Goal: Task Accomplishment & Management: Manage account settings

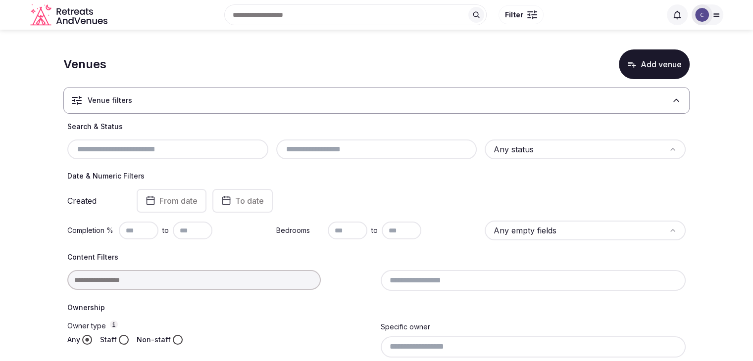
click at [200, 150] on input "text" at bounding box center [167, 149] width 193 height 12
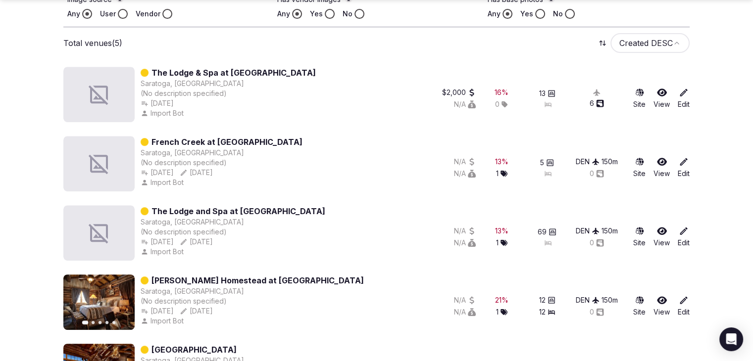
scroll to position [469, 0]
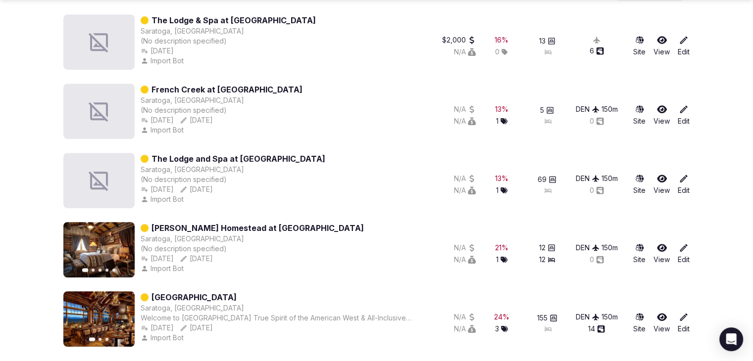
type input "**********"
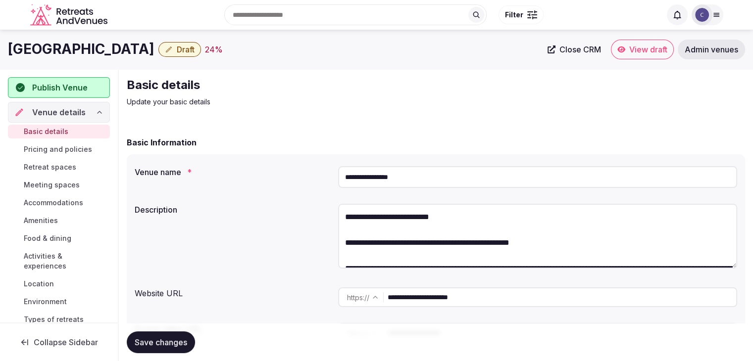
click at [510, 304] on input "**********" at bounding box center [561, 297] width 348 height 20
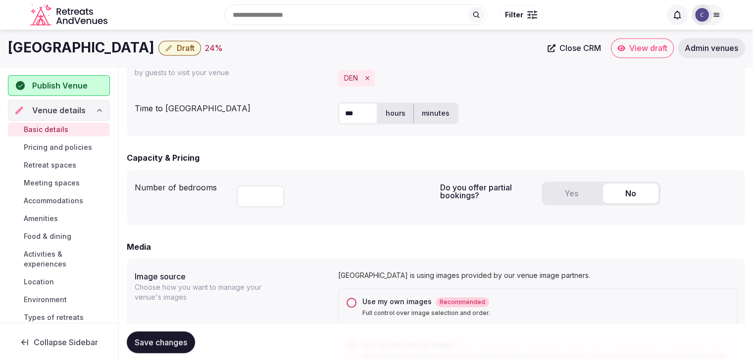
scroll to position [544, 0]
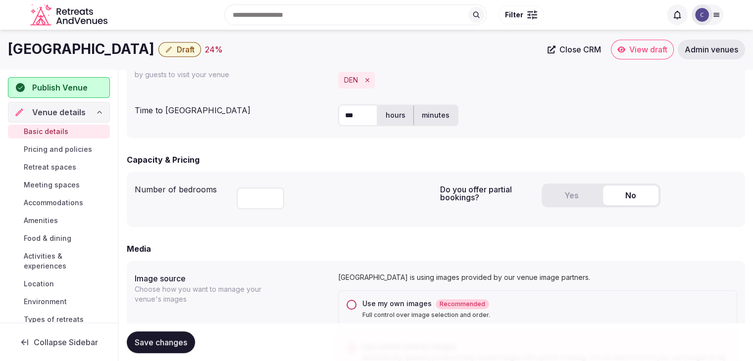
click at [96, 46] on h1 "[GEOGRAPHIC_DATA]" at bounding box center [81, 49] width 146 height 19
copy div "[GEOGRAPHIC_DATA]"
click at [73, 200] on span "Accommodations" at bounding box center [53, 203] width 59 height 10
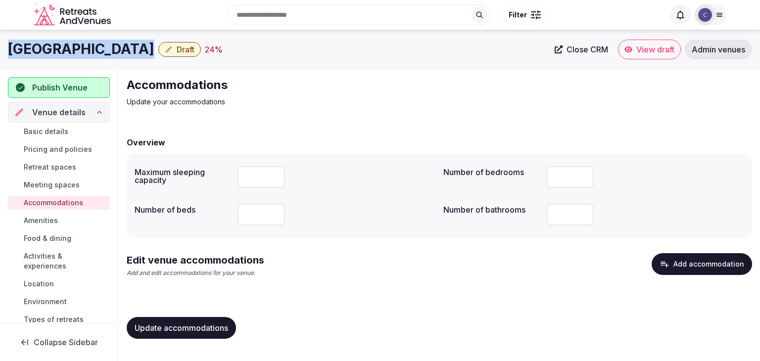
click at [716, 264] on button "Add accommodation" at bounding box center [702, 264] width 100 height 22
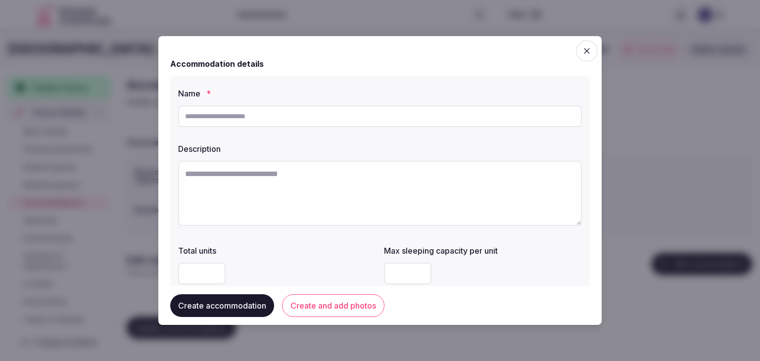
click at [481, 117] on input "text" at bounding box center [380, 116] width 404 height 22
type input "**********"
click at [332, 186] on textarea at bounding box center [380, 193] width 404 height 65
paste textarea "**********"
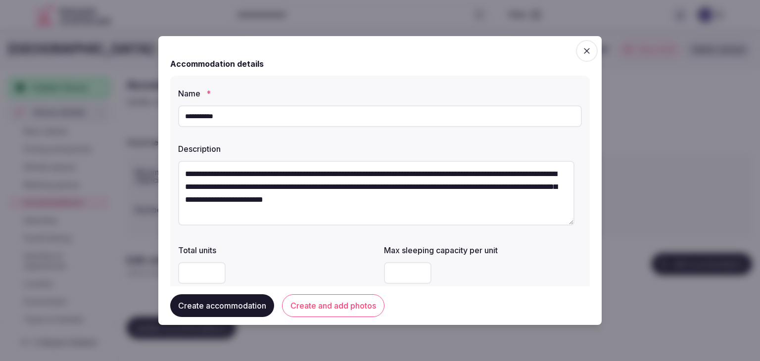
type textarea "**********"
click at [355, 200] on textarea "**********" at bounding box center [376, 193] width 396 height 65
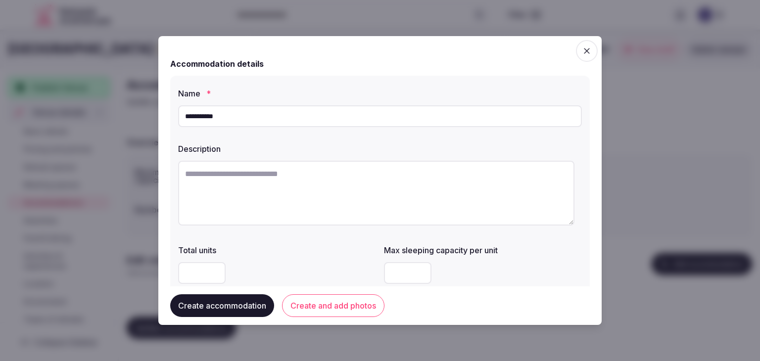
paste textarea "**********"
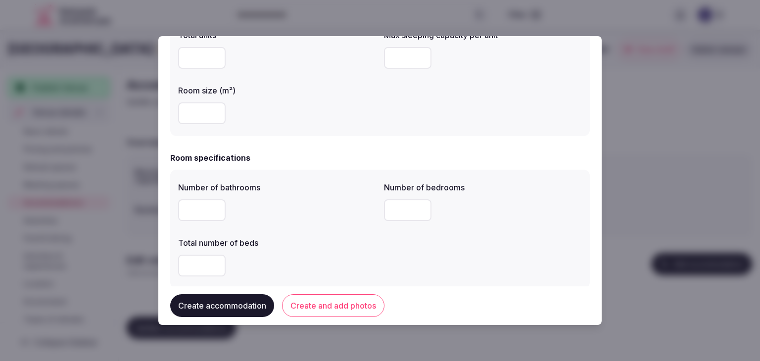
scroll to position [297, 0]
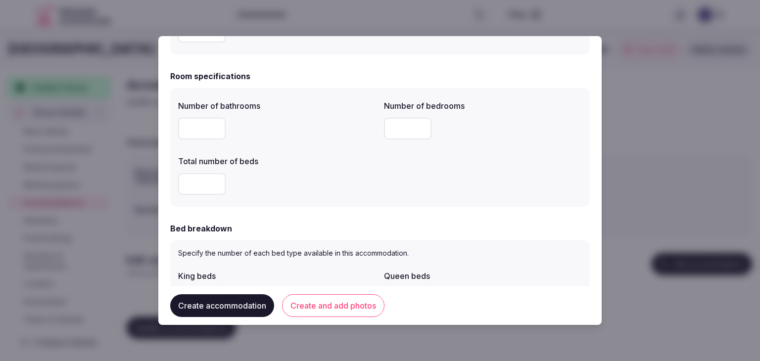
type textarea "**********"
click at [401, 125] on input "number" at bounding box center [407, 129] width 47 height 22
type input "**"
click at [322, 181] on div at bounding box center [277, 184] width 198 height 22
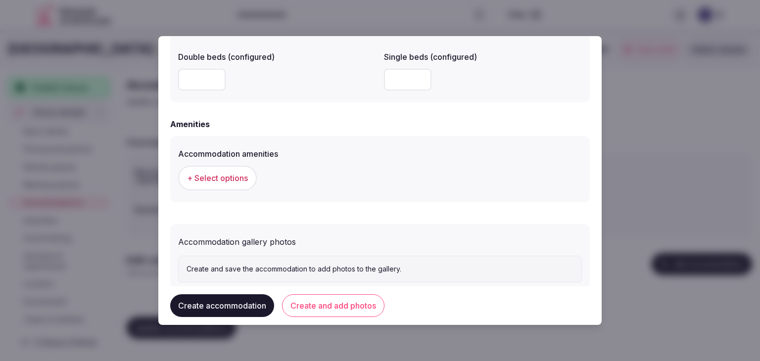
scroll to position [908, 0]
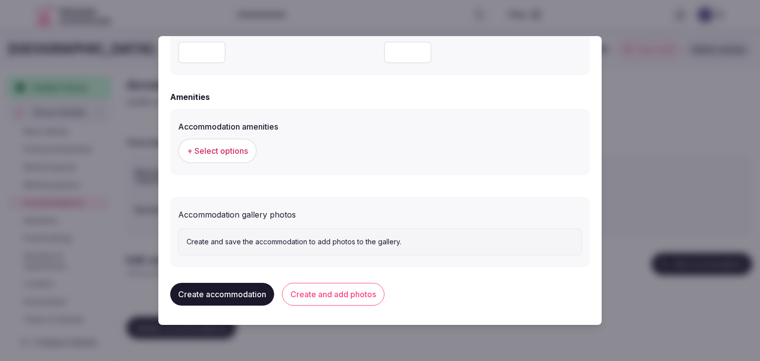
click at [225, 143] on button "+ Select options" at bounding box center [217, 151] width 79 height 25
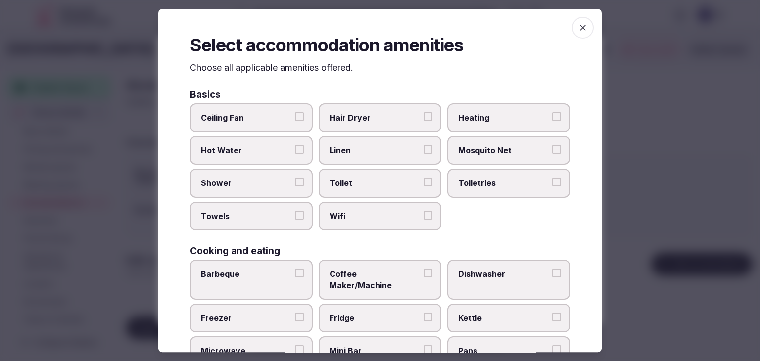
drag, startPoint x: 396, startPoint y: 210, endPoint x: 501, endPoint y: 200, distance: 105.4
click at [398, 211] on span "Wifi" at bounding box center [375, 216] width 91 height 11
click at [424, 211] on button "Wifi" at bounding box center [428, 215] width 9 height 9
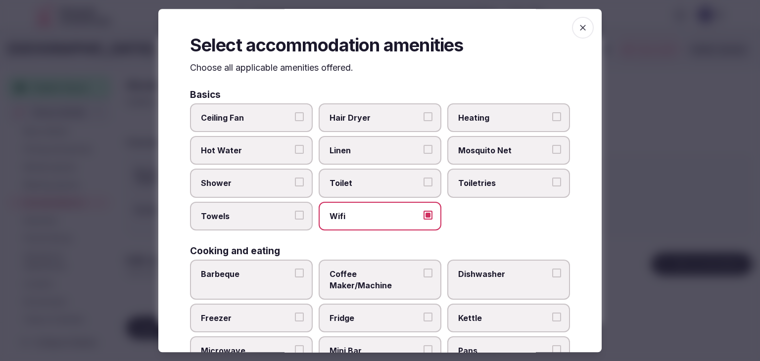
click at [501, 198] on div "Ceiling Fan Hair Dryer Heating Hot Water Linen Mosquito Net Shower Toilet Toile…" at bounding box center [380, 167] width 380 height 128
click at [398, 118] on span "Hair Dryer" at bounding box center [375, 117] width 91 height 11
click at [424, 118] on button "Hair Dryer" at bounding box center [428, 116] width 9 height 9
drag, startPoint x: 487, startPoint y: 188, endPoint x: 481, endPoint y: 188, distance: 6.5
click at [486, 187] on span "Toiletries" at bounding box center [503, 183] width 91 height 11
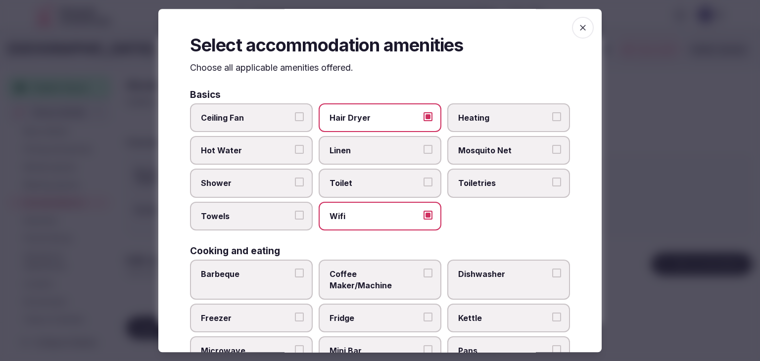
click at [291, 185] on label "Shower" at bounding box center [251, 183] width 123 height 29
click at [295, 185] on button "Shower" at bounding box center [299, 182] width 9 height 9
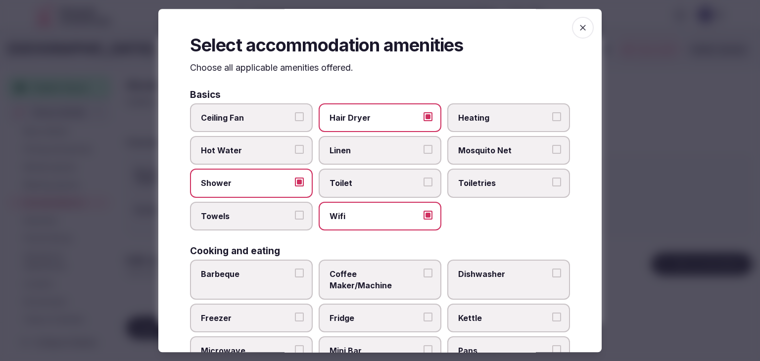
click at [277, 215] on span "Towels" at bounding box center [246, 216] width 91 height 11
click at [295, 215] on button "Towels" at bounding box center [299, 215] width 9 height 9
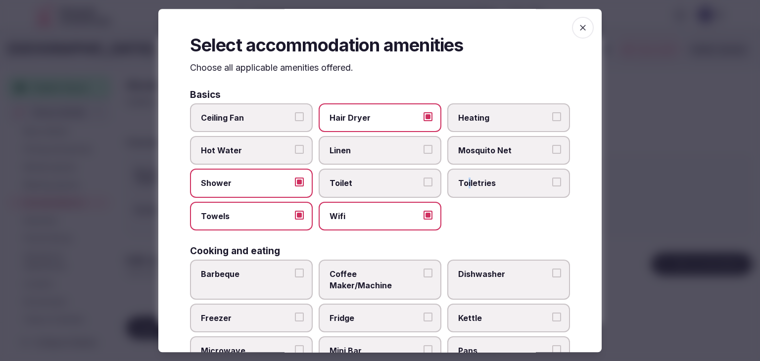
click at [465, 193] on label "Toiletries" at bounding box center [508, 183] width 123 height 29
click at [505, 172] on label "Toiletries" at bounding box center [508, 183] width 123 height 29
click at [552, 178] on button "Toiletries" at bounding box center [556, 182] width 9 height 9
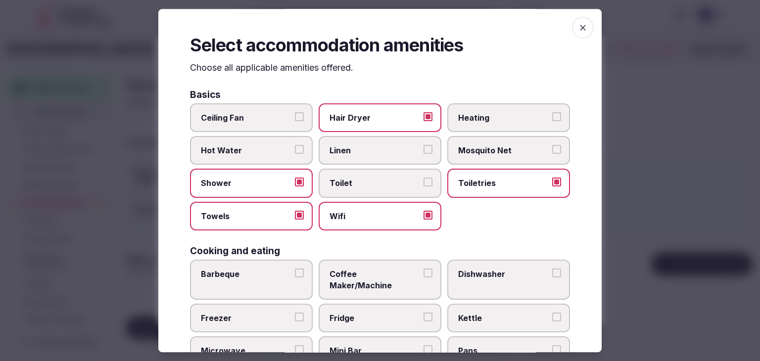
click at [361, 146] on span "Linen" at bounding box center [375, 150] width 91 height 11
click at [424, 146] on button "Linen" at bounding box center [428, 149] width 9 height 9
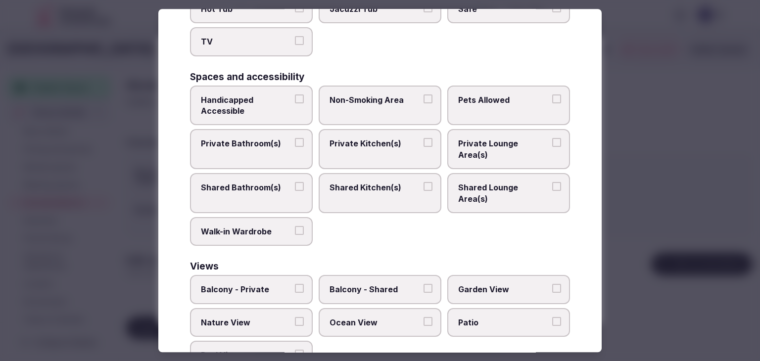
scroll to position [500, 0]
click at [483, 316] on span "Patio" at bounding box center [503, 321] width 91 height 11
click at [552, 316] on button "Patio" at bounding box center [556, 320] width 9 height 9
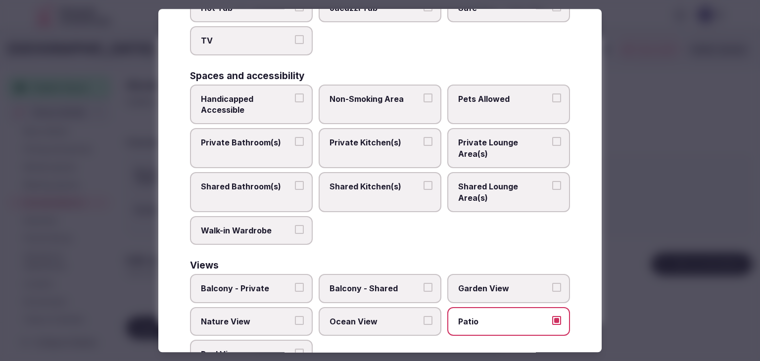
click at [350, 138] on span "Private Kitchen(s)" at bounding box center [375, 143] width 91 height 11
click at [424, 138] on button "Private Kitchen(s)" at bounding box center [428, 142] width 9 height 9
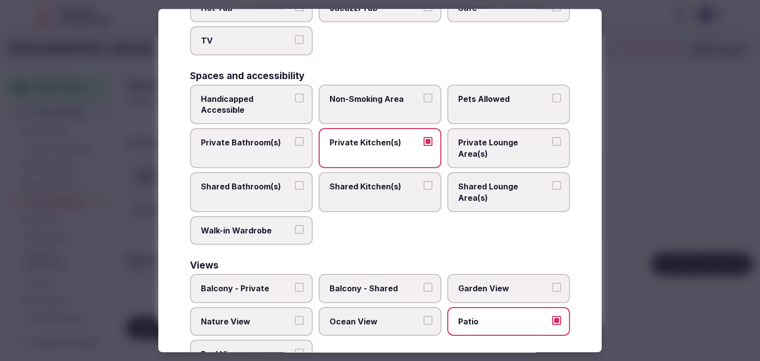
click at [247, 129] on label "Private Bathroom(s)" at bounding box center [251, 149] width 123 height 40
click at [295, 138] on button "Private Bathroom(s)" at bounding box center [299, 142] width 9 height 9
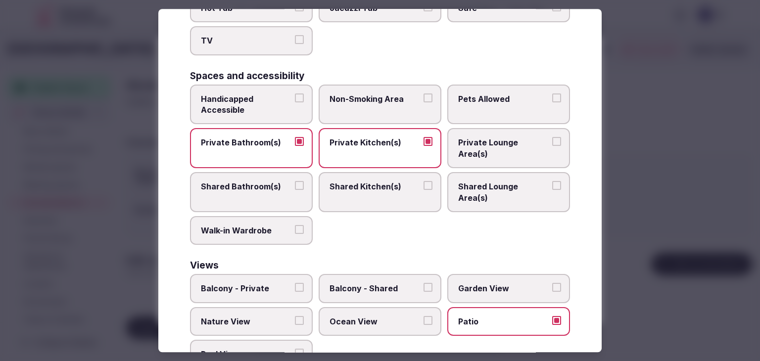
click at [246, 94] on span "Handicapped Accessible" at bounding box center [246, 105] width 91 height 22
click at [295, 94] on button "Handicapped Accessible" at bounding box center [299, 98] width 9 height 9
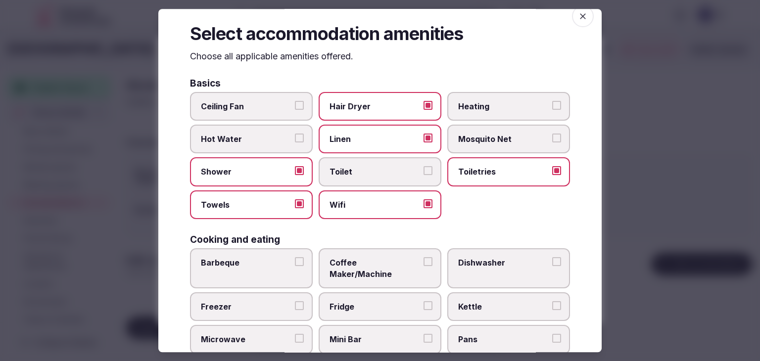
scroll to position [0, 0]
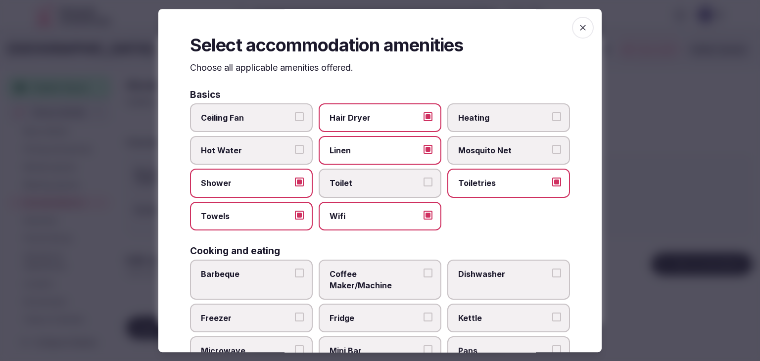
click at [578, 28] on icon "button" at bounding box center [583, 28] width 10 height 10
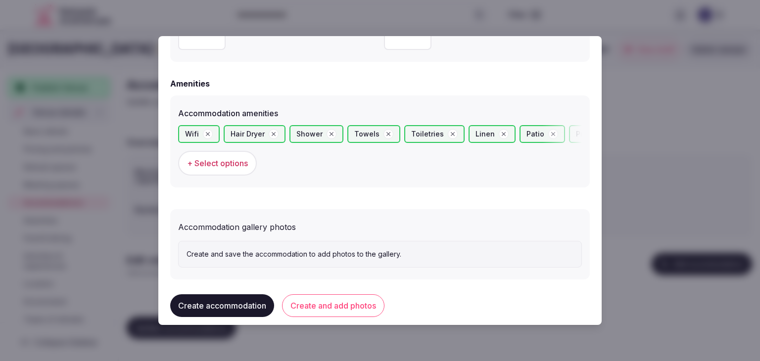
scroll to position [934, 0]
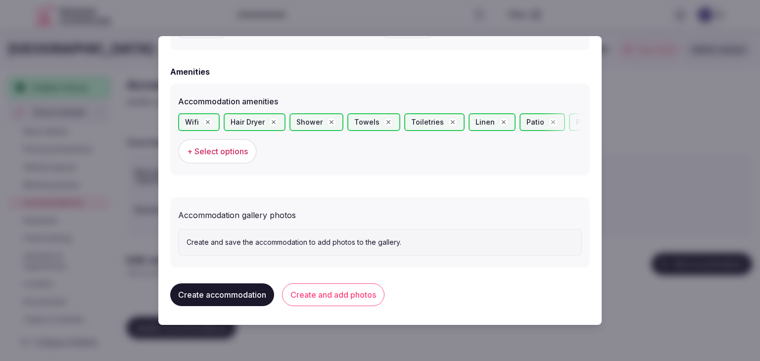
click at [334, 307] on div "Create accommodation Create and add photos" at bounding box center [380, 295] width 420 height 39
click at [337, 289] on button "Create and add photos" at bounding box center [333, 295] width 102 height 23
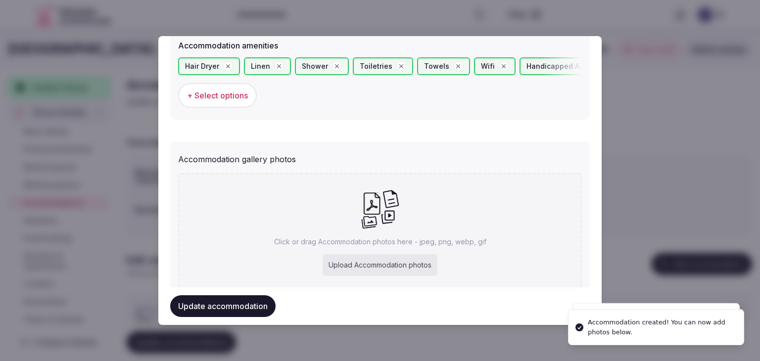
scroll to position [1025, 0]
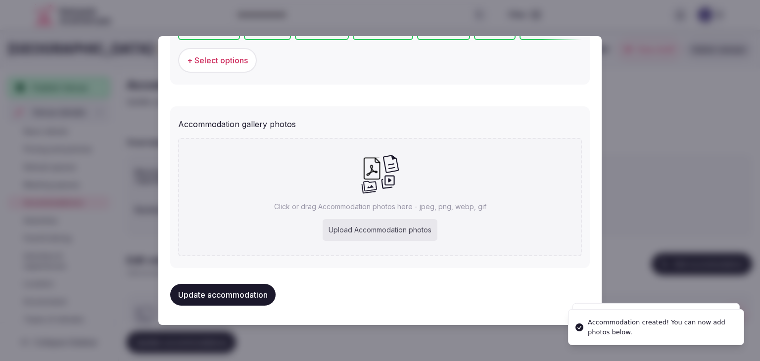
click at [393, 237] on div "Upload Accommodation photos" at bounding box center [380, 230] width 115 height 22
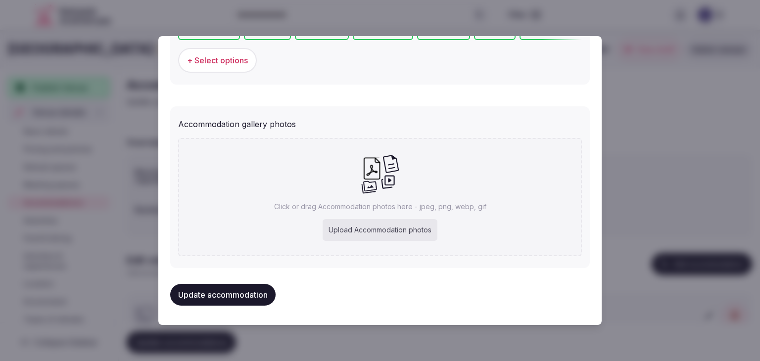
type input "**********"
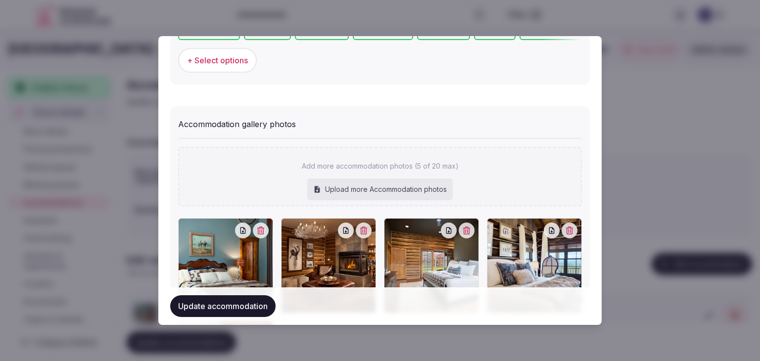
scroll to position [1074, 0]
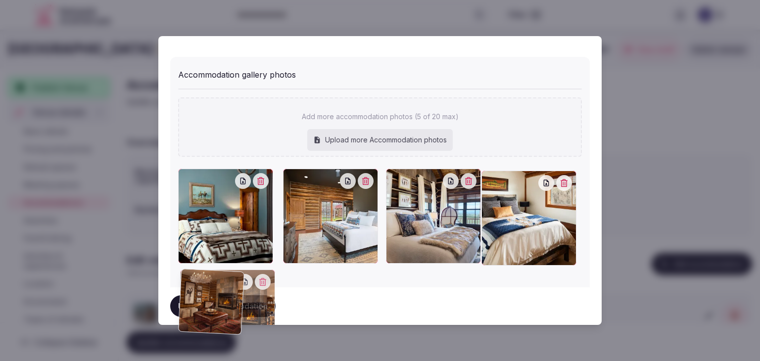
drag, startPoint x: 289, startPoint y: 183, endPoint x: 210, endPoint y: 262, distance: 112.3
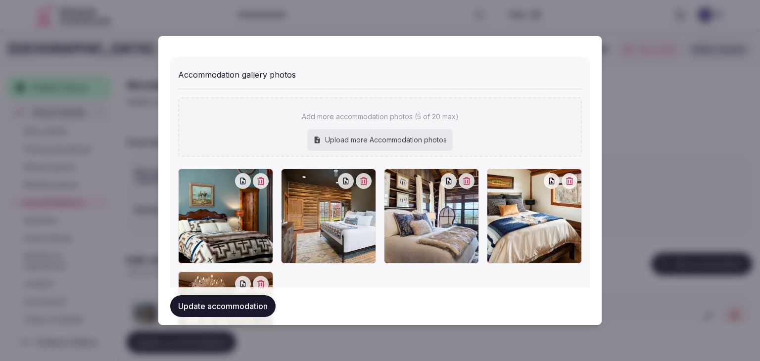
click at [257, 298] on button "Update accommodation" at bounding box center [222, 306] width 105 height 22
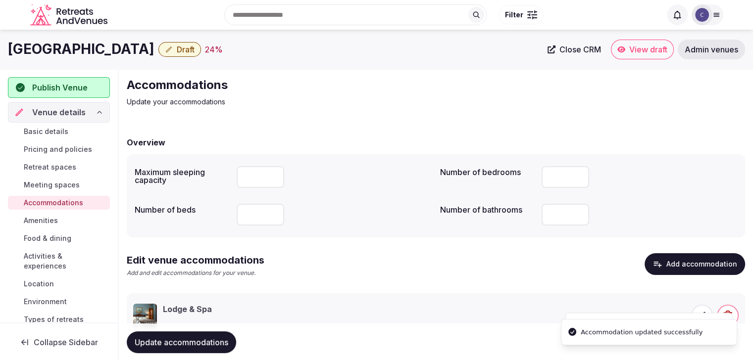
click at [201, 334] on button "Update accommodations" at bounding box center [181, 343] width 109 height 22
click at [43, 239] on span "Food & dining" at bounding box center [47, 239] width 47 height 10
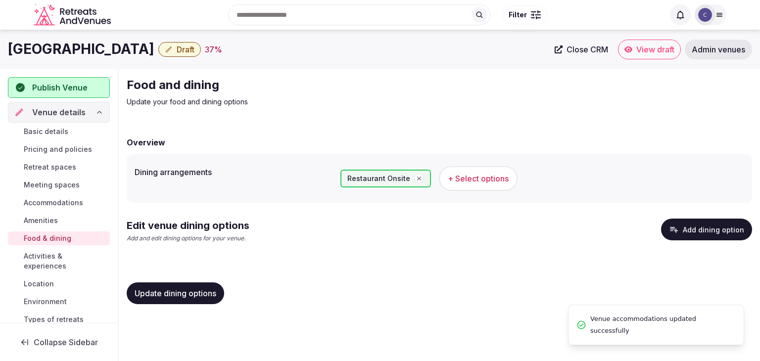
click at [448, 173] on span "+ Select options" at bounding box center [478, 178] width 61 height 11
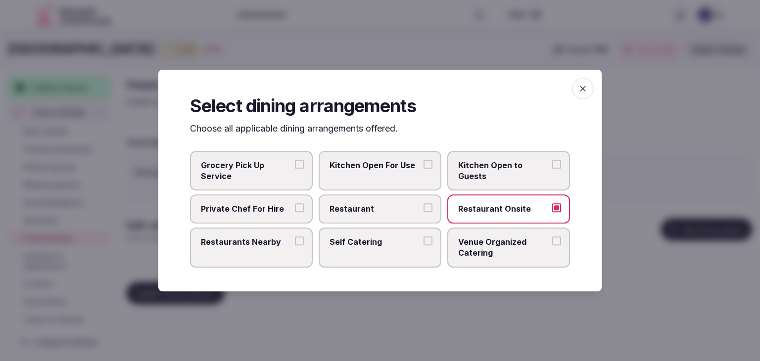
click at [582, 92] on icon "button" at bounding box center [583, 89] width 10 height 10
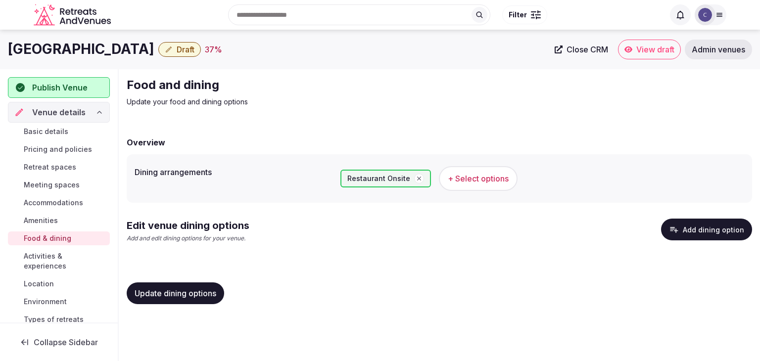
click at [89, 43] on h1 "Brush Creek Ranch" at bounding box center [81, 49] width 146 height 19
click at [89, 45] on h1 "Brush Creek Ranch" at bounding box center [81, 49] width 146 height 19
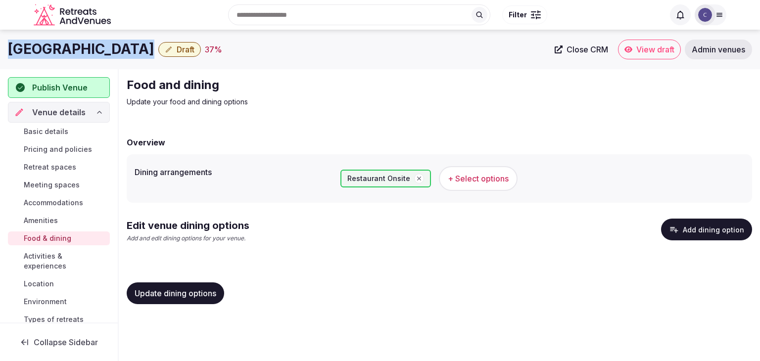
click at [89, 45] on h1 "Brush Creek Ranch" at bounding box center [81, 49] width 146 height 19
click at [478, 183] on span "+ Select options" at bounding box center [478, 178] width 61 height 11
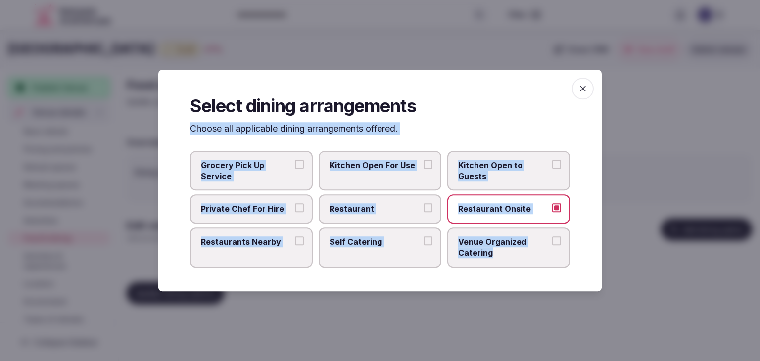
drag, startPoint x: 211, startPoint y: 146, endPoint x: 538, endPoint y: 263, distance: 347.1
click at [538, 263] on div "Select dining arrangements Choose all applicable dining arrangements offered. G…" at bounding box center [379, 181] width 443 height 222
copy div "Choose all applicable dining arrangements offered. Grocery Pick Up Service Kitc…"
click at [579, 91] on icon "button" at bounding box center [583, 89] width 10 height 10
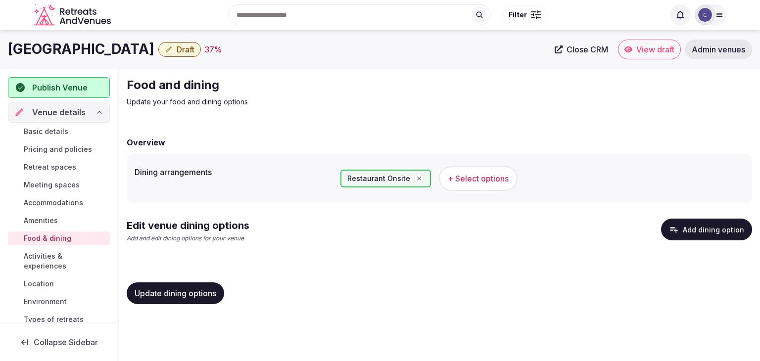
click at [189, 292] on span "Update dining options" at bounding box center [176, 293] width 82 height 10
click at [699, 228] on button "Add dining option" at bounding box center [706, 230] width 91 height 22
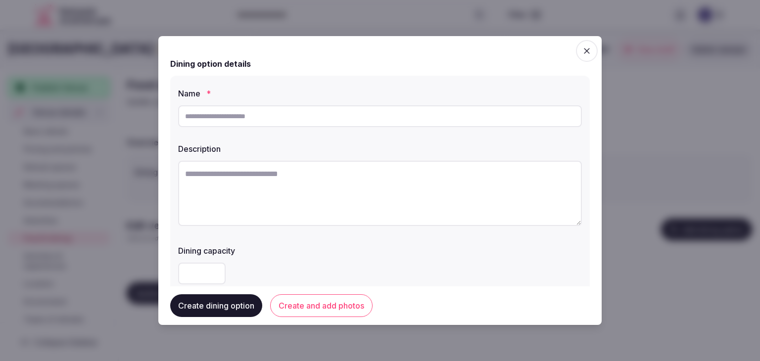
click at [295, 119] on input "text" at bounding box center [380, 116] width 404 height 22
paste input "**********"
type input "**********"
click at [362, 200] on textarea at bounding box center [380, 193] width 404 height 65
paste textarea "**********"
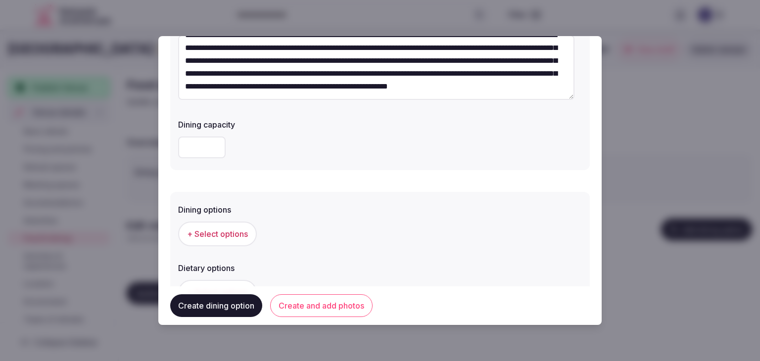
scroll to position [148, 0]
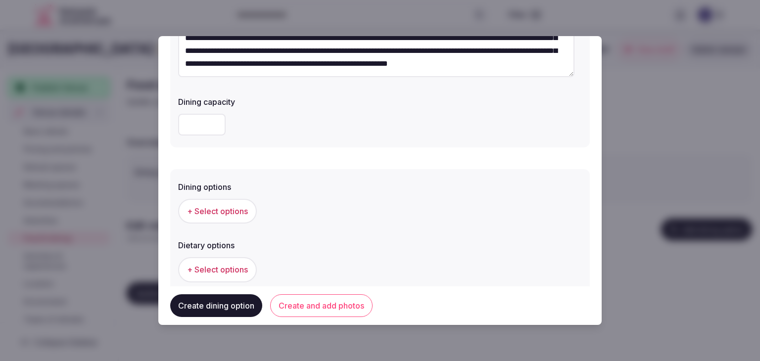
type textarea "**********"
click at [237, 204] on button "+ Select options" at bounding box center [217, 211] width 79 height 25
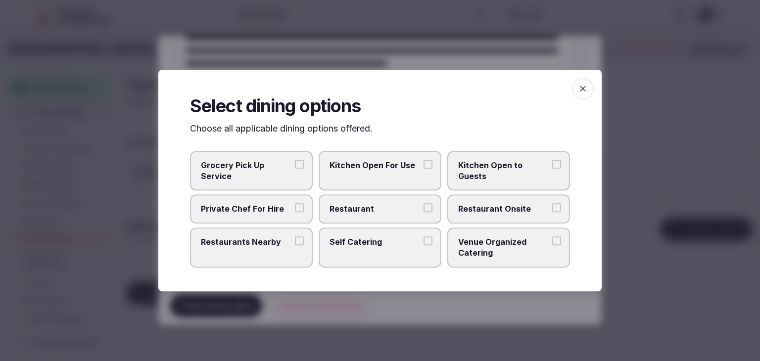
click at [477, 211] on span "Restaurant Onsite" at bounding box center [503, 209] width 91 height 11
click at [552, 211] on button "Restaurant Onsite" at bounding box center [556, 208] width 9 height 9
click at [586, 90] on icon "button" at bounding box center [583, 89] width 10 height 10
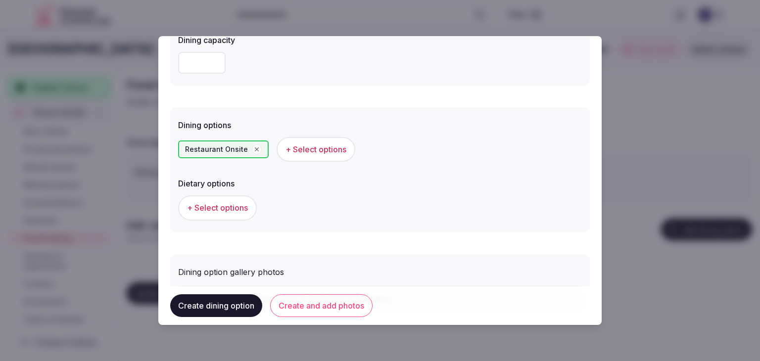
scroll to position [267, 0]
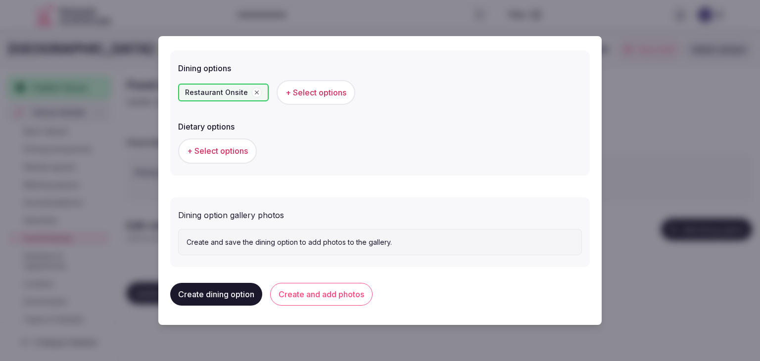
drag, startPoint x: 340, startPoint y: 288, endPoint x: 390, endPoint y: 325, distance: 61.6
click at [340, 288] on button "Create and add photos" at bounding box center [321, 294] width 102 height 23
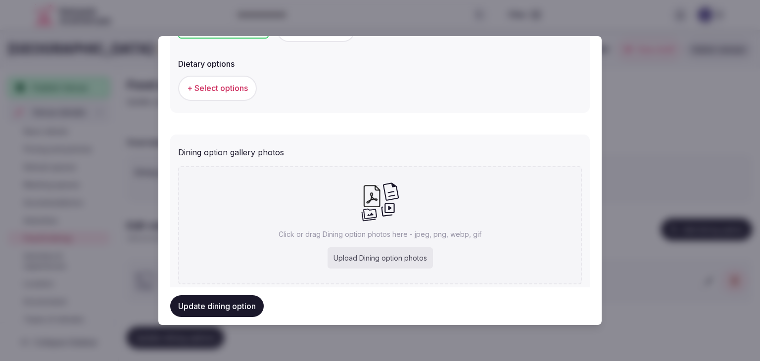
scroll to position [358, 0]
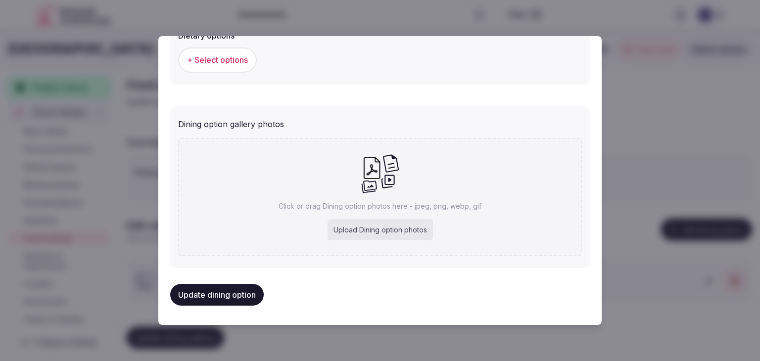
click at [406, 230] on div "Upload Dining option photos" at bounding box center [380, 230] width 105 height 22
type input "**********"
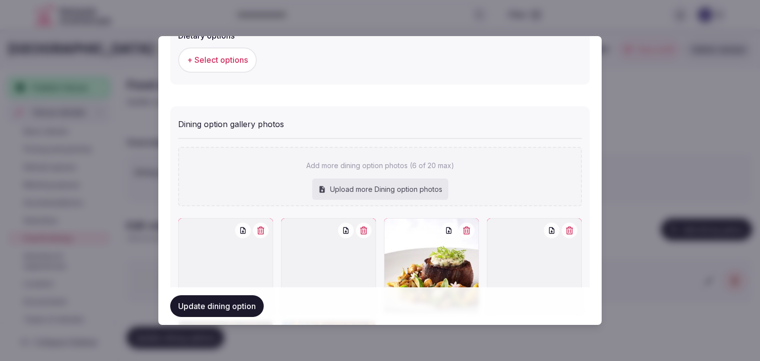
scroll to position [507, 0]
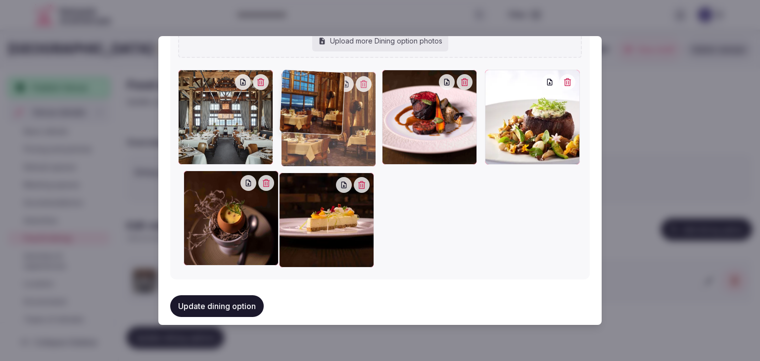
drag, startPoint x: 300, startPoint y: 130, endPoint x: 301, endPoint y: 117, distance: 12.5
click at [301, 117] on div at bounding box center [328, 119] width 95 height 95
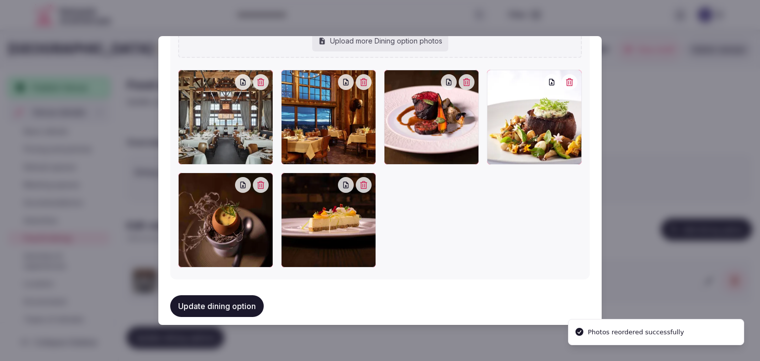
click at [220, 302] on button "Update dining option" at bounding box center [217, 306] width 94 height 22
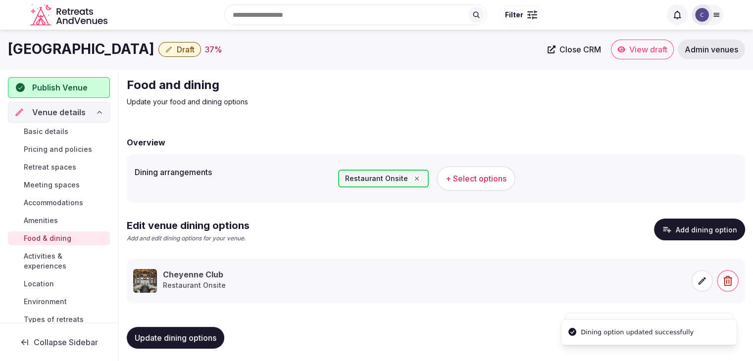
click at [210, 334] on span "Update dining options" at bounding box center [176, 338] width 82 height 10
drag, startPoint x: 61, startPoint y: 183, endPoint x: 63, endPoint y: 188, distance: 5.5
click at [61, 183] on span "Meeting spaces" at bounding box center [52, 185] width 56 height 10
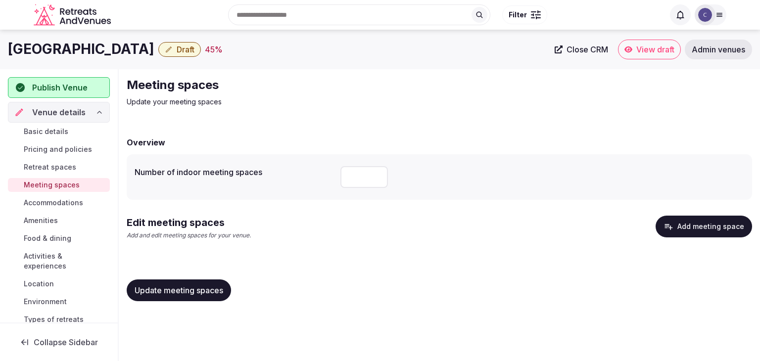
click at [681, 230] on button "Add meeting space" at bounding box center [704, 227] width 96 height 22
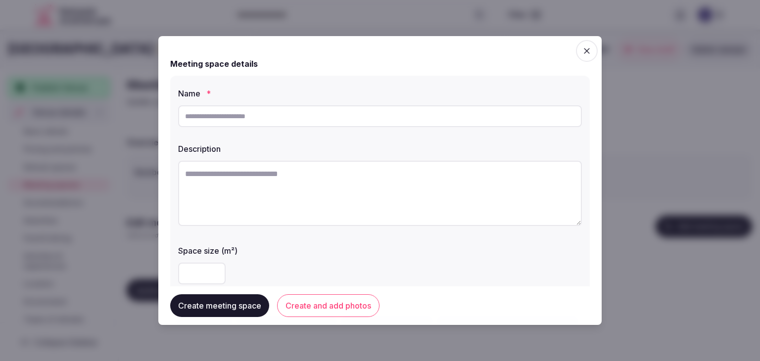
click at [382, 119] on input "text" at bounding box center [380, 116] width 404 height 22
paste input "**********"
type input "**********"
click at [334, 192] on textarea at bounding box center [380, 193] width 404 height 65
paste textarea "**********"
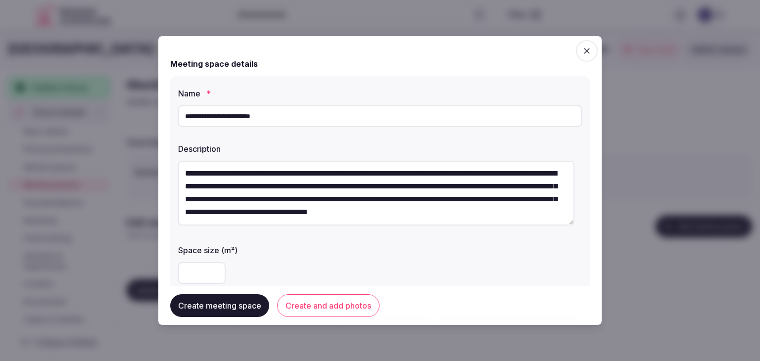
scroll to position [13, 0]
type textarea "**********"
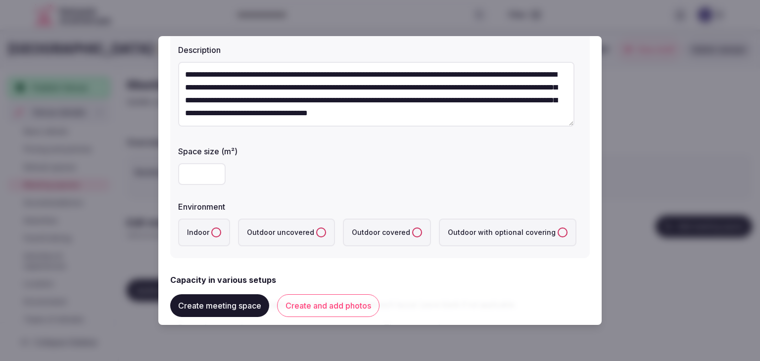
click at [197, 174] on input "number" at bounding box center [201, 174] width 47 height 22
type input "***"
click at [213, 235] on button "Indoor" at bounding box center [216, 233] width 10 height 10
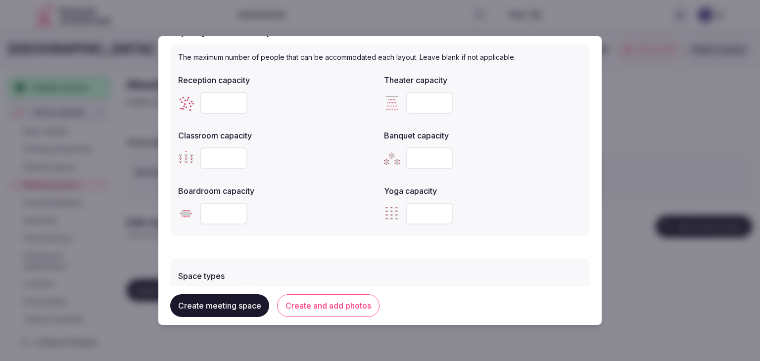
click at [406, 103] on input "number" at bounding box center [429, 103] width 47 height 22
type input "***"
click at [203, 162] on input "number" at bounding box center [223, 158] width 47 height 22
click at [212, 170] on div at bounding box center [277, 158] width 198 height 30
click at [212, 156] on input "number" at bounding box center [223, 158] width 47 height 22
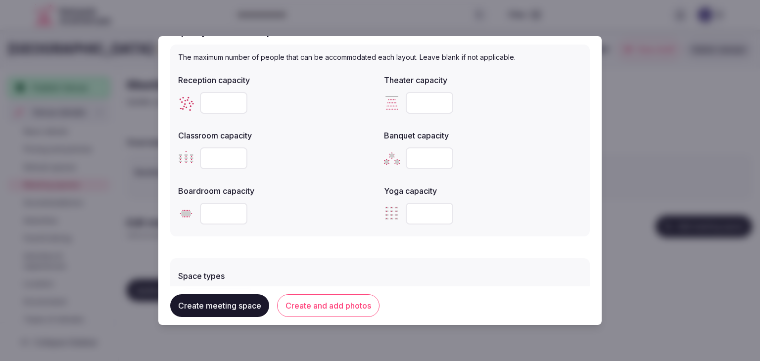
type input "**"
click at [323, 175] on div "Reception capacity Theater capacity *** Classroom capacity ** Banquet capacity …" at bounding box center [380, 149] width 404 height 158
drag, startPoint x: 225, startPoint y: 91, endPoint x: 219, endPoint y: 109, distance: 19.6
click at [224, 95] on div at bounding box center [277, 103] width 198 height 30
type input "***"
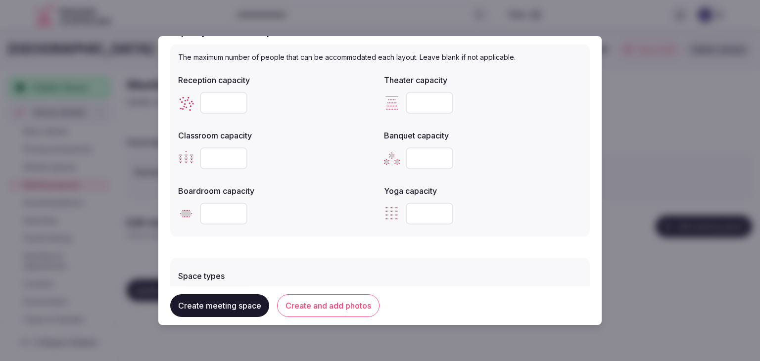
click at [420, 162] on input "number" at bounding box center [429, 158] width 47 height 22
type input "***"
click at [220, 220] on input "number" at bounding box center [223, 214] width 47 height 22
type input "**"
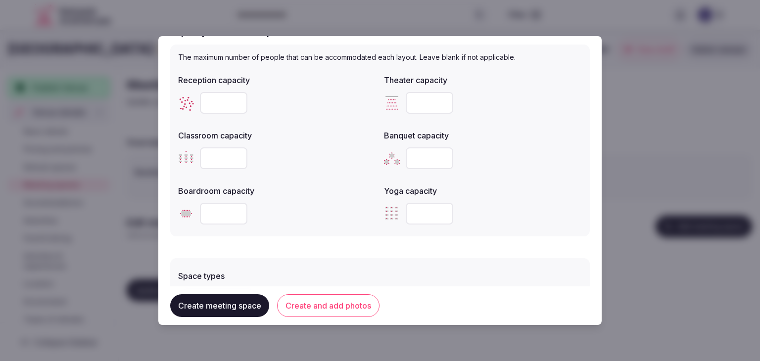
click at [352, 178] on div "Reception capacity *** Theater capacity *** Classroom capacity ** Banquet capac…" at bounding box center [380, 149] width 404 height 158
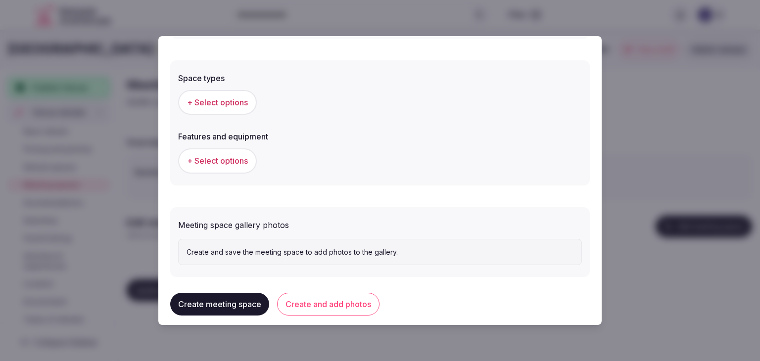
click at [228, 103] on span "+ Select options" at bounding box center [217, 102] width 61 height 11
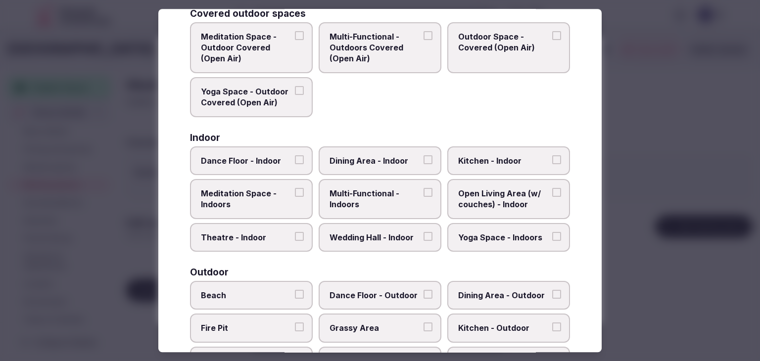
scroll to position [99, 0]
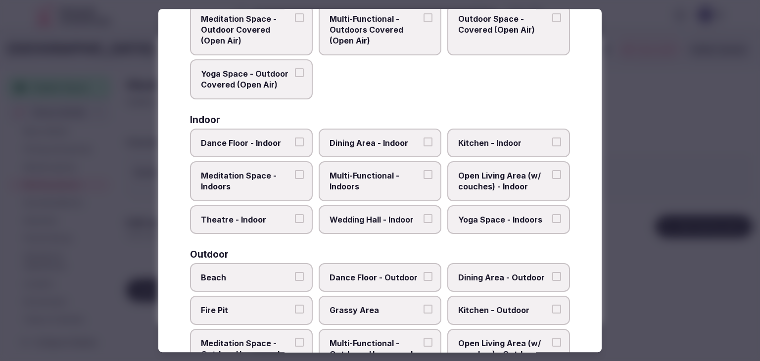
click at [351, 189] on span "Multi-Functional - Indoors" at bounding box center [375, 181] width 91 height 22
click at [424, 179] on button "Multi-Functional - Indoors" at bounding box center [428, 174] width 9 height 9
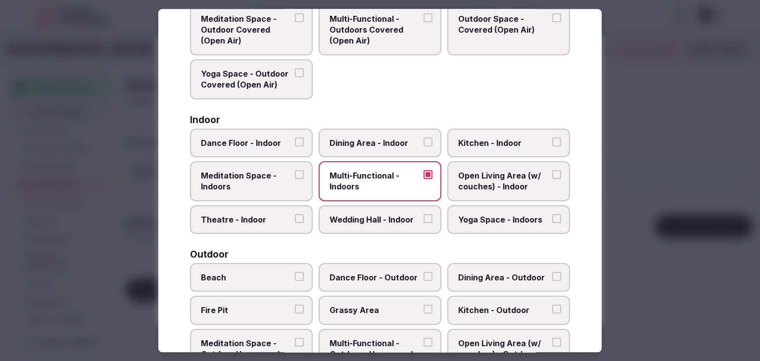
click at [366, 138] on span "Dining Area - Indoor" at bounding box center [375, 143] width 91 height 11
click at [424, 138] on button "Dining Area - Indoor" at bounding box center [428, 142] width 9 height 9
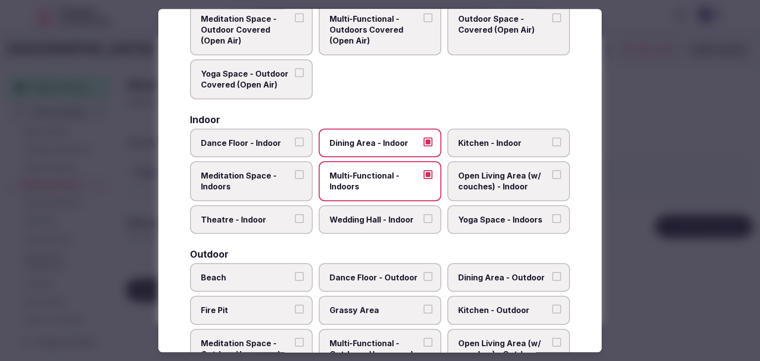
click at [366, 214] on span "Wedding Hall - Indoor" at bounding box center [375, 219] width 91 height 11
click at [424, 214] on button "Wedding Hall - Indoor" at bounding box center [428, 218] width 9 height 9
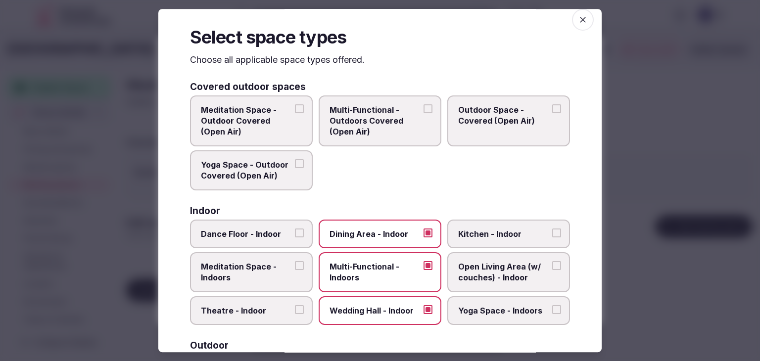
scroll to position [0, 0]
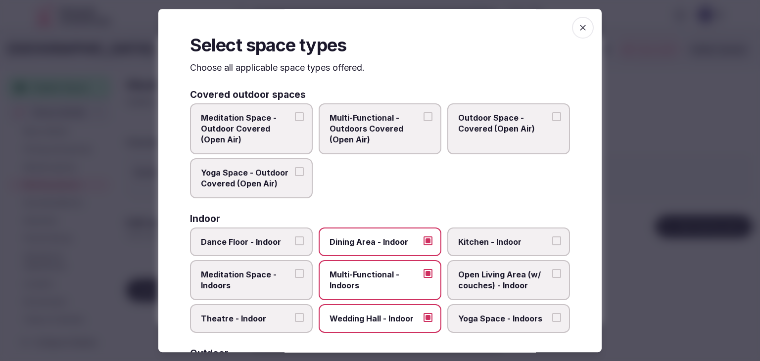
click at [580, 28] on icon "button" at bounding box center [583, 28] width 10 height 10
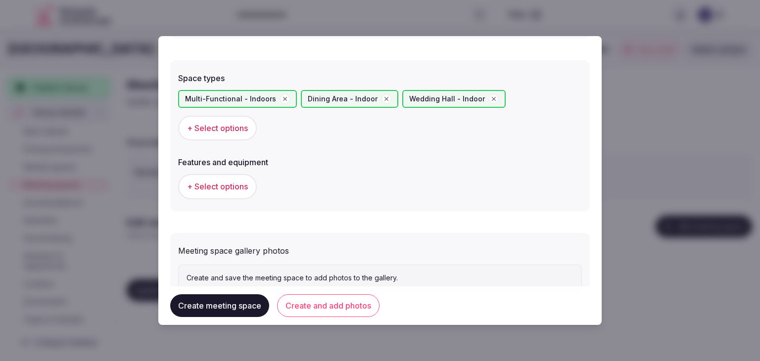
click at [231, 189] on span "+ Select options" at bounding box center [217, 186] width 61 height 11
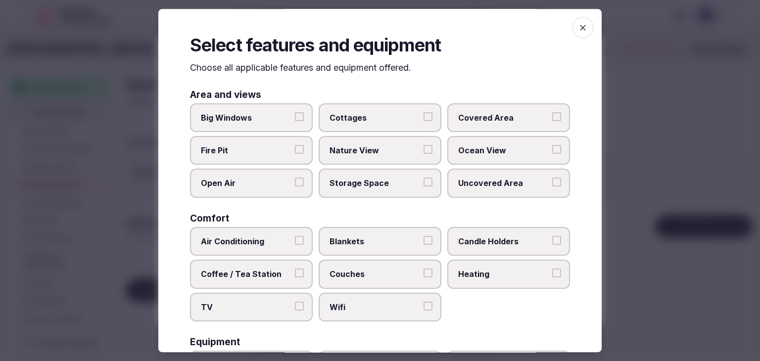
click at [578, 24] on icon "button" at bounding box center [583, 28] width 10 height 10
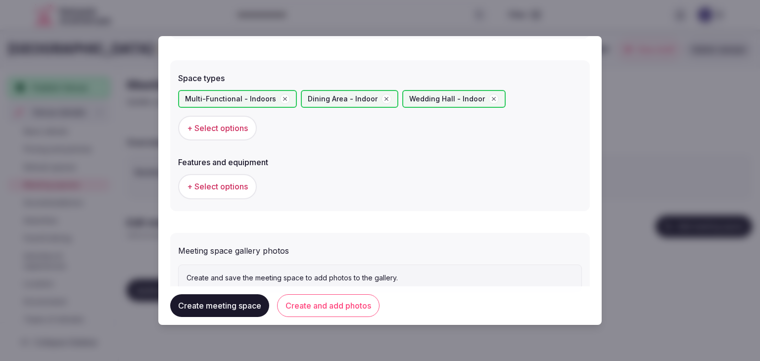
scroll to position [579, 0]
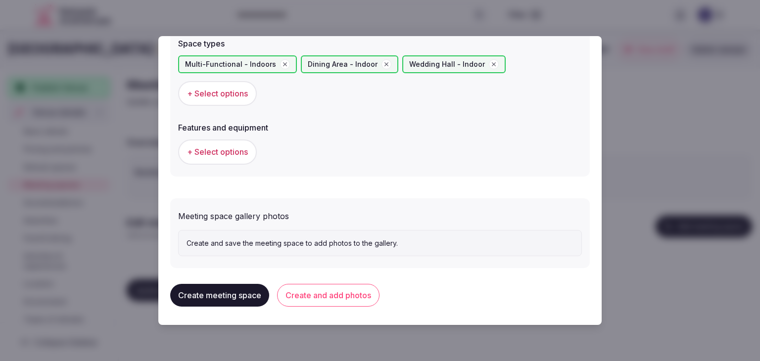
click at [351, 298] on button "Create and add photos" at bounding box center [328, 295] width 102 height 23
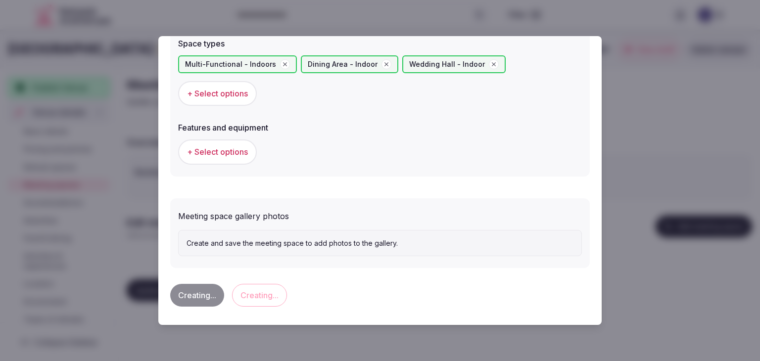
scroll to position [0, 0]
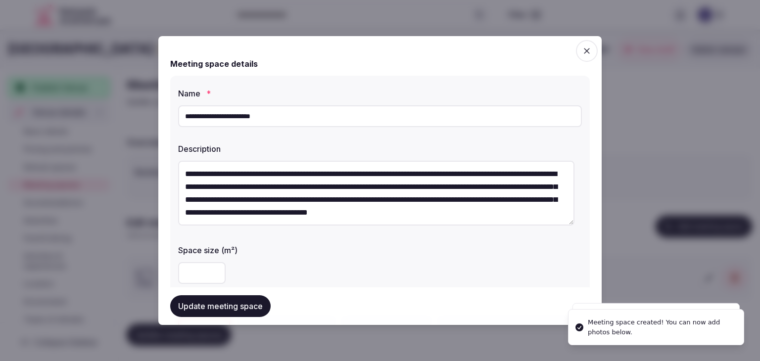
click at [327, 112] on input "**********" at bounding box center [380, 116] width 404 height 22
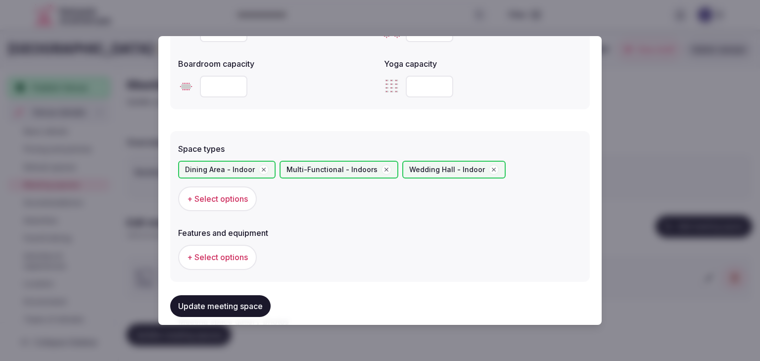
scroll to position [472, 0]
click at [239, 255] on span "+ Select options" at bounding box center [217, 258] width 61 height 11
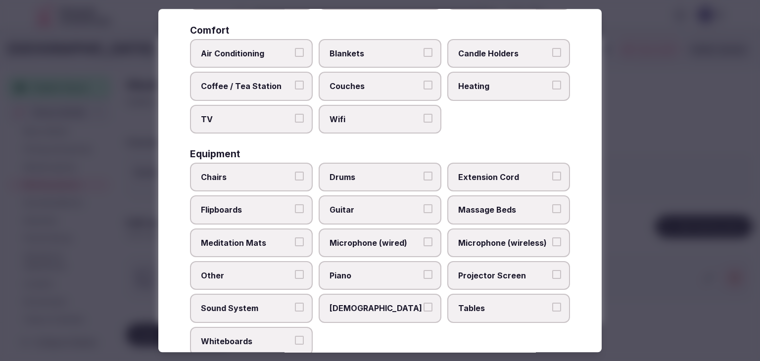
scroll to position [198, 0]
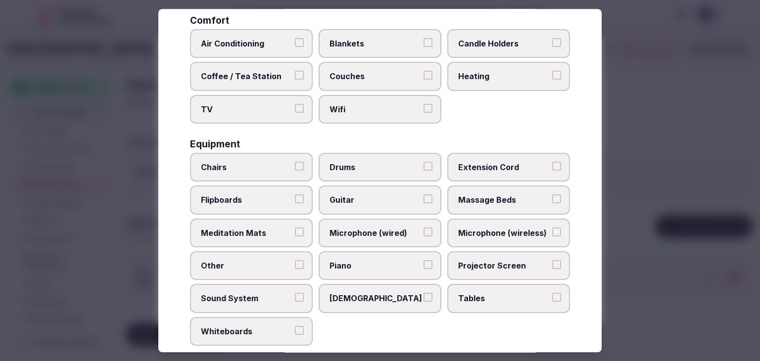
click at [486, 285] on label "Tables" at bounding box center [508, 298] width 123 height 29
click at [552, 293] on button "Tables" at bounding box center [556, 297] width 9 height 9
click at [245, 158] on label "Chairs" at bounding box center [251, 167] width 123 height 29
click at [295, 162] on button "Chairs" at bounding box center [299, 166] width 9 height 9
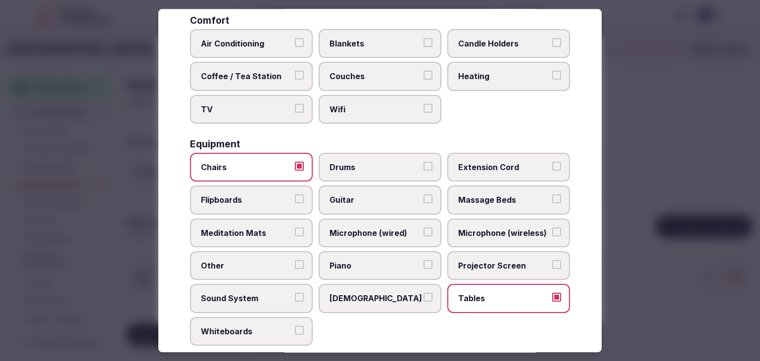
click at [513, 228] on span "Microphone (wireless)" at bounding box center [503, 233] width 91 height 11
click at [552, 228] on button "Microphone (wireless)" at bounding box center [556, 232] width 9 height 9
click at [243, 296] on span "Sound System" at bounding box center [246, 298] width 91 height 11
click at [295, 296] on button "Sound System" at bounding box center [299, 297] width 9 height 9
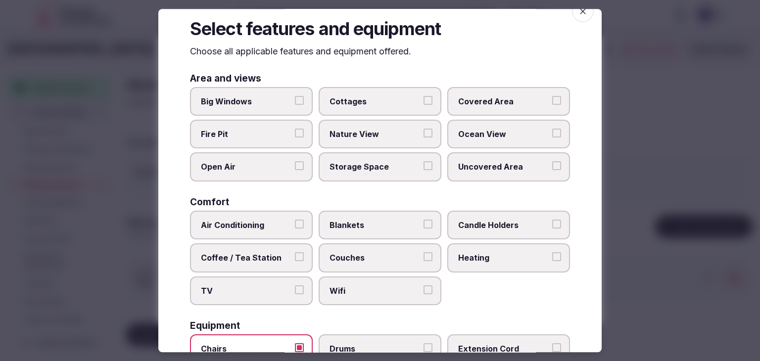
scroll to position [0, 0]
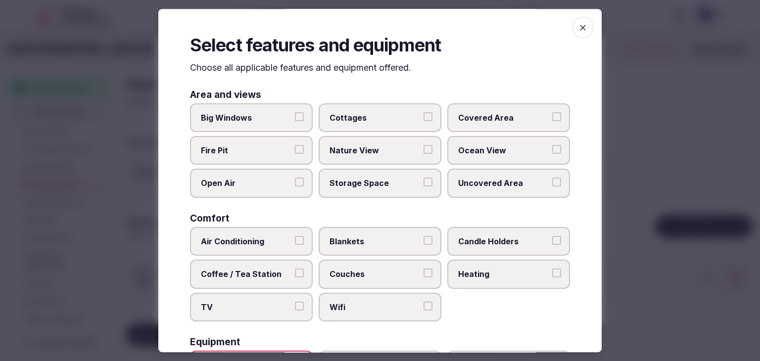
click at [578, 30] on icon "button" at bounding box center [583, 28] width 10 height 10
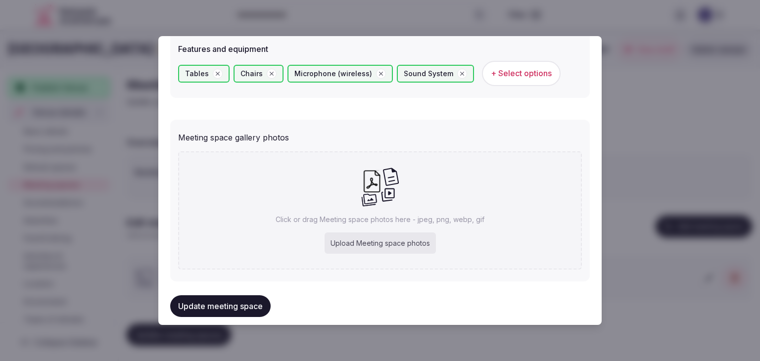
scroll to position [670, 0]
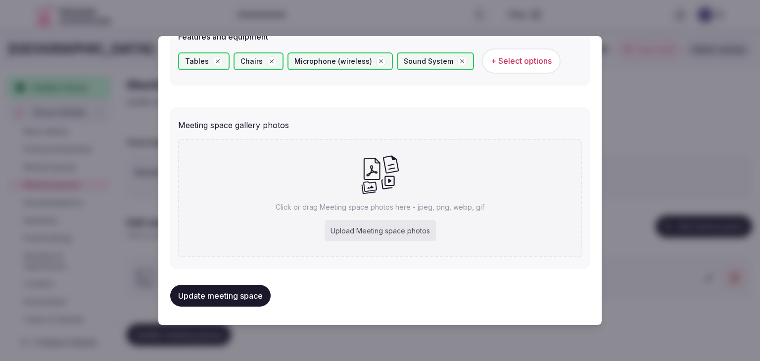
click at [414, 233] on div "Upload Meeting space photos" at bounding box center [380, 231] width 111 height 22
type input "**********"
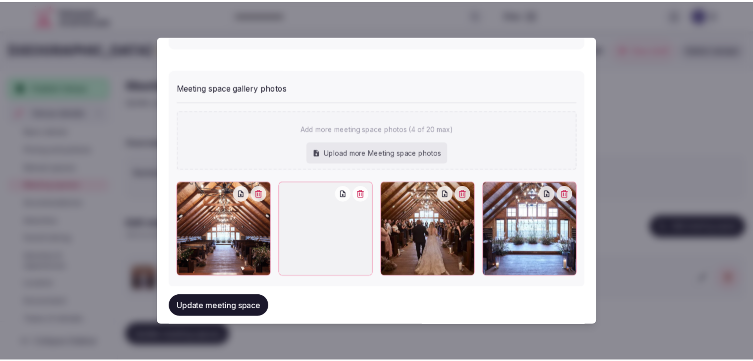
scroll to position [724, 0]
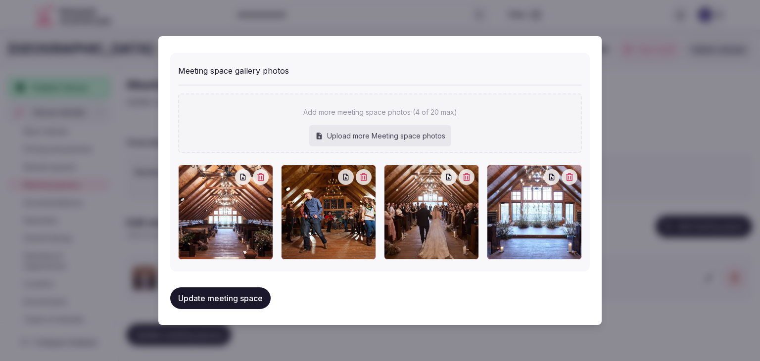
click at [245, 301] on button "Update meeting space" at bounding box center [220, 298] width 100 height 22
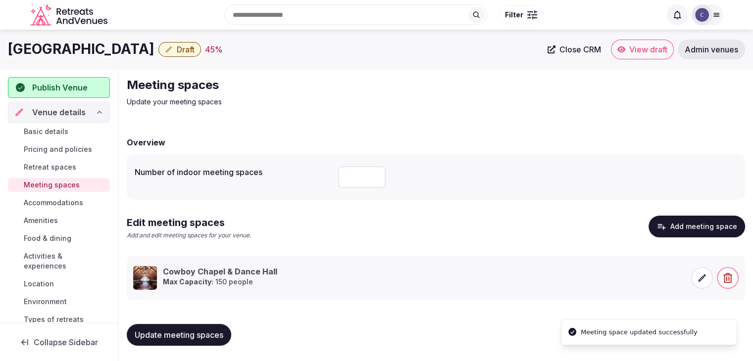
click at [212, 335] on span "Update meeting spaces" at bounding box center [179, 335] width 89 height 10
click at [90, 52] on h1 "Brush Creek Ranch" at bounding box center [81, 49] width 146 height 19
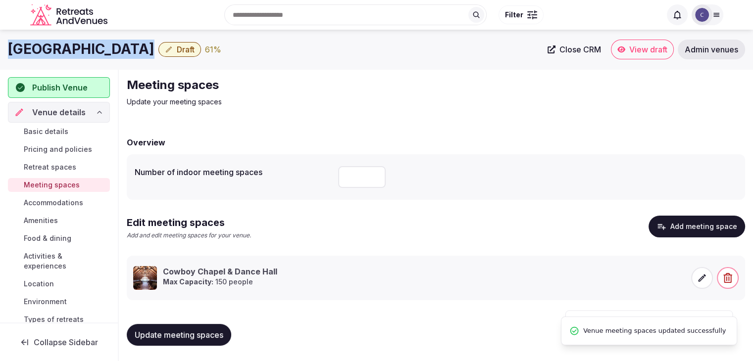
click at [90, 52] on h1 "Brush Creek Ranch" at bounding box center [81, 49] width 146 height 19
copy div "Brush Creek Ranch"
click at [210, 331] on span "Update meeting spaces" at bounding box center [179, 335] width 89 height 10
click at [53, 129] on span "Basic details" at bounding box center [46, 132] width 45 height 10
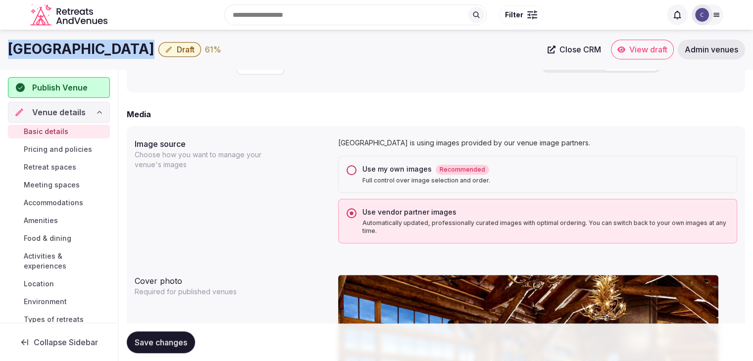
scroll to position [663, 0]
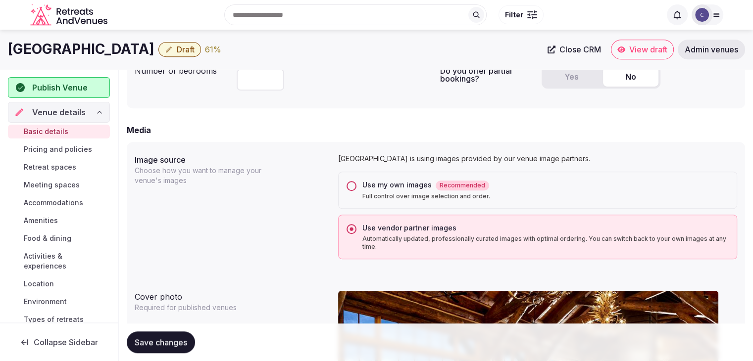
click at [404, 190] on div "Use my own images Recommended" at bounding box center [545, 185] width 366 height 10
click at [356, 190] on button "Use my own images Recommended Full control over image selection and order." at bounding box center [351, 186] width 10 height 10
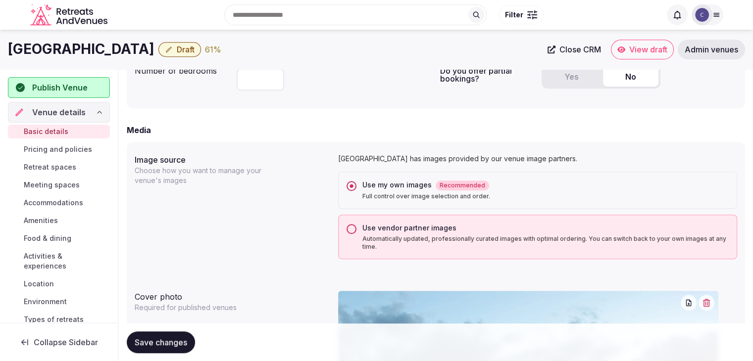
click at [378, 242] on p "Automatically updated, professionally curated images with optimal ordering. You…" at bounding box center [545, 243] width 366 height 16
click at [356, 234] on button "Use vendor partner images Automatically updated, professionally curated images …" at bounding box center [351, 229] width 10 height 10
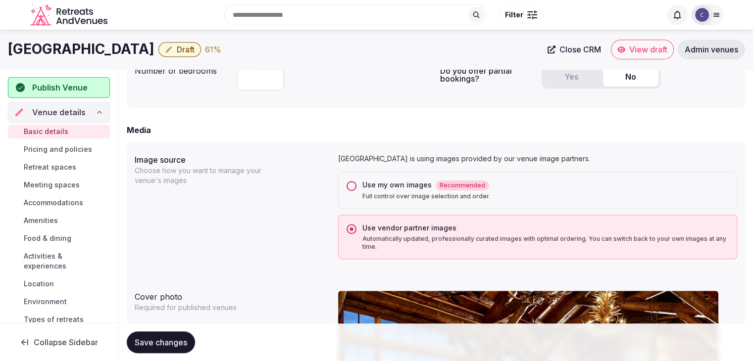
click at [376, 183] on div "Use my own images Recommended" at bounding box center [545, 185] width 366 height 10
click at [356, 183] on button "Use my own images Recommended Full control over image selection and order." at bounding box center [351, 186] width 10 height 10
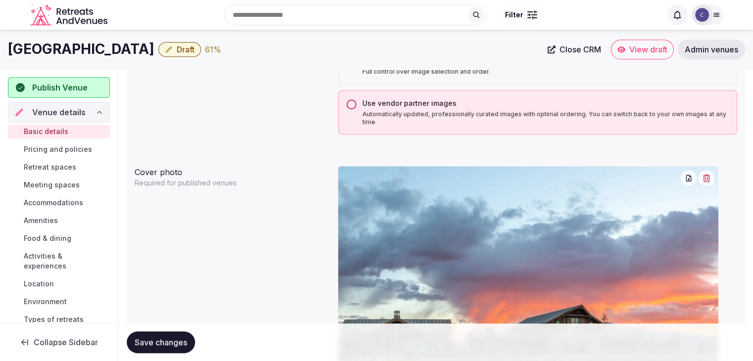
scroll to position [712, 0]
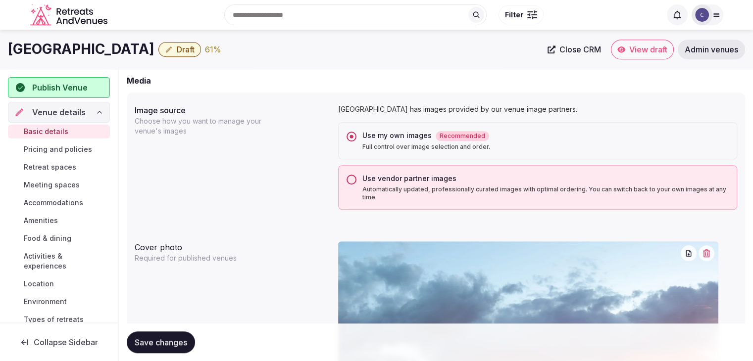
drag, startPoint x: 53, startPoint y: 148, endPoint x: 57, endPoint y: 157, distance: 9.7
click at [54, 148] on span "Pricing and policies" at bounding box center [58, 149] width 68 height 10
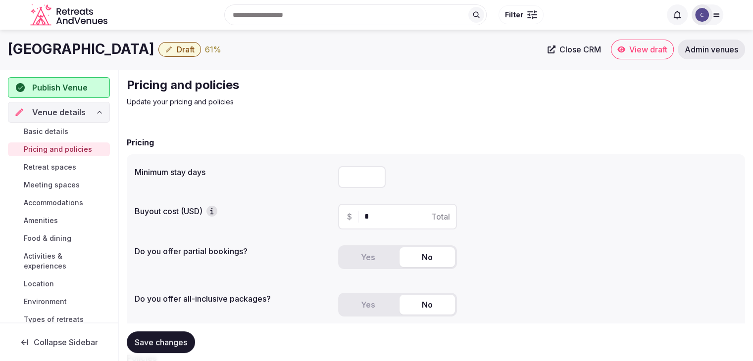
click at [101, 52] on h1 "Brush Creek Ranch" at bounding box center [81, 49] width 146 height 19
copy div "Brush Creek Ranch"
click at [387, 260] on button "Yes" at bounding box center [367, 257] width 55 height 20
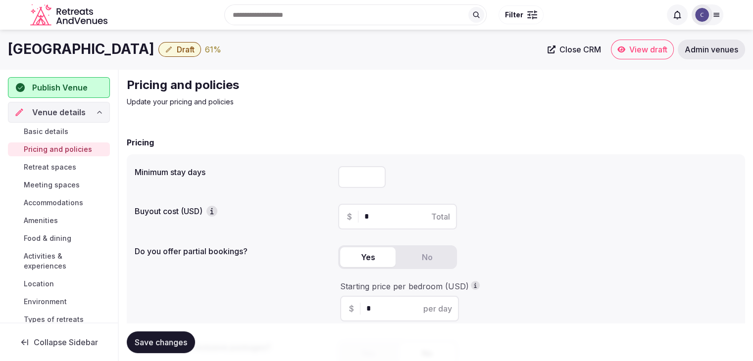
click at [357, 316] on div "$ * per day" at bounding box center [399, 309] width 119 height 26
drag, startPoint x: 370, startPoint y: 311, endPoint x: 356, endPoint y: 308, distance: 14.7
click at [356, 308] on div "$ * per day" at bounding box center [399, 309] width 119 height 26
type input "***"
click at [561, 255] on div "Yes No" at bounding box center [537, 261] width 399 height 32
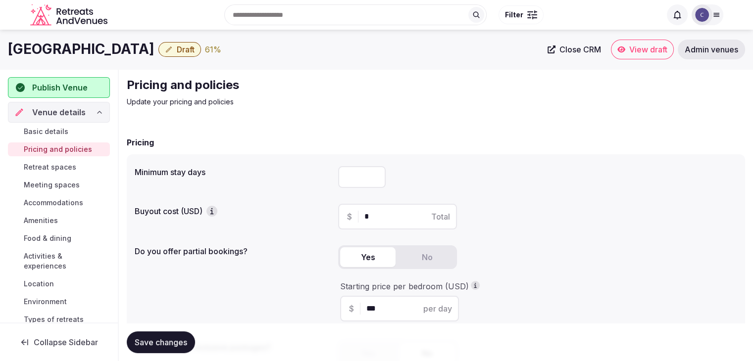
click at [162, 341] on span "Save changes" at bounding box center [161, 342] width 52 height 10
click at [344, 171] on input "number" at bounding box center [361, 177] width 47 height 22
type input "*"
click at [176, 335] on button "Save changes" at bounding box center [161, 343] width 68 height 22
click at [103, 47] on h1 "Brush Creek Ranch" at bounding box center [81, 49] width 146 height 19
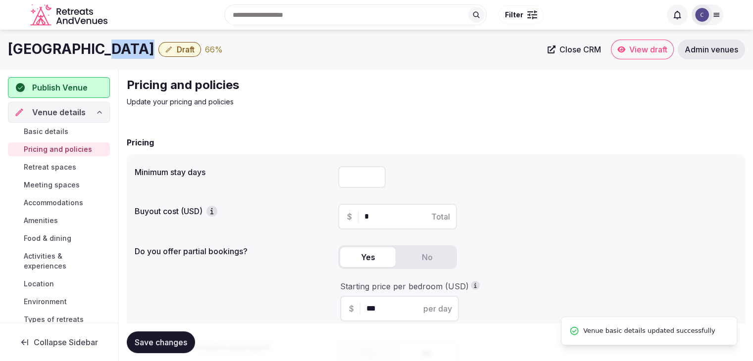
click at [103, 47] on h1 "Brush Creek Ranch" at bounding box center [81, 49] width 146 height 19
click at [104, 47] on h1 "Brush Creek Ranch" at bounding box center [81, 49] width 146 height 19
copy div "Brush Creek Ranch"
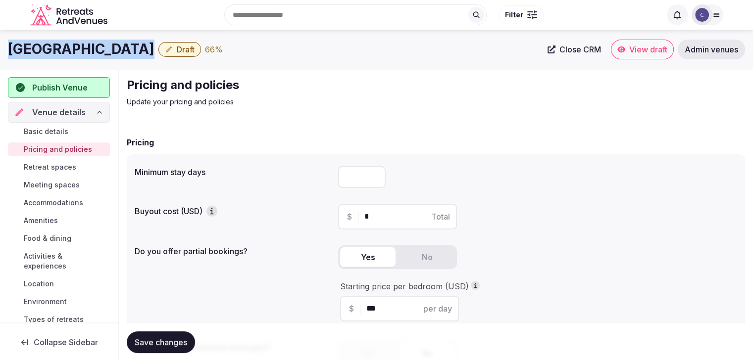
drag, startPoint x: 58, startPoint y: 166, endPoint x: 86, endPoint y: 187, distance: 34.6
click at [58, 166] on span "Retreat spaces" at bounding box center [50, 167] width 52 height 10
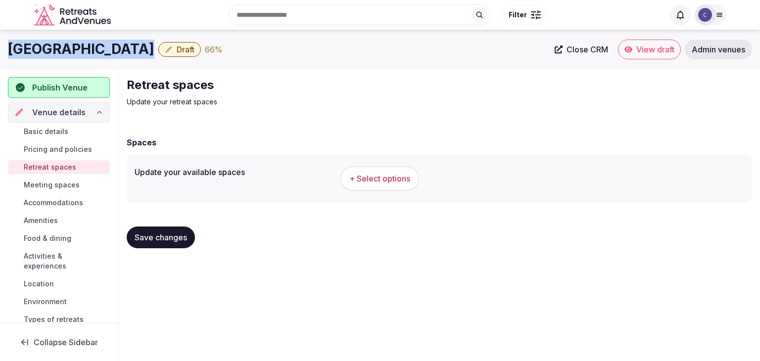
click at [397, 177] on span "+ Select options" at bounding box center [379, 178] width 61 height 11
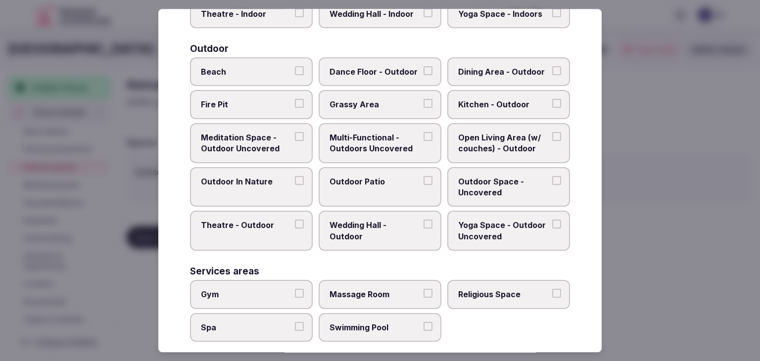
scroll to position [447, 0]
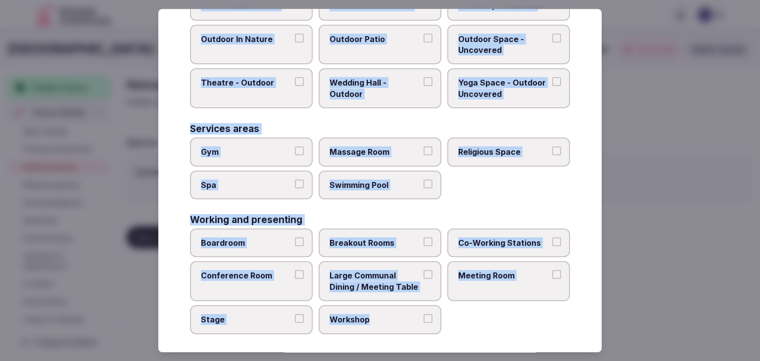
drag, startPoint x: 189, startPoint y: 62, endPoint x: 434, endPoint y: 346, distance: 375.3
click at [434, 346] on div "Select your retreat spaces Choose all applicable retreat spaces offered. Covere…" at bounding box center [379, 180] width 443 height 343
copy div "Choose all applicable retreat spaces offered. Covered outdoor spaces Meditation…"
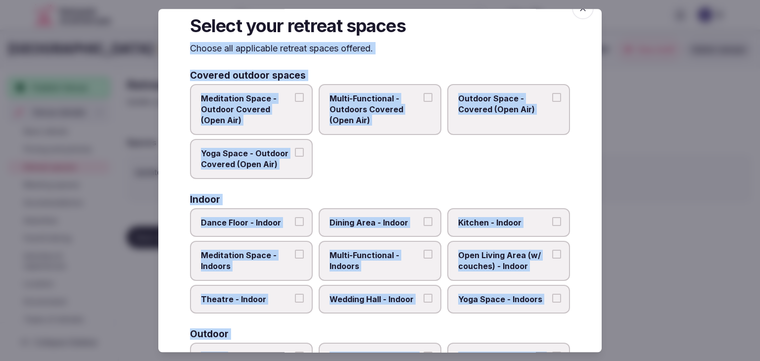
scroll to position [0, 0]
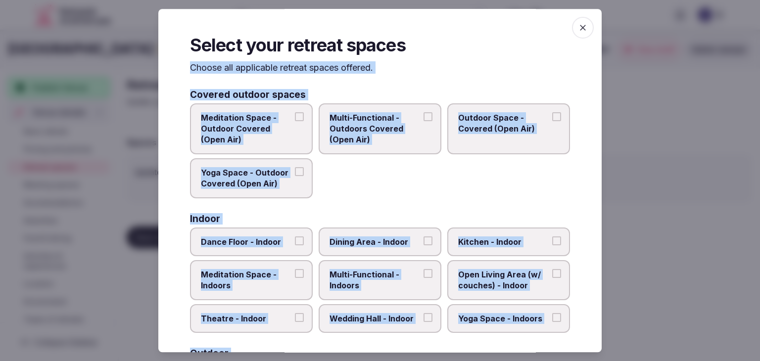
click at [373, 139] on span "Multi-Functional - Outdoors Covered (Open Air)" at bounding box center [375, 128] width 91 height 33
click at [424, 121] on button "Multi-Functional - Outdoors Covered (Open Air)" at bounding box center [428, 116] width 9 height 9
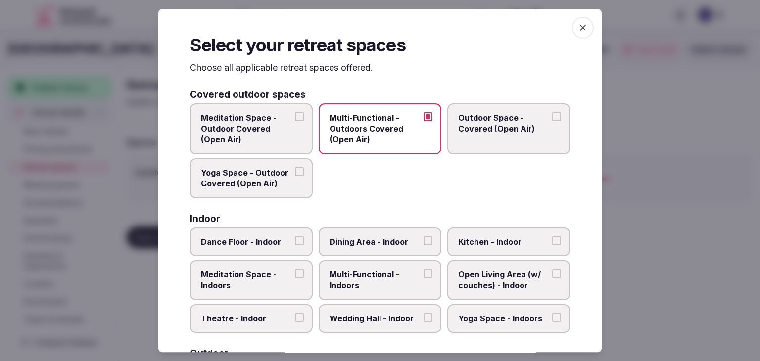
click at [522, 121] on span "Outdoor Space - Covered (Open Air)" at bounding box center [503, 123] width 91 height 22
click at [552, 121] on button "Outdoor Space - Covered (Open Air)" at bounding box center [556, 116] width 9 height 9
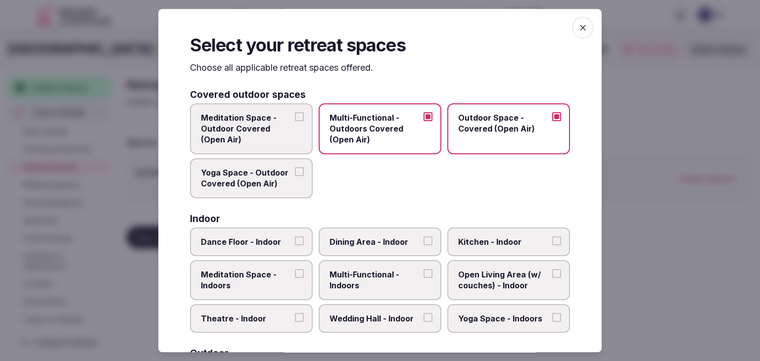
click at [260, 120] on span "Meditation Space - Outdoor Covered (Open Air)" at bounding box center [246, 128] width 91 height 33
click at [295, 120] on button "Meditation Space - Outdoor Covered (Open Air)" at bounding box center [299, 116] width 9 height 9
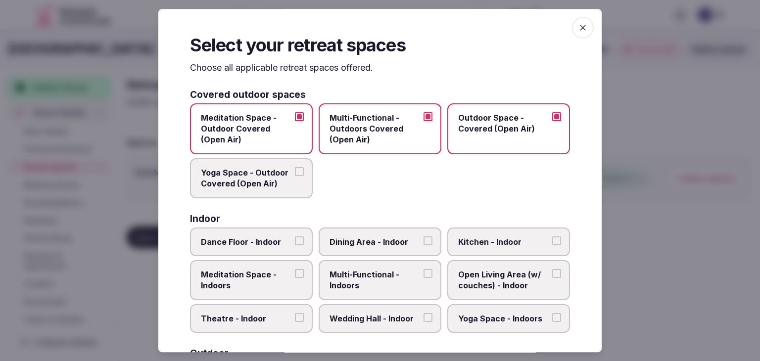
drag, startPoint x: 255, startPoint y: 168, endPoint x: 287, endPoint y: 196, distance: 43.1
click at [255, 169] on span "Yoga Space - Outdoor Covered (Open Air)" at bounding box center [246, 178] width 91 height 22
click at [295, 169] on button "Yoga Space - Outdoor Covered (Open Air)" at bounding box center [299, 171] width 9 height 9
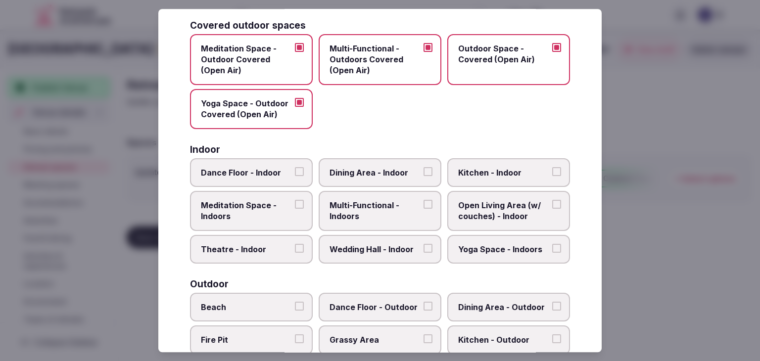
scroll to position [99, 0]
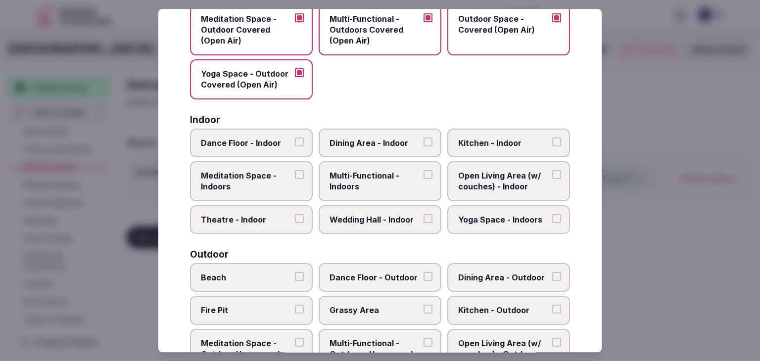
click at [390, 180] on span "Multi-Functional - Indoors" at bounding box center [375, 181] width 91 height 22
click at [424, 179] on button "Multi-Functional - Indoors" at bounding box center [428, 174] width 9 height 9
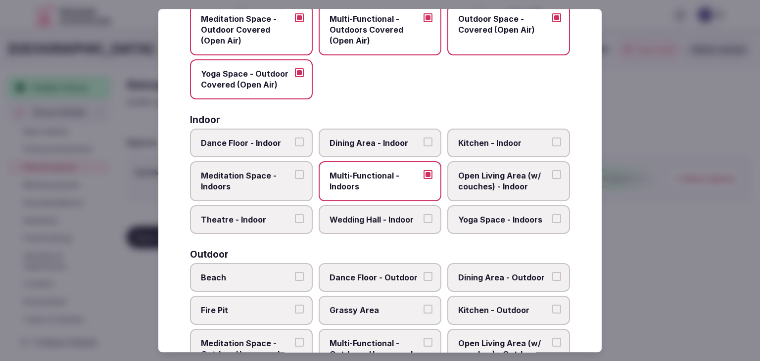
click at [388, 148] on label "Dining Area - Indoor" at bounding box center [380, 143] width 123 height 29
click at [424, 146] on button "Dining Area - Indoor" at bounding box center [428, 142] width 9 height 9
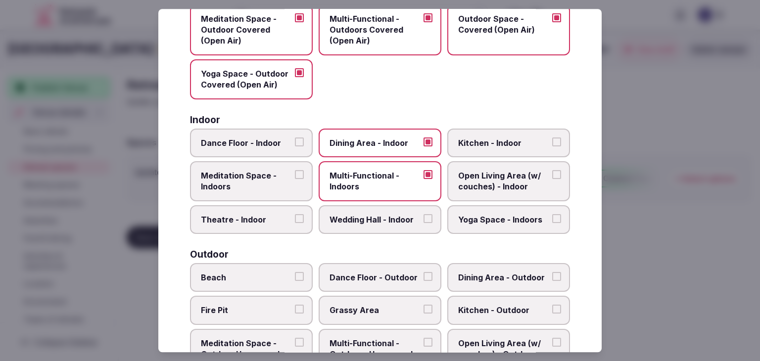
click at [393, 214] on span "Wedding Hall - Indoor" at bounding box center [375, 219] width 91 height 11
click at [424, 214] on button "Wedding Hall - Indoor" at bounding box center [428, 218] width 9 height 9
click at [510, 144] on span "Kitchen - Indoor" at bounding box center [503, 143] width 91 height 11
click at [552, 144] on button "Kitchen - Indoor" at bounding box center [556, 142] width 9 height 9
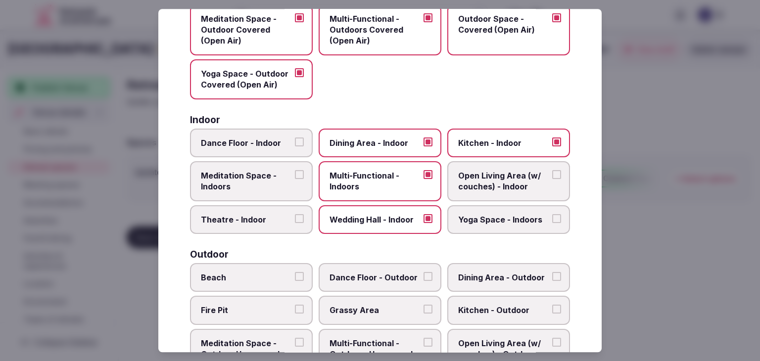
click at [509, 220] on span "Yoga Space - Indoors" at bounding box center [503, 219] width 91 height 11
click at [552, 220] on button "Yoga Space - Indoors" at bounding box center [556, 218] width 9 height 9
click at [253, 184] on span "Meditation Space - Indoors" at bounding box center [246, 181] width 91 height 22
click at [295, 179] on button "Meditation Space - Indoors" at bounding box center [299, 174] width 9 height 9
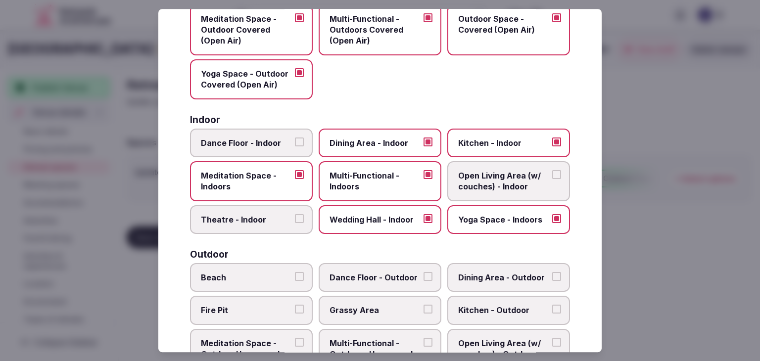
click at [255, 143] on span "Dance Floor - Indoor" at bounding box center [246, 143] width 91 height 11
click at [295, 143] on button "Dance Floor - Indoor" at bounding box center [299, 142] width 9 height 9
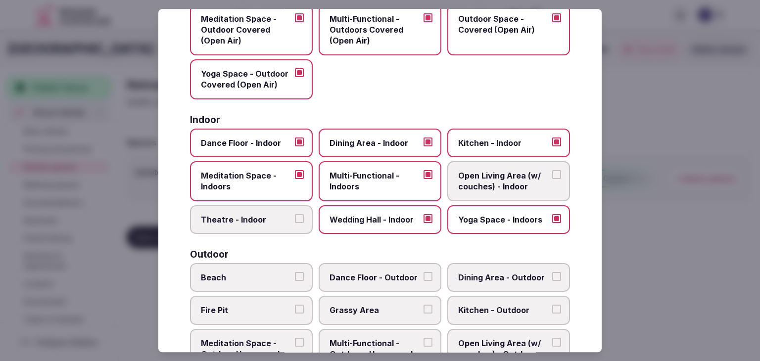
click at [513, 189] on span "Open Living Area (w/ couches) - Indoor" at bounding box center [503, 181] width 91 height 22
click at [552, 179] on button "Open Living Area (w/ couches) - Indoor" at bounding box center [556, 174] width 9 height 9
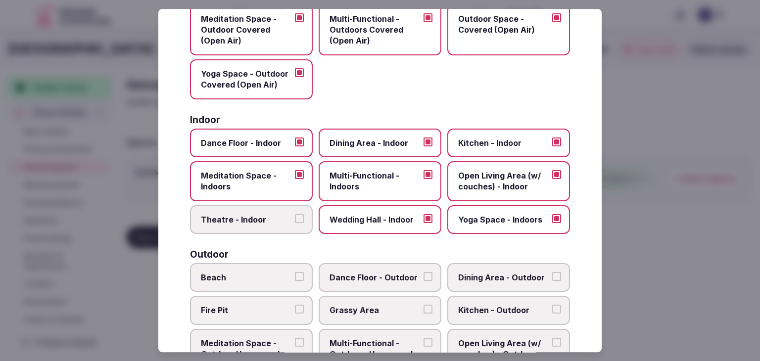
click at [266, 230] on label "Theatre - Indoor" at bounding box center [251, 219] width 123 height 29
click at [295, 223] on button "Theatre - Indoor" at bounding box center [299, 218] width 9 height 9
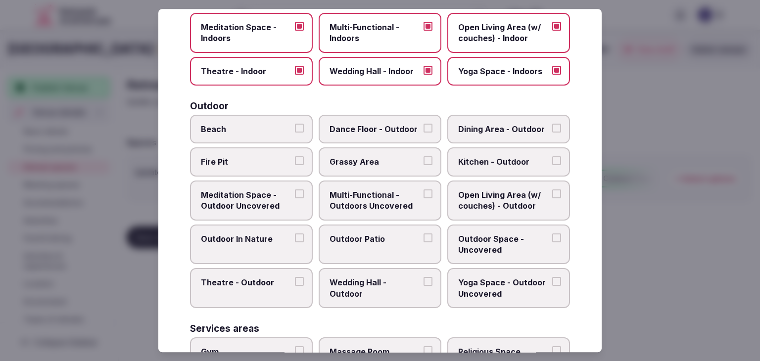
click at [367, 196] on span "Multi-Functional - Outdoors Uncovered" at bounding box center [375, 200] width 91 height 22
click at [424, 196] on button "Multi-Functional - Outdoors Uncovered" at bounding box center [428, 193] width 9 height 9
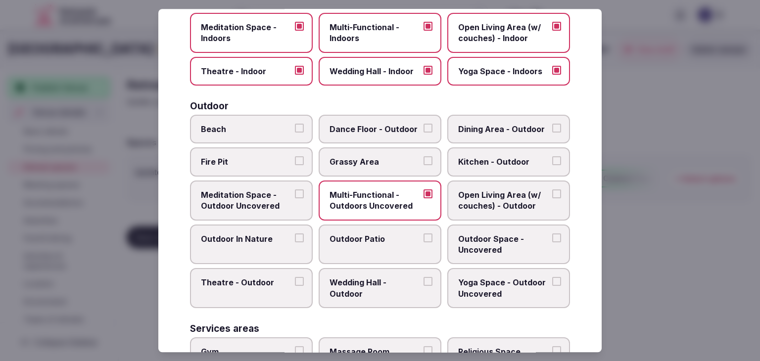
click at [369, 159] on span "Grassy Area" at bounding box center [375, 162] width 91 height 11
click at [424, 159] on button "Grassy Area" at bounding box center [428, 161] width 9 height 9
click at [246, 157] on span "Fire Pit" at bounding box center [246, 162] width 91 height 11
click at [295, 157] on button "Fire Pit" at bounding box center [299, 161] width 9 height 9
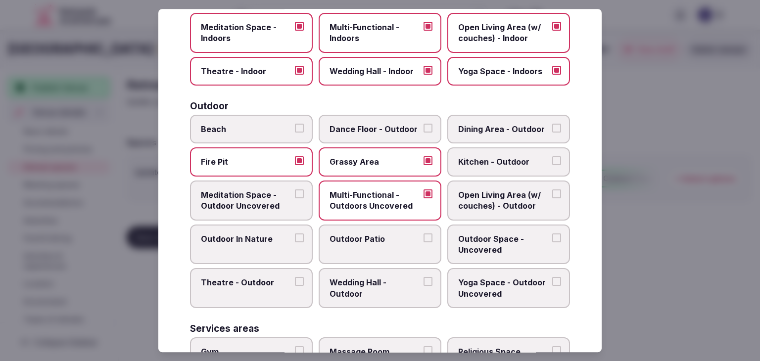
drag, startPoint x: 379, startPoint y: 124, endPoint x: 446, endPoint y: 124, distance: 67.3
click at [379, 124] on span "Dance Floor - Outdoor" at bounding box center [375, 129] width 91 height 11
click at [483, 124] on span "Dining Area - Outdoor" at bounding box center [503, 129] width 91 height 11
click at [552, 124] on button "Dining Area - Outdoor" at bounding box center [556, 128] width 9 height 9
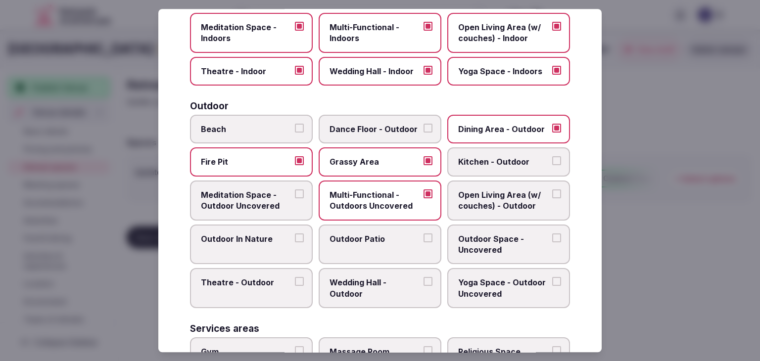
click at [266, 196] on span "Meditation Space - Outdoor Uncovered" at bounding box center [246, 200] width 91 height 22
click at [295, 196] on button "Meditation Space - Outdoor Uncovered" at bounding box center [299, 193] width 9 height 9
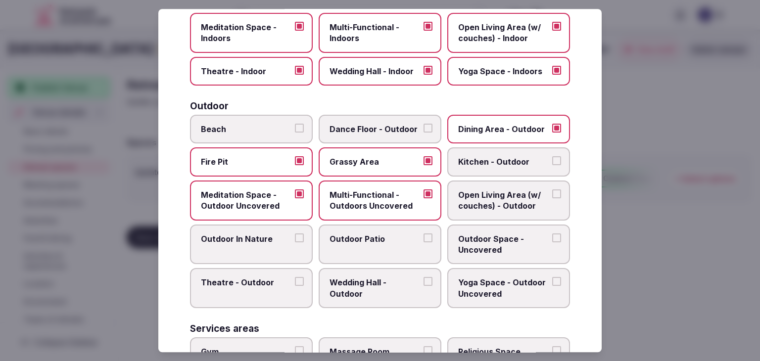
drag, startPoint x: 515, startPoint y: 185, endPoint x: 407, endPoint y: 224, distance: 114.1
click at [514, 189] on label "Open Living Area (w/ couches) - Outdoor" at bounding box center [508, 201] width 123 height 40
click at [552, 189] on button "Open Living Area (w/ couches) - Outdoor" at bounding box center [556, 193] width 9 height 9
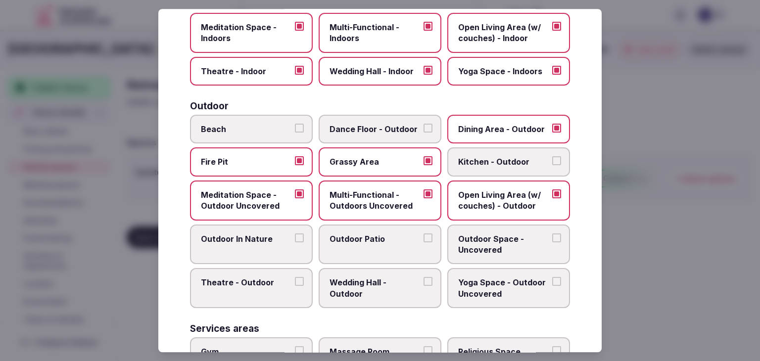
click at [251, 243] on label "Outdoor In Nature" at bounding box center [251, 245] width 123 height 40
click at [295, 242] on button "Outdoor In Nature" at bounding box center [299, 238] width 9 height 9
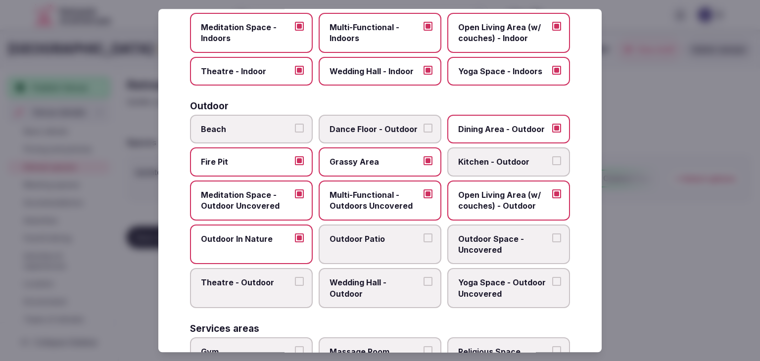
click at [358, 245] on label "Outdoor Patio" at bounding box center [380, 245] width 123 height 40
click at [424, 242] on button "Outdoor Patio" at bounding box center [428, 238] width 9 height 9
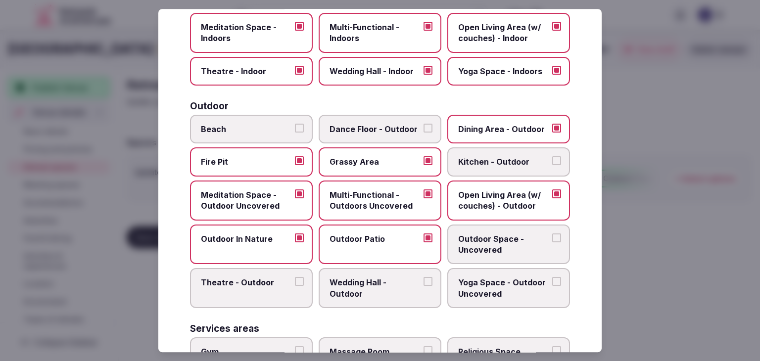
drag, startPoint x: 526, startPoint y: 238, endPoint x: 485, endPoint y: 246, distance: 42.2
click at [527, 239] on span "Outdoor Space - Uncovered" at bounding box center [503, 245] width 91 height 22
click at [552, 239] on button "Outdoor Space - Uncovered" at bounding box center [556, 238] width 9 height 9
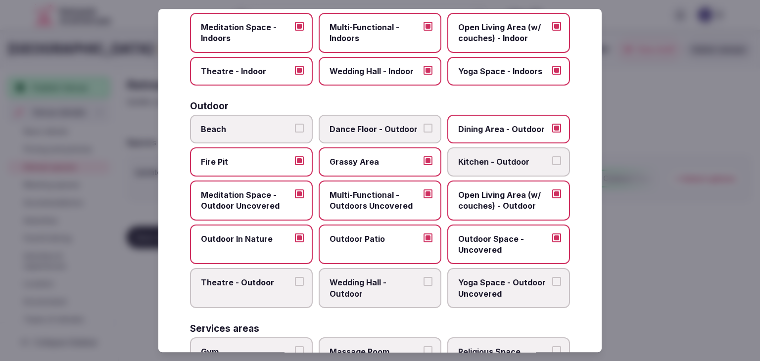
click at [253, 278] on span "Theatre - Outdoor" at bounding box center [246, 283] width 91 height 11
click at [295, 278] on button "Theatre - Outdoor" at bounding box center [299, 282] width 9 height 9
drag, startPoint x: 346, startPoint y: 279, endPoint x: 478, endPoint y: 280, distance: 132.6
click at [348, 279] on span "Wedding Hall - Outdoor" at bounding box center [375, 289] width 91 height 22
drag, startPoint x: 491, startPoint y: 282, endPoint x: 477, endPoint y: 252, distance: 33.0
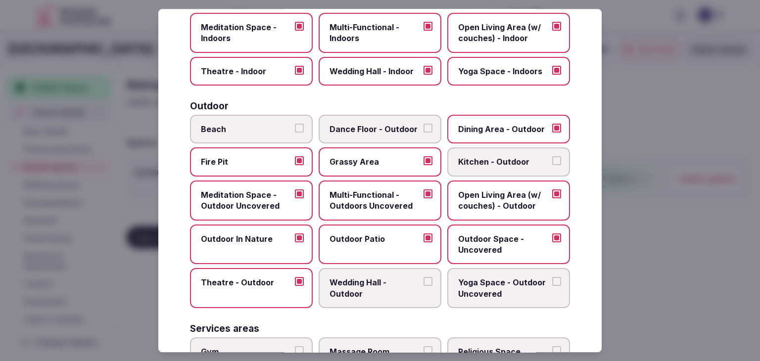
click at [492, 282] on span "Yoga Space - Outdoor Uncovered" at bounding box center [503, 289] width 91 height 22
click at [552, 282] on button "Yoga Space - Outdoor Uncovered" at bounding box center [556, 282] width 9 height 9
click at [380, 286] on span "Wedding Hall - Outdoor" at bounding box center [375, 289] width 91 height 22
click at [424, 286] on button "Wedding Hall - Outdoor" at bounding box center [428, 282] width 9 height 9
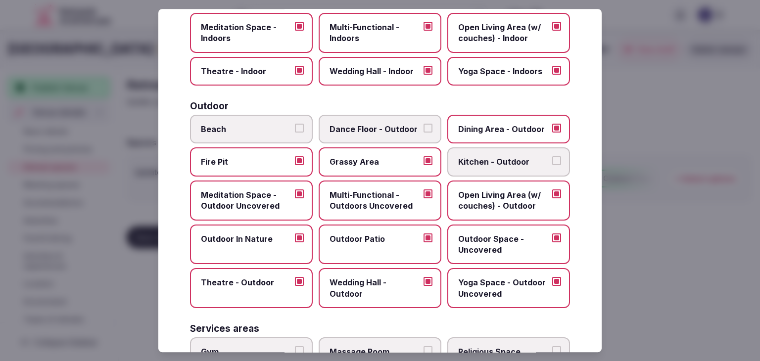
click at [275, 284] on span "Theatre - Outdoor" at bounding box center [246, 283] width 91 height 11
click at [295, 284] on button "Theatre - Outdoor" at bounding box center [299, 282] width 9 height 9
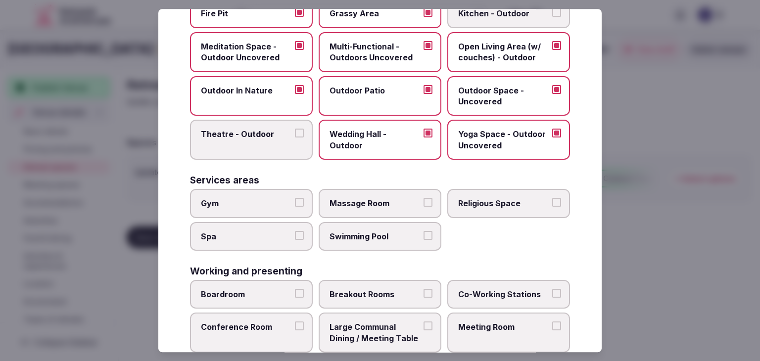
click at [253, 201] on span "Gym" at bounding box center [246, 203] width 91 height 11
click at [295, 201] on button "Gym" at bounding box center [299, 202] width 9 height 9
click at [257, 240] on label "Spa" at bounding box center [251, 236] width 123 height 29
click at [295, 240] on button "Spa" at bounding box center [299, 235] width 9 height 9
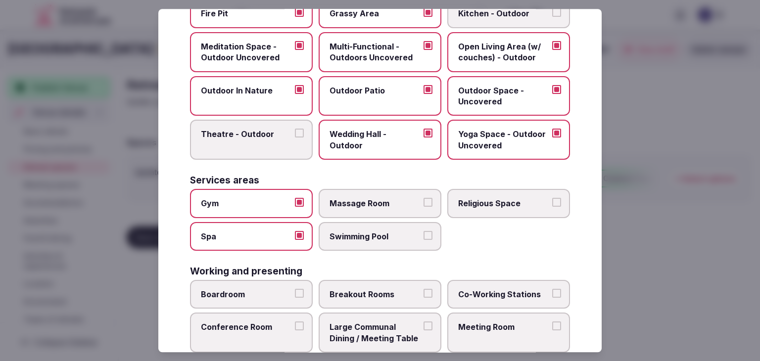
click at [379, 232] on span "Swimming Pool" at bounding box center [375, 236] width 91 height 11
click at [424, 232] on button "Swimming Pool" at bounding box center [428, 235] width 9 height 9
click at [403, 198] on span "Massage Room" at bounding box center [375, 203] width 91 height 11
click at [424, 198] on button "Massage Room" at bounding box center [428, 202] width 9 height 9
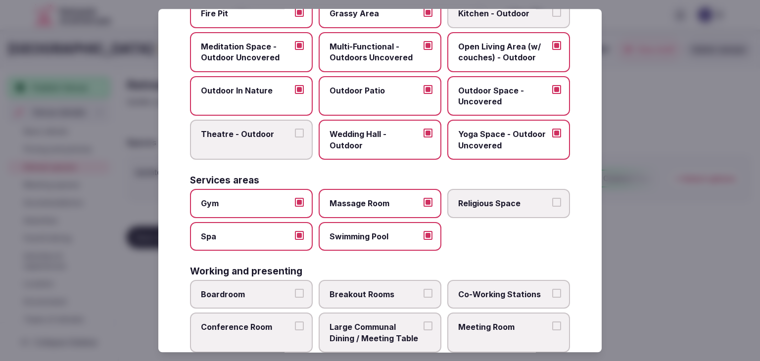
click at [473, 198] on span "Religious Space" at bounding box center [503, 203] width 91 height 11
click at [552, 198] on button "Religious Space" at bounding box center [556, 202] width 9 height 9
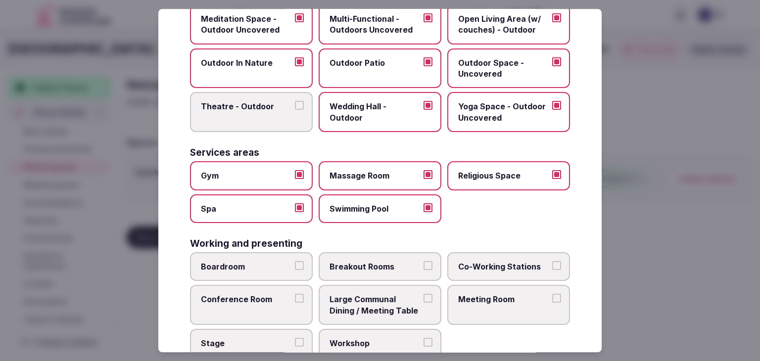
scroll to position [447, 0]
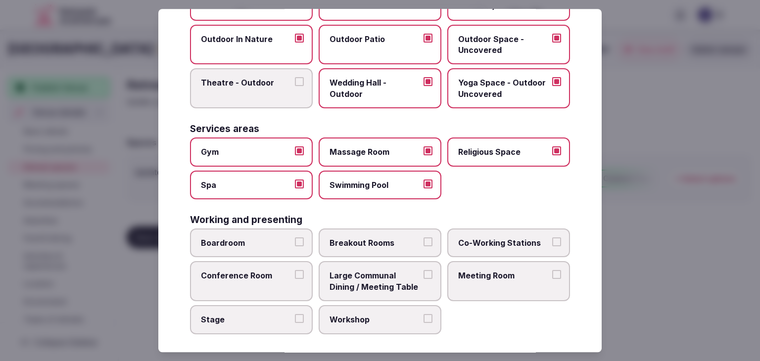
click at [269, 245] on label "Boardroom" at bounding box center [251, 243] width 123 height 29
click at [295, 245] on button "Boardroom" at bounding box center [299, 241] width 9 height 9
click at [393, 241] on span "Breakout Rooms" at bounding box center [375, 242] width 91 height 11
click at [424, 241] on button "Breakout Rooms" at bounding box center [428, 241] width 9 height 9
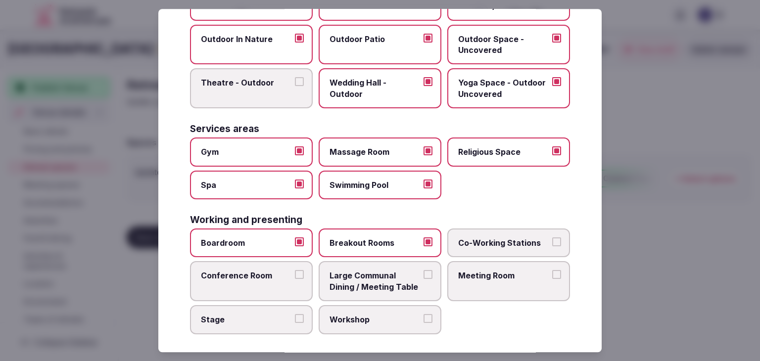
click at [273, 275] on span "Conference Room" at bounding box center [246, 276] width 91 height 11
click at [295, 275] on button "Conference Room" at bounding box center [299, 275] width 9 height 9
click at [402, 286] on span "Large Communal Dining / Meeting Table" at bounding box center [375, 282] width 91 height 22
click at [424, 280] on button "Large Communal Dining / Meeting Table" at bounding box center [428, 275] width 9 height 9
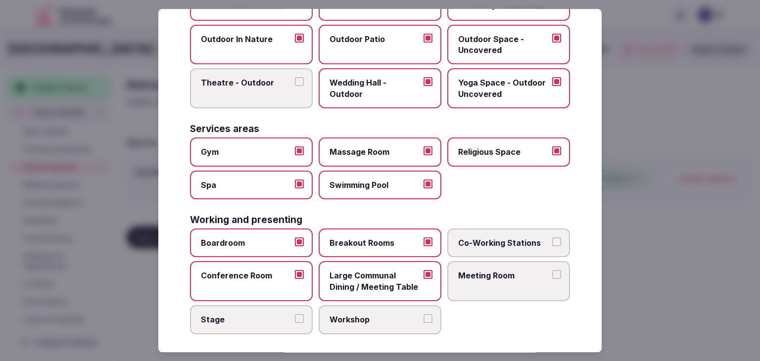
click at [517, 271] on span "Meeting Room" at bounding box center [503, 276] width 91 height 11
click at [552, 271] on button "Meeting Room" at bounding box center [556, 275] width 9 height 9
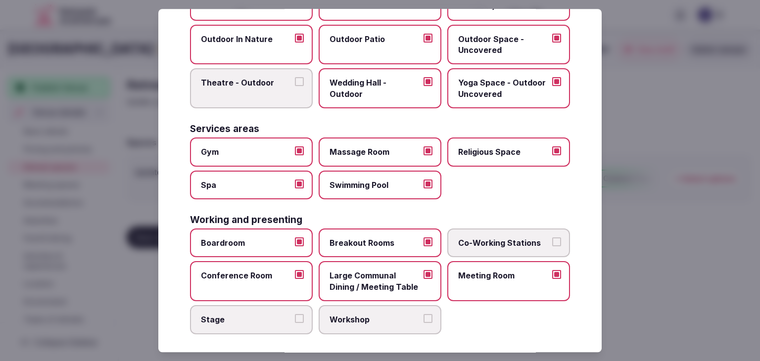
click at [268, 314] on span "Stage" at bounding box center [246, 319] width 91 height 11
click at [295, 314] on button "Stage" at bounding box center [299, 318] width 9 height 9
click at [395, 319] on span "Workshop" at bounding box center [375, 319] width 91 height 11
click at [424, 319] on button "Workshop" at bounding box center [428, 318] width 9 height 9
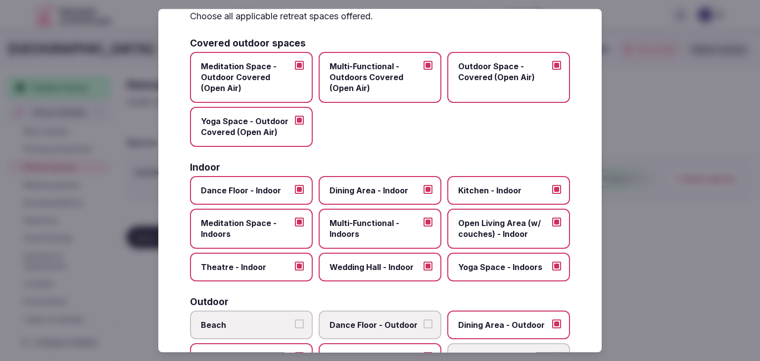
scroll to position [0, 0]
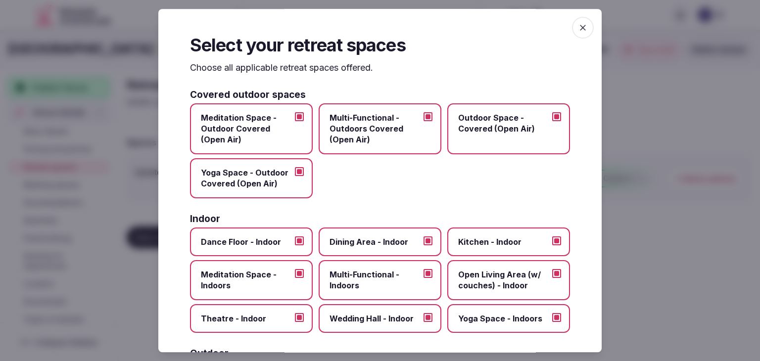
click at [578, 30] on icon "button" at bounding box center [583, 28] width 10 height 10
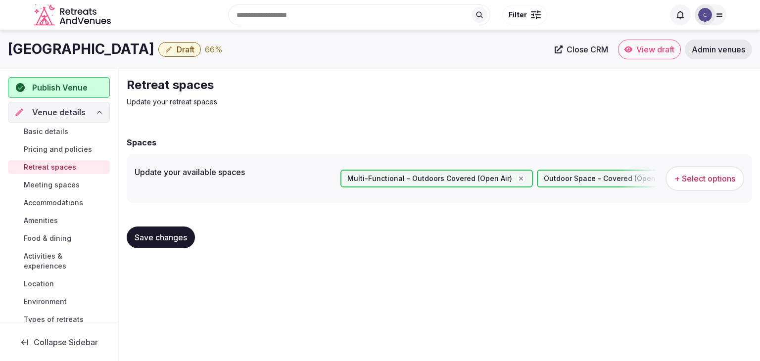
click at [173, 240] on span "Save changes" at bounding box center [161, 238] width 52 height 10
click at [47, 199] on span "Accommodations" at bounding box center [53, 203] width 59 height 10
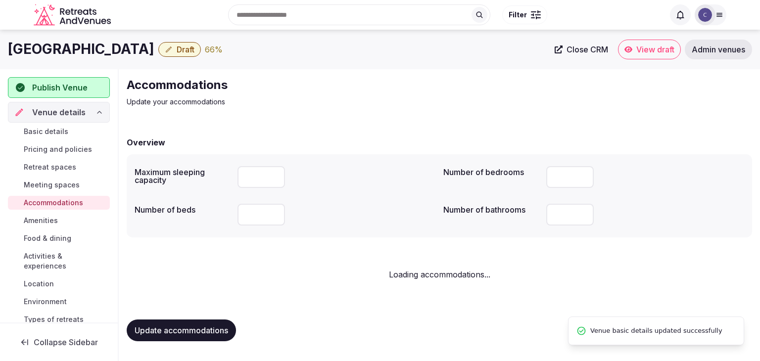
click at [51, 222] on span "Amenities" at bounding box center [41, 221] width 34 height 10
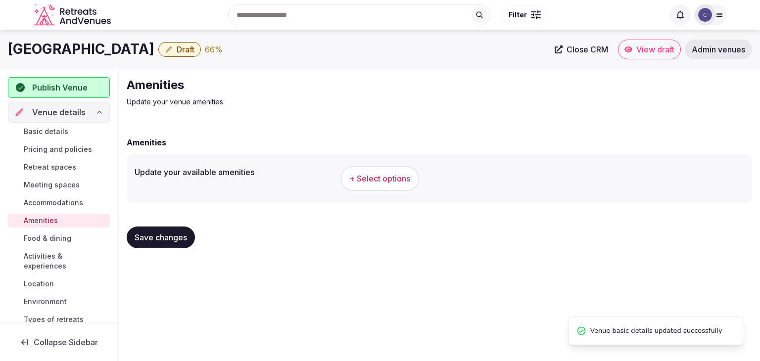
click at [399, 182] on span "+ Select options" at bounding box center [379, 178] width 61 height 11
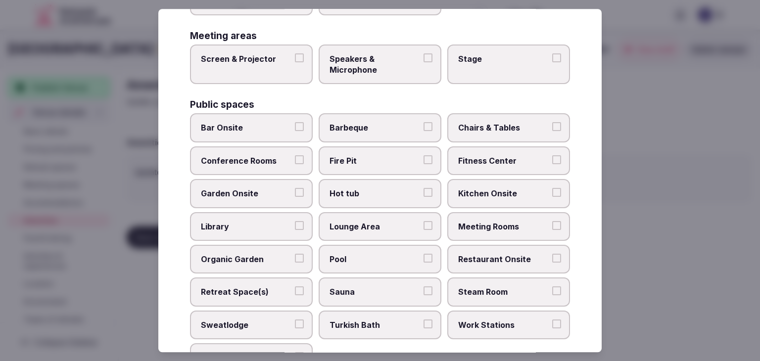
scroll to position [533, 0]
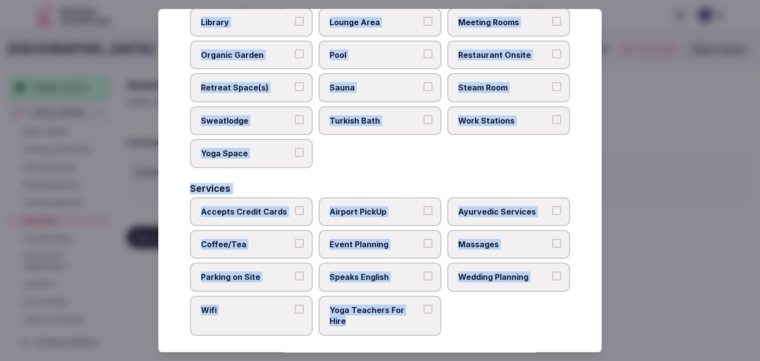
drag, startPoint x: 190, startPoint y: 68, endPoint x: 471, endPoint y: 326, distance: 380.7
click at [471, 326] on div "Select your venue amenities Choose all applicable amenities offered. Activities…" at bounding box center [379, 180] width 443 height 343
copy div "Choose all applicable amenities offered. Activities Bicycles Camping Allowed On…"
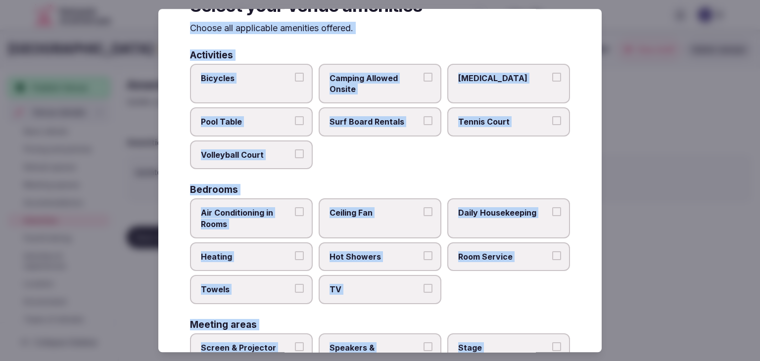
scroll to position [0, 0]
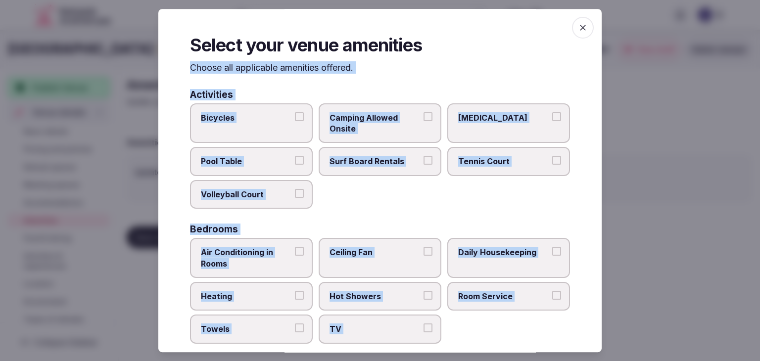
click at [242, 125] on label "Bicycles" at bounding box center [251, 123] width 123 height 40
click at [295, 121] on button "Bicycles" at bounding box center [299, 116] width 9 height 9
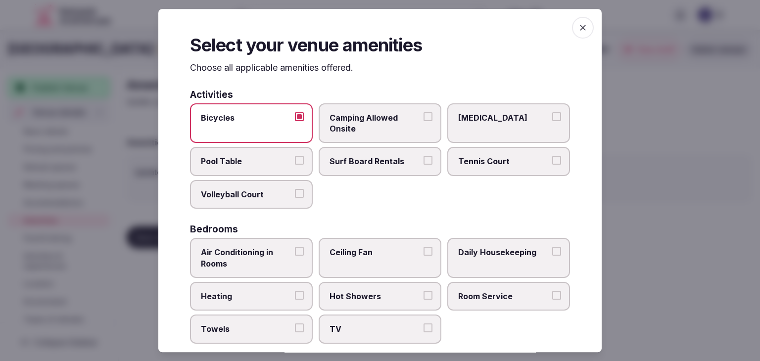
click at [356, 127] on span "Camping Allowed Onsite" at bounding box center [375, 123] width 91 height 22
click at [424, 121] on button "Camping Allowed Onsite" at bounding box center [428, 116] width 9 height 9
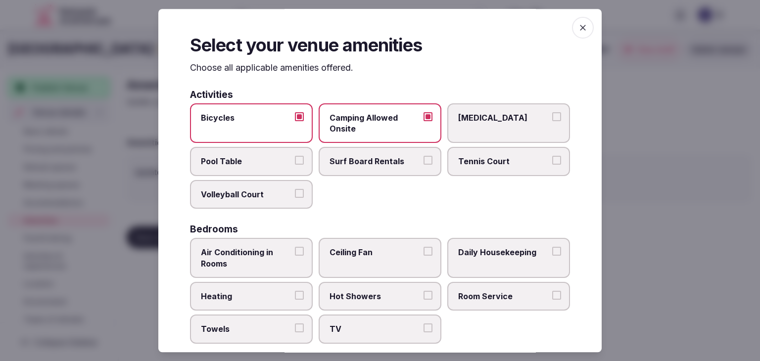
click at [257, 200] on label "Volleyball Court" at bounding box center [251, 194] width 123 height 29
click at [295, 198] on button "Volleyball Court" at bounding box center [299, 193] width 9 height 9
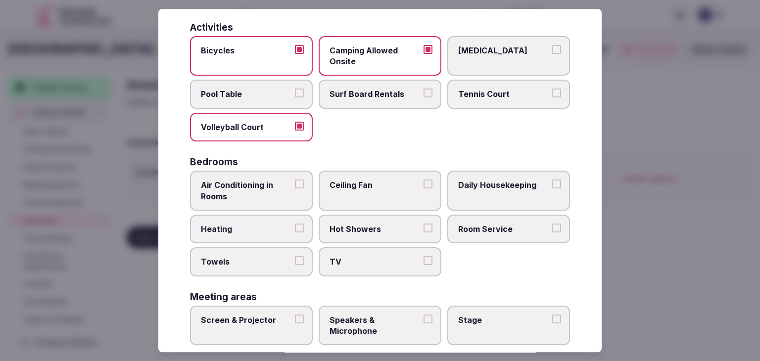
scroll to position [99, 0]
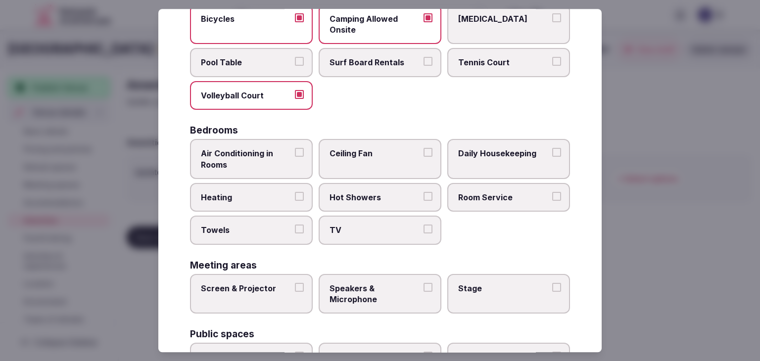
click at [268, 149] on span "Air Conditioning in Rooms" at bounding box center [246, 159] width 91 height 22
click at [295, 149] on button "Air Conditioning in Rooms" at bounding box center [299, 152] width 9 height 9
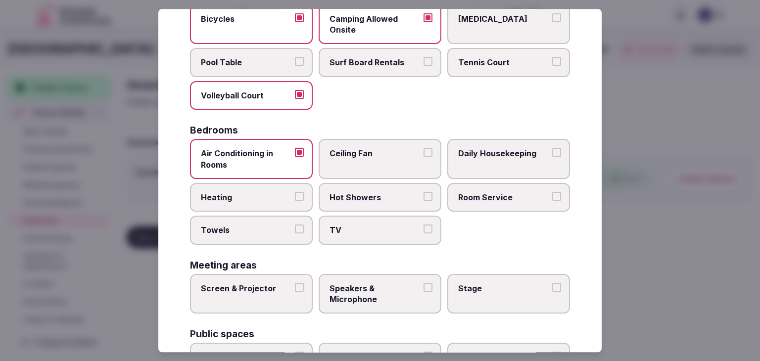
click at [261, 196] on span "Heating" at bounding box center [246, 197] width 91 height 11
click at [295, 196] on button "Heating" at bounding box center [299, 196] width 9 height 9
click at [261, 230] on span "Towels" at bounding box center [246, 230] width 91 height 11
click at [295, 230] on button "Towels" at bounding box center [299, 229] width 9 height 9
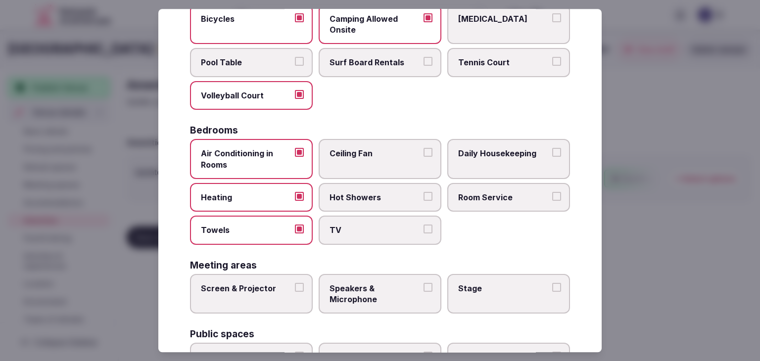
click at [375, 189] on label "Hot Showers" at bounding box center [380, 197] width 123 height 29
click at [424, 192] on button "Hot Showers" at bounding box center [428, 196] width 9 height 9
click at [385, 145] on label "Ceiling Fan" at bounding box center [380, 159] width 123 height 40
click at [424, 148] on button "Ceiling Fan" at bounding box center [428, 152] width 9 height 9
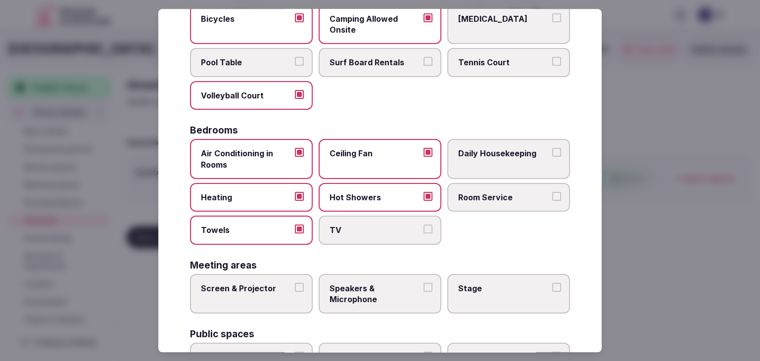
click at [509, 149] on span "Daily Housekeeping" at bounding box center [503, 153] width 91 height 11
click at [552, 149] on button "Daily Housekeeping" at bounding box center [556, 152] width 9 height 9
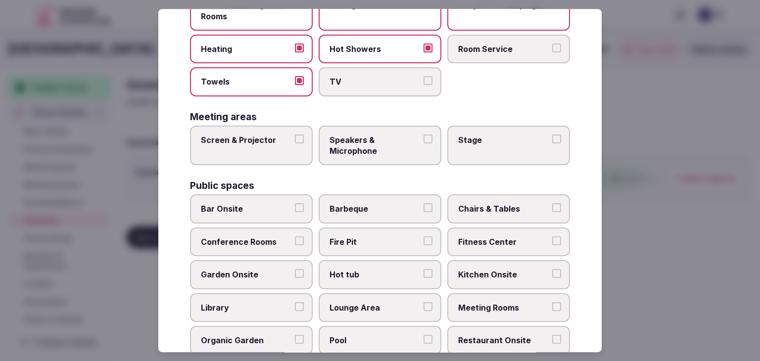
scroll to position [297, 0]
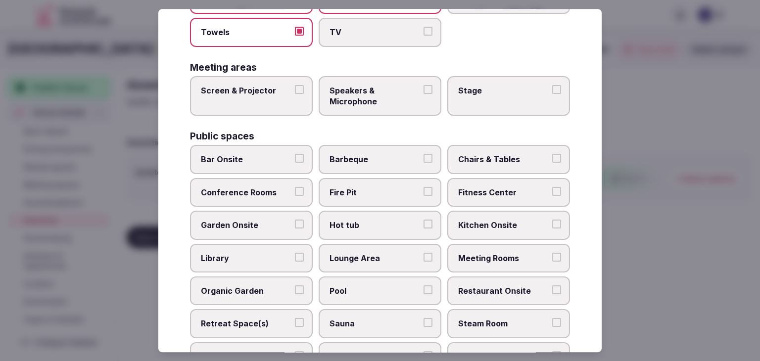
drag, startPoint x: 242, startPoint y: 99, endPoint x: 295, endPoint y: 99, distance: 53.4
click at [241, 99] on label "Screen & Projector" at bounding box center [251, 96] width 123 height 40
click at [295, 94] on button "Screen & Projector" at bounding box center [299, 89] width 9 height 9
drag, startPoint x: 328, startPoint y: 98, endPoint x: 454, endPoint y: 86, distance: 126.8
click at [330, 97] on span "Speakers & Microphone" at bounding box center [375, 96] width 91 height 22
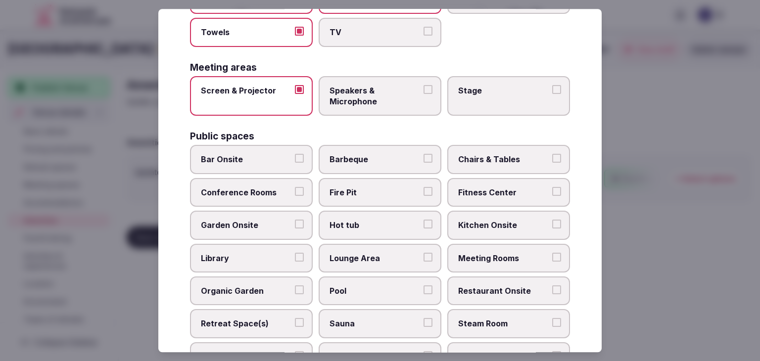
click at [424, 94] on button "Speakers & Microphone" at bounding box center [428, 89] width 9 height 9
click at [494, 86] on span "Stage" at bounding box center [503, 90] width 91 height 11
click at [552, 86] on button "Stage" at bounding box center [556, 89] width 9 height 9
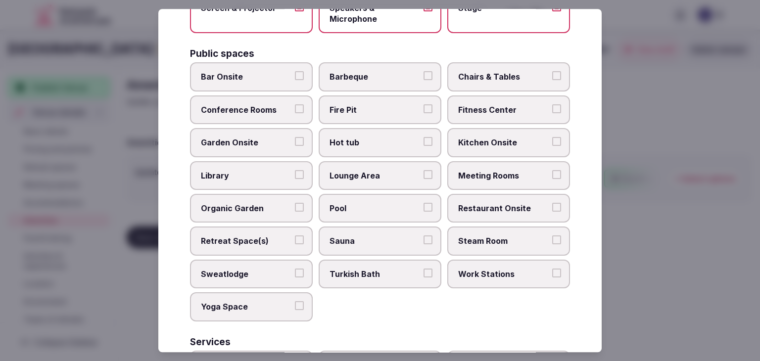
scroll to position [396, 0]
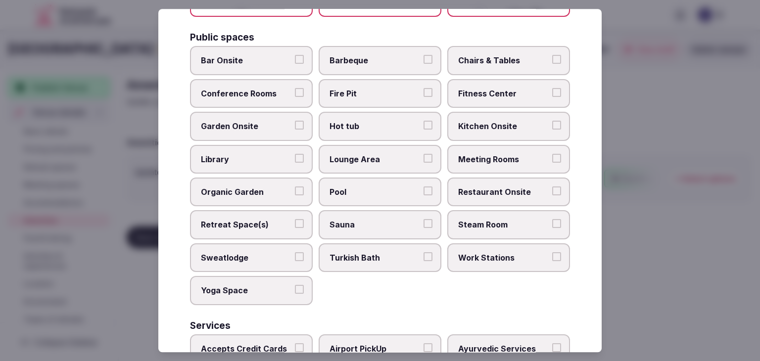
click at [265, 59] on span "Bar Onsite" at bounding box center [246, 60] width 91 height 11
click at [295, 59] on button "Bar Onsite" at bounding box center [299, 59] width 9 height 9
click at [368, 57] on span "Barbeque" at bounding box center [375, 60] width 91 height 11
click at [424, 57] on button "Barbeque" at bounding box center [428, 59] width 9 height 9
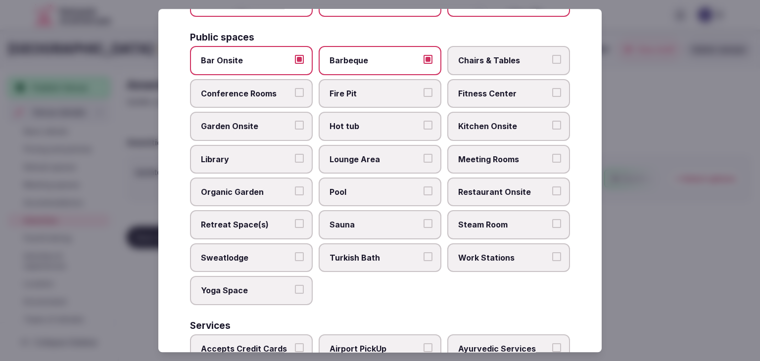
click at [501, 47] on label "Chairs & Tables" at bounding box center [508, 61] width 123 height 29
click at [552, 55] on button "Chairs & Tables" at bounding box center [556, 59] width 9 height 9
drag, startPoint x: 502, startPoint y: 84, endPoint x: 491, endPoint y: 84, distance: 11.4
click at [501, 84] on label "Fitness Center" at bounding box center [508, 93] width 123 height 29
click at [552, 88] on button "Fitness Center" at bounding box center [556, 92] width 9 height 9
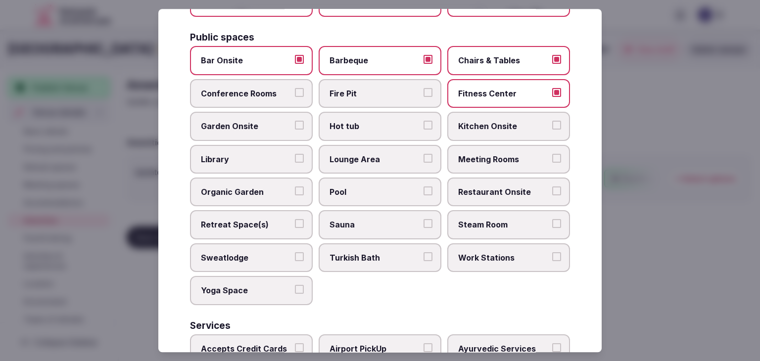
drag, startPoint x: 337, startPoint y: 80, endPoint x: 265, endPoint y: 94, distance: 73.6
click at [336, 80] on label "Fire Pit" at bounding box center [380, 93] width 123 height 29
click at [424, 88] on button "Fire Pit" at bounding box center [428, 92] width 9 height 9
drag, startPoint x: 257, startPoint y: 95, endPoint x: 250, endPoint y: 118, distance: 23.9
click at [256, 95] on span "Conference Rooms" at bounding box center [246, 93] width 91 height 11
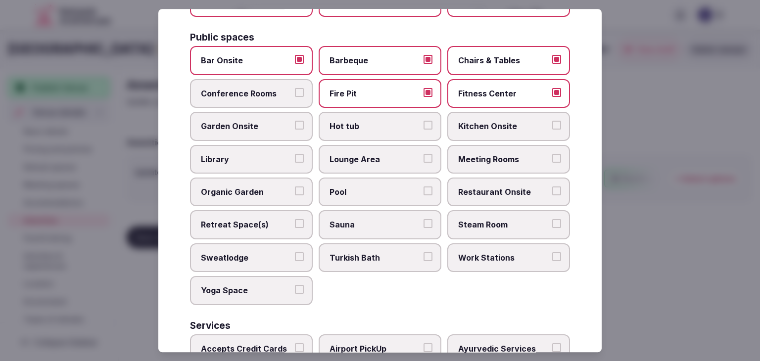
click at [295, 95] on button "Conference Rooms" at bounding box center [299, 92] width 9 height 9
drag, startPoint x: 250, startPoint y: 120, endPoint x: 264, endPoint y: 126, distance: 15.3
click at [250, 121] on span "Garden Onsite" at bounding box center [246, 126] width 91 height 11
click at [295, 121] on button "Garden Onsite" at bounding box center [299, 125] width 9 height 9
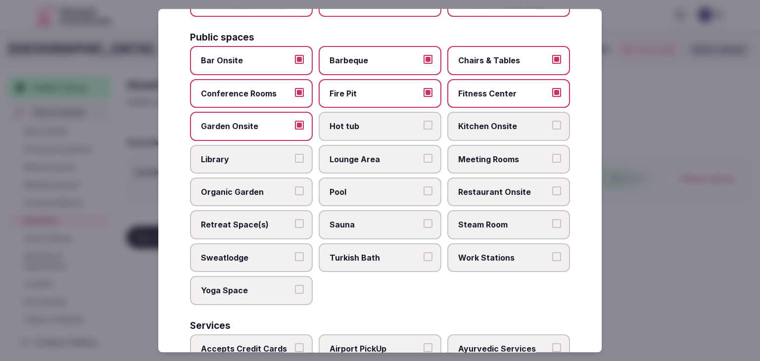
drag, startPoint x: 335, startPoint y: 126, endPoint x: 341, endPoint y: 125, distance: 6.0
click at [336, 126] on span "Hot tub" at bounding box center [375, 126] width 91 height 11
click at [424, 126] on button "Hot tub" at bounding box center [428, 125] width 9 height 9
click at [513, 131] on label "Kitchen Onsite" at bounding box center [508, 126] width 123 height 29
click at [552, 130] on button "Kitchen Onsite" at bounding box center [556, 125] width 9 height 9
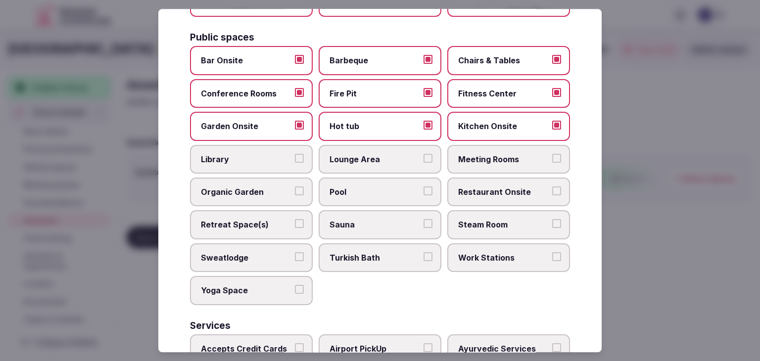
click at [514, 157] on span "Meeting Rooms" at bounding box center [503, 159] width 91 height 11
click at [552, 157] on button "Meeting Rooms" at bounding box center [556, 158] width 9 height 9
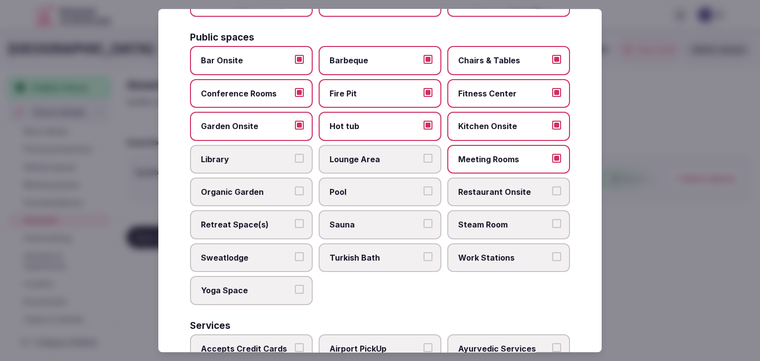
drag, startPoint x: 378, startPoint y: 157, endPoint x: 264, endPoint y: 168, distance: 114.8
click at [377, 158] on span "Lounge Area" at bounding box center [375, 159] width 91 height 11
click at [424, 158] on button "Lounge Area" at bounding box center [428, 158] width 9 height 9
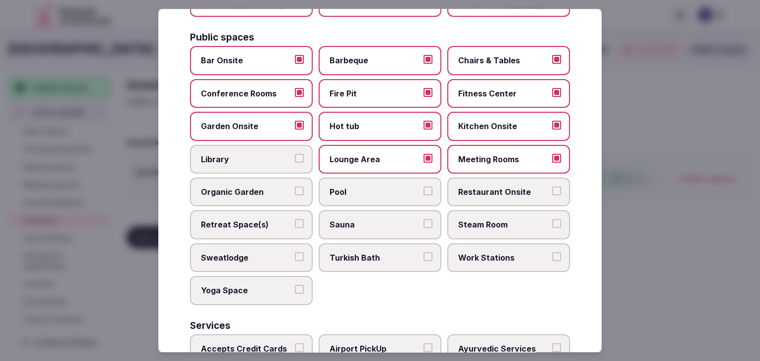
drag, startPoint x: 247, startPoint y: 167, endPoint x: 243, endPoint y: 179, distance: 13.1
click at [247, 167] on label "Library" at bounding box center [251, 159] width 123 height 29
click at [295, 163] on button "Library" at bounding box center [299, 158] width 9 height 9
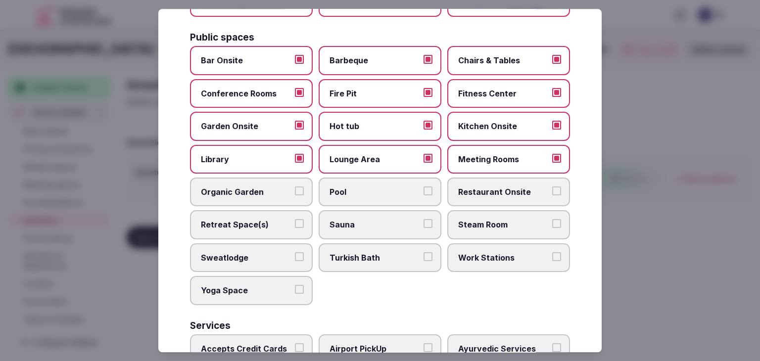
click at [242, 187] on span "Organic Garden" at bounding box center [246, 192] width 91 height 11
click at [295, 187] on button "Organic Garden" at bounding box center [299, 191] width 9 height 9
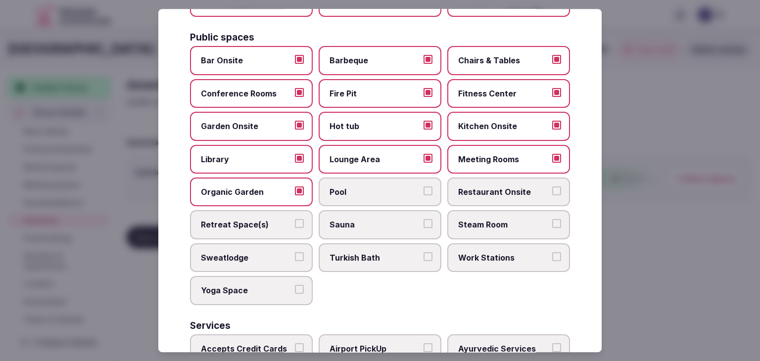
click at [357, 190] on span "Pool" at bounding box center [375, 192] width 91 height 11
click at [424, 190] on button "Pool" at bounding box center [428, 191] width 9 height 9
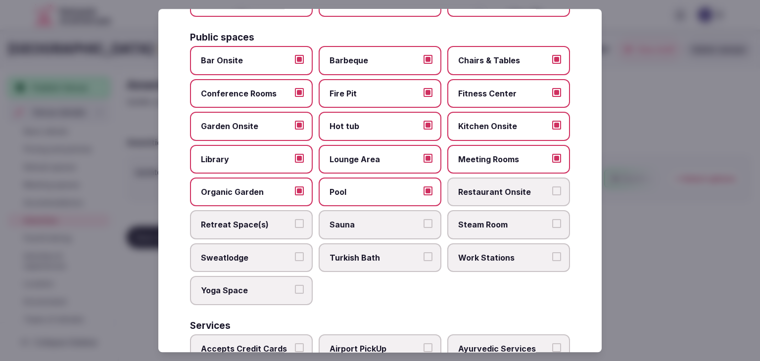
click at [479, 192] on span "Restaurant Onsite" at bounding box center [503, 192] width 91 height 11
click at [552, 192] on button "Restaurant Onsite" at bounding box center [556, 191] width 9 height 9
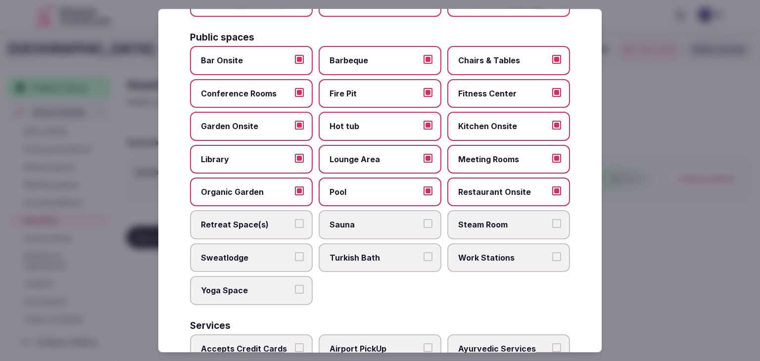
drag, startPoint x: 383, startPoint y: 215, endPoint x: 325, endPoint y: 226, distance: 60.0
click at [382, 220] on span "Sauna" at bounding box center [375, 225] width 91 height 11
click at [424, 220] on button "Sauna" at bounding box center [428, 224] width 9 height 9
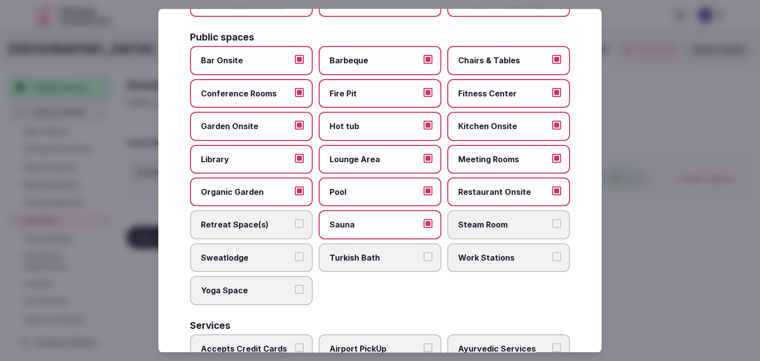
click at [272, 232] on label "Retreat Space(s)" at bounding box center [251, 225] width 123 height 29
click at [295, 229] on button "Retreat Space(s)" at bounding box center [299, 224] width 9 height 9
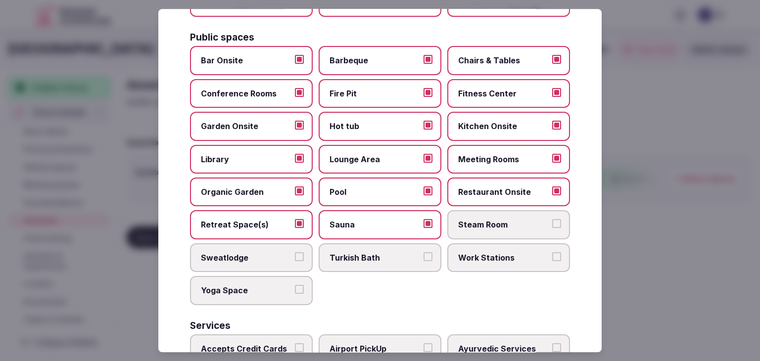
click at [500, 234] on label "Steam Room" at bounding box center [508, 225] width 123 height 29
click at [552, 229] on button "Steam Room" at bounding box center [556, 224] width 9 height 9
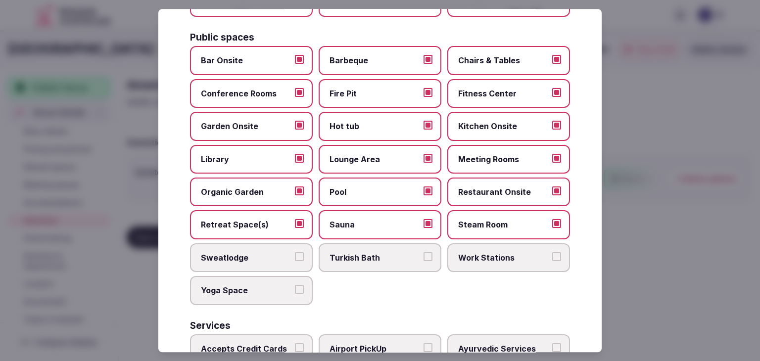
drag, startPoint x: 486, startPoint y: 258, endPoint x: 480, endPoint y: 258, distance: 5.5
click at [486, 258] on label "Work Stations" at bounding box center [508, 257] width 123 height 29
click at [552, 258] on button "Work Stations" at bounding box center [556, 256] width 9 height 9
click at [273, 292] on label "Yoga Space" at bounding box center [251, 290] width 123 height 29
click at [295, 292] on button "Yoga Space" at bounding box center [299, 289] width 9 height 9
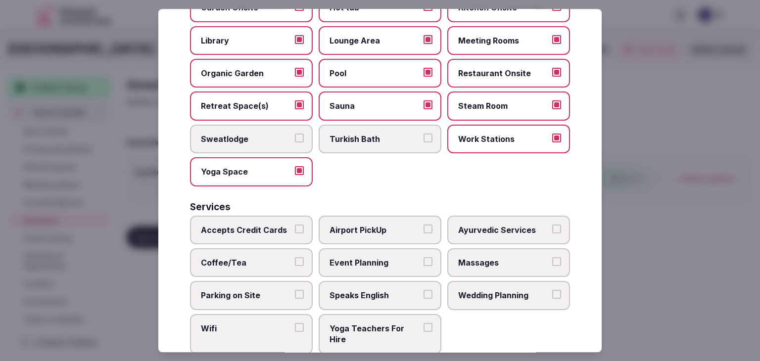
scroll to position [533, 0]
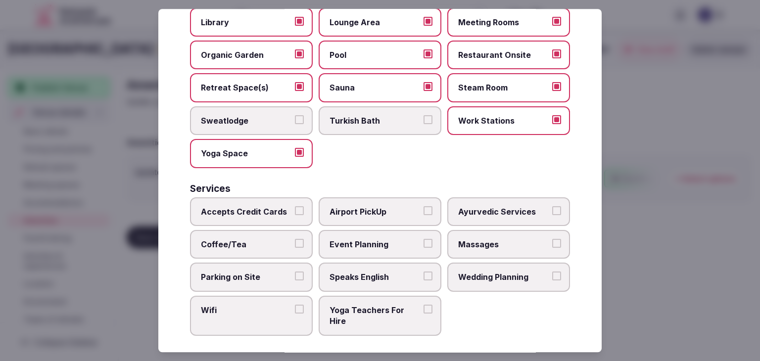
click at [271, 206] on span "Accepts Credit Cards" at bounding box center [246, 211] width 91 height 11
click at [295, 206] on button "Accepts Credit Cards" at bounding box center [299, 210] width 9 height 9
click at [273, 239] on span "Coffee/Tea" at bounding box center [246, 244] width 91 height 11
click at [295, 239] on button "Coffee/Tea" at bounding box center [299, 243] width 9 height 9
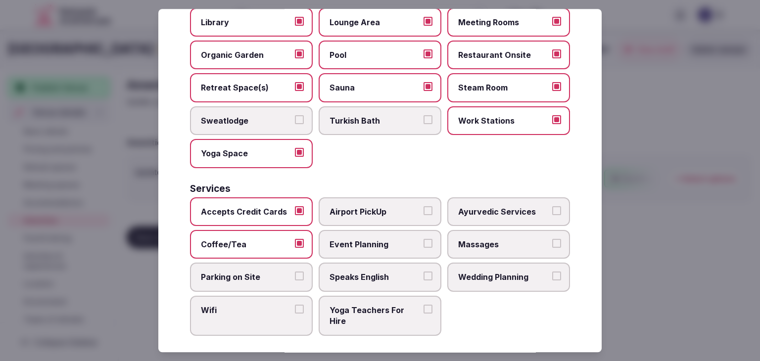
click at [272, 275] on span "Parking on Site" at bounding box center [246, 277] width 91 height 11
click at [295, 275] on button "Parking on Site" at bounding box center [299, 276] width 9 height 9
click at [274, 305] on span "Wifi" at bounding box center [246, 310] width 91 height 11
click at [295, 305] on button "Wifi" at bounding box center [299, 309] width 9 height 9
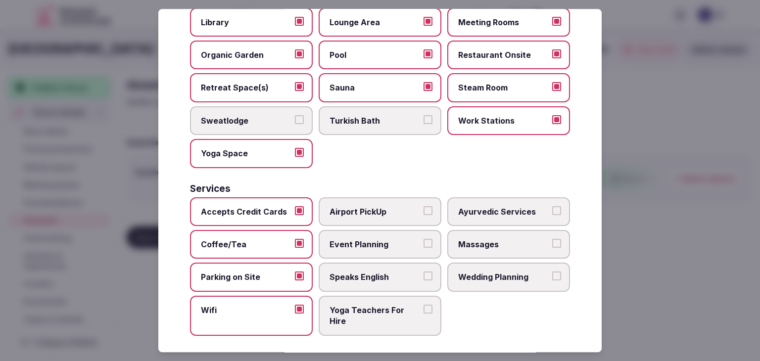
click at [335, 309] on span "Yoga Teachers For Hire" at bounding box center [375, 316] width 91 height 22
click at [424, 309] on button "Yoga Teachers For Hire" at bounding box center [428, 309] width 9 height 9
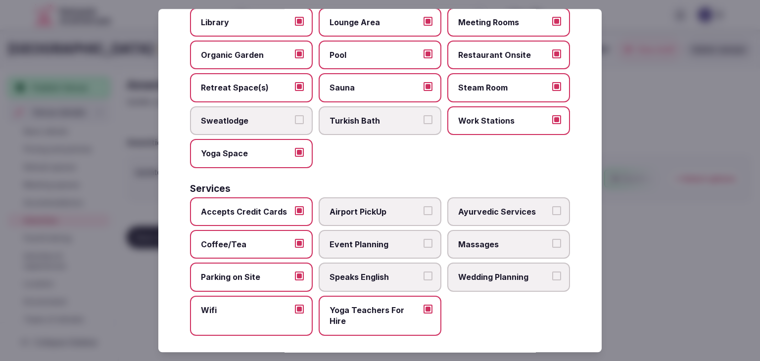
click at [357, 272] on span "Speaks English" at bounding box center [375, 277] width 91 height 11
click at [424, 272] on button "Speaks English" at bounding box center [428, 276] width 9 height 9
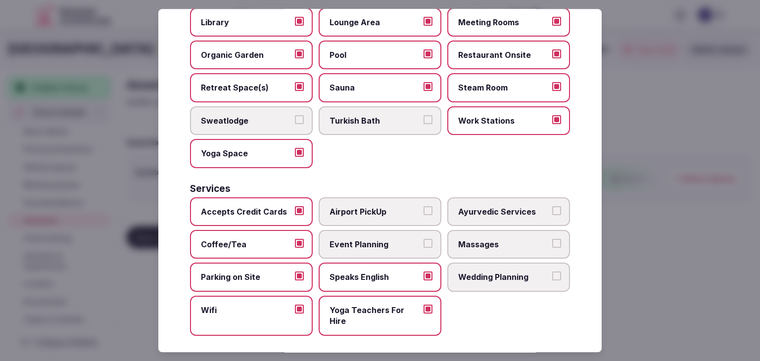
click at [362, 239] on span "Event Planning" at bounding box center [375, 244] width 91 height 11
click at [424, 239] on button "Event Planning" at bounding box center [428, 243] width 9 height 9
click at [375, 206] on span "Airport PickUp" at bounding box center [375, 211] width 91 height 11
click at [424, 206] on button "Airport PickUp" at bounding box center [428, 210] width 9 height 9
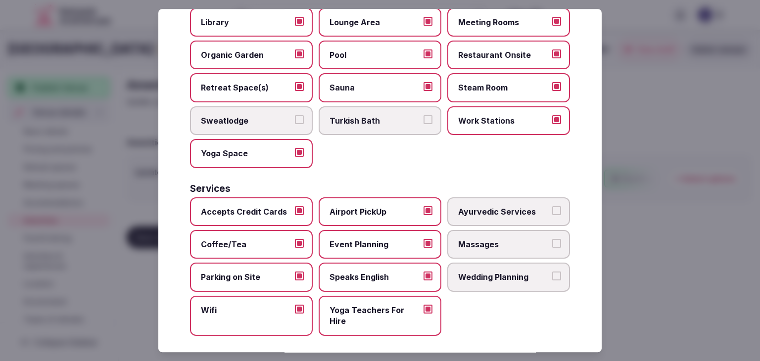
drag, startPoint x: 496, startPoint y: 237, endPoint x: 499, endPoint y: 270, distance: 33.3
click at [497, 239] on span "Massages" at bounding box center [503, 244] width 91 height 11
click at [552, 239] on button "Massages" at bounding box center [556, 243] width 9 height 9
drag, startPoint x: 499, startPoint y: 270, endPoint x: 496, endPoint y: 278, distance: 8.6
click at [499, 272] on span "Wedding Planning" at bounding box center [503, 277] width 91 height 11
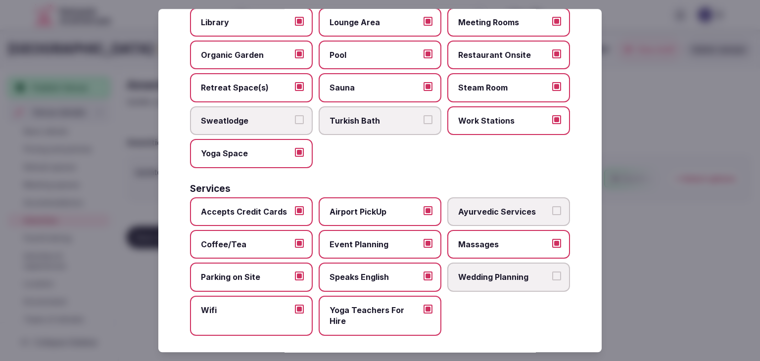
click at [552, 272] on button "Wedding Planning" at bounding box center [556, 276] width 9 height 9
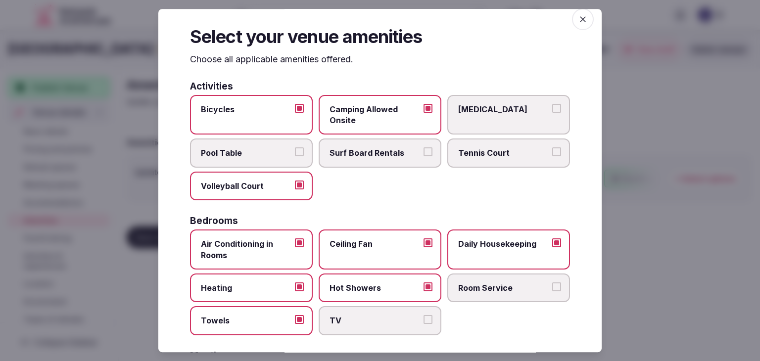
scroll to position [0, 0]
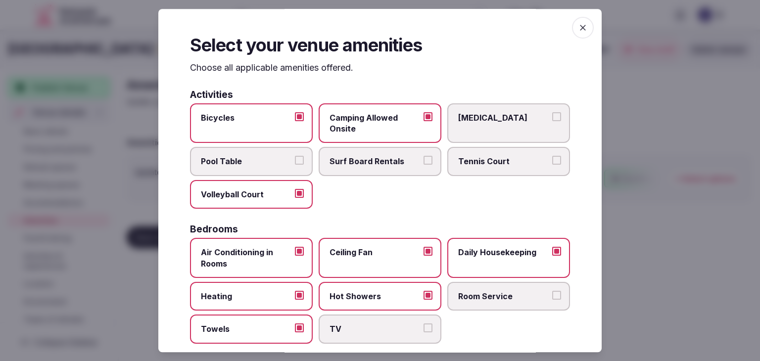
click at [578, 26] on icon "button" at bounding box center [583, 28] width 10 height 10
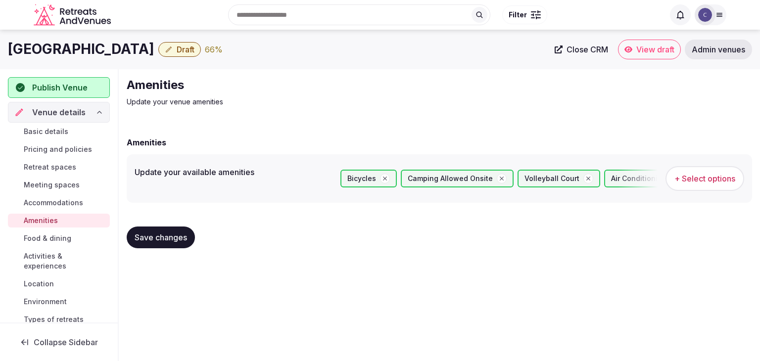
click at [182, 238] on span "Save changes" at bounding box center [161, 238] width 52 height 10
click at [46, 261] on span "Activities & experiences" at bounding box center [65, 261] width 82 height 20
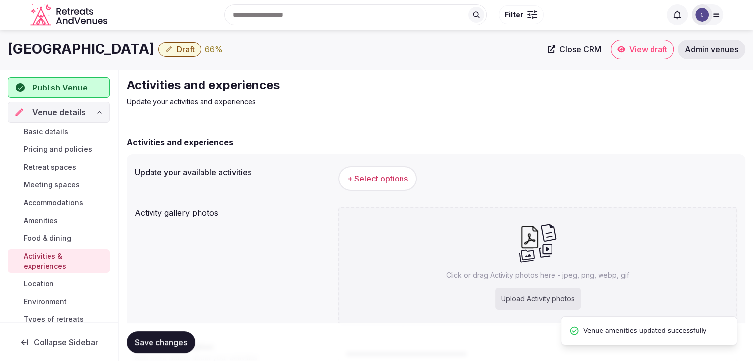
click at [380, 172] on button "+ Select options" at bounding box center [377, 178] width 79 height 25
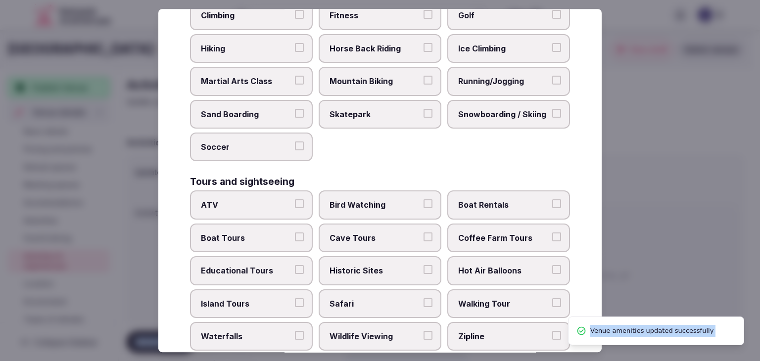
scroll to position [764, 0]
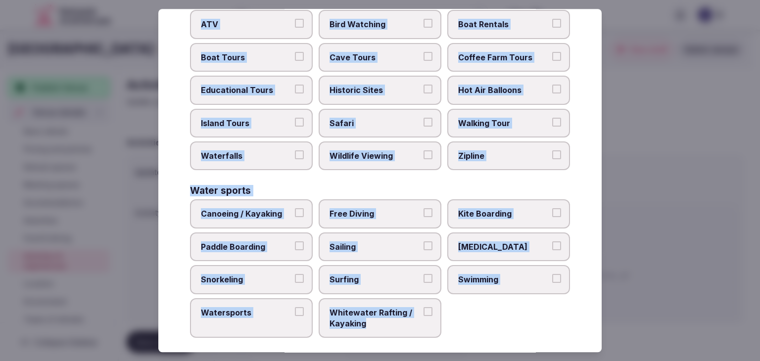
drag, startPoint x: 185, startPoint y: 62, endPoint x: 427, endPoint y: 347, distance: 373.8
click at [427, 347] on div "Select your activities Choose all applicable activities offered. Culture Dancin…" at bounding box center [379, 180] width 443 height 343
copy div "Choose all applicable activities offered. Culture Dancing Food and Culinary Cla…"
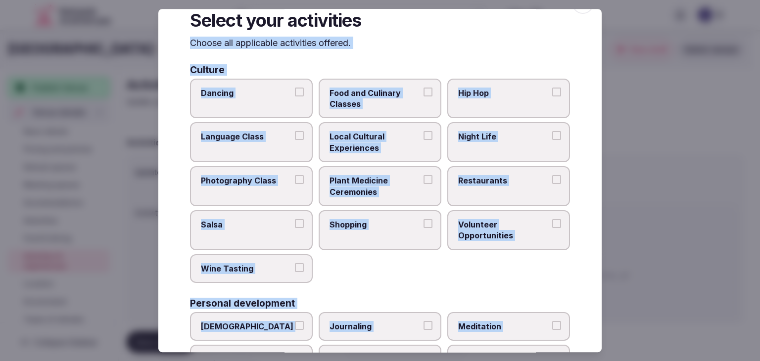
scroll to position [0, 0]
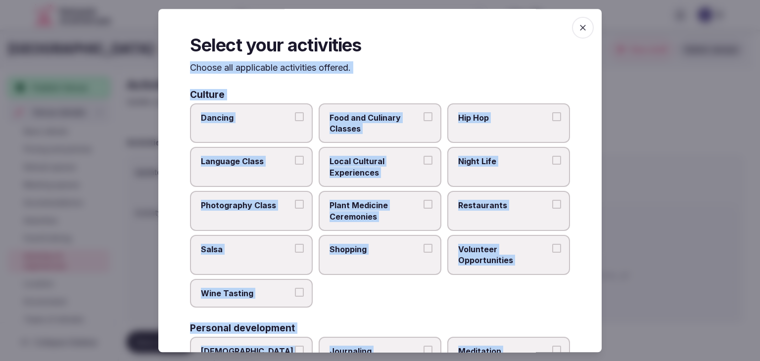
click at [283, 133] on label "Dancing" at bounding box center [251, 123] width 123 height 40
click at [295, 121] on button "Dancing" at bounding box center [299, 116] width 9 height 9
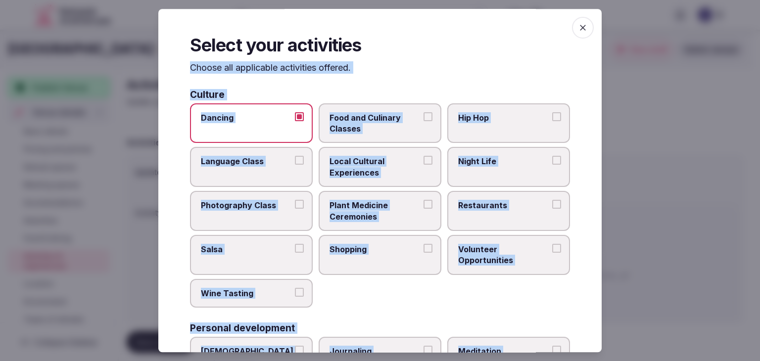
click at [371, 118] on span "Food and Culinary Classes" at bounding box center [375, 123] width 91 height 22
click at [424, 118] on button "Food and Culinary Classes" at bounding box center [428, 116] width 9 height 9
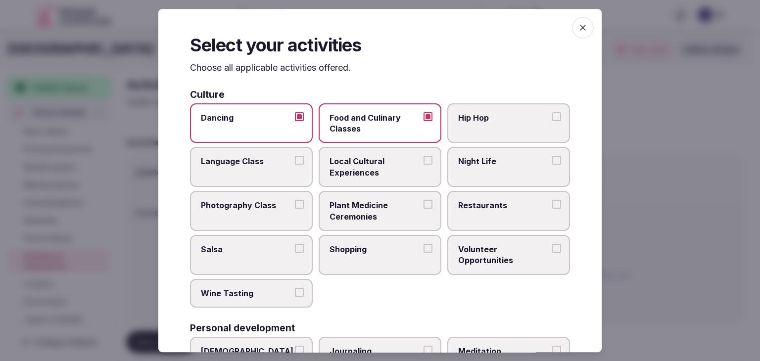
click at [379, 158] on span "Local Cultural Experiences" at bounding box center [375, 167] width 91 height 22
click at [424, 158] on button "Local Cultural Experiences" at bounding box center [428, 160] width 9 height 9
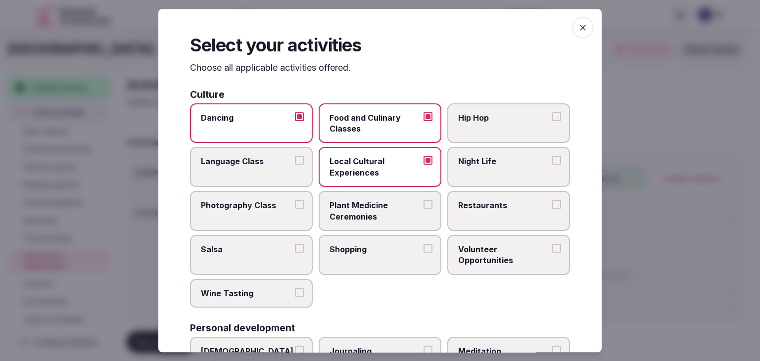
click at [270, 211] on label "Photography Class" at bounding box center [251, 211] width 123 height 40
click at [295, 209] on button "Photography Class" at bounding box center [299, 204] width 9 height 9
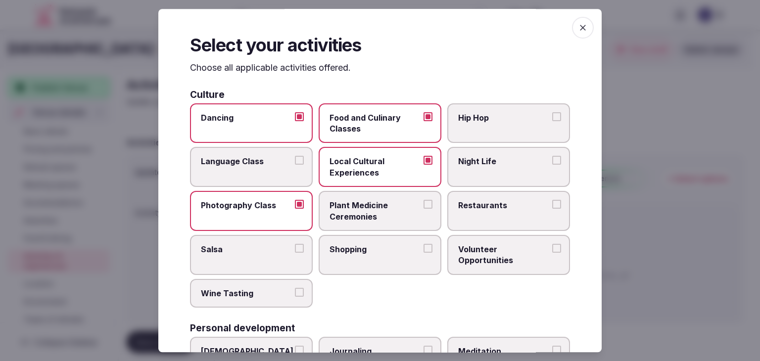
click at [465, 208] on span "Restaurants" at bounding box center [503, 205] width 91 height 11
click at [552, 208] on button "Restaurants" at bounding box center [556, 204] width 9 height 9
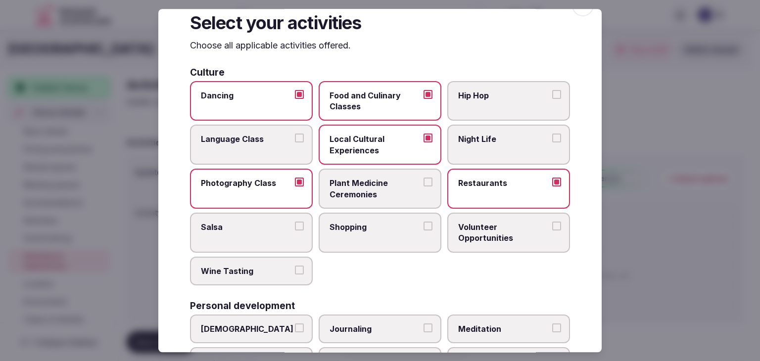
scroll to position [99, 0]
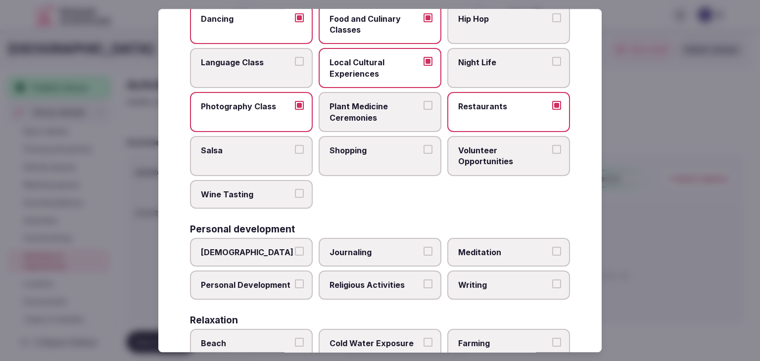
click at [356, 145] on span "Shopping" at bounding box center [375, 150] width 91 height 11
click at [424, 145] on button "Shopping" at bounding box center [428, 149] width 9 height 9
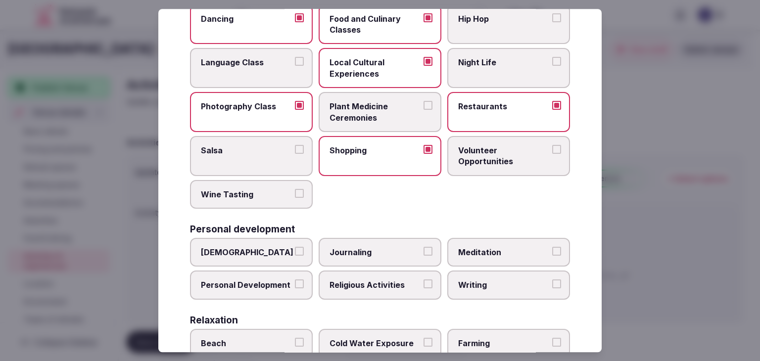
click at [258, 197] on span "Wine Tasting" at bounding box center [246, 194] width 91 height 11
click at [295, 197] on button "Wine Tasting" at bounding box center [299, 193] width 9 height 9
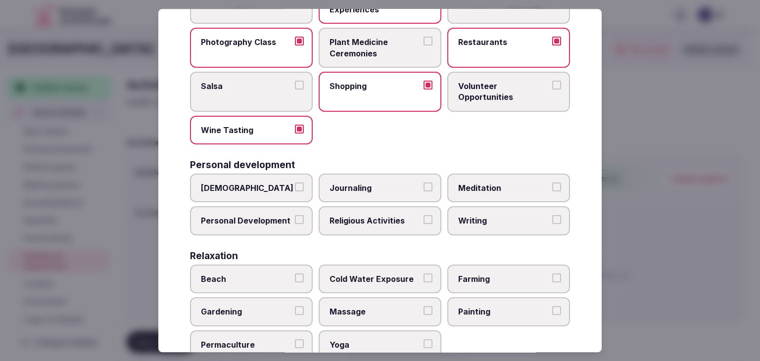
scroll to position [198, 0]
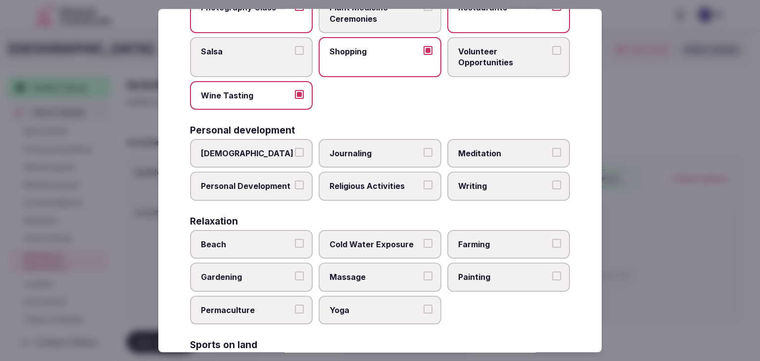
click at [369, 155] on span "Journaling" at bounding box center [375, 153] width 91 height 11
click at [424, 155] on button "Journaling" at bounding box center [428, 152] width 9 height 9
click at [370, 188] on span "Religious Activities" at bounding box center [375, 186] width 91 height 11
click at [424, 188] on button "Religious Activities" at bounding box center [428, 185] width 9 height 9
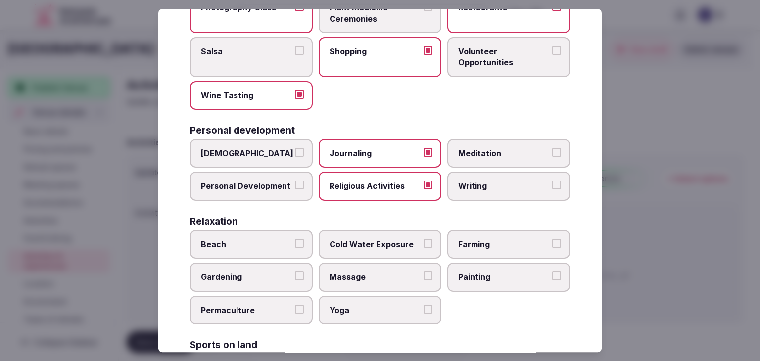
click at [497, 187] on span "Writing" at bounding box center [503, 186] width 91 height 11
click at [552, 187] on button "Writing" at bounding box center [556, 185] width 9 height 9
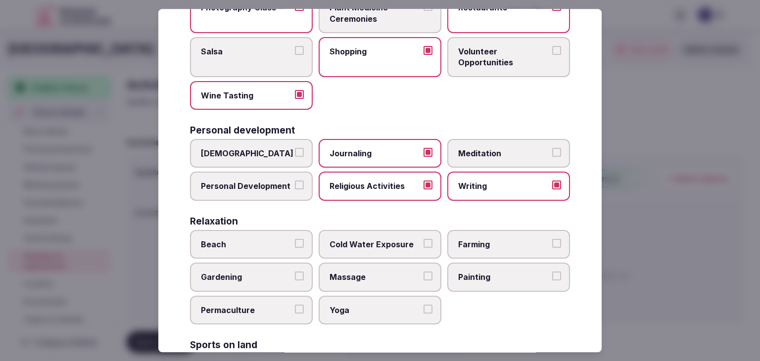
click at [484, 144] on label "Meditation" at bounding box center [508, 153] width 123 height 29
click at [552, 148] on button "Meditation" at bounding box center [556, 152] width 9 height 9
click at [255, 189] on span "Personal Development" at bounding box center [246, 186] width 91 height 11
click at [295, 189] on button "Personal Development" at bounding box center [299, 185] width 9 height 9
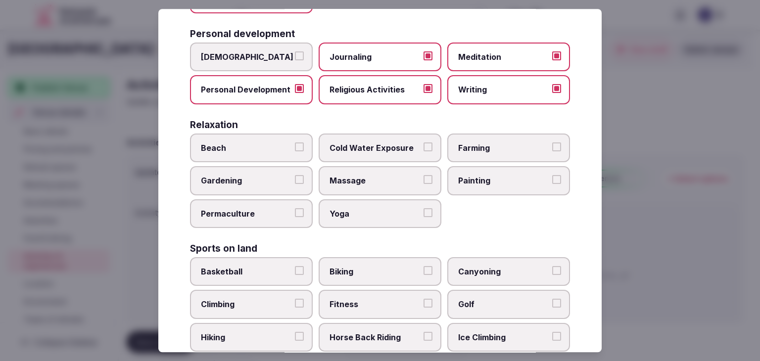
scroll to position [346, 0]
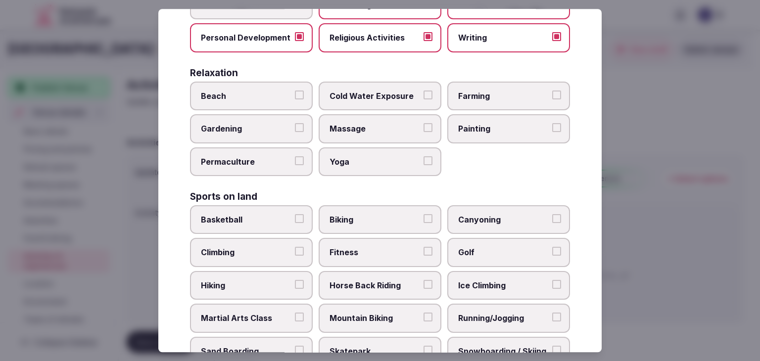
click at [473, 95] on span "Farming" at bounding box center [503, 96] width 91 height 11
click at [552, 95] on button "Farming" at bounding box center [556, 95] width 9 height 9
click at [281, 125] on span "Gardening" at bounding box center [246, 129] width 91 height 11
click at [295, 125] on button "Gardening" at bounding box center [299, 128] width 9 height 9
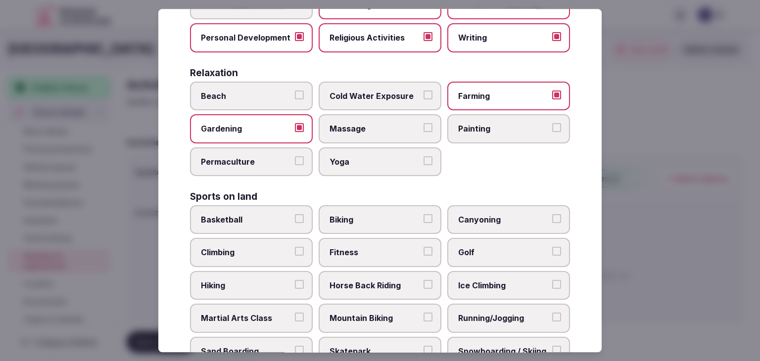
click at [383, 127] on span "Massage" at bounding box center [375, 129] width 91 height 11
click at [424, 127] on button "Massage" at bounding box center [428, 128] width 9 height 9
click at [464, 116] on label "Painting" at bounding box center [508, 129] width 123 height 29
click at [389, 156] on span "Yoga" at bounding box center [375, 161] width 91 height 11
click at [424, 156] on button "Yoga" at bounding box center [428, 160] width 9 height 9
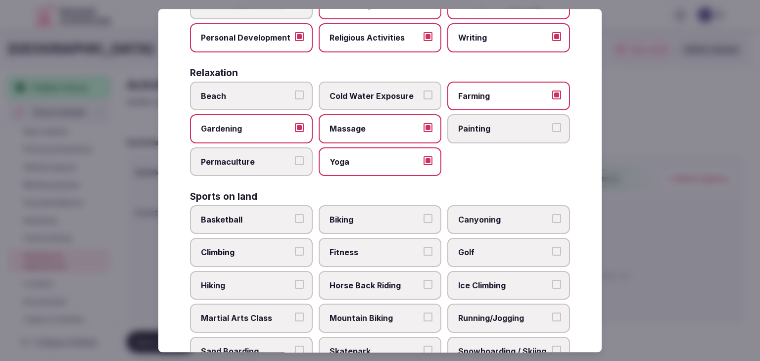
click at [467, 124] on span "Painting" at bounding box center [503, 129] width 91 height 11
click at [552, 124] on button "Painting" at bounding box center [556, 128] width 9 height 9
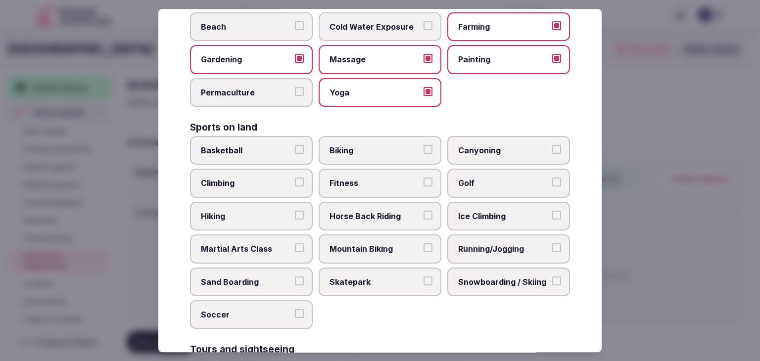
scroll to position [445, 0]
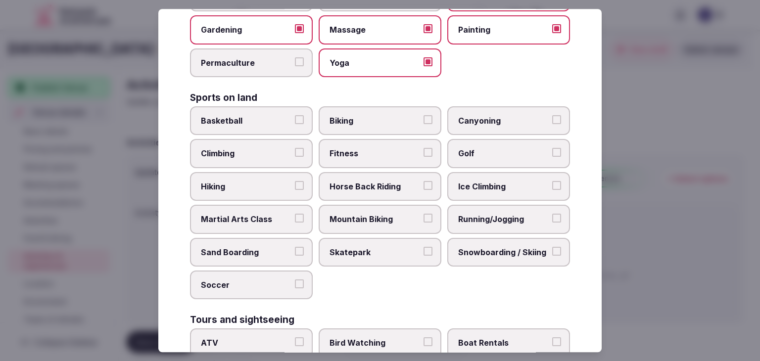
drag, startPoint x: 368, startPoint y: 111, endPoint x: 369, endPoint y: 143, distance: 31.7
click at [368, 115] on span "Biking" at bounding box center [375, 120] width 91 height 11
click at [424, 115] on button "Biking" at bounding box center [428, 119] width 9 height 9
click at [369, 148] on span "Fitness" at bounding box center [375, 153] width 91 height 11
click at [424, 148] on button "Fitness" at bounding box center [428, 152] width 9 height 9
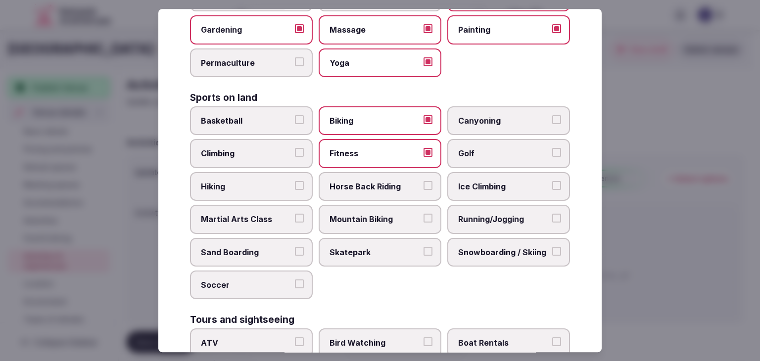
click at [286, 188] on label "Hiking" at bounding box center [251, 186] width 123 height 29
click at [295, 188] on button "Hiking" at bounding box center [299, 185] width 9 height 9
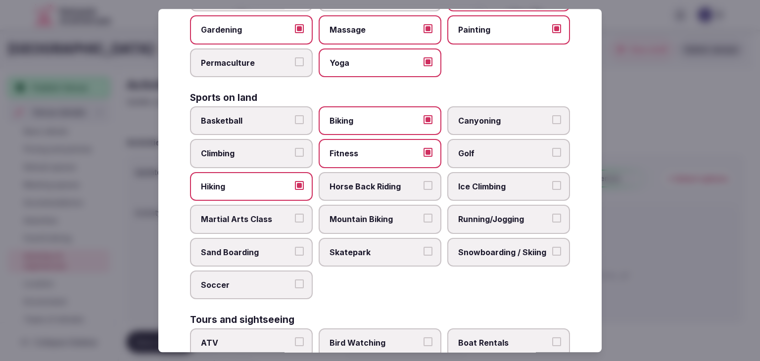
click at [369, 187] on span "Horse Back Riding" at bounding box center [375, 186] width 91 height 11
click at [424, 187] on button "Horse Back Riding" at bounding box center [428, 185] width 9 height 9
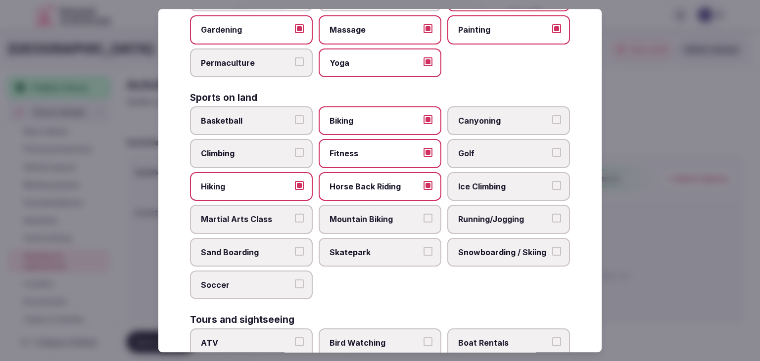
drag, startPoint x: 343, startPoint y: 207, endPoint x: 400, endPoint y: 216, distance: 57.1
click at [343, 207] on label "Mountain Biking" at bounding box center [380, 219] width 123 height 29
click at [424, 214] on button "Mountain Biking" at bounding box center [428, 218] width 9 height 9
click at [479, 219] on span "Running/Jogging" at bounding box center [503, 219] width 91 height 11
click at [552, 219] on button "Running/Jogging" at bounding box center [556, 218] width 9 height 9
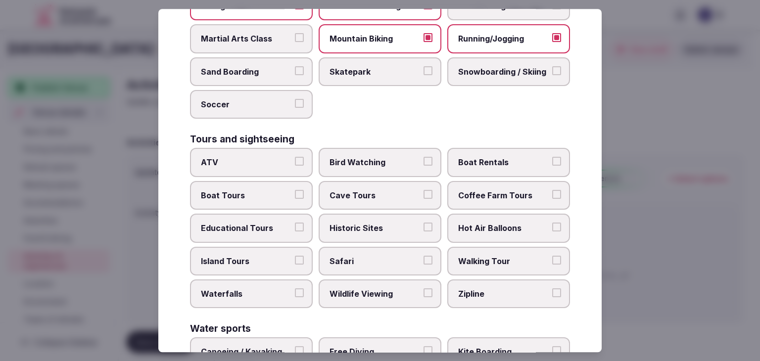
scroll to position [643, 0]
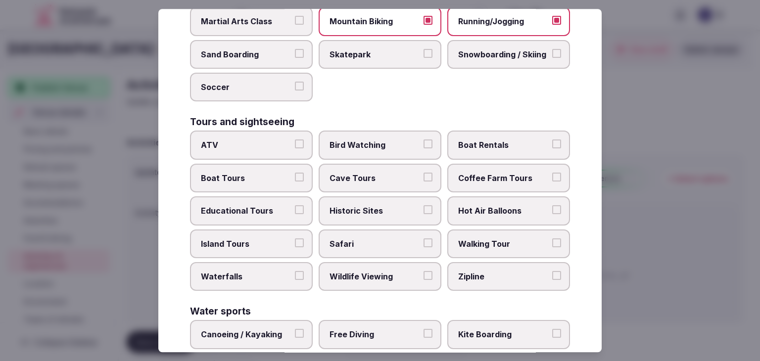
click at [254, 140] on span "ATV" at bounding box center [246, 145] width 91 height 11
click at [295, 140] on button "ATV" at bounding box center [299, 144] width 9 height 9
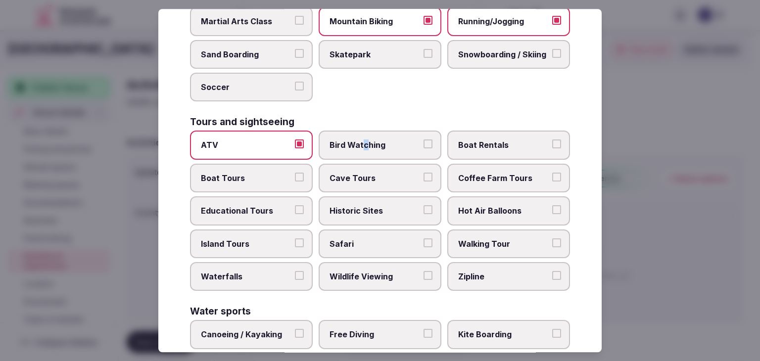
click at [362, 146] on label "Bird Watching" at bounding box center [380, 145] width 123 height 29
click at [396, 143] on span "Bird Watching" at bounding box center [375, 145] width 91 height 11
click at [424, 143] on button "Bird Watching" at bounding box center [428, 144] width 9 height 9
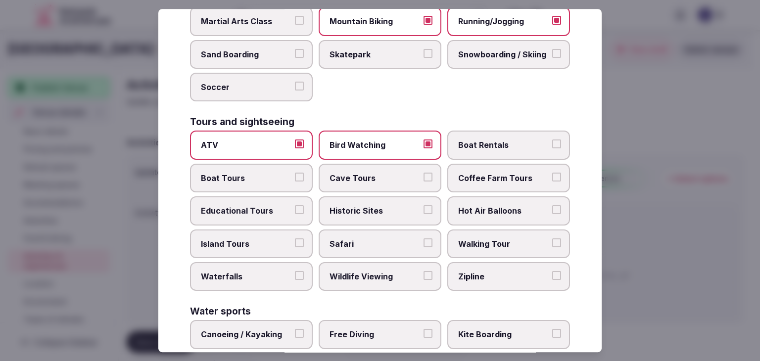
click at [287, 214] on label "Educational Tours" at bounding box center [251, 210] width 123 height 29
click at [295, 214] on button "Educational Tours" at bounding box center [299, 209] width 9 height 9
drag, startPoint x: 352, startPoint y: 210, endPoint x: 358, endPoint y: 210, distance: 6.4
click at [358, 210] on label "Historic Sites" at bounding box center [380, 210] width 123 height 29
click at [405, 206] on span "Historic Sites" at bounding box center [375, 210] width 91 height 11
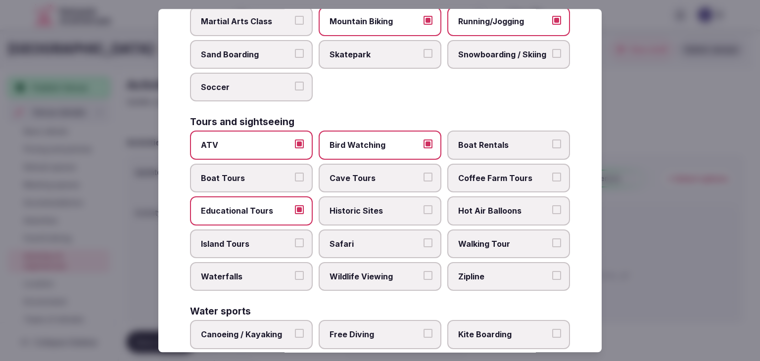
click at [424, 206] on button "Historic Sites" at bounding box center [428, 209] width 9 height 9
click at [479, 238] on span "Walking Tour" at bounding box center [503, 243] width 91 height 11
click at [552, 238] on button "Walking Tour" at bounding box center [556, 242] width 9 height 9
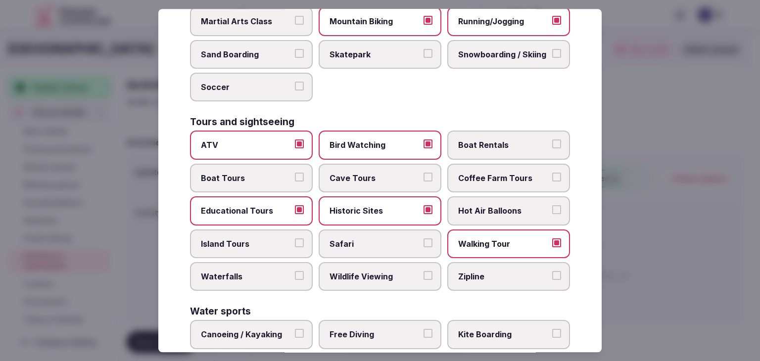
drag, startPoint x: 259, startPoint y: 270, endPoint x: 291, endPoint y: 276, distance: 32.2
click at [262, 272] on span "Waterfalls" at bounding box center [246, 276] width 91 height 11
click at [295, 272] on button "Waterfalls" at bounding box center [299, 275] width 9 height 9
click at [340, 280] on label "Wildlife Viewing" at bounding box center [380, 276] width 123 height 29
click at [424, 280] on button "Wildlife Viewing" at bounding box center [428, 275] width 9 height 9
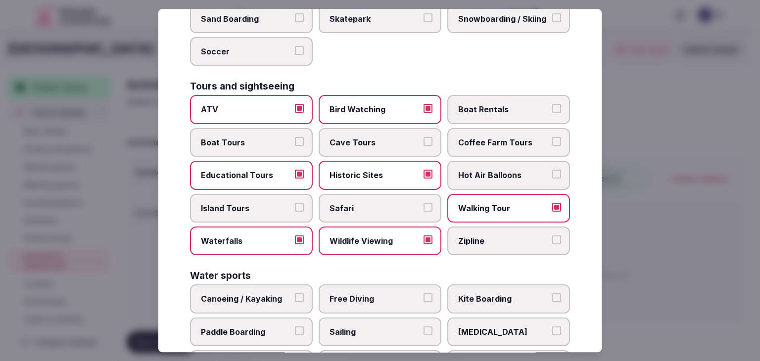
scroll to position [764, 0]
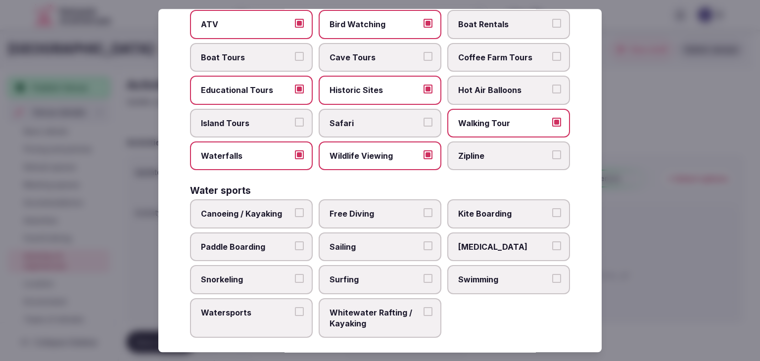
click at [489, 278] on label "Swimming" at bounding box center [508, 279] width 123 height 29
click at [552, 278] on button "Swimming" at bounding box center [556, 278] width 9 height 9
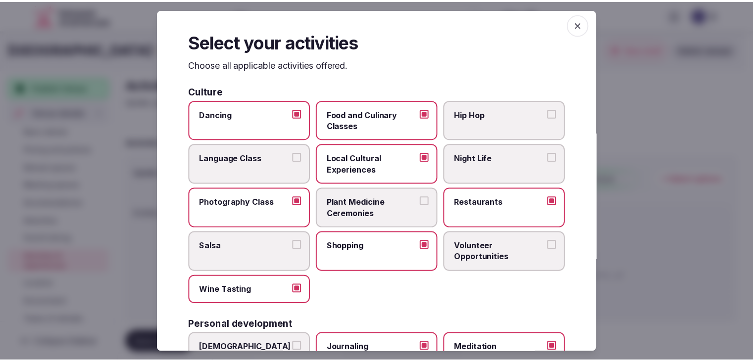
scroll to position [0, 0]
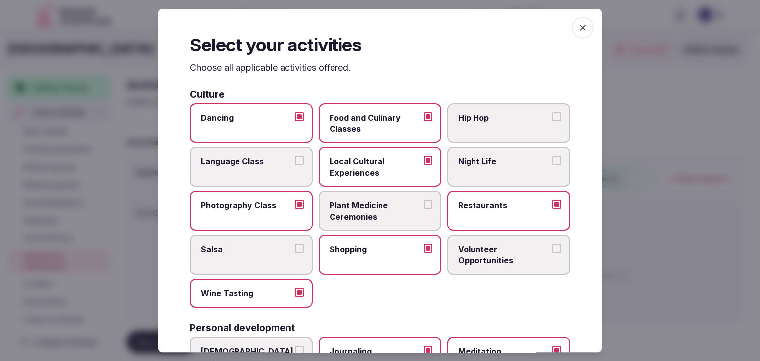
click at [578, 30] on icon "button" at bounding box center [583, 28] width 10 height 10
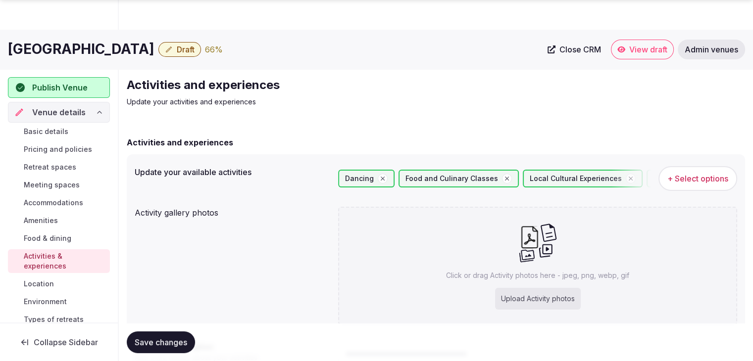
scroll to position [99, 0]
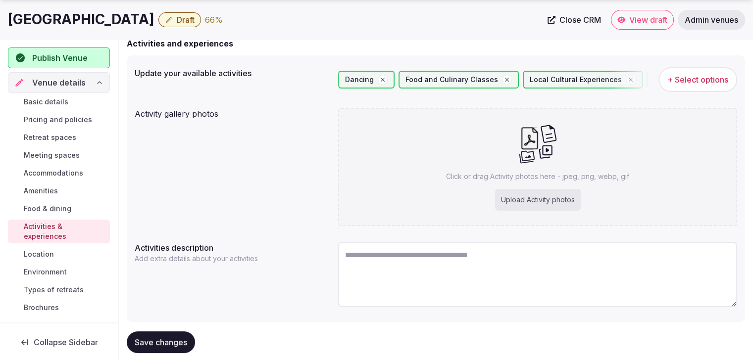
click at [396, 266] on textarea at bounding box center [537, 274] width 399 height 65
paste textarea "**********"
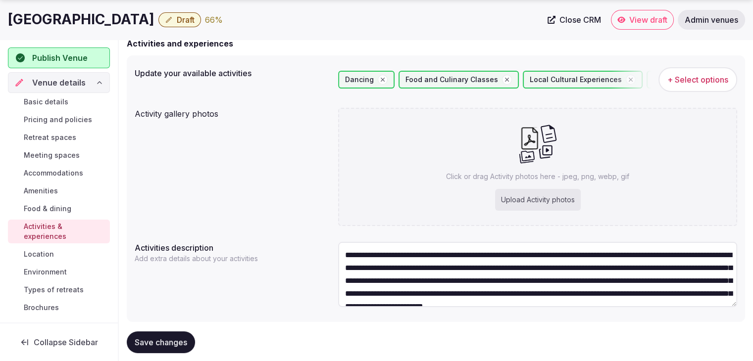
scroll to position [31, 0]
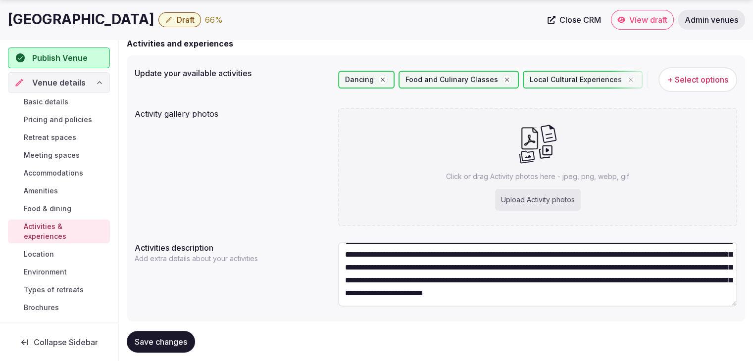
type textarea "**********"
click at [172, 339] on span "Save changes" at bounding box center [161, 342] width 52 height 10
click at [82, 26] on h1 "Brush Creek Ranch" at bounding box center [81, 19] width 146 height 19
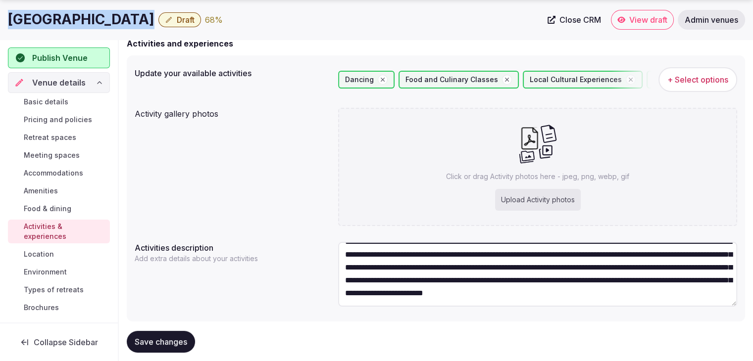
copy div "Brush Creek Ranch"
click at [552, 194] on div "Upload Activity photos" at bounding box center [538, 200] width 86 height 22
type input "**********"
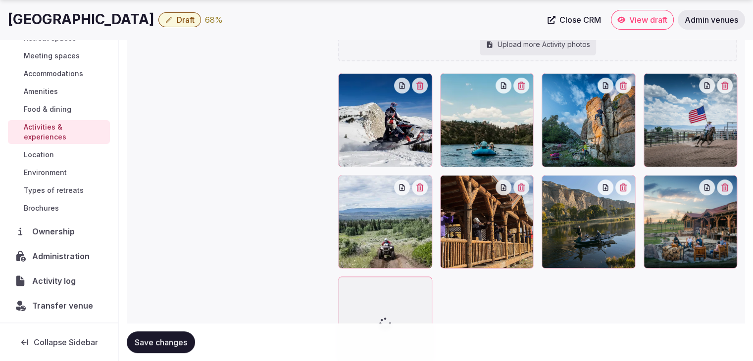
scroll to position [297, 0]
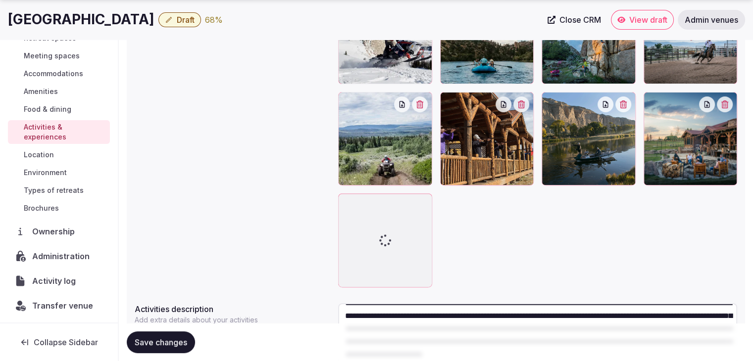
click at [180, 344] on span "Save changes" at bounding box center [161, 342] width 52 height 10
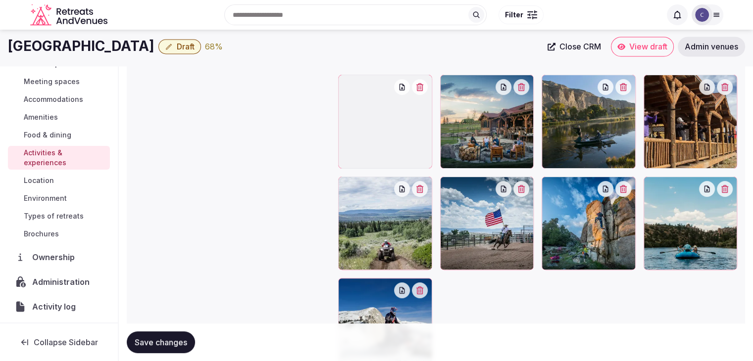
scroll to position [192, 0]
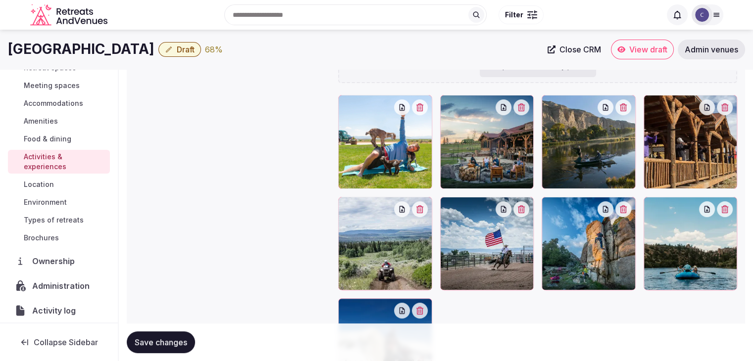
click at [176, 346] on span "Save changes" at bounding box center [161, 342] width 52 height 10
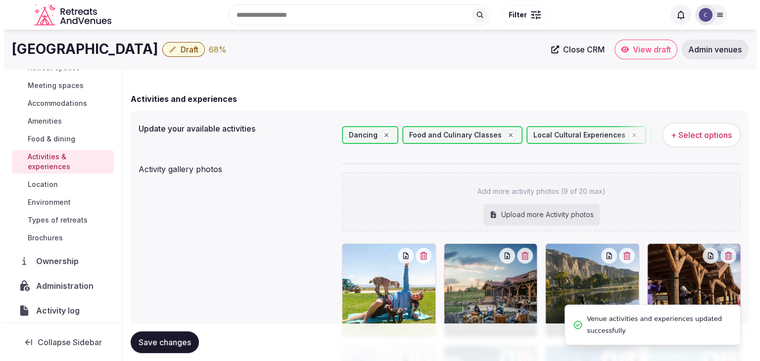
scroll to position [0, 0]
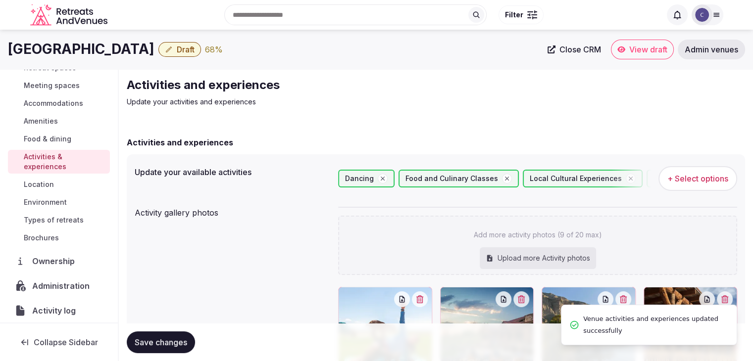
click at [705, 177] on span "+ Select options" at bounding box center [697, 178] width 61 height 11
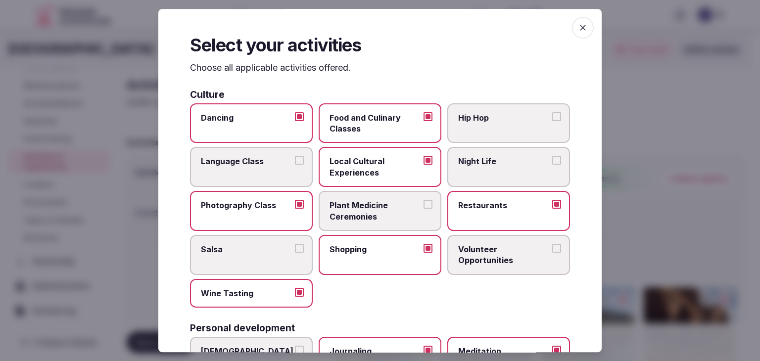
drag, startPoint x: 583, startPoint y: 23, endPoint x: 576, endPoint y: 26, distance: 8.0
click at [583, 23] on span "button" at bounding box center [583, 28] width 22 height 22
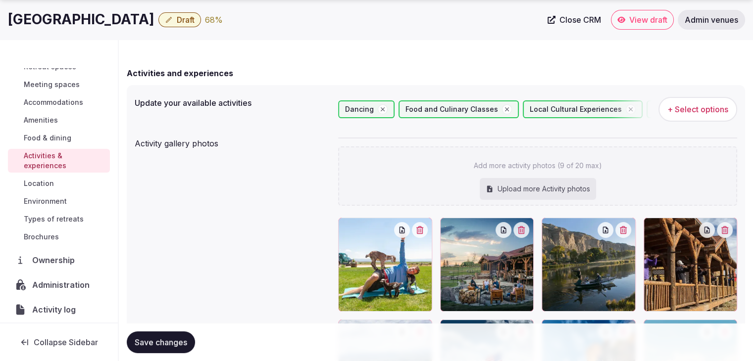
scroll to position [99, 0]
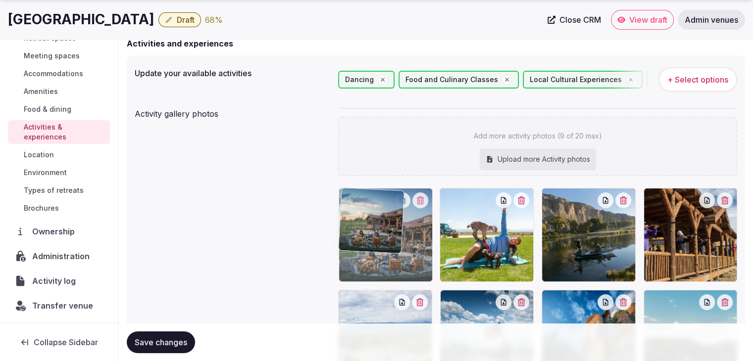
drag, startPoint x: 463, startPoint y: 199, endPoint x: 374, endPoint y: 202, distance: 89.6
click at [376, 198] on body "Search Popular Destinations Toscana, Italy Riviera Maya, Mexico Indonesia, Bali…" at bounding box center [376, 271] width 753 height 741
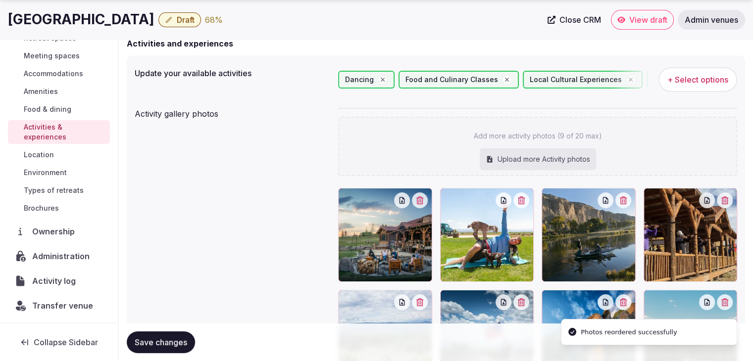
click at [169, 333] on button "Save changes" at bounding box center [161, 343] width 68 height 22
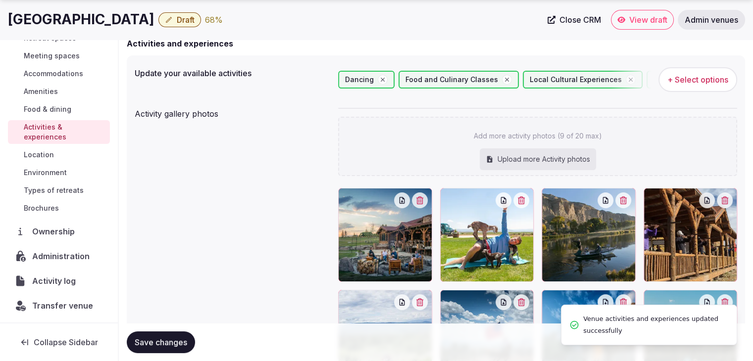
click at [56, 156] on link "Location" at bounding box center [59, 155] width 102 height 14
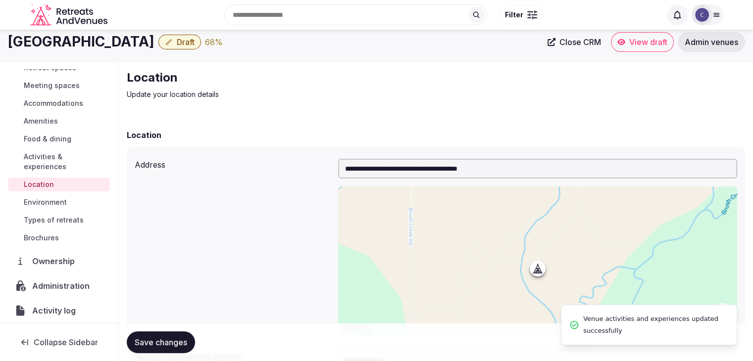
scroll to position [148, 0]
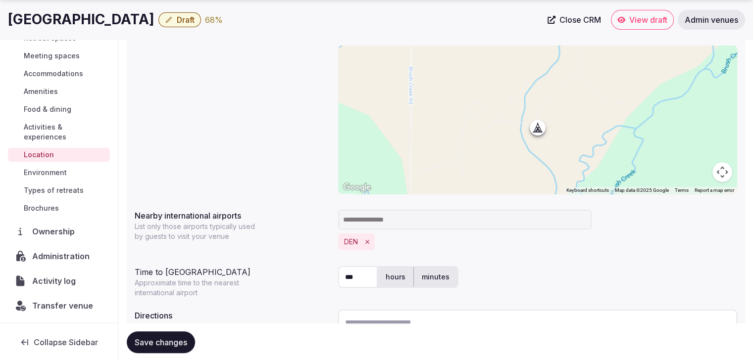
click at [53, 173] on span "Environment" at bounding box center [45, 173] width 43 height 10
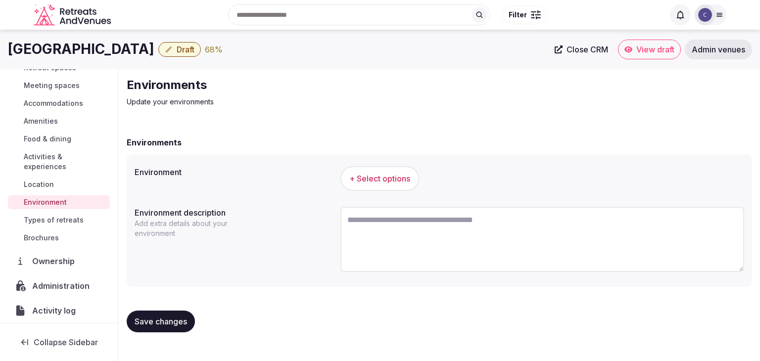
click at [396, 177] on span "+ Select options" at bounding box center [379, 178] width 61 height 11
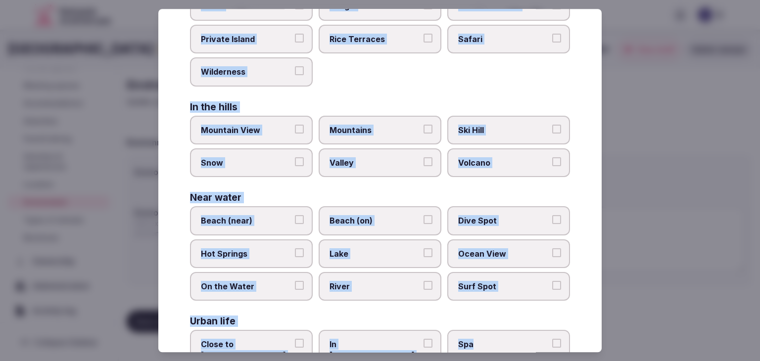
scroll to position [237, 0]
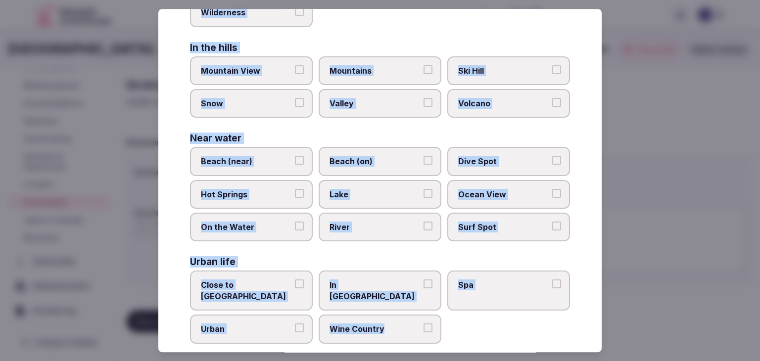
drag, startPoint x: 185, startPoint y: 71, endPoint x: 424, endPoint y: 321, distance: 345.4
click at [449, 325] on div "Select your environment Choose all applicable environments offered. In nature C…" at bounding box center [379, 180] width 443 height 343
copy div "Choose all applicable environments offered. In nature Close to Nature Countrysi…"
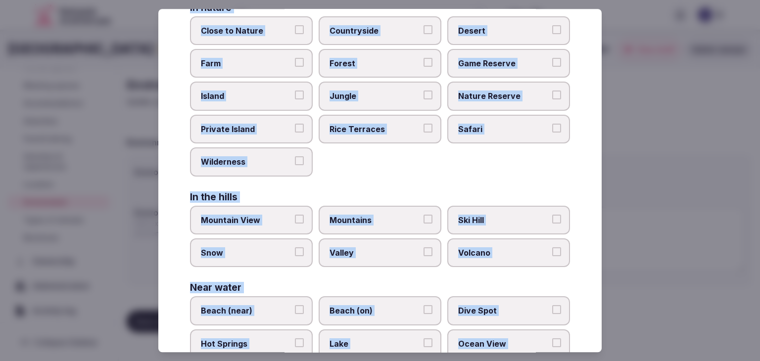
scroll to position [0, 0]
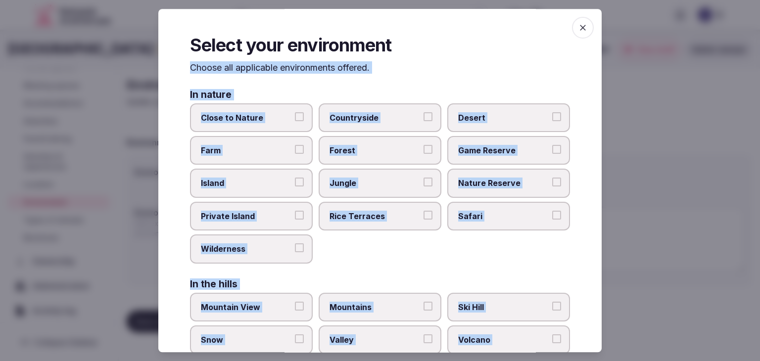
click at [297, 110] on label "Close to Nature" at bounding box center [251, 117] width 123 height 29
click at [297, 112] on button "Close to Nature" at bounding box center [299, 116] width 9 height 9
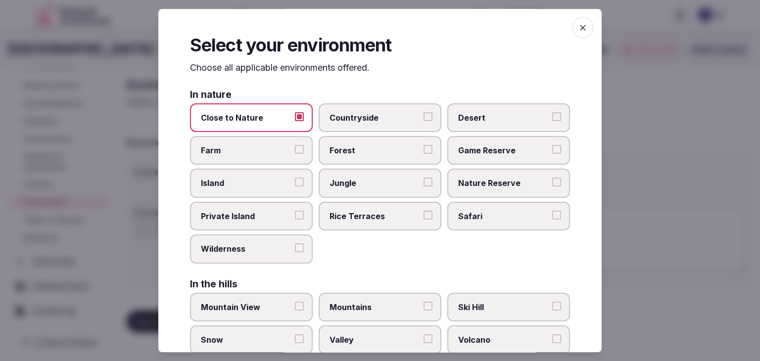
drag, startPoint x: 404, startPoint y: 123, endPoint x: 420, endPoint y: 123, distance: 16.3
click at [405, 123] on label "Countryside" at bounding box center [380, 117] width 123 height 29
click at [424, 121] on button "Countryside" at bounding box center [428, 116] width 9 height 9
click at [507, 120] on span "Desert" at bounding box center [503, 117] width 91 height 11
click at [552, 120] on button "Desert" at bounding box center [556, 116] width 9 height 9
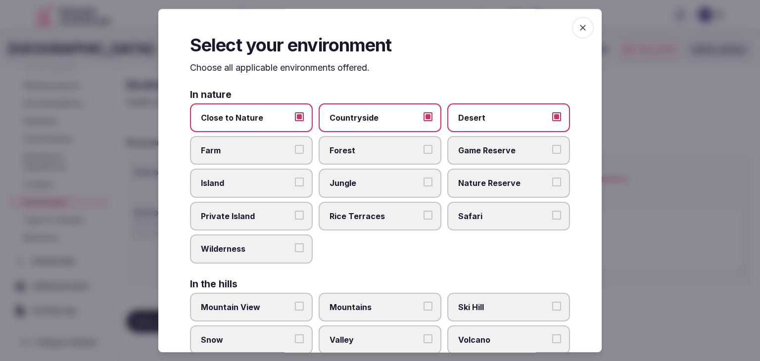
drag, startPoint x: 504, startPoint y: 113, endPoint x: 477, endPoint y: 113, distance: 26.7
click at [502, 113] on span "Desert" at bounding box center [503, 117] width 91 height 11
click at [552, 113] on button "Desert" at bounding box center [556, 116] width 9 height 9
click at [255, 156] on label "Farm" at bounding box center [251, 150] width 123 height 29
click at [295, 154] on button "Farm" at bounding box center [299, 149] width 9 height 9
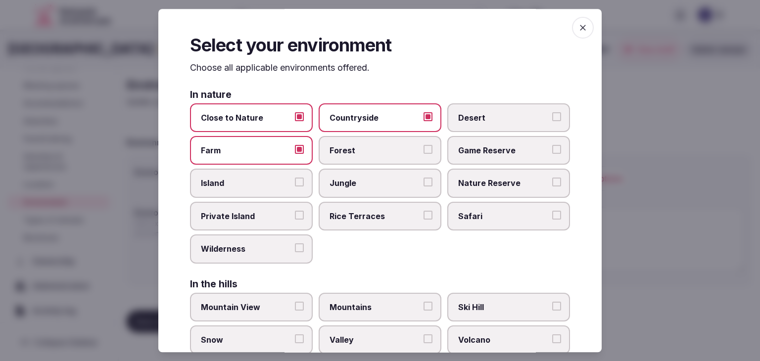
click at [376, 150] on span "Forest" at bounding box center [375, 150] width 91 height 11
click at [424, 150] on button "Forest" at bounding box center [428, 149] width 9 height 9
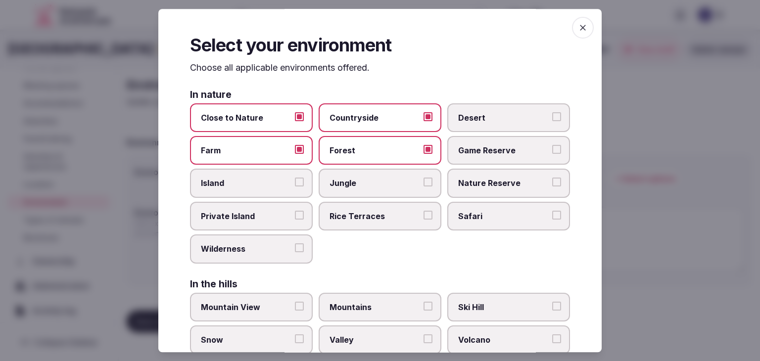
click at [487, 196] on div "Close to Nature Countryside Desert Farm Forest Game Reserve Island Jungle Natur…" at bounding box center [380, 183] width 380 height 160
click at [491, 187] on span "Nature Reserve" at bounding box center [503, 183] width 91 height 11
click at [552, 187] on button "Nature Reserve" at bounding box center [556, 182] width 9 height 9
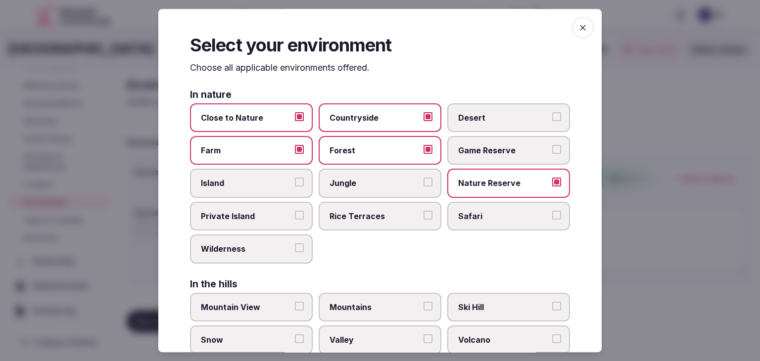
click at [279, 243] on span "Wilderness" at bounding box center [246, 248] width 91 height 11
click at [295, 243] on button "Wilderness" at bounding box center [299, 247] width 9 height 9
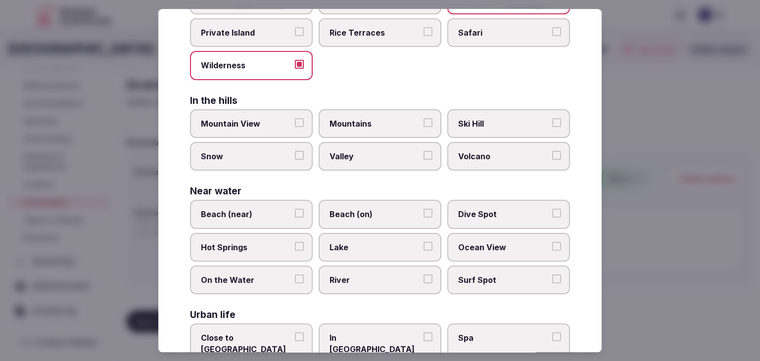
scroll to position [198, 0]
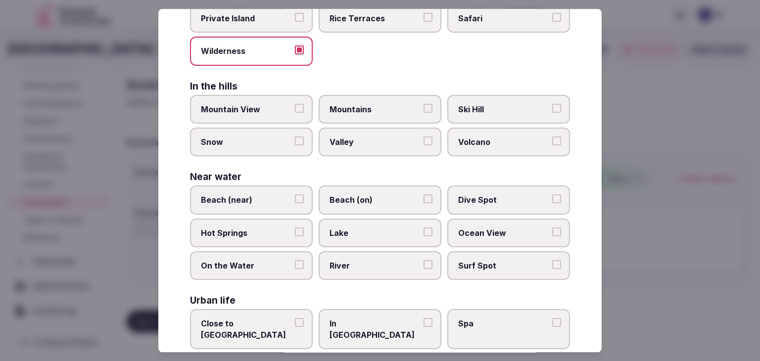
click at [267, 109] on span "Mountain View" at bounding box center [246, 109] width 91 height 11
click at [295, 109] on button "Mountain View" at bounding box center [299, 108] width 9 height 9
click at [254, 146] on label "Snow" at bounding box center [251, 142] width 123 height 29
click at [295, 145] on button "Snow" at bounding box center [299, 141] width 9 height 9
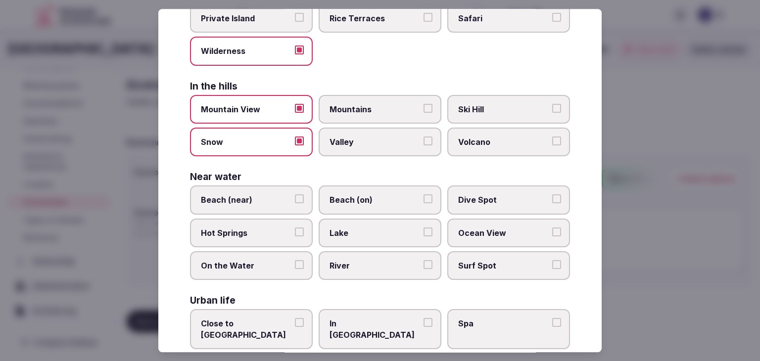
click at [388, 153] on label "Valley" at bounding box center [380, 142] width 123 height 29
click at [424, 145] on button "Valley" at bounding box center [428, 141] width 9 height 9
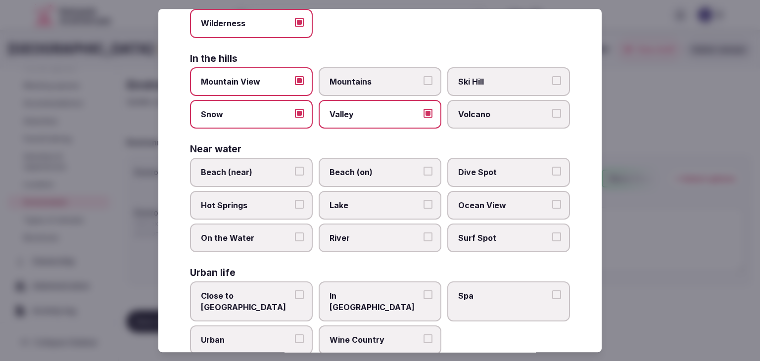
scroll to position [237, 0]
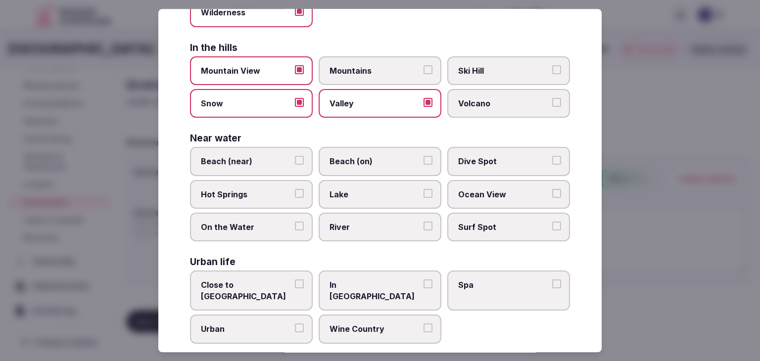
click at [358, 183] on label "Lake" at bounding box center [380, 194] width 123 height 29
click at [424, 189] on button "Lake" at bounding box center [428, 193] width 9 height 9
drag, startPoint x: 368, startPoint y: 222, endPoint x: 367, endPoint y: 247, distance: 25.7
click at [368, 222] on span "River" at bounding box center [375, 227] width 91 height 11
click at [424, 222] on button "River" at bounding box center [428, 226] width 9 height 9
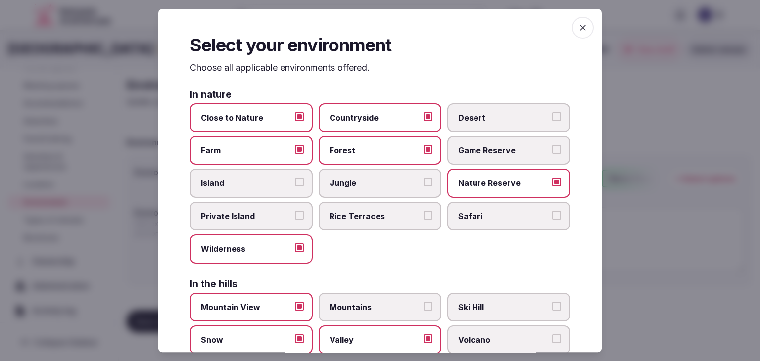
scroll to position [0, 0]
click at [580, 32] on icon "button" at bounding box center [583, 28] width 10 height 10
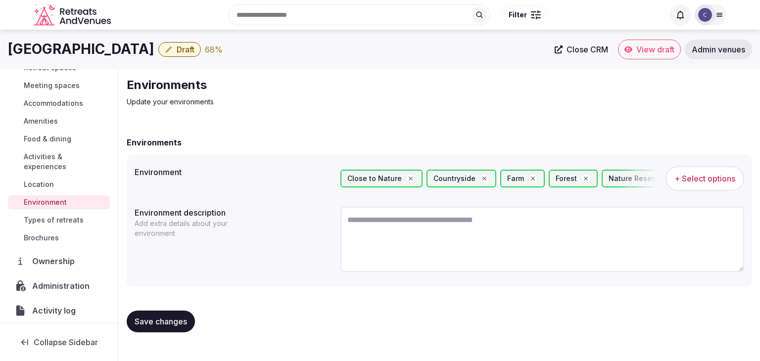
click at [92, 51] on h1 "Brush Creek Ranch" at bounding box center [81, 49] width 146 height 19
click at [93, 52] on h1 "Brush Creek Ranch" at bounding box center [81, 49] width 146 height 19
click at [393, 240] on textarea at bounding box center [542, 239] width 404 height 65
paste textarea "**********"
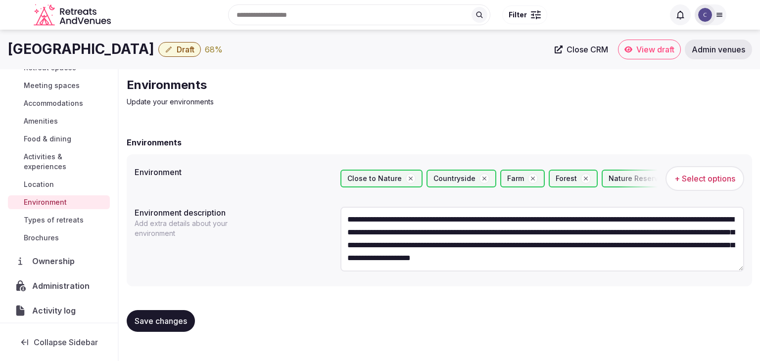
scroll to position [13, 0]
type textarea "**********"
click at [164, 327] on button "Save changes" at bounding box center [161, 321] width 68 height 22
click at [71, 218] on span "Types of retreats" at bounding box center [54, 220] width 60 height 10
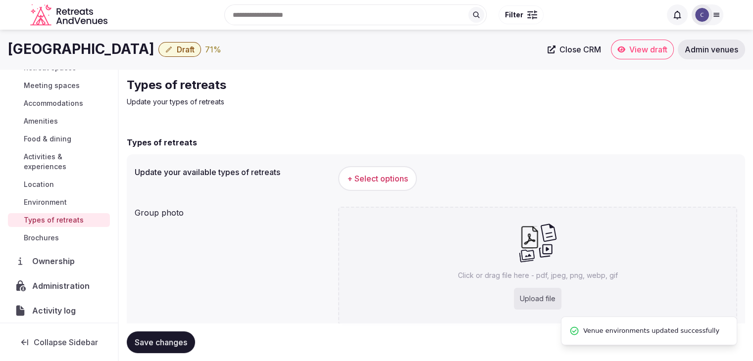
click at [391, 168] on button "+ Select options" at bounding box center [377, 178] width 79 height 25
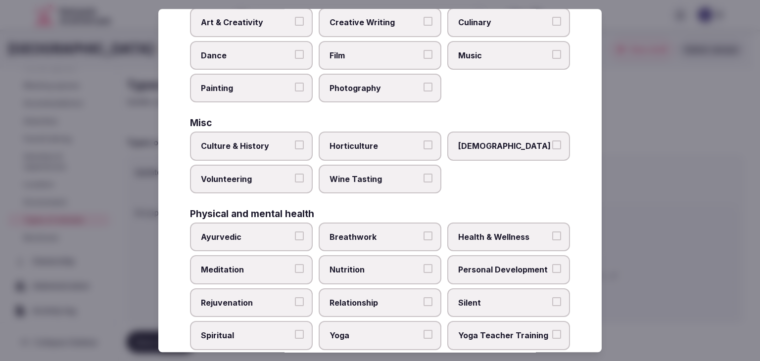
scroll to position [402, 0]
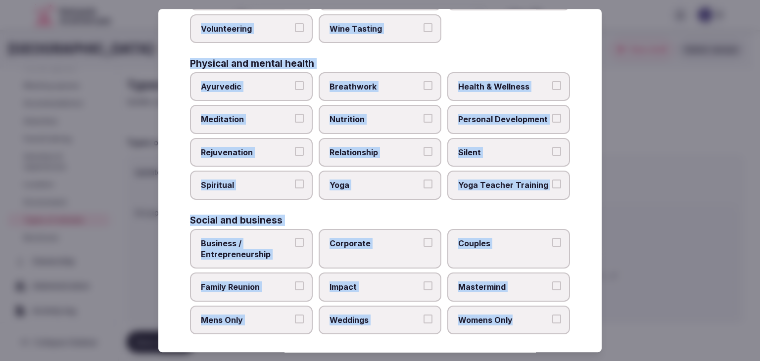
drag, startPoint x: 188, startPoint y: 58, endPoint x: 552, endPoint y: 322, distance: 449.9
click at [551, 323] on div "Select your types of retreats Choose all applicable types of retreats offered. …" at bounding box center [379, 180] width 443 height 343
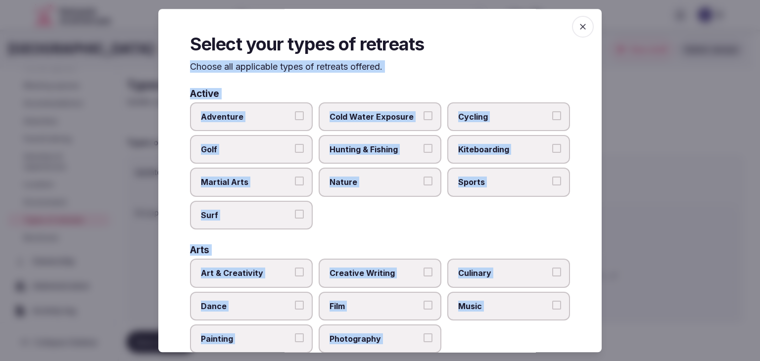
scroll to position [0, 0]
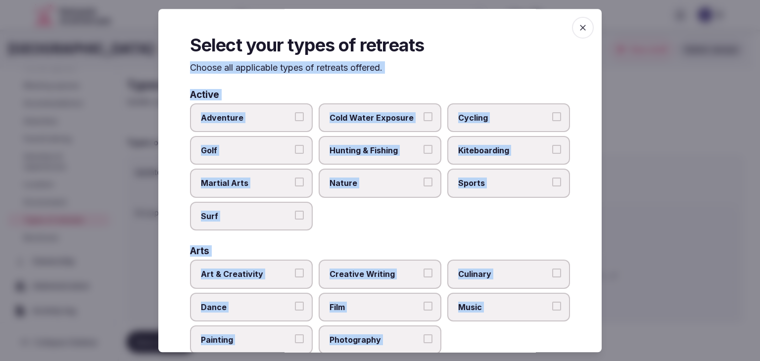
drag, startPoint x: 374, startPoint y: 181, endPoint x: 377, endPoint y: 189, distance: 9.4
click at [374, 181] on span "Nature" at bounding box center [375, 183] width 91 height 11
click at [424, 181] on button "Nature" at bounding box center [428, 182] width 9 height 9
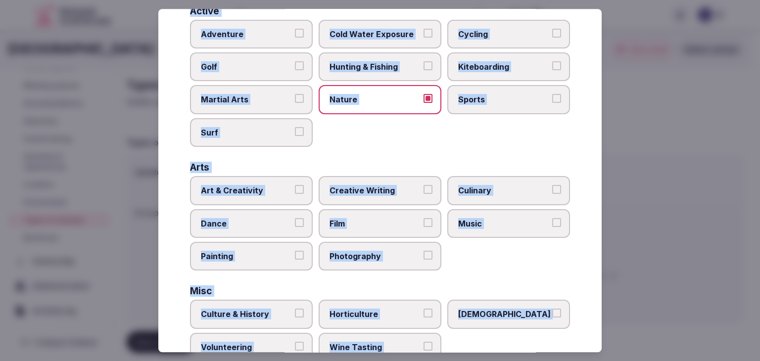
scroll to position [99, 0]
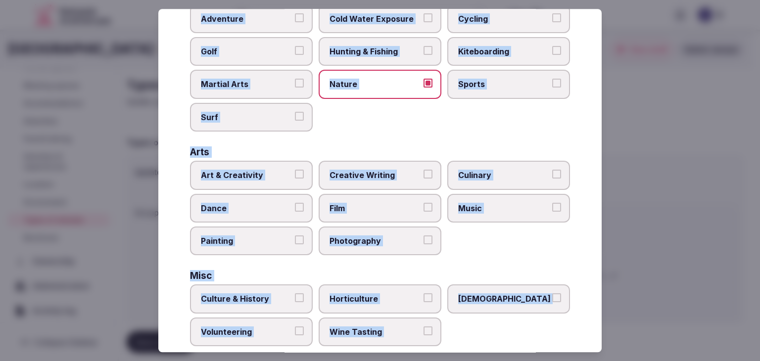
click at [266, 173] on span "Art & Creativity" at bounding box center [246, 175] width 91 height 11
click at [295, 173] on button "Art & Creativity" at bounding box center [299, 174] width 9 height 9
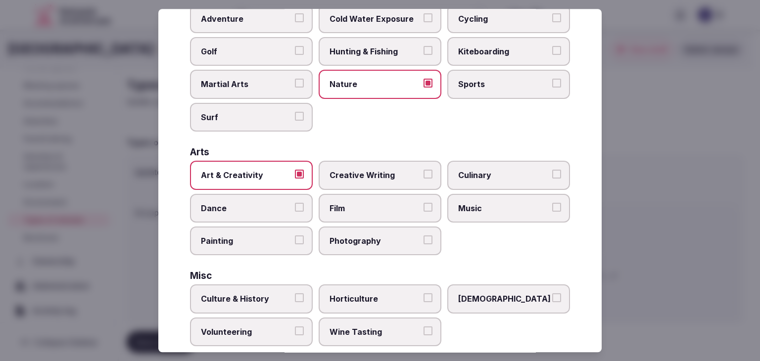
scroll to position [148, 0]
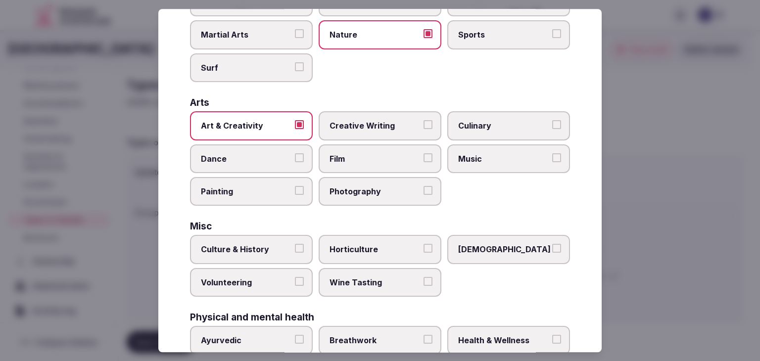
click at [450, 123] on label "Culinary" at bounding box center [508, 125] width 123 height 29
click at [552, 123] on button "Culinary" at bounding box center [556, 124] width 9 height 9
drag, startPoint x: 465, startPoint y: 150, endPoint x: 438, endPoint y: 156, distance: 27.3
click at [465, 151] on label "Music" at bounding box center [508, 158] width 123 height 29
click at [552, 153] on button "Music" at bounding box center [556, 157] width 9 height 9
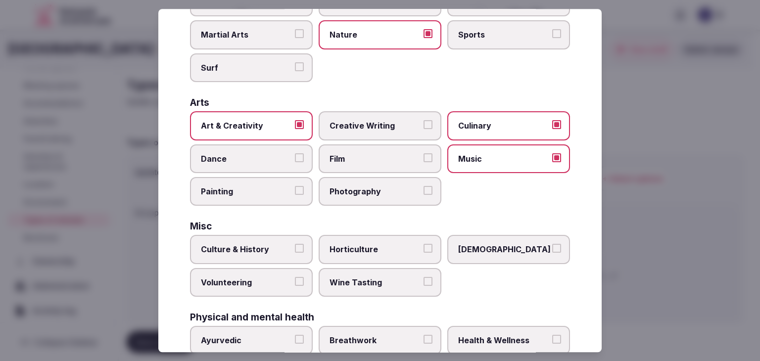
click at [255, 192] on span "Painting" at bounding box center [246, 191] width 91 height 11
click at [295, 192] on button "Painting" at bounding box center [299, 190] width 9 height 9
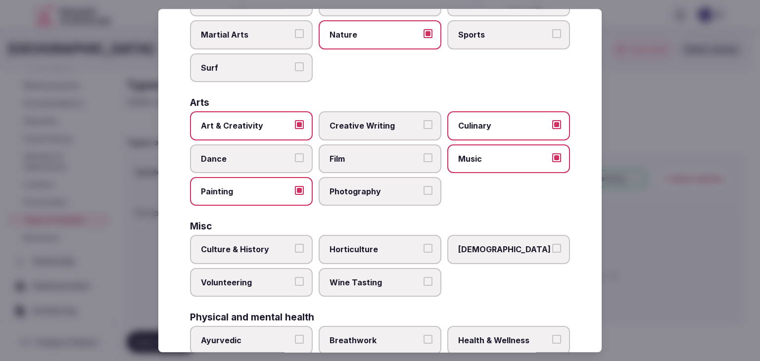
click at [353, 189] on span "Photography" at bounding box center [375, 191] width 91 height 11
click at [424, 189] on button "Photography" at bounding box center [428, 190] width 9 height 9
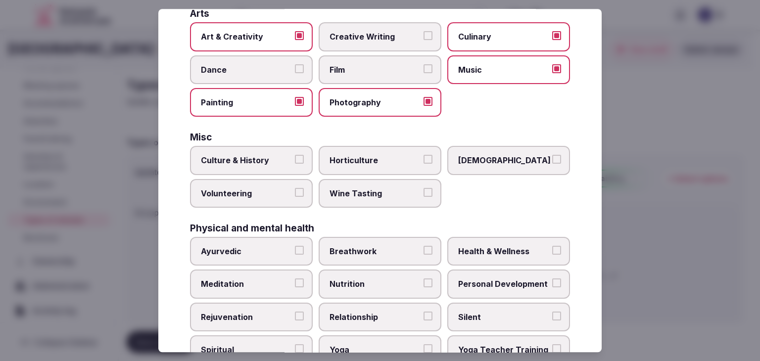
scroll to position [297, 0]
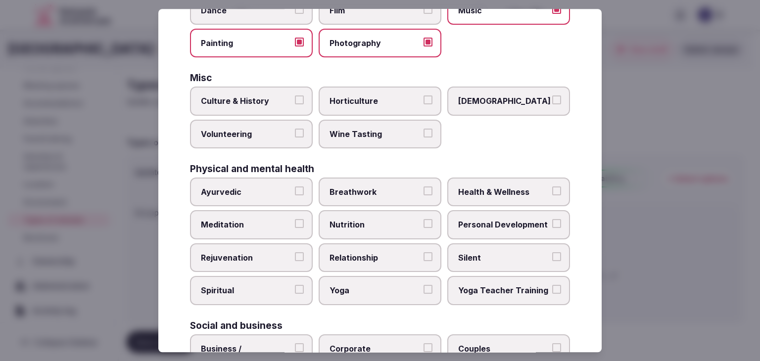
click at [281, 102] on span "Culture & History" at bounding box center [246, 101] width 91 height 11
click at [295, 102] on button "Culture & History" at bounding box center [299, 100] width 9 height 9
click at [386, 189] on span "Breathwork" at bounding box center [375, 192] width 91 height 11
click at [424, 189] on button "Breathwork" at bounding box center [428, 191] width 9 height 9
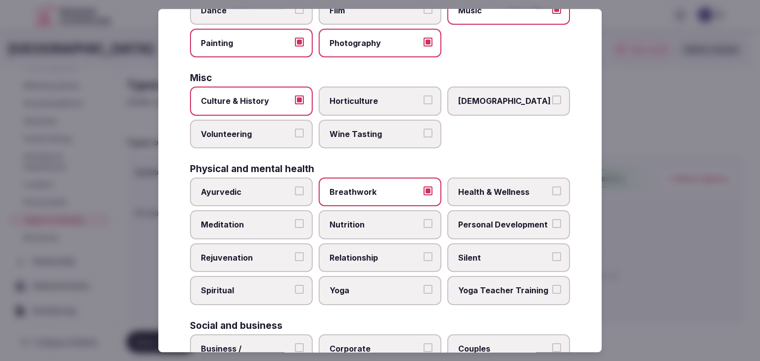
click at [475, 187] on span "Health & Wellness" at bounding box center [503, 192] width 91 height 11
click at [552, 187] on button "Health & Wellness" at bounding box center [556, 191] width 9 height 9
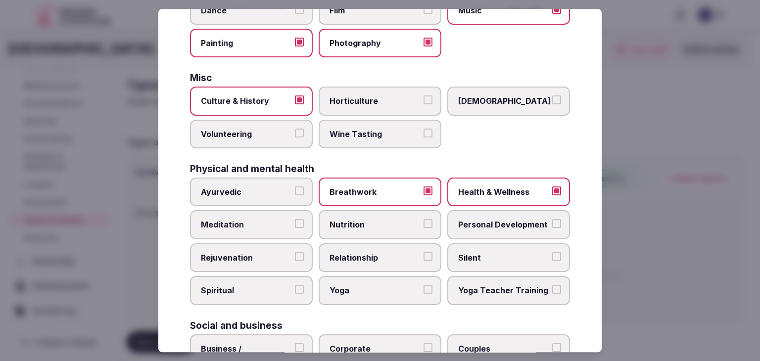
drag, startPoint x: 473, startPoint y: 215, endPoint x: 354, endPoint y: 257, distance: 126.0
click at [473, 220] on span "Personal Development" at bounding box center [503, 225] width 91 height 11
click at [552, 220] on button "Personal Development" at bounding box center [556, 224] width 9 height 9
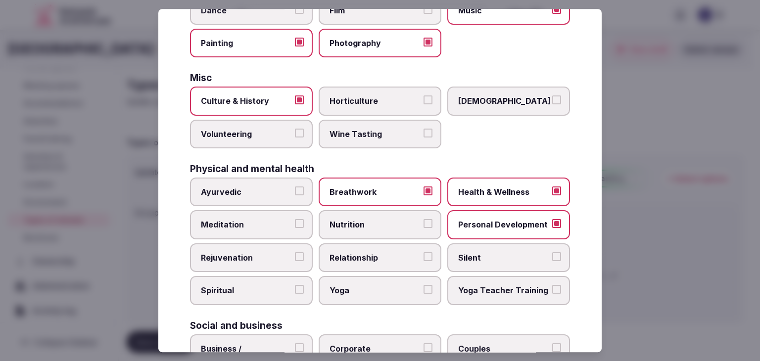
click at [258, 264] on label "Rejuvenation" at bounding box center [251, 257] width 123 height 29
click at [295, 261] on button "Rejuvenation" at bounding box center [299, 256] width 9 height 9
click at [261, 233] on label "Meditation" at bounding box center [251, 225] width 123 height 29
click at [295, 229] on button "Meditation" at bounding box center [299, 224] width 9 height 9
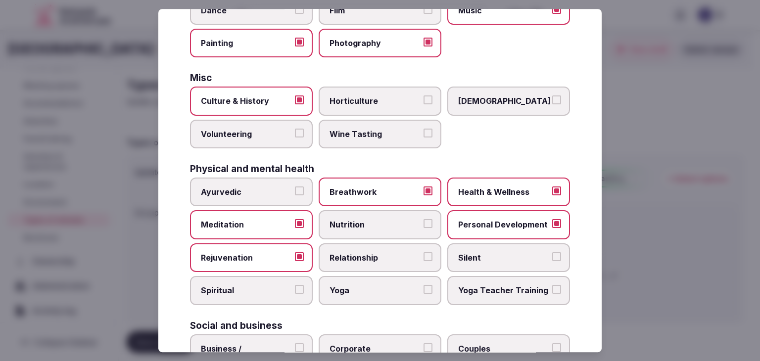
click at [364, 291] on label "Yoga" at bounding box center [380, 291] width 123 height 29
click at [424, 291] on button "Yoga" at bounding box center [428, 289] width 9 height 9
click at [372, 254] on span "Relationship" at bounding box center [375, 257] width 91 height 11
click at [424, 254] on button "Relationship" at bounding box center [428, 256] width 9 height 9
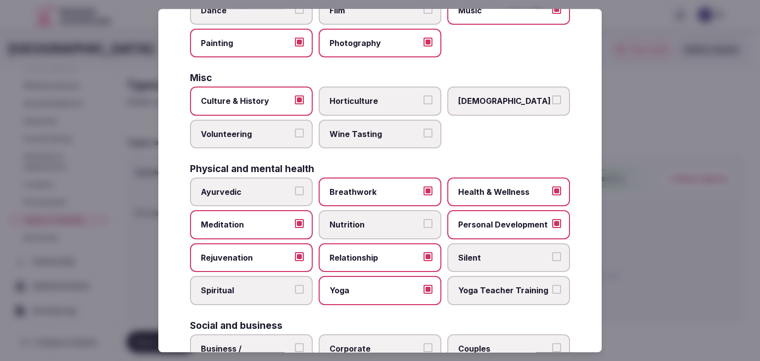
drag, startPoint x: 274, startPoint y: 295, endPoint x: 415, endPoint y: 279, distance: 142.0
click at [277, 294] on label "Spiritual" at bounding box center [251, 291] width 123 height 29
click at [295, 294] on button "Spiritual" at bounding box center [299, 289] width 9 height 9
drag, startPoint x: 487, startPoint y: 258, endPoint x: 482, endPoint y: 262, distance: 6.3
click at [486, 258] on span "Silent" at bounding box center [503, 257] width 91 height 11
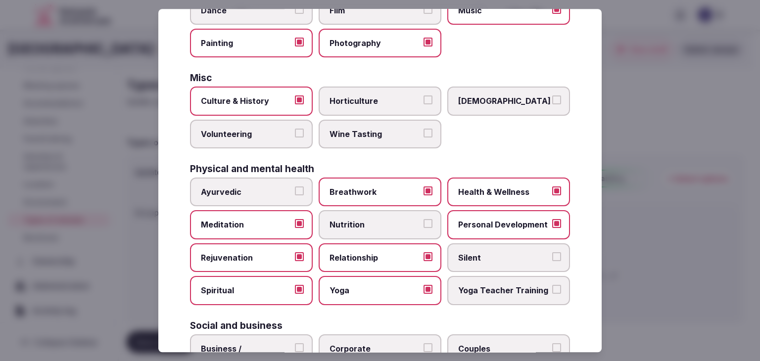
click at [552, 258] on button "Silent" at bounding box center [556, 256] width 9 height 9
click at [474, 293] on label "Yoga Teacher Training" at bounding box center [508, 291] width 123 height 29
click at [552, 293] on button "Yoga Teacher Training" at bounding box center [556, 289] width 9 height 9
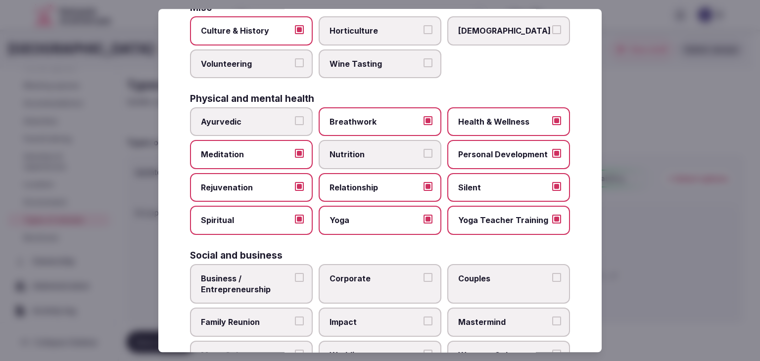
scroll to position [402, 0]
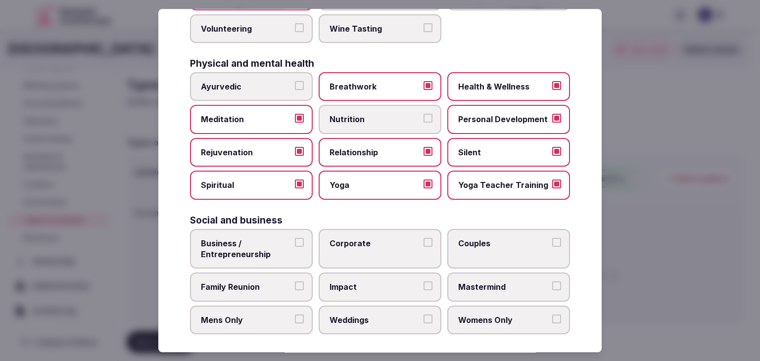
click at [284, 216] on div "Social and business" at bounding box center [380, 220] width 380 height 9
click at [265, 248] on span "Business / Entrepreneurship" at bounding box center [246, 249] width 91 height 22
click at [295, 247] on button "Business / Entrepreneurship" at bounding box center [299, 242] width 9 height 9
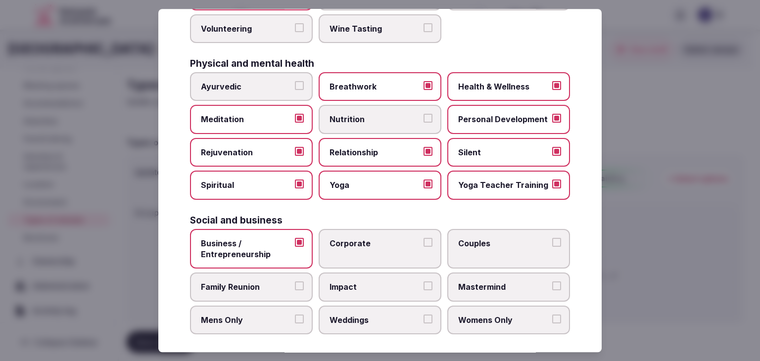
click at [263, 282] on span "Family Reunion" at bounding box center [246, 287] width 91 height 11
click at [295, 282] on button "Family Reunion" at bounding box center [299, 286] width 9 height 9
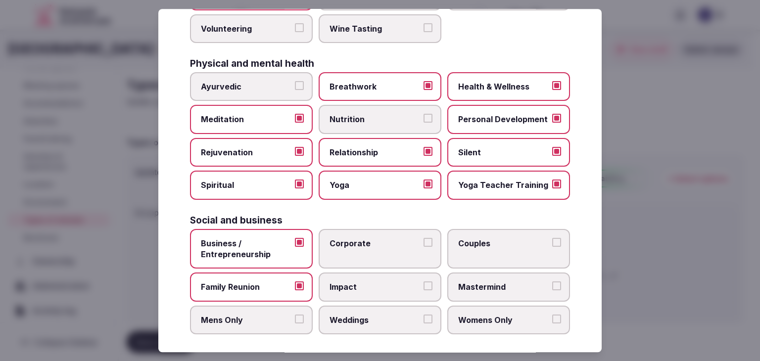
click at [263, 318] on span "Mens Only" at bounding box center [246, 320] width 91 height 11
click at [295, 318] on button "Mens Only" at bounding box center [299, 319] width 9 height 9
click at [355, 317] on span "Weddings" at bounding box center [375, 320] width 91 height 11
click at [424, 317] on button "Weddings" at bounding box center [428, 319] width 9 height 9
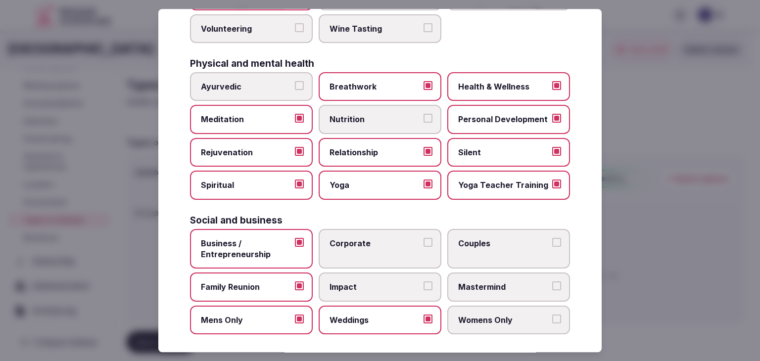
drag, startPoint x: 380, startPoint y: 247, endPoint x: 394, endPoint y: 247, distance: 13.9
click at [384, 247] on label "Corporate" at bounding box center [380, 249] width 123 height 40
click at [424, 247] on button "Corporate" at bounding box center [428, 242] width 9 height 9
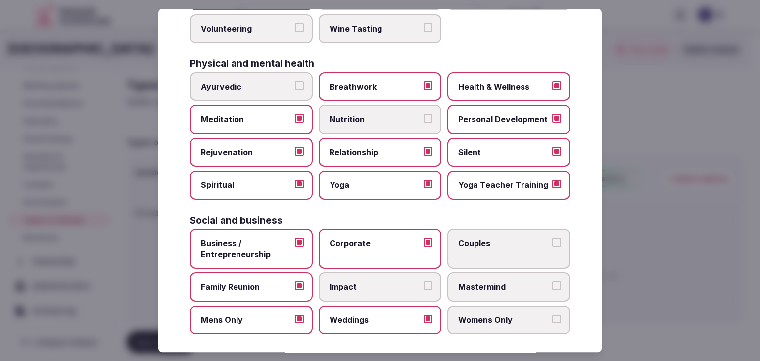
click at [489, 249] on label "Couples" at bounding box center [508, 249] width 123 height 40
click at [552, 247] on button "Couples" at bounding box center [556, 242] width 9 height 9
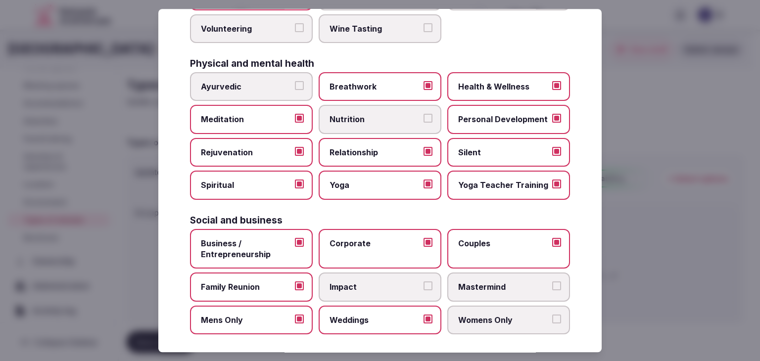
click at [483, 291] on label "Mastermind" at bounding box center [508, 287] width 123 height 29
click at [552, 291] on button "Mastermind" at bounding box center [556, 286] width 9 height 9
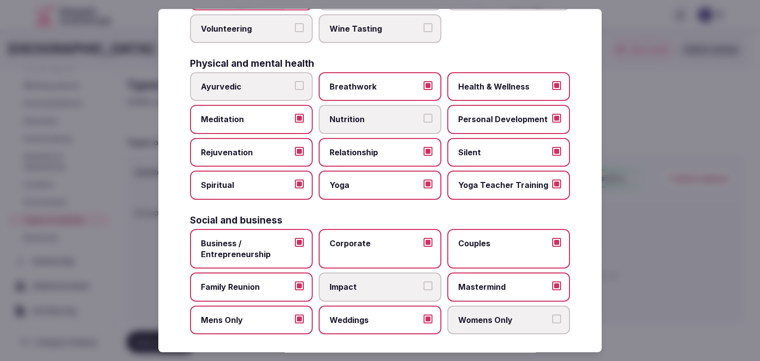
click at [487, 318] on span "Womens Only" at bounding box center [503, 320] width 91 height 11
click at [552, 318] on button "Womens Only" at bounding box center [556, 319] width 9 height 9
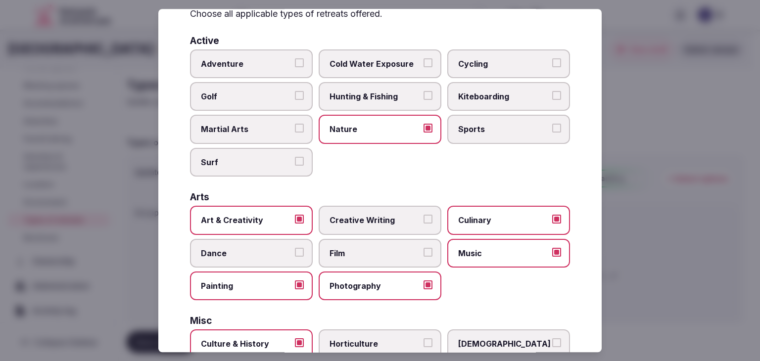
scroll to position [0, 0]
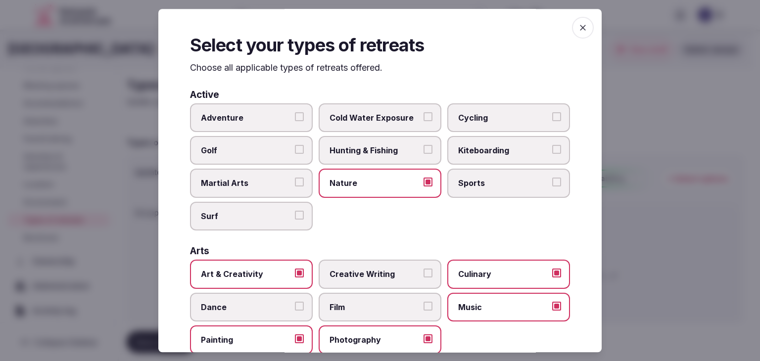
click at [578, 30] on icon "button" at bounding box center [583, 28] width 10 height 10
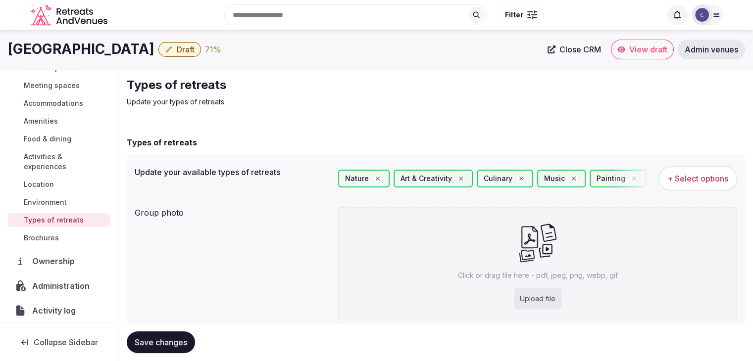
click at [552, 293] on div "Upload file" at bounding box center [537, 299] width 47 height 22
type input "**********"
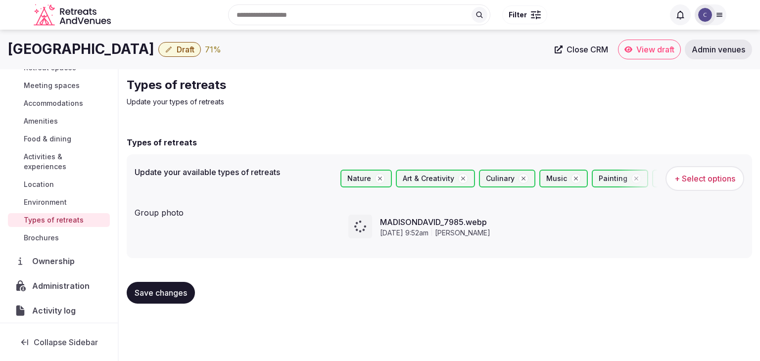
click at [119, 42] on h1 "Brush Creek Ranch" at bounding box center [81, 49] width 146 height 19
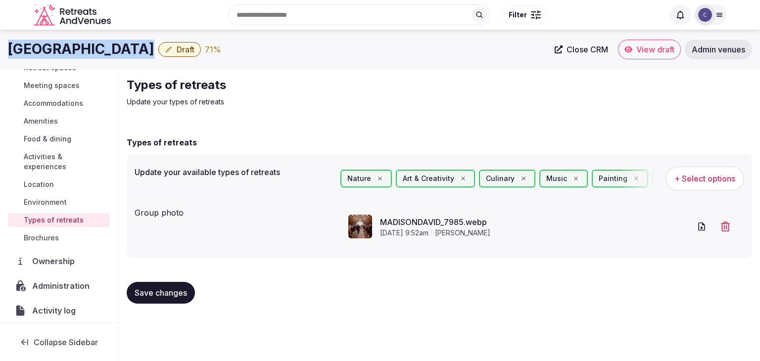
click at [175, 293] on span "Save changes" at bounding box center [161, 293] width 52 height 10
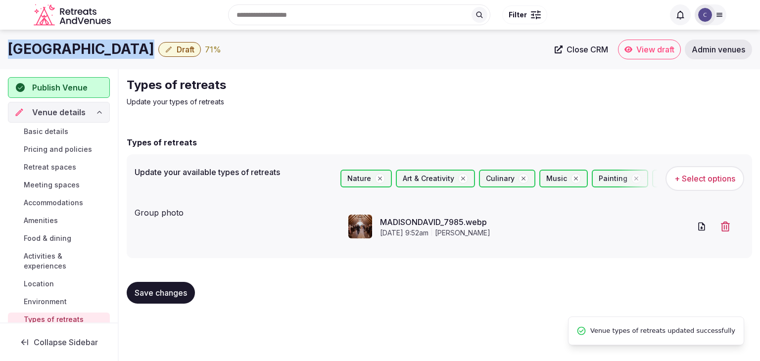
drag, startPoint x: 54, startPoint y: 130, endPoint x: 73, endPoint y: 159, distance: 34.5
click at [54, 130] on span "Basic details" at bounding box center [46, 132] width 45 height 10
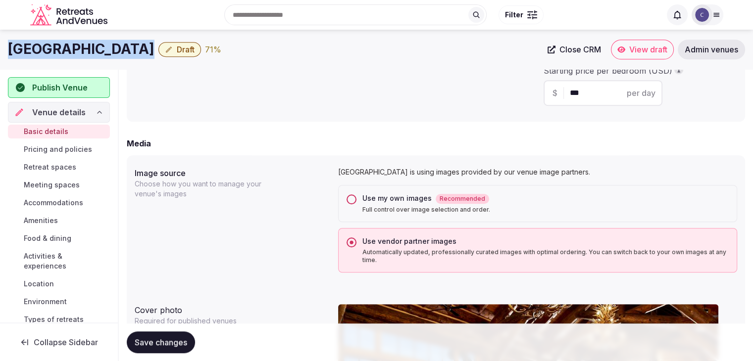
scroll to position [693, 0]
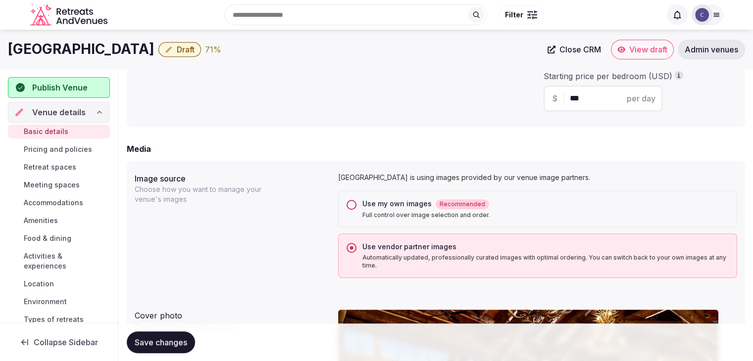
click at [399, 194] on div "Use my own images Recommended Full control over image selection and order." at bounding box center [537, 208] width 399 height 37
click at [398, 203] on div "Use my own images Recommended" at bounding box center [545, 204] width 366 height 10
click at [356, 203] on button "Use my own images Recommended Full control over image selection and order." at bounding box center [351, 205] width 10 height 10
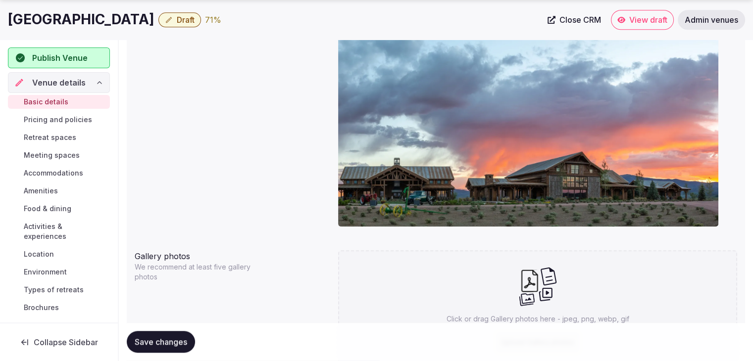
scroll to position [1070, 0]
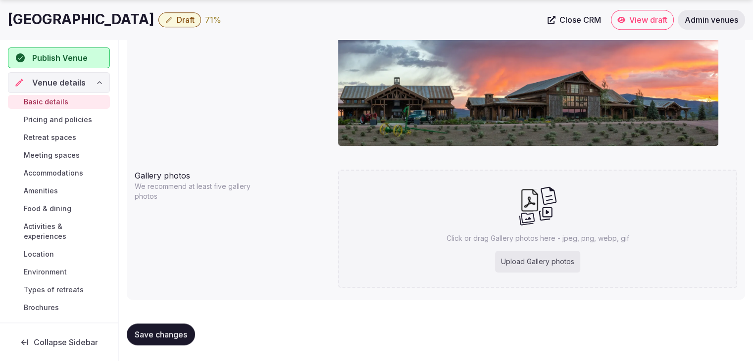
click at [532, 236] on p "Click or drag Gallery photos here - jpeg, png, webp, gif" at bounding box center [537, 239] width 183 height 10
type input "**********"
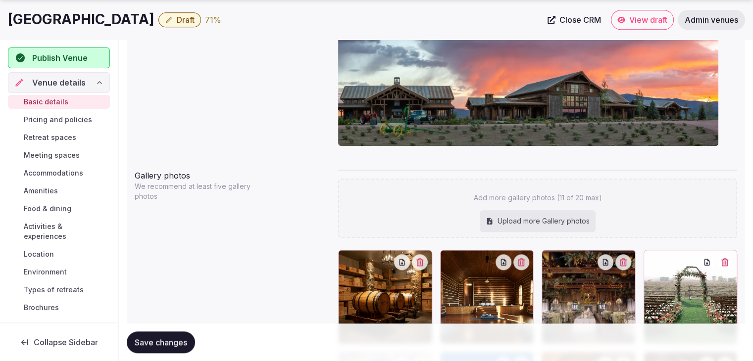
click at [505, 221] on div "Upload more Gallery photos" at bounding box center [537, 221] width 116 height 22
type input "**********"
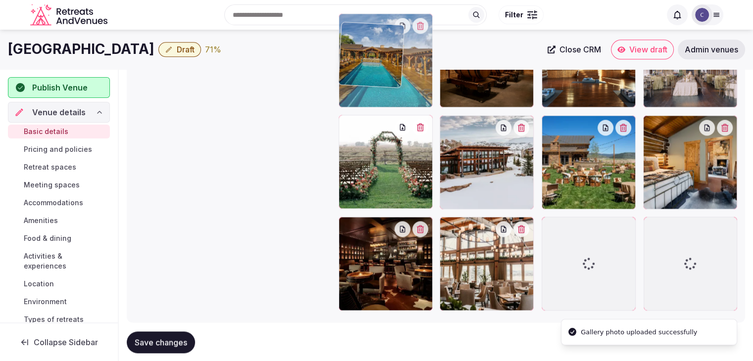
drag, startPoint x: 451, startPoint y: 197, endPoint x: 380, endPoint y: 59, distance: 155.1
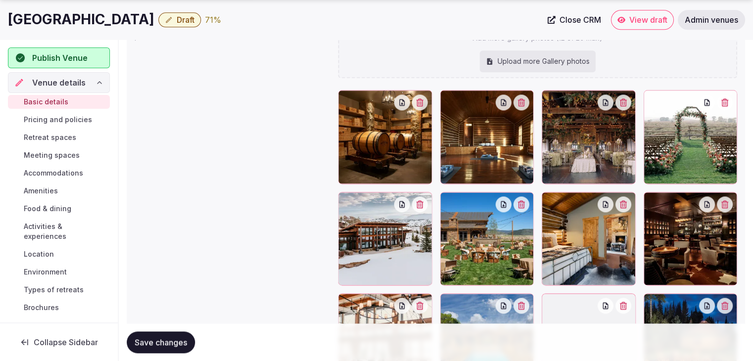
scroll to position [1329, 0]
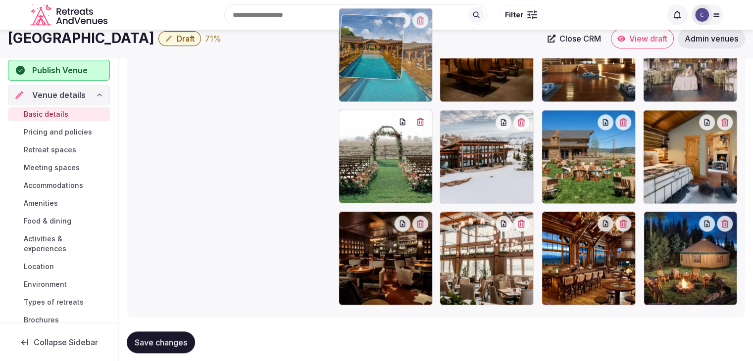
drag, startPoint x: 449, startPoint y: 206, endPoint x: 364, endPoint y: 61, distance: 168.3
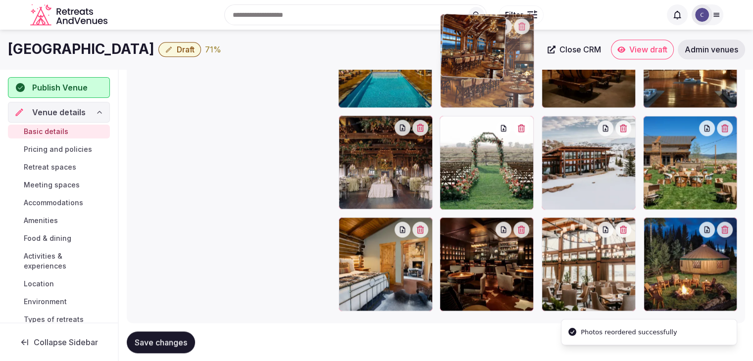
drag, startPoint x: 562, startPoint y: 226, endPoint x: 464, endPoint y: 75, distance: 180.3
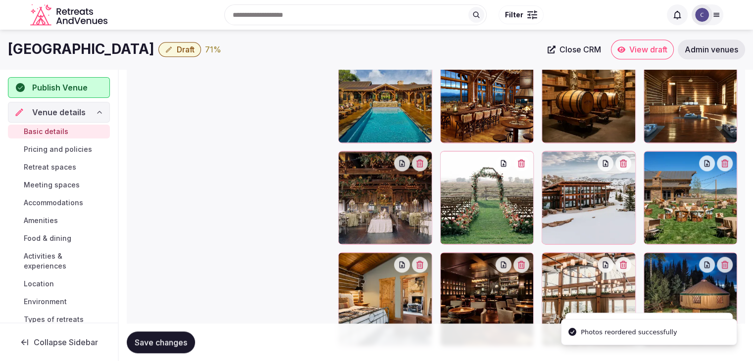
scroll to position [1257, 0]
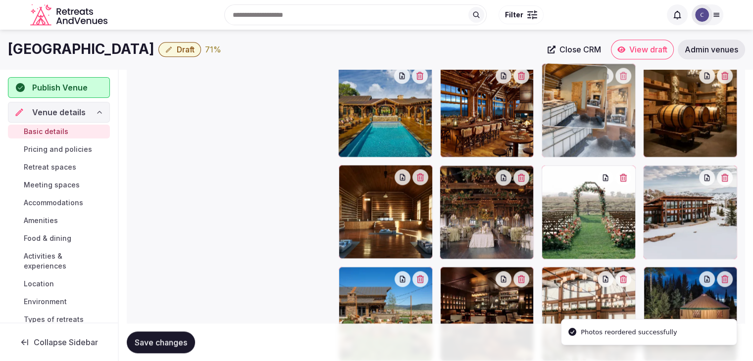
drag, startPoint x: 346, startPoint y: 275, endPoint x: 576, endPoint y: 110, distance: 282.7
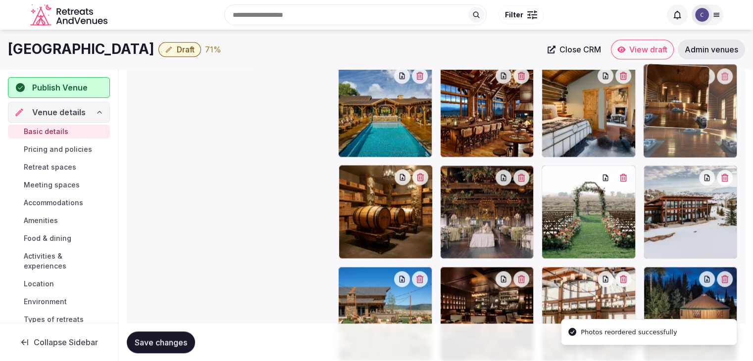
drag, startPoint x: 348, startPoint y: 177, endPoint x: 631, endPoint y: 102, distance: 292.7
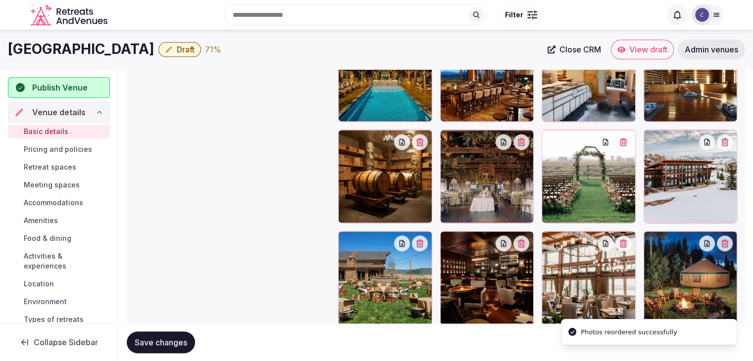
scroll to position [1329, 0]
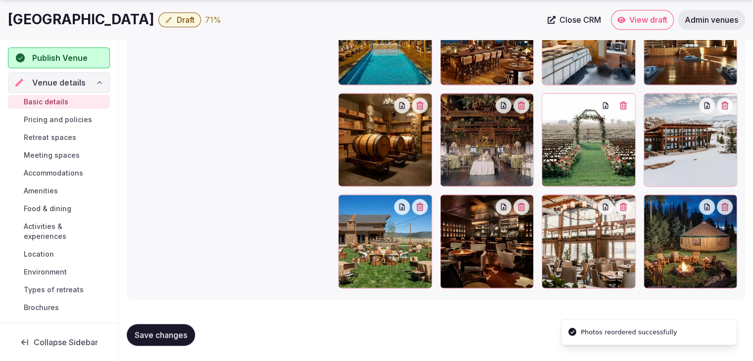
click at [653, 205] on icon at bounding box center [651, 202] width 12 height 12
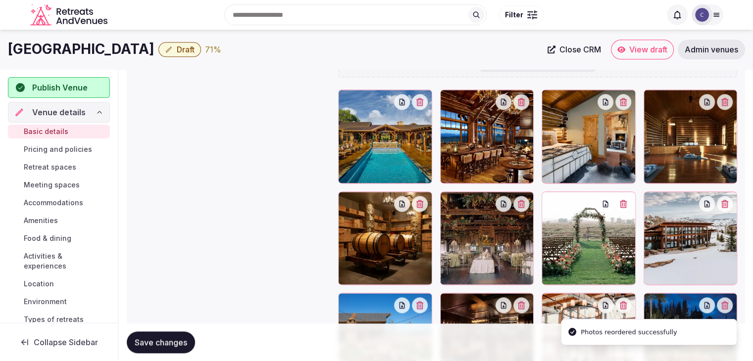
scroll to position [1230, 0]
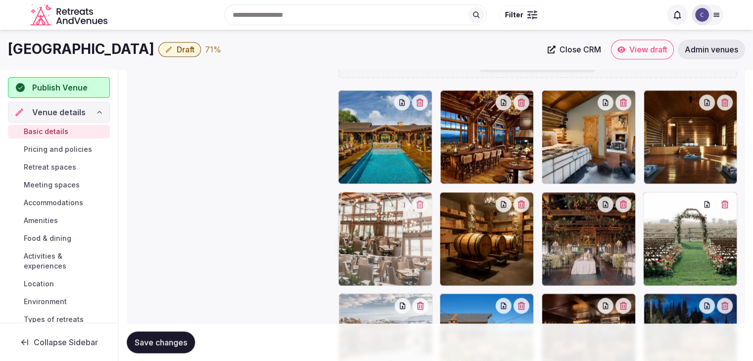
drag, startPoint x: 544, startPoint y: 297, endPoint x: 467, endPoint y: 237, distance: 98.7
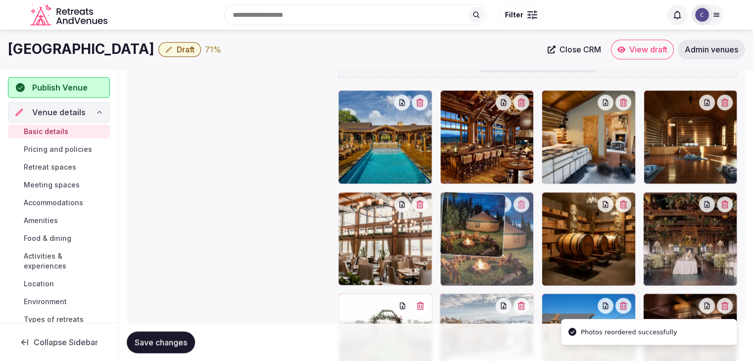
drag, startPoint x: 658, startPoint y: 297, endPoint x: 504, endPoint y: 210, distance: 176.8
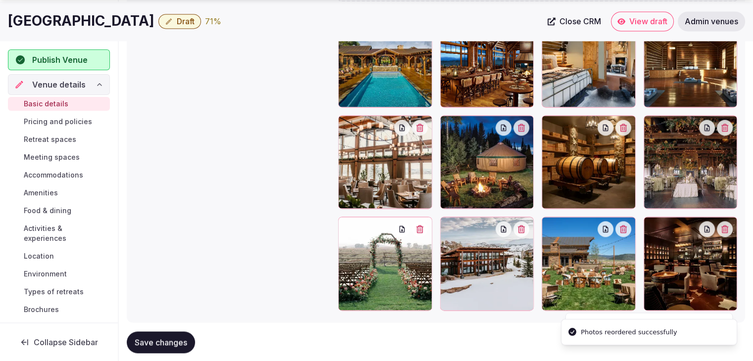
scroll to position [1329, 0]
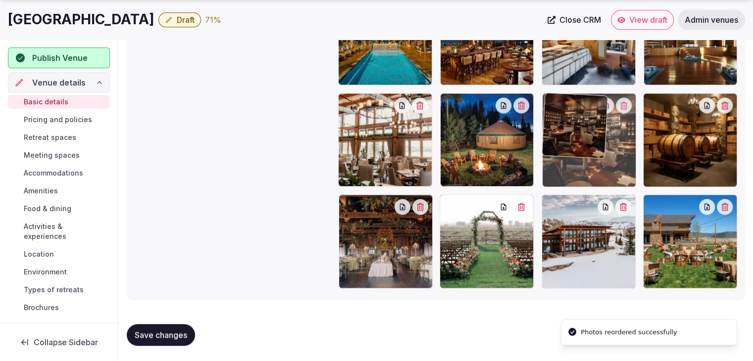
drag, startPoint x: 652, startPoint y: 202, endPoint x: 558, endPoint y: 107, distance: 133.3
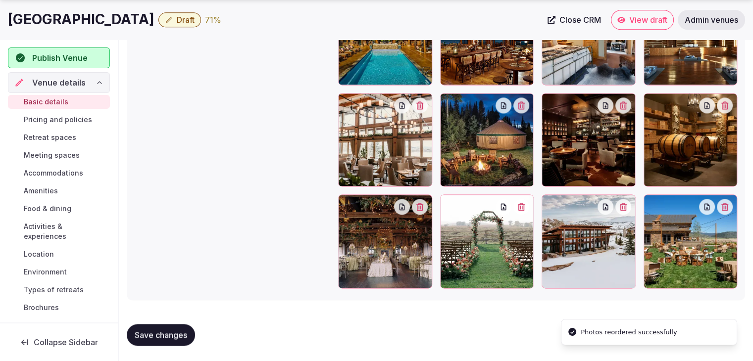
click at [179, 332] on span "Save changes" at bounding box center [161, 335] width 52 height 10
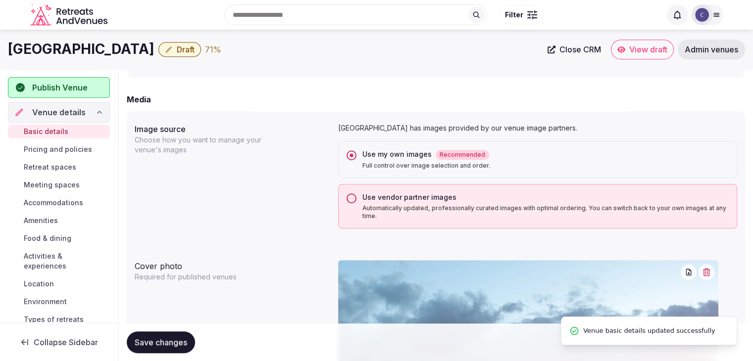
scroll to position [735, 0]
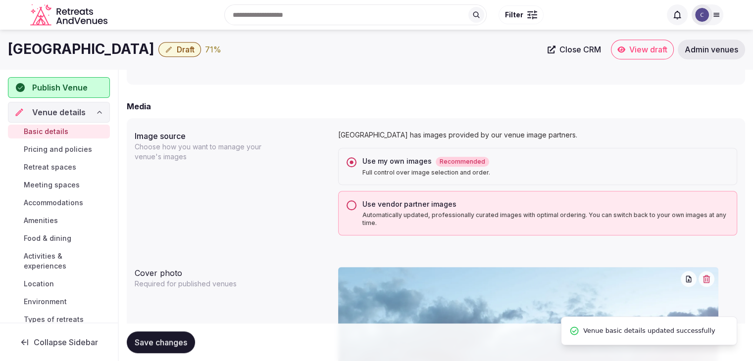
click at [164, 345] on span "Save changes" at bounding box center [161, 342] width 52 height 10
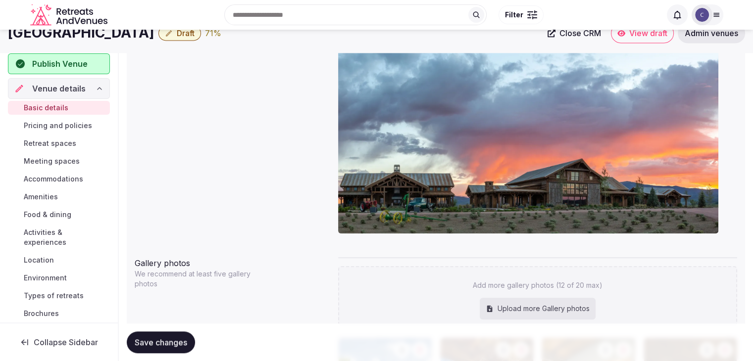
scroll to position [785, 0]
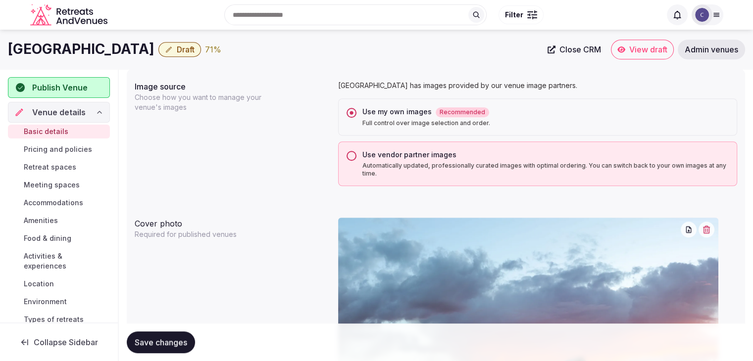
click at [404, 159] on label "Use vendor partner images Automatically updated, professionally curated images …" at bounding box center [545, 164] width 366 height 28
click at [356, 159] on button "Use vendor partner images Automatically updated, professionally curated images …" at bounding box center [351, 156] width 10 height 10
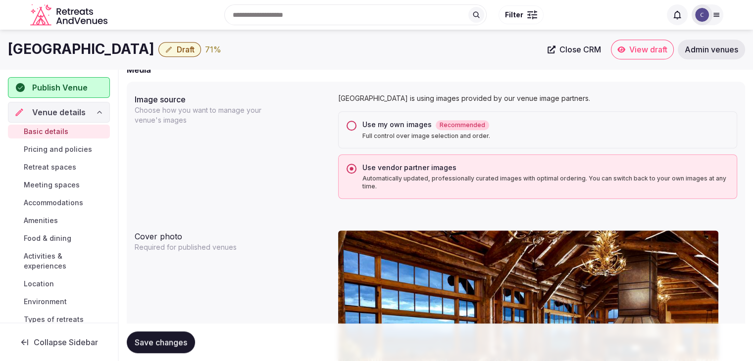
scroll to position [760, 0]
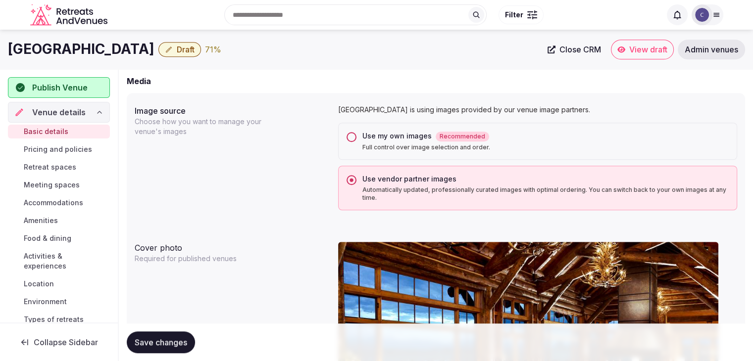
click at [404, 129] on div "Use my own images Recommended Full control over image selection and order." at bounding box center [537, 141] width 399 height 37
click at [400, 140] on div "Use my own images Recommended" at bounding box center [545, 136] width 366 height 10
click at [356, 140] on button "Use my own images Recommended Full control over image selection and order." at bounding box center [351, 137] width 10 height 10
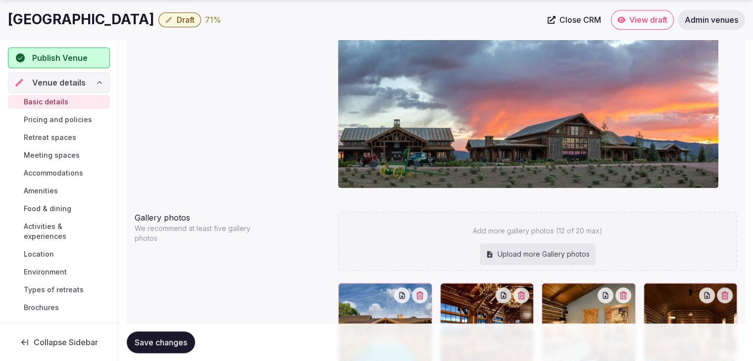
scroll to position [1107, 0]
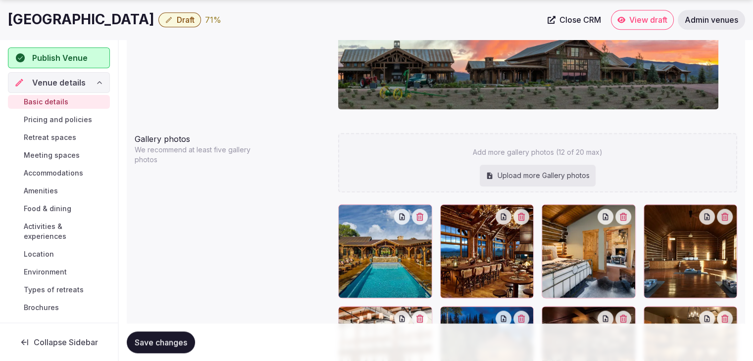
click at [168, 26] on button "Draft" at bounding box center [179, 19] width 43 height 15
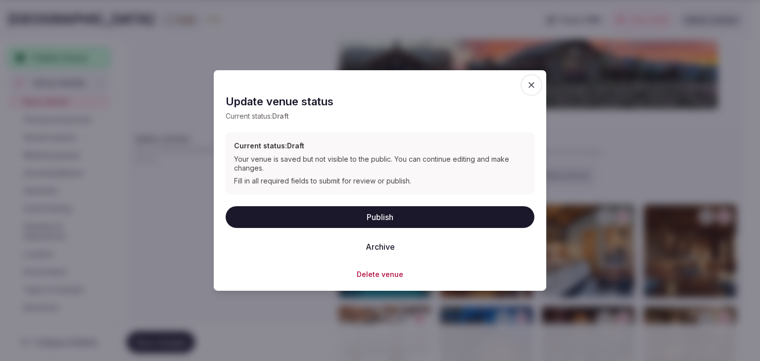
click at [401, 220] on button "Publish" at bounding box center [380, 217] width 309 height 22
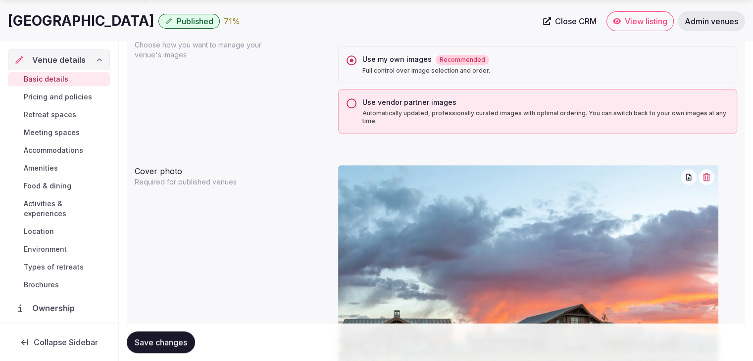
scroll to position [859, 0]
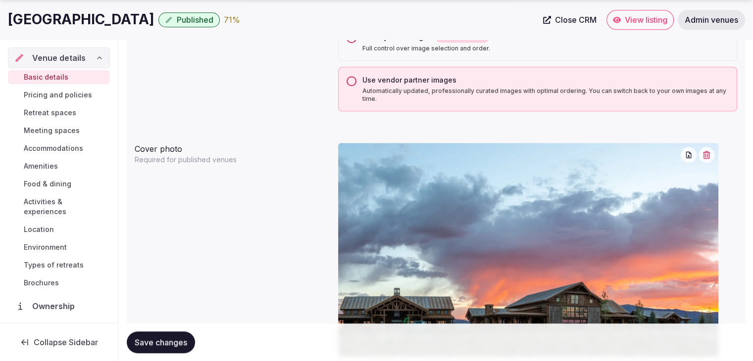
click at [169, 341] on span "Save changes" at bounding box center [161, 342] width 52 height 10
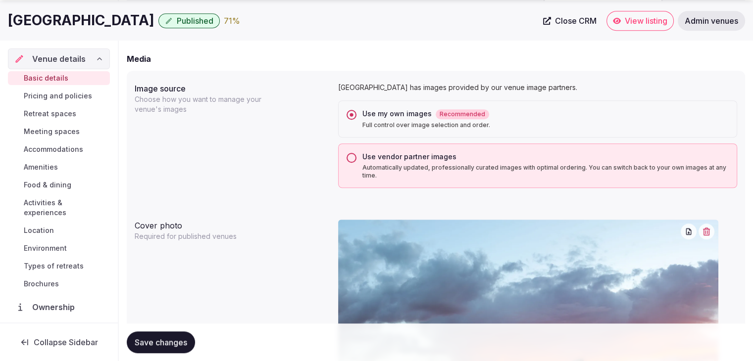
scroll to position [825, 0]
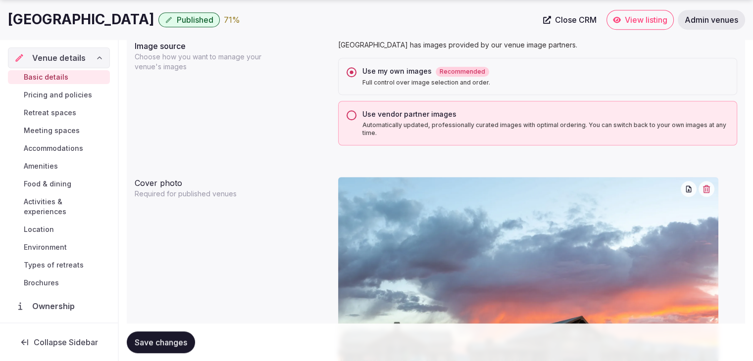
click at [175, 347] on button "Save changes" at bounding box center [161, 343] width 68 height 22
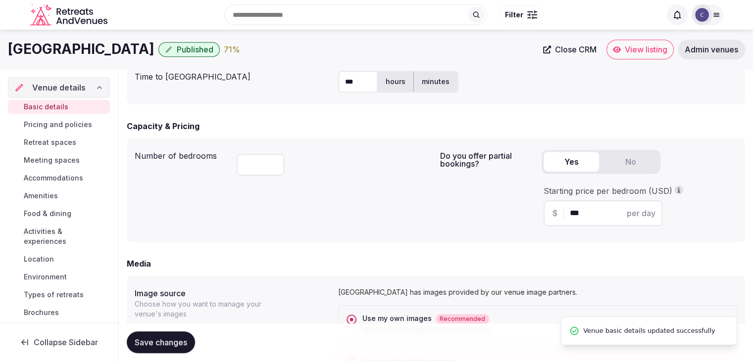
scroll to position [429, 0]
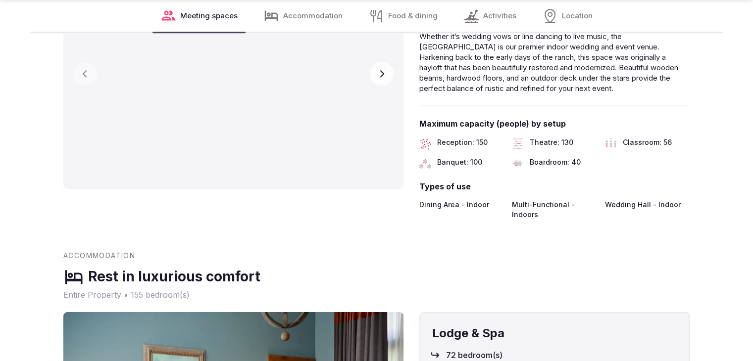
scroll to position [1013, 0]
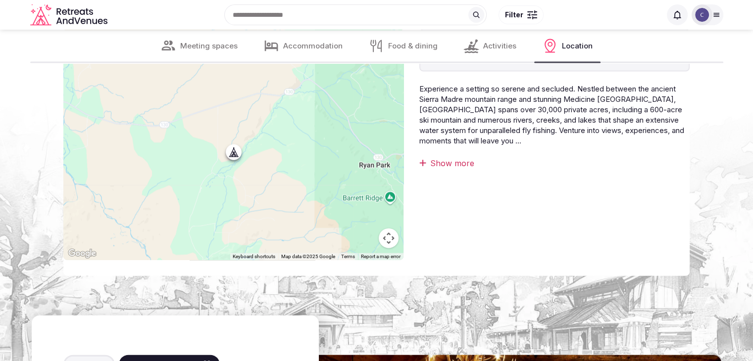
scroll to position [1979, 0]
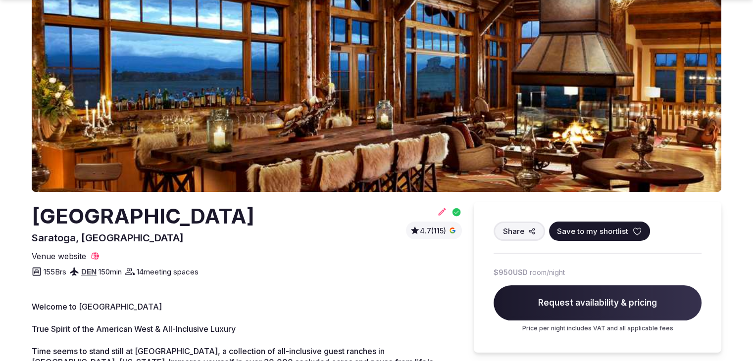
scroll to position [99, 0]
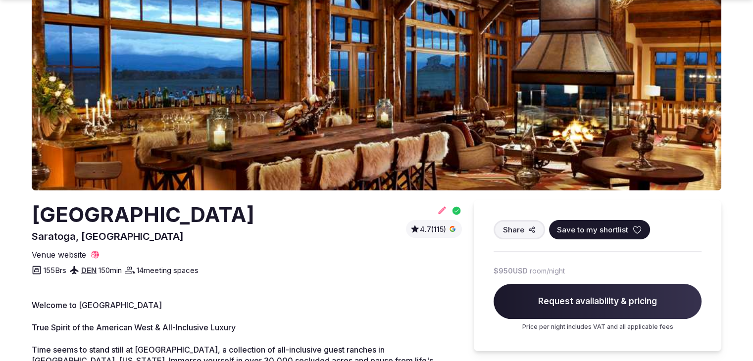
click at [444, 208] on icon at bounding box center [441, 210] width 7 height 7
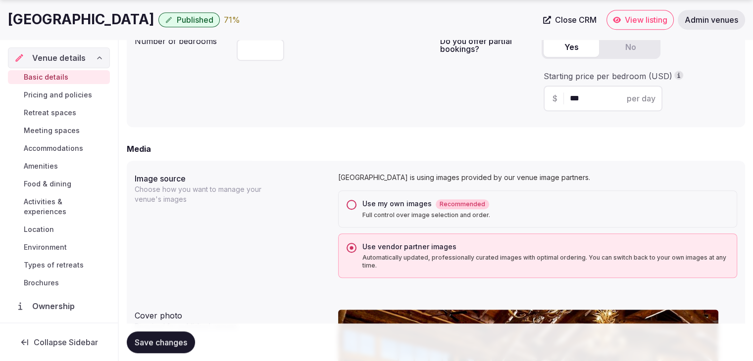
scroll to position [841, 0]
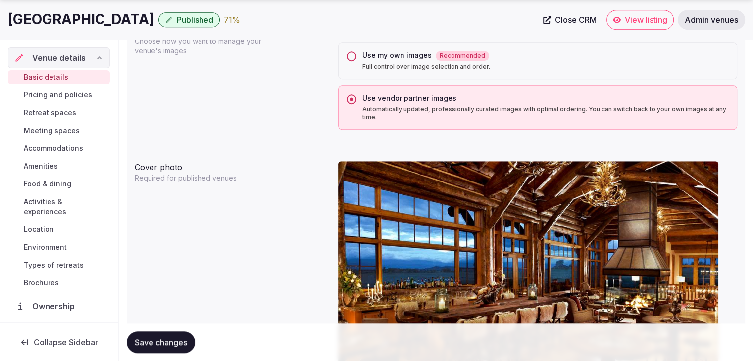
click at [391, 60] on label "Use my own images Recommended Full control over image selection and order." at bounding box center [545, 60] width 366 height 20
click at [356, 60] on button "Use my own images Recommended Full control over image selection and order." at bounding box center [351, 56] width 10 height 10
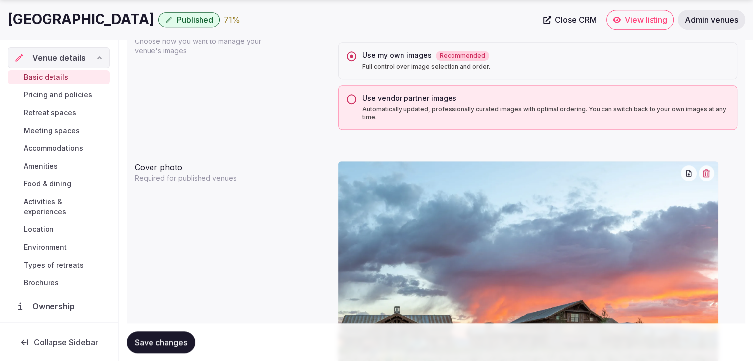
drag, startPoint x: 176, startPoint y: 340, endPoint x: 203, endPoint y: 347, distance: 28.7
click at [176, 341] on span "Save changes" at bounding box center [161, 342] width 52 height 10
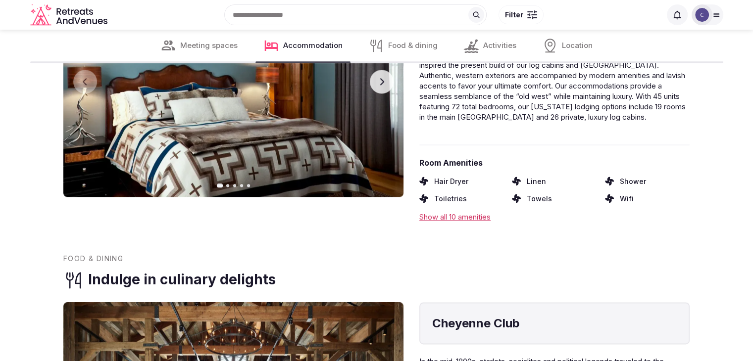
scroll to position [1190, 0]
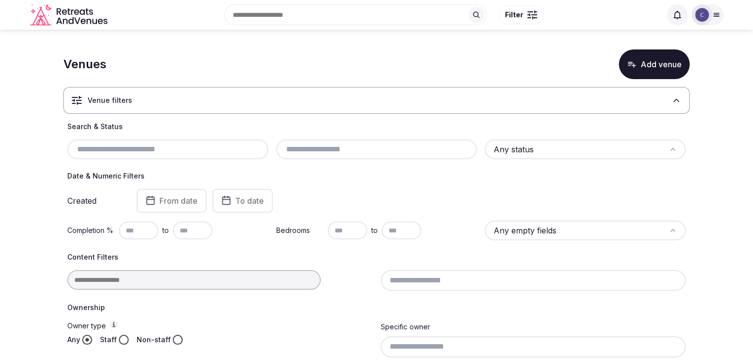
click at [179, 143] on input "text" at bounding box center [167, 149] width 193 height 12
click at [180, 145] on input "text" at bounding box center [167, 149] width 193 height 12
paste input "**********"
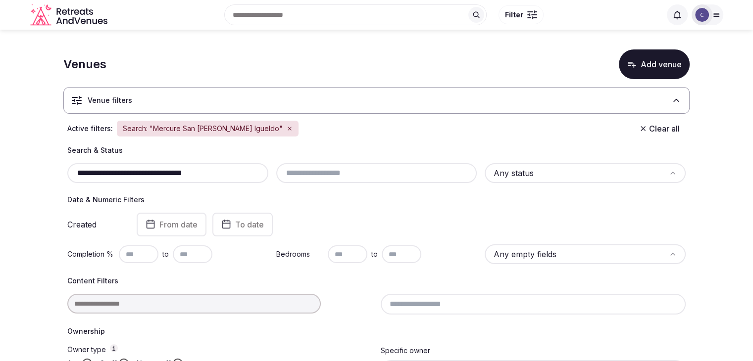
click at [240, 181] on div "**********" at bounding box center [167, 173] width 201 height 20
click at [240, 171] on input "**********" at bounding box center [167, 173] width 193 height 12
paste input "text"
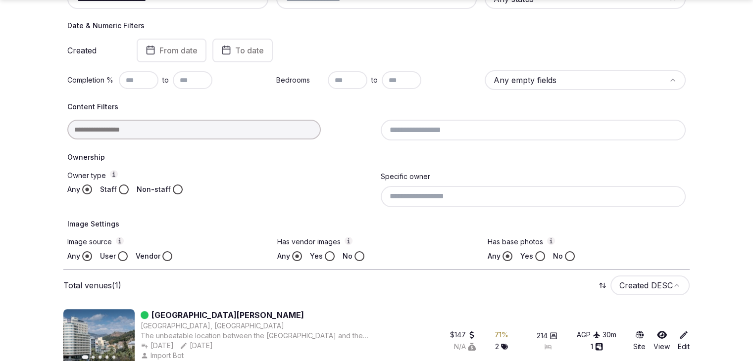
scroll to position [44, 0]
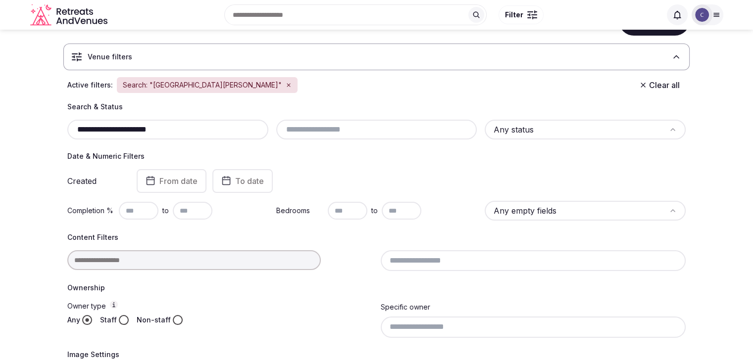
click at [236, 124] on input "**********" at bounding box center [167, 130] width 193 height 12
paste input "text"
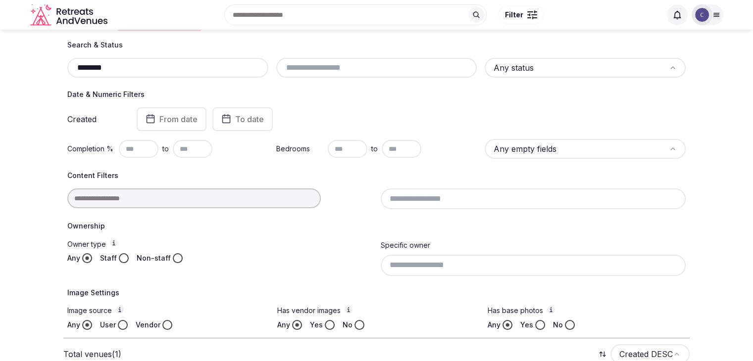
scroll to position [44, 0]
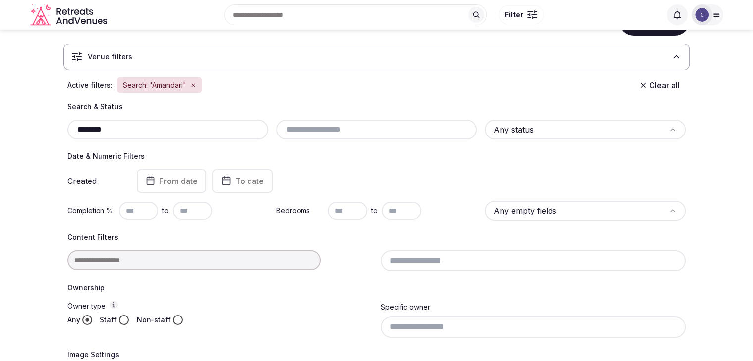
click at [248, 130] on input "********" at bounding box center [167, 130] width 193 height 12
paste input "**********"
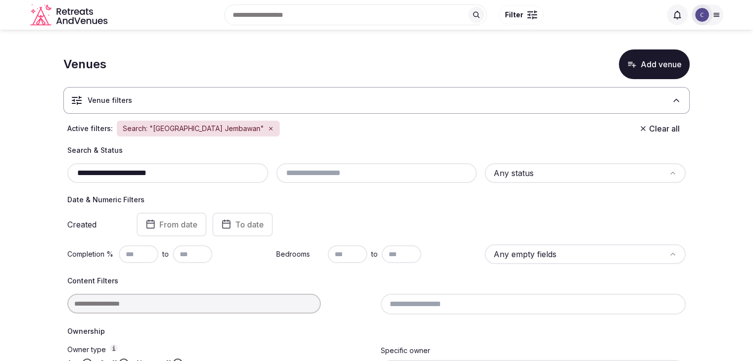
click at [211, 163] on div "**********" at bounding box center [167, 173] width 201 height 20
click at [211, 171] on input "**********" at bounding box center [167, 173] width 193 height 12
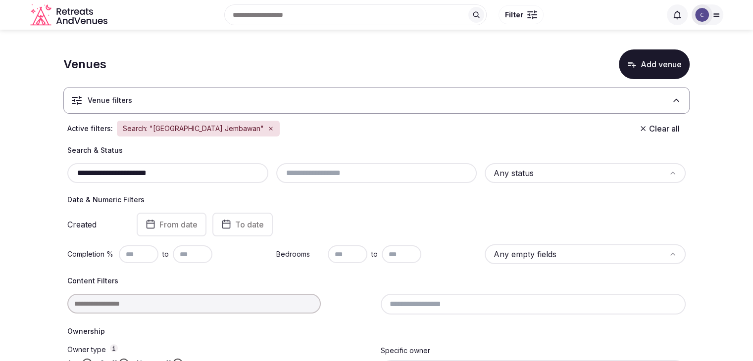
click at [211, 171] on input "**********" at bounding box center [167, 173] width 193 height 12
paste input "text"
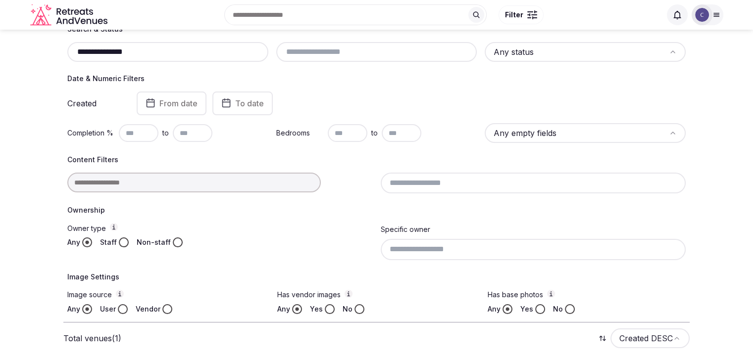
scroll to position [44, 0]
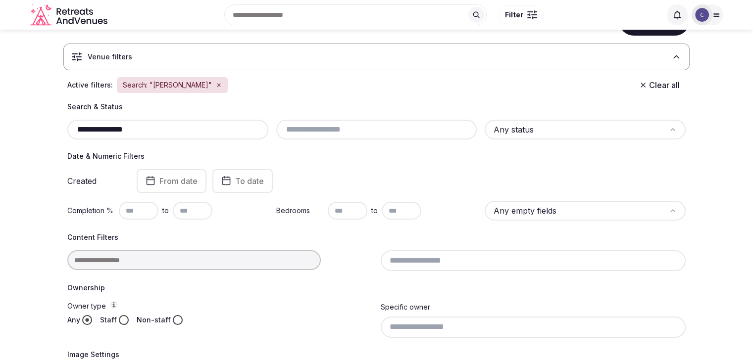
click at [180, 126] on input "**********" at bounding box center [167, 130] width 193 height 12
paste input "**********"
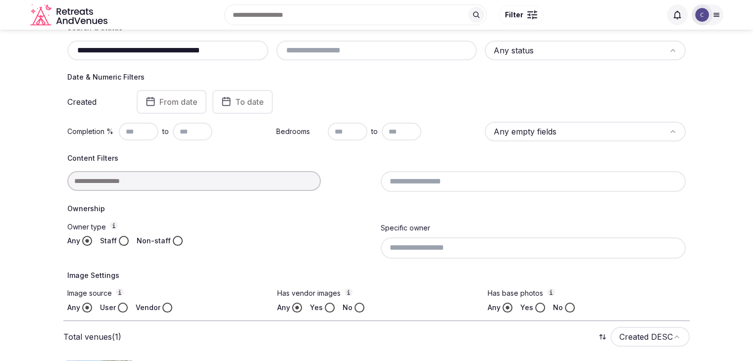
scroll to position [44, 0]
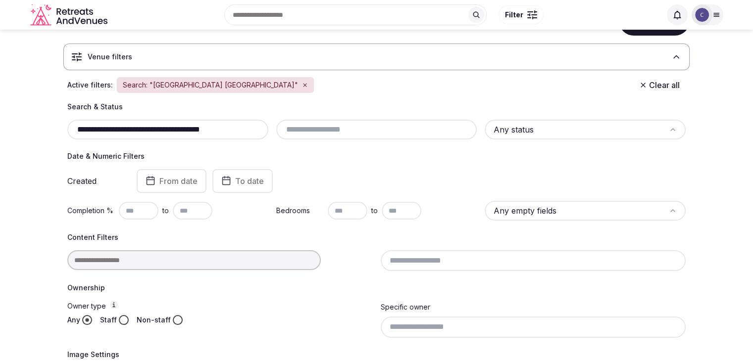
click at [202, 124] on input "**********" at bounding box center [167, 130] width 193 height 12
paste input "text"
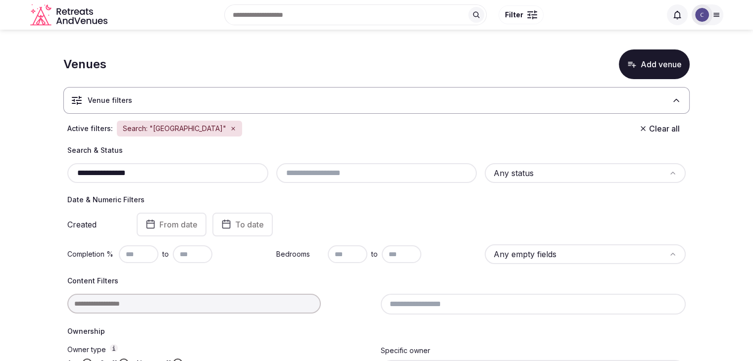
click at [206, 177] on input "**********" at bounding box center [167, 173] width 193 height 12
click at [204, 178] on input "**********" at bounding box center [167, 173] width 193 height 12
paste input "**********"
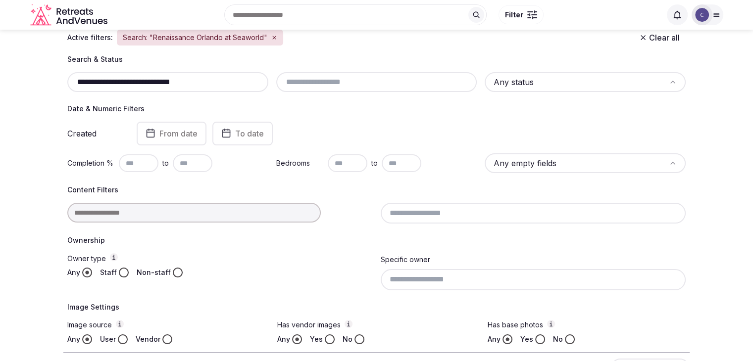
scroll to position [44, 0]
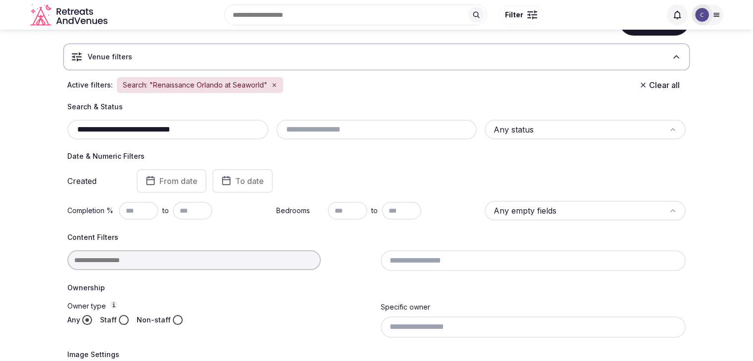
click at [203, 129] on input "**********" at bounding box center [167, 130] width 193 height 12
click at [204, 129] on input "**********" at bounding box center [167, 130] width 193 height 12
click at [205, 129] on input "**********" at bounding box center [167, 130] width 193 height 12
click at [209, 129] on input "**********" at bounding box center [167, 130] width 193 height 12
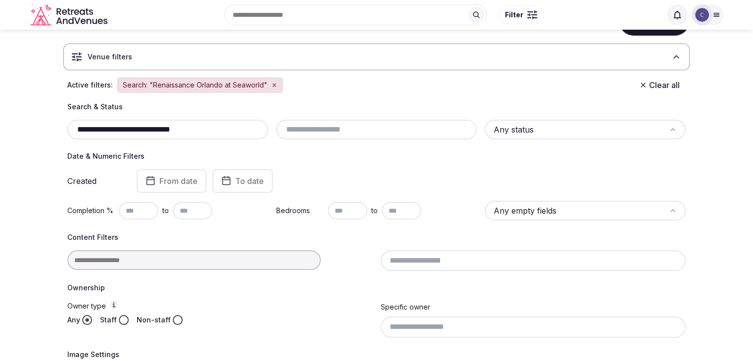
click at [209, 129] on input "**********" at bounding box center [167, 130] width 193 height 12
paste input "text"
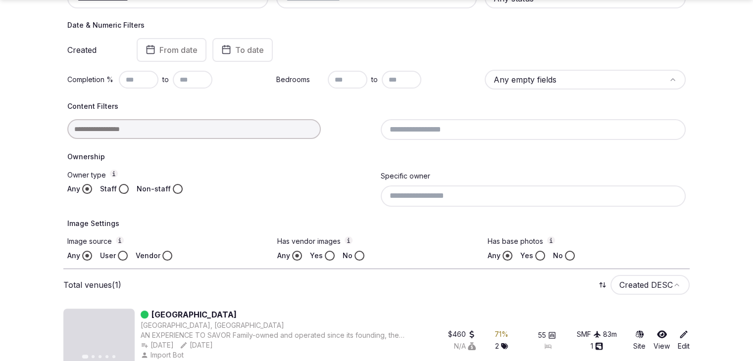
scroll to position [192, 0]
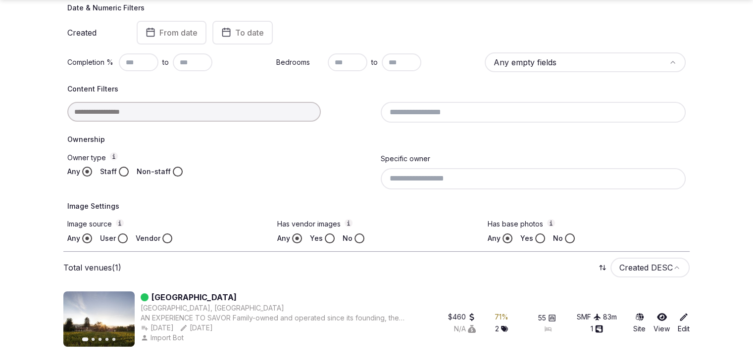
type input "**********"
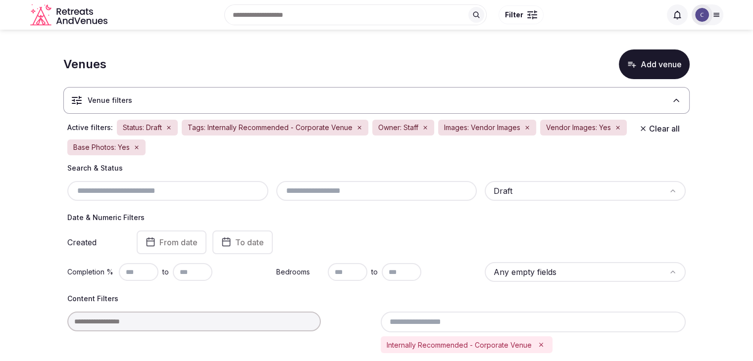
click at [345, 272] on input "text" at bounding box center [348, 272] width 40 height 18
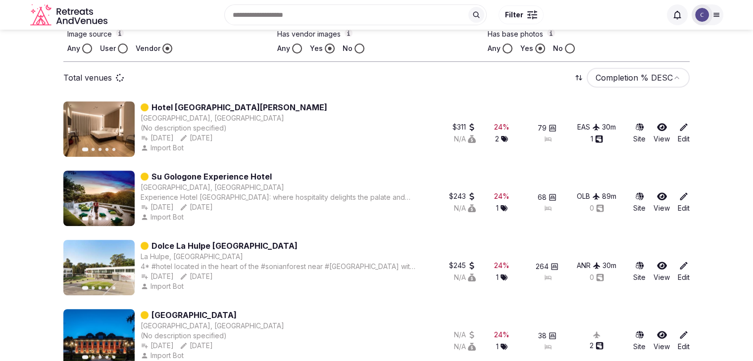
scroll to position [346, 0]
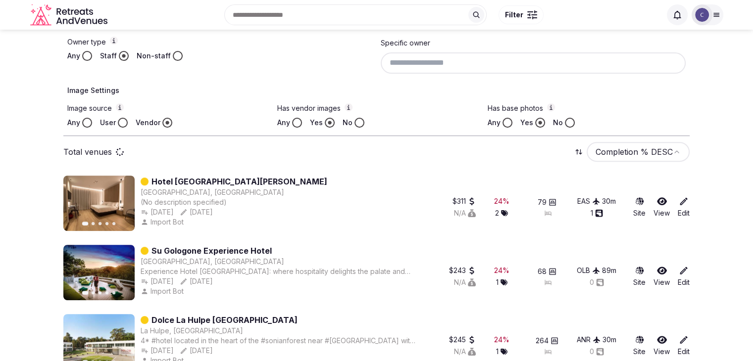
type input "***"
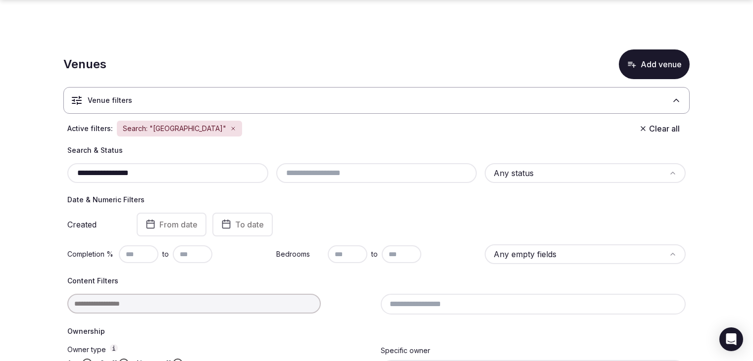
scroll to position [469, 0]
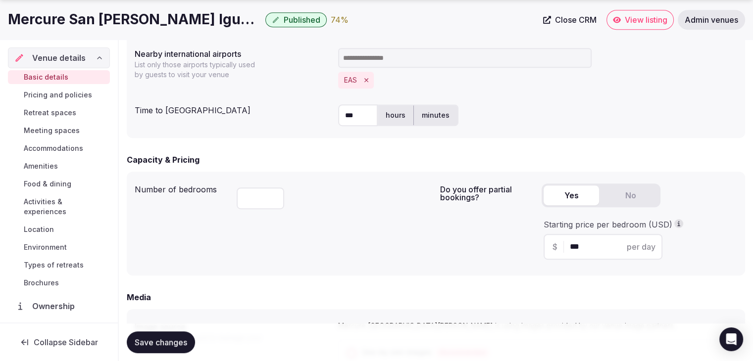
scroll to position [792, 0]
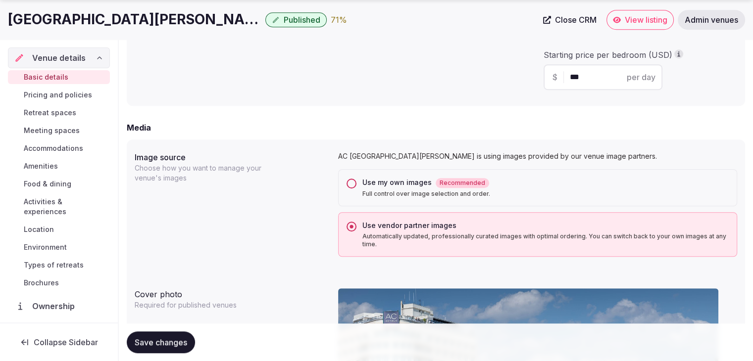
scroll to position [792, 0]
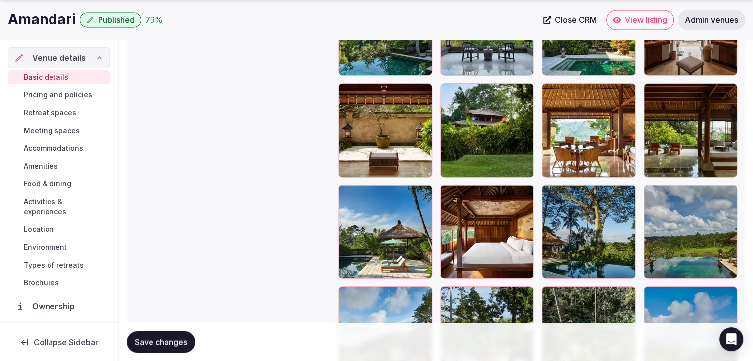
scroll to position [1682, 0]
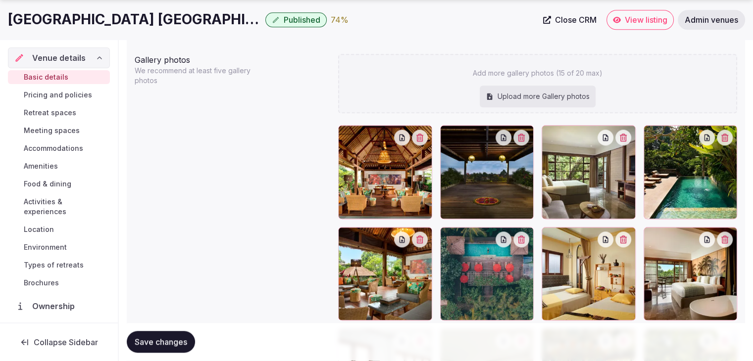
scroll to position [1138, 0]
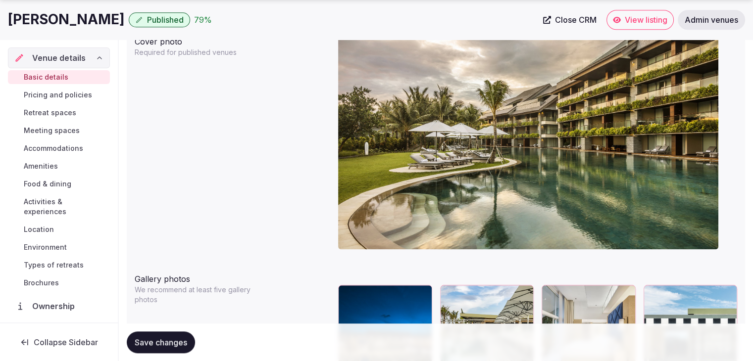
scroll to position [990, 0]
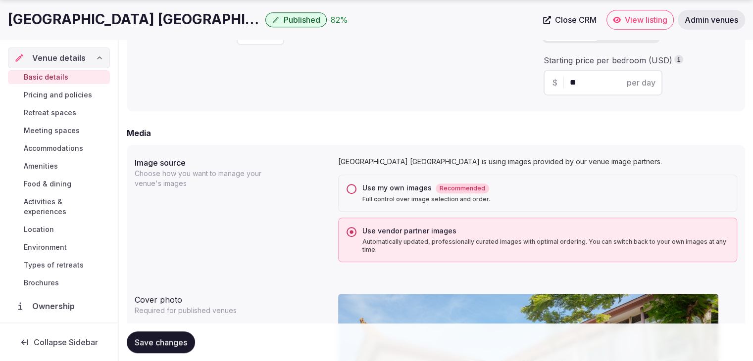
scroll to position [792, 0]
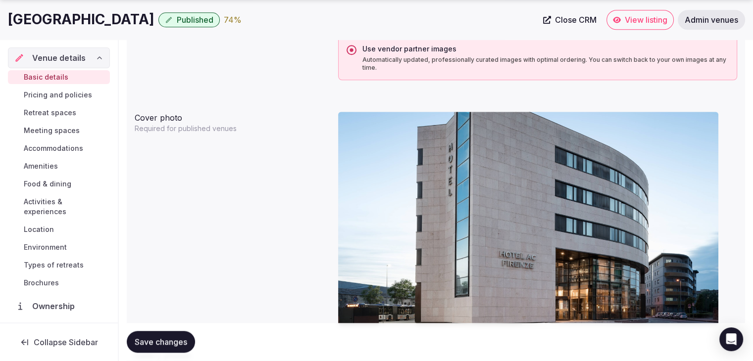
scroll to position [1039, 0]
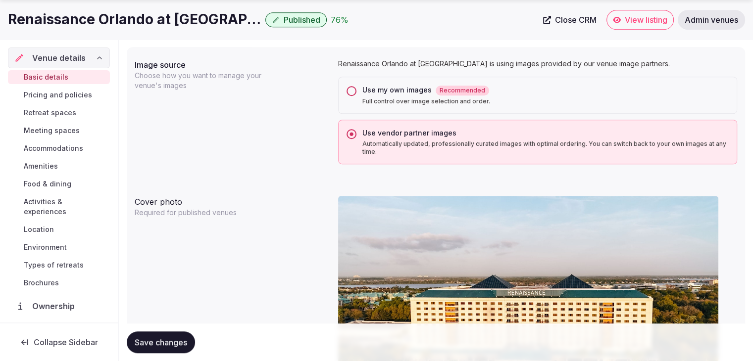
scroll to position [891, 0]
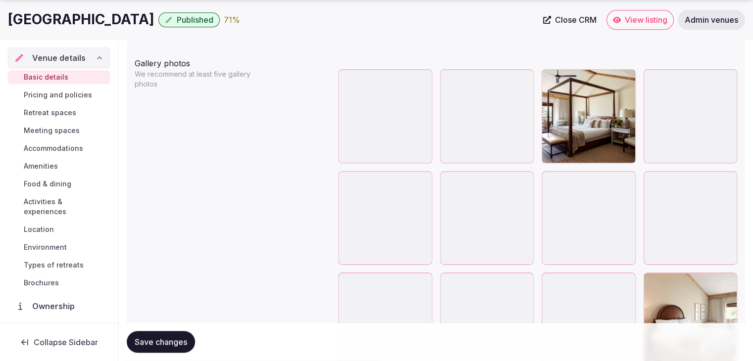
scroll to position [1187, 0]
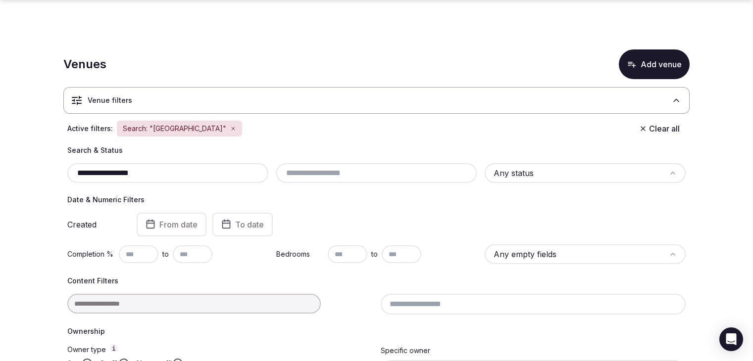
scroll to position [469, 0]
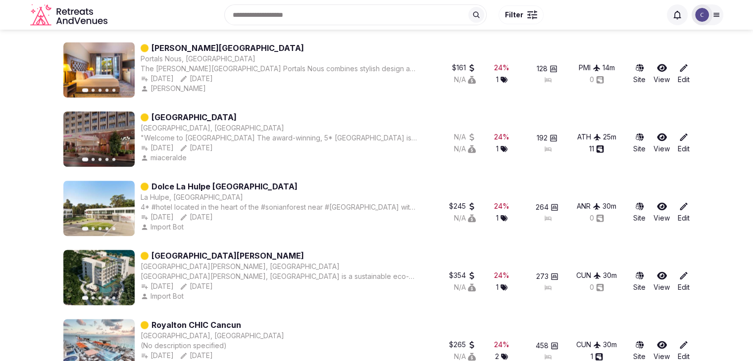
scroll to position [1349, 0]
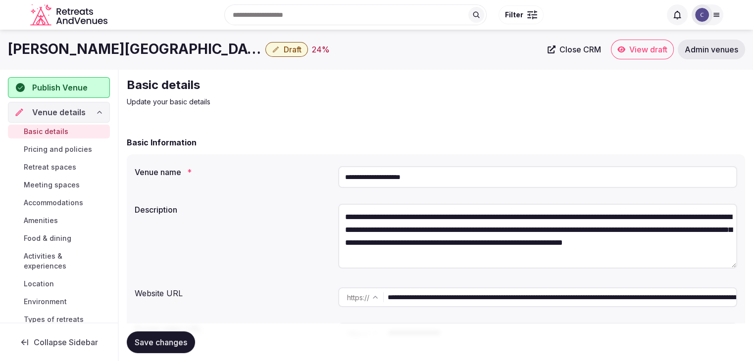
click at [467, 181] on input "**********" at bounding box center [537, 177] width 399 height 22
click at [449, 167] on input "**********" at bounding box center [537, 177] width 399 height 22
click at [449, 168] on input "**********" at bounding box center [537, 177] width 399 height 22
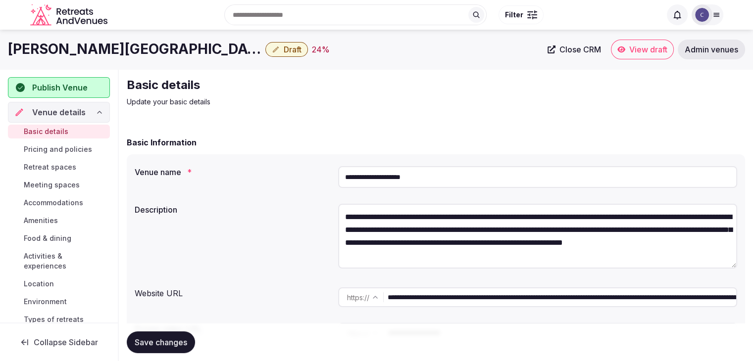
click at [449, 168] on input "**********" at bounding box center [537, 177] width 399 height 22
paste input "**********"
type input "**********"
click at [164, 334] on button "Save changes" at bounding box center [161, 343] width 68 height 22
drag, startPoint x: 643, startPoint y: 298, endPoint x: 368, endPoint y: 295, distance: 275.1
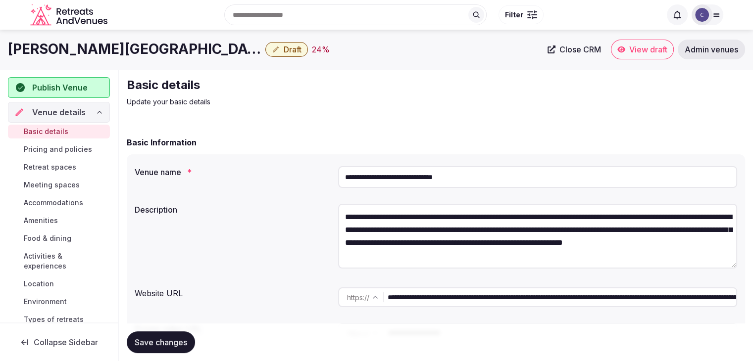
click at [369, 295] on div "**********" at bounding box center [537, 297] width 399 height 20
click at [60, 184] on span "Meeting spaces" at bounding box center [52, 185] width 56 height 10
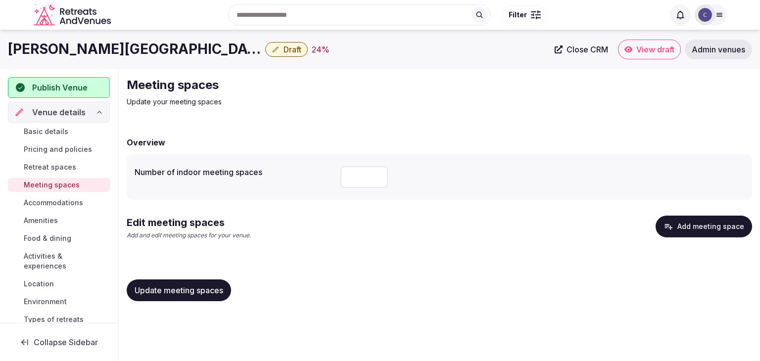
click at [715, 216] on button "Add meeting space" at bounding box center [704, 227] width 96 height 22
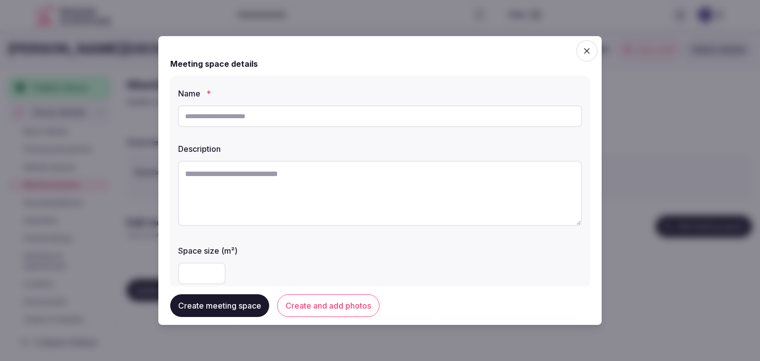
click at [255, 106] on input "text" at bounding box center [380, 116] width 404 height 22
paste input "******"
type input "******"
click at [331, 178] on textarea at bounding box center [380, 193] width 404 height 65
paste textarea "**********"
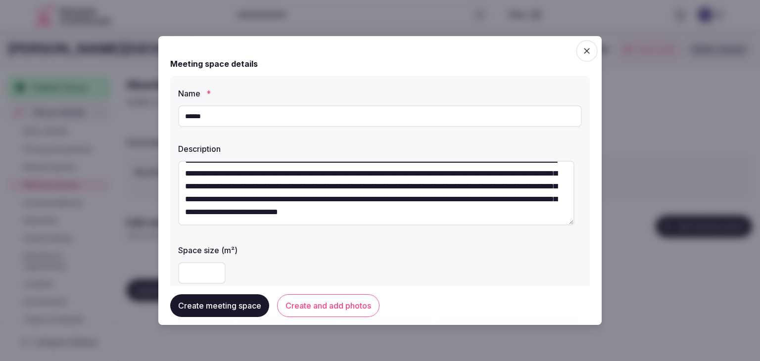
scroll to position [148, 0]
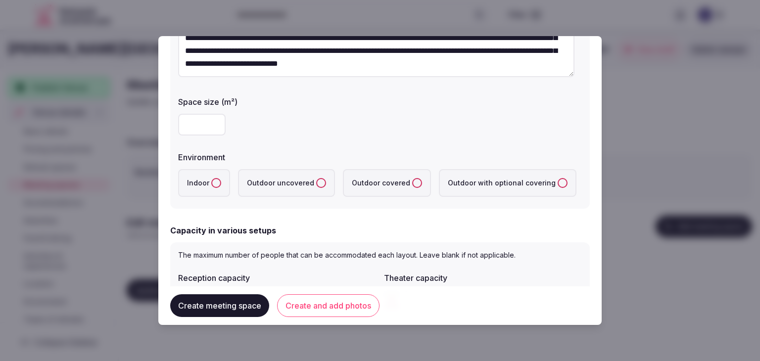
type textarea "**********"
click at [216, 186] on button "Indoor" at bounding box center [216, 183] width 10 height 10
click at [335, 304] on button "Create and add photos" at bounding box center [328, 305] width 102 height 23
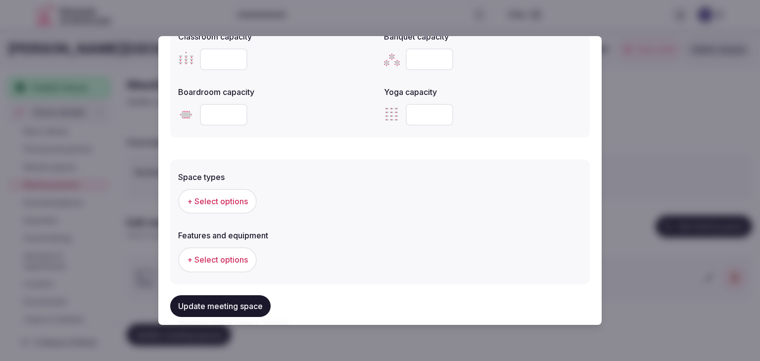
scroll to position [594, 0]
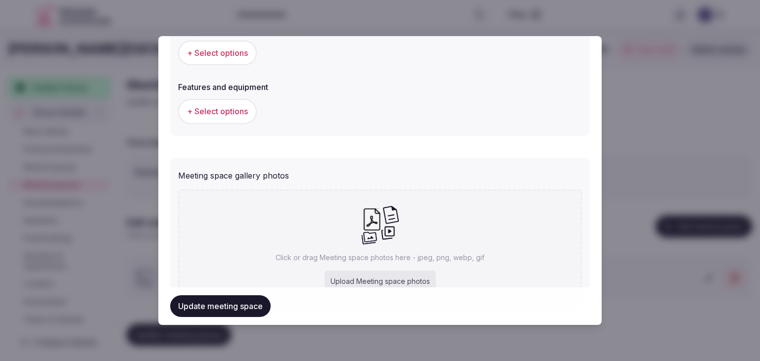
click at [405, 274] on div "Upload Meeting space photos" at bounding box center [380, 282] width 111 height 22
type input "**********"
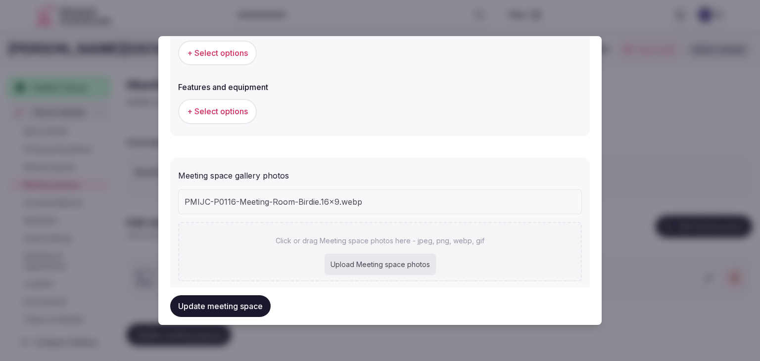
click at [229, 54] on span "+ Select options" at bounding box center [217, 52] width 61 height 11
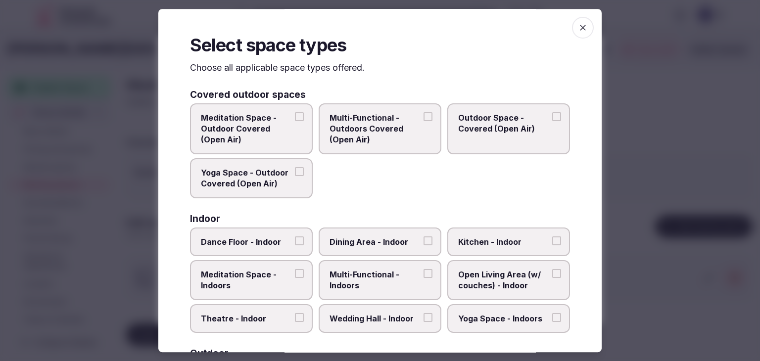
scroll to position [148, 0]
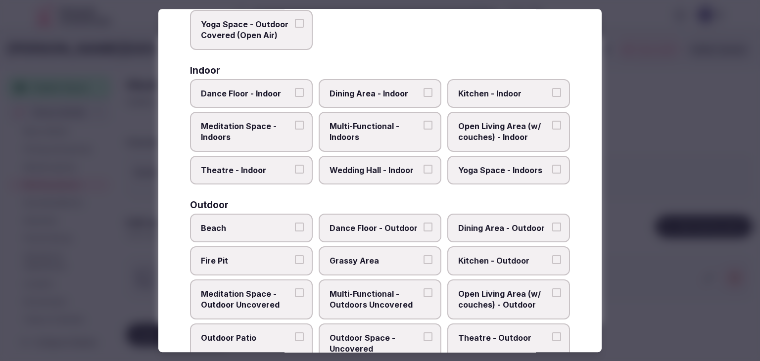
click at [387, 122] on span "Multi-Functional - Indoors" at bounding box center [375, 132] width 91 height 22
click at [424, 122] on button "Multi-Functional - Indoors" at bounding box center [428, 125] width 9 height 9
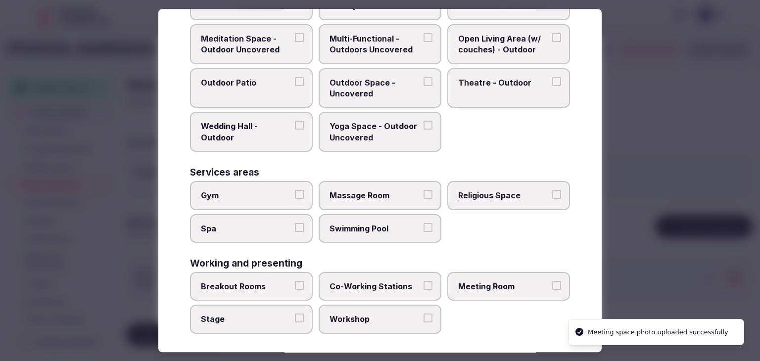
click at [469, 281] on span "Meeting Room" at bounding box center [503, 286] width 91 height 11
click at [552, 281] on button "Meeting Room" at bounding box center [556, 285] width 9 height 9
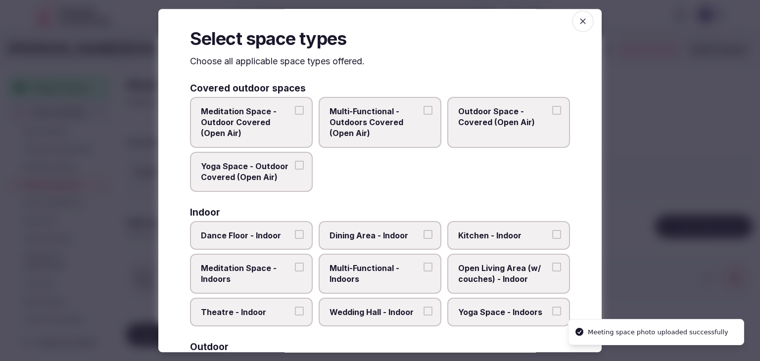
scroll to position [0, 0]
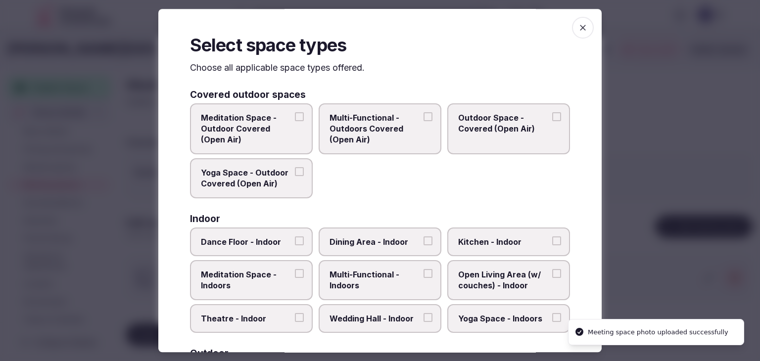
click at [580, 30] on icon "button" at bounding box center [583, 28] width 6 height 6
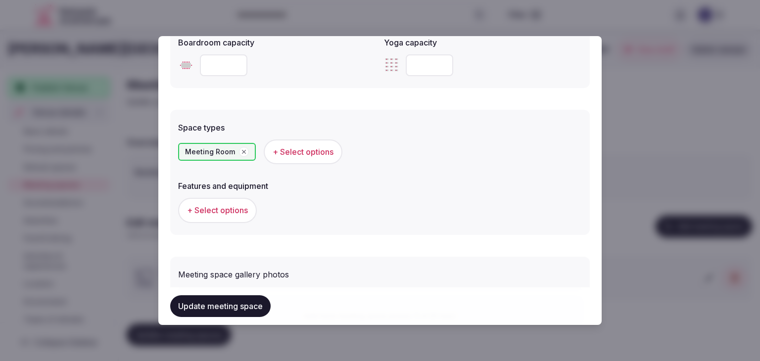
scroll to position [495, 0]
click at [324, 146] on span "+ Select options" at bounding box center [303, 151] width 61 height 11
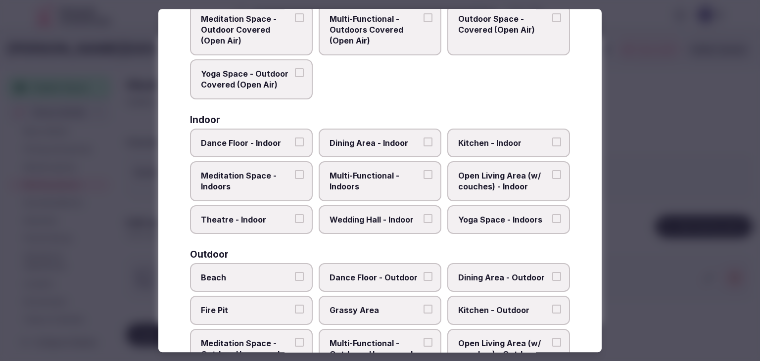
click at [377, 179] on span "Multi-Functional - Indoors" at bounding box center [375, 181] width 91 height 22
click at [424, 179] on button "Multi-Functional - Indoors" at bounding box center [428, 174] width 9 height 9
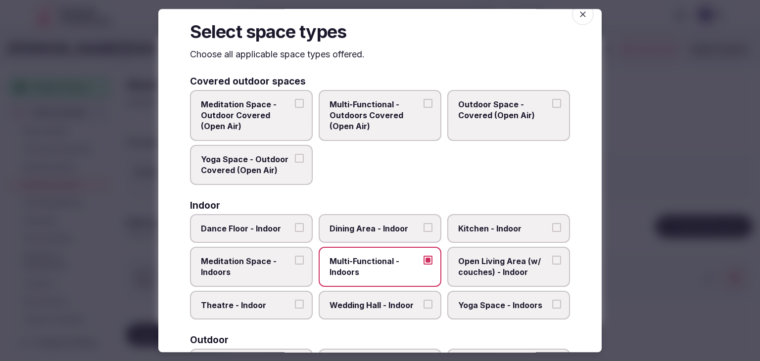
scroll to position [0, 0]
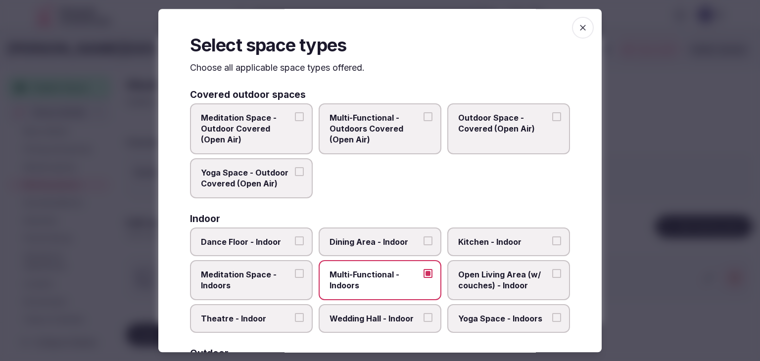
click at [572, 33] on span "button" at bounding box center [583, 28] width 22 height 22
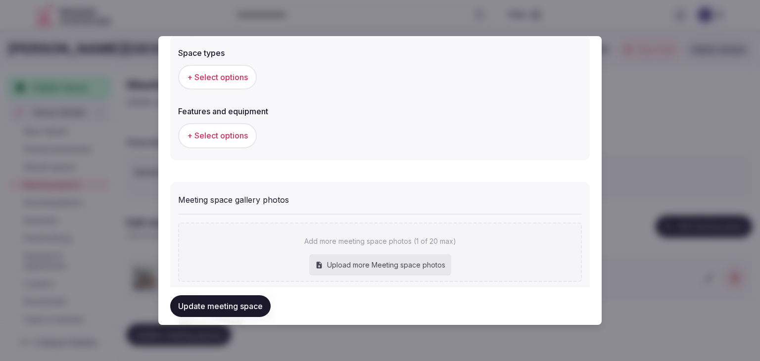
scroll to position [495, 0]
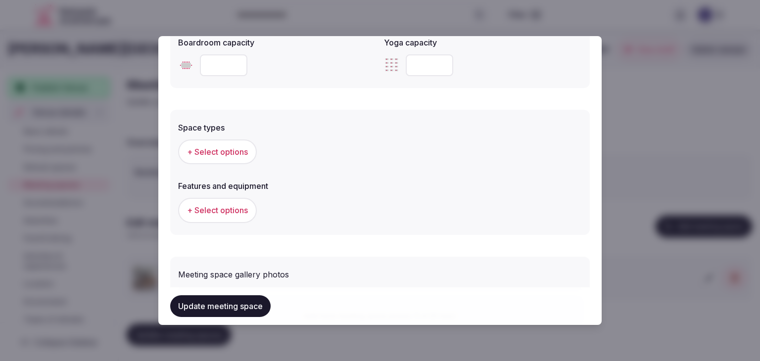
click at [205, 148] on span "+ Select options" at bounding box center [217, 151] width 61 height 11
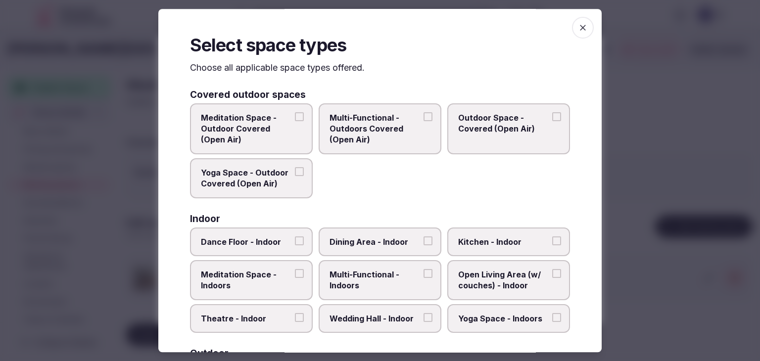
drag, startPoint x: 392, startPoint y: 268, endPoint x: 410, endPoint y: 274, distance: 18.3
click at [393, 269] on span "Multi-Functional - Indoors" at bounding box center [375, 280] width 91 height 22
click at [424, 269] on button "Multi-Functional - Indoors" at bounding box center [428, 273] width 9 height 9
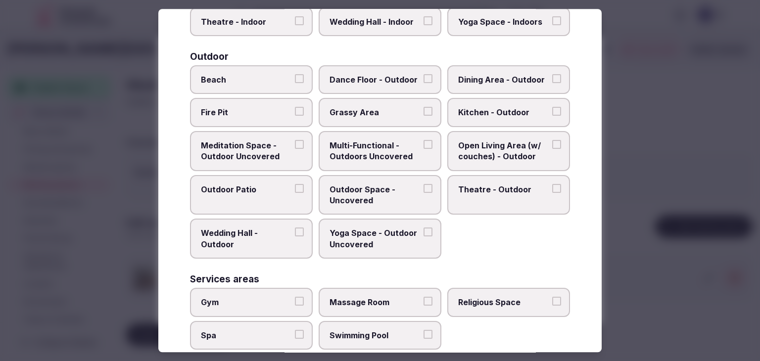
scroll to position [404, 0]
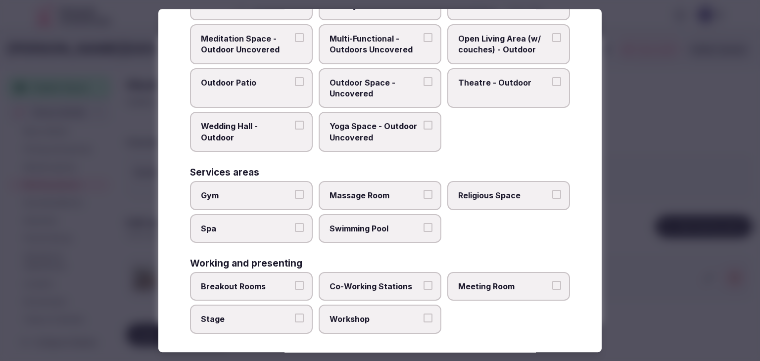
click at [508, 283] on span "Meeting Room" at bounding box center [503, 286] width 91 height 11
click at [552, 283] on button "Meeting Room" at bounding box center [556, 285] width 9 height 9
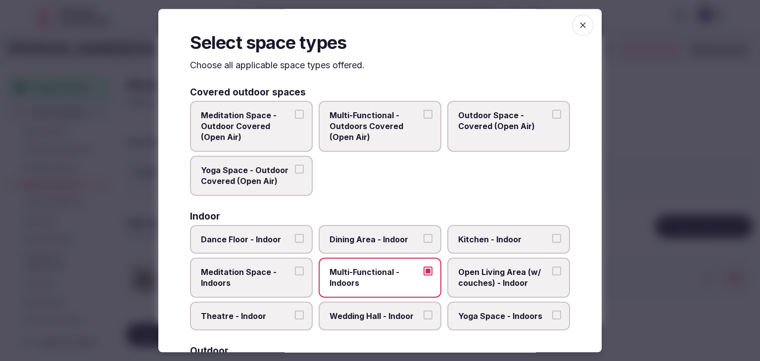
scroll to position [0, 0]
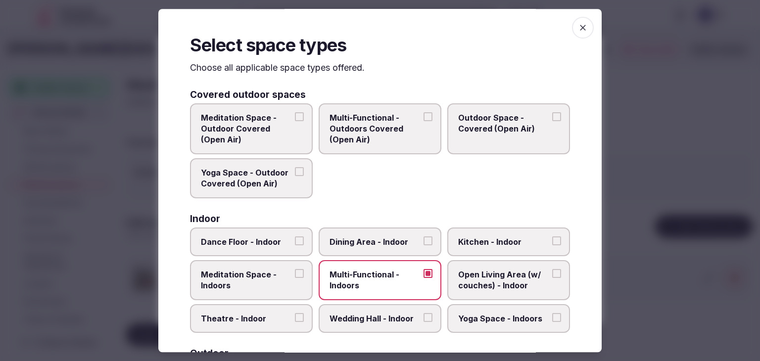
click at [578, 24] on icon "button" at bounding box center [583, 28] width 10 height 10
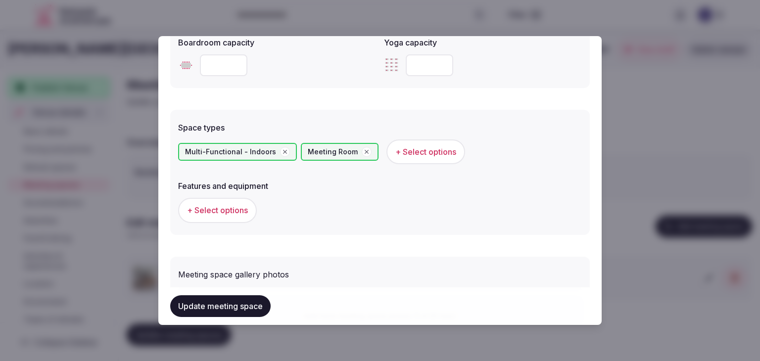
scroll to position [544, 0]
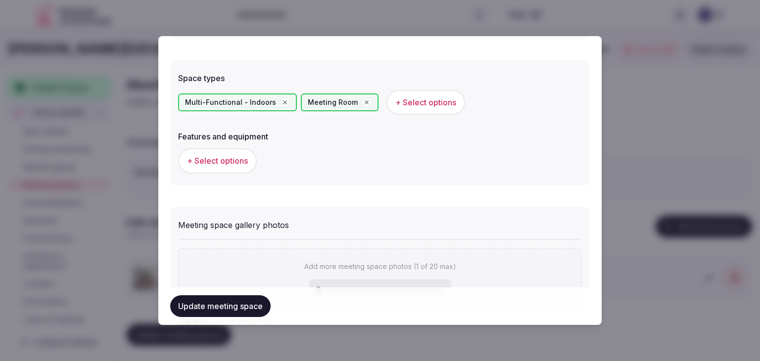
click at [232, 169] on button "+ Select options" at bounding box center [217, 160] width 79 height 25
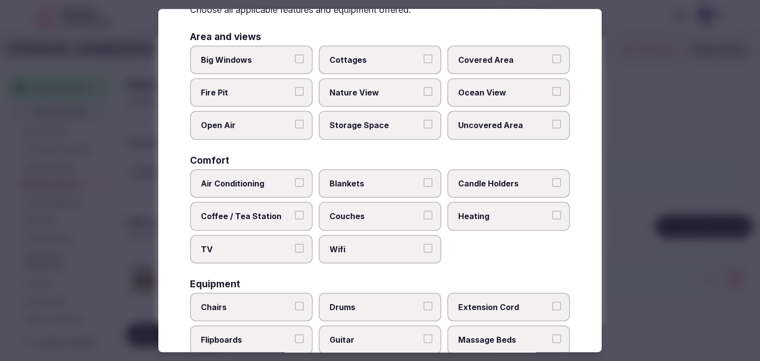
scroll to position [99, 0]
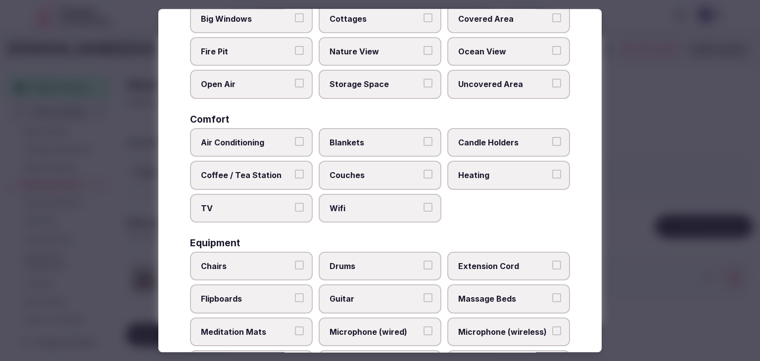
click at [361, 208] on span "Wifi" at bounding box center [375, 208] width 91 height 11
click at [424, 208] on button "Wifi" at bounding box center [428, 207] width 9 height 9
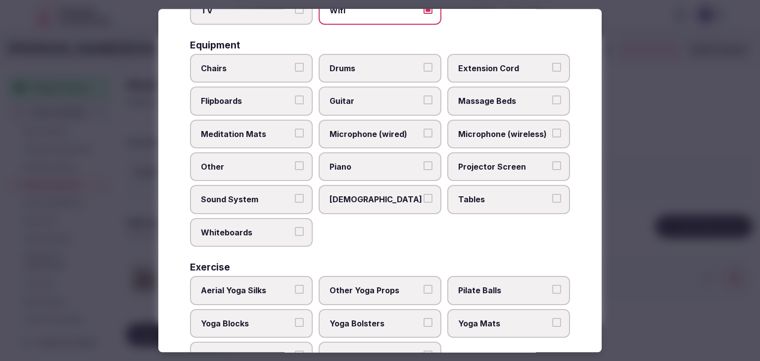
scroll to position [334, 0]
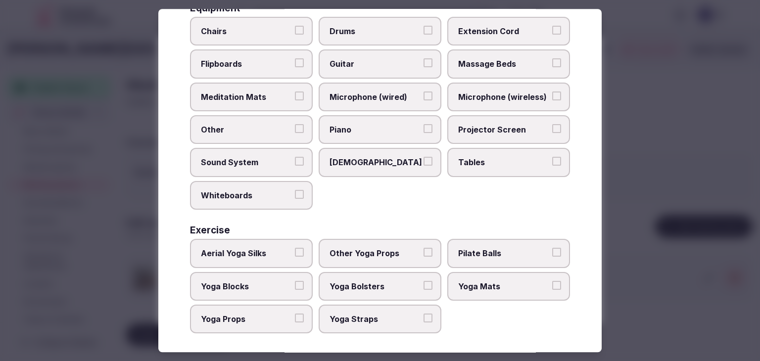
click at [505, 159] on span "Tables" at bounding box center [503, 162] width 91 height 11
click at [552, 159] on button "Tables" at bounding box center [556, 161] width 9 height 9
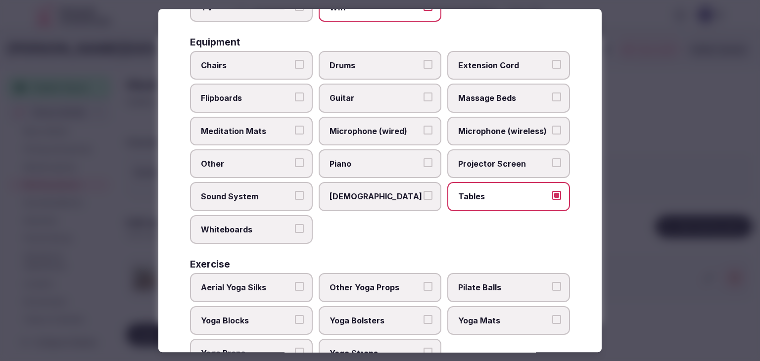
scroll to position [284, 0]
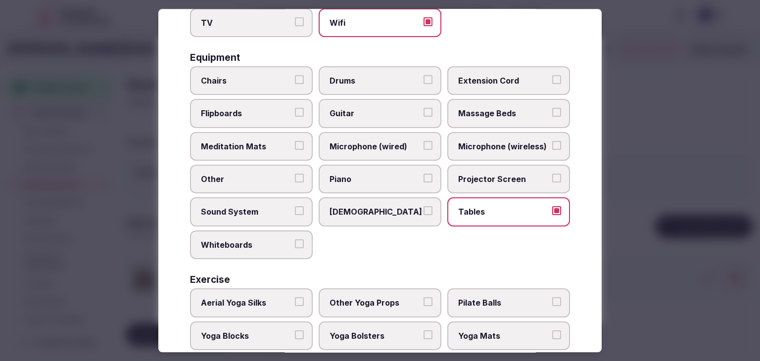
click at [236, 80] on span "Chairs" at bounding box center [246, 80] width 91 height 11
click at [295, 80] on button "Chairs" at bounding box center [299, 79] width 9 height 9
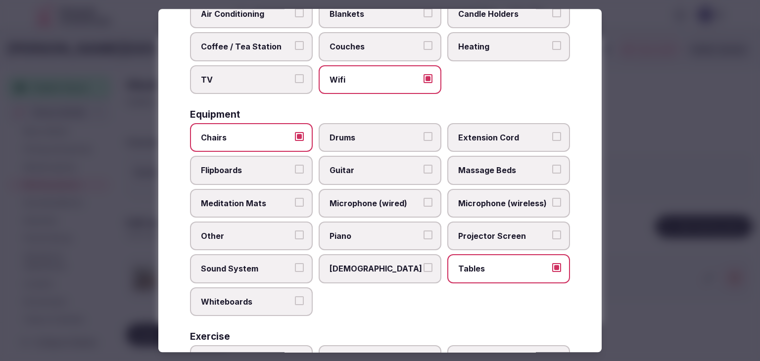
scroll to position [186, 0]
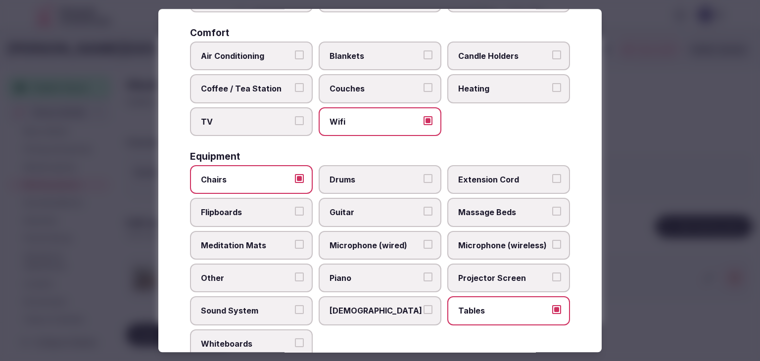
click at [520, 280] on span "Projector Screen" at bounding box center [503, 278] width 91 height 11
click at [552, 280] on button "Projector Screen" at bounding box center [556, 277] width 9 height 9
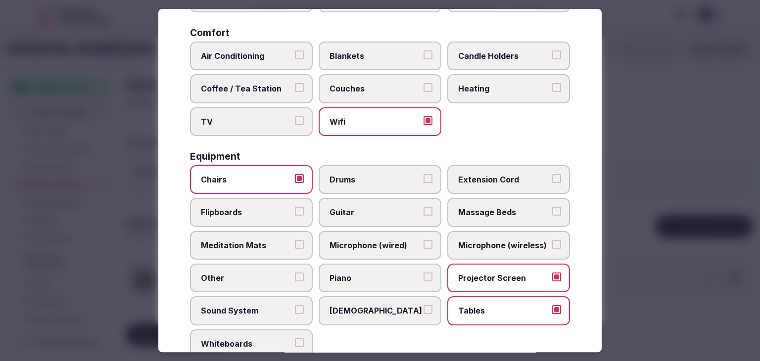
drag, startPoint x: 278, startPoint y: 210, endPoint x: 281, endPoint y: 242, distance: 32.7
click at [278, 210] on span "Flipboards" at bounding box center [246, 212] width 91 height 11
click at [295, 210] on button "Flipboards" at bounding box center [299, 211] width 9 height 9
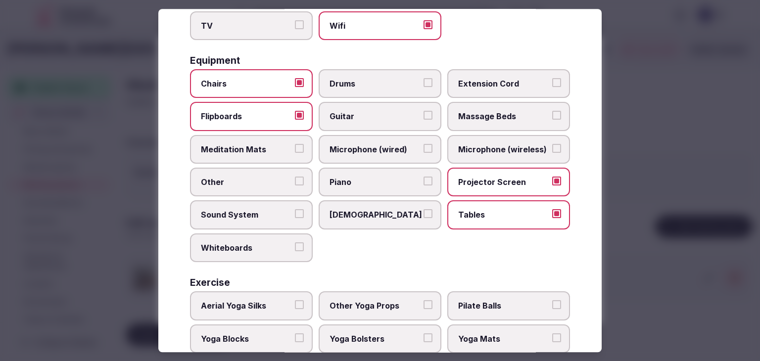
scroll to position [334, 0]
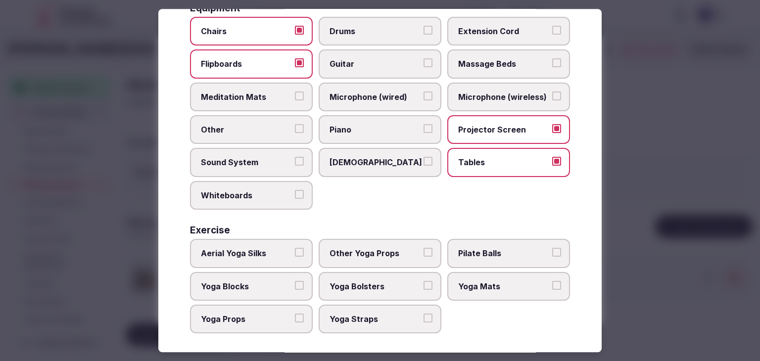
click at [249, 198] on label "Whiteboards" at bounding box center [251, 195] width 123 height 29
click at [295, 198] on button "Whiteboards" at bounding box center [299, 194] width 9 height 9
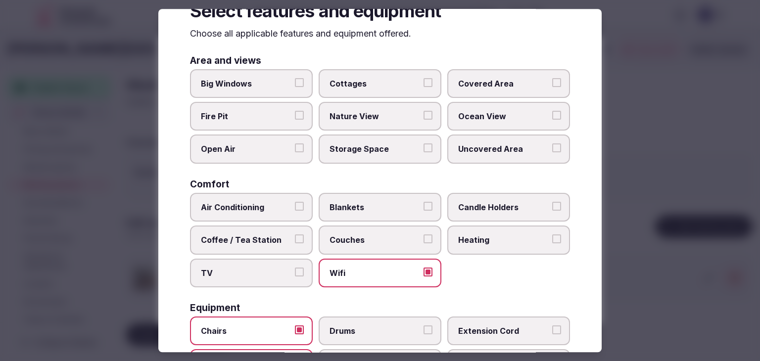
scroll to position [0, 0]
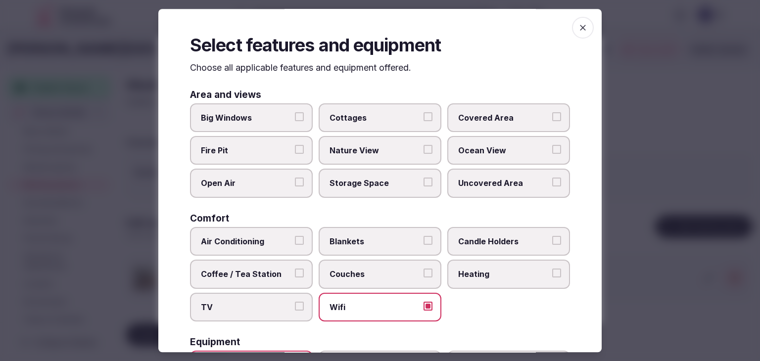
click at [578, 28] on icon "button" at bounding box center [583, 28] width 10 height 10
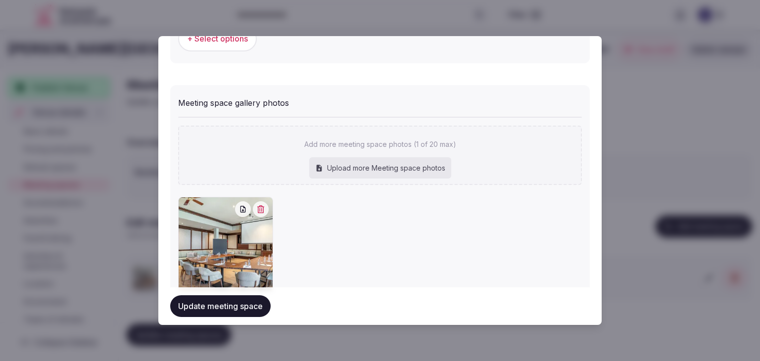
scroll to position [724, 0]
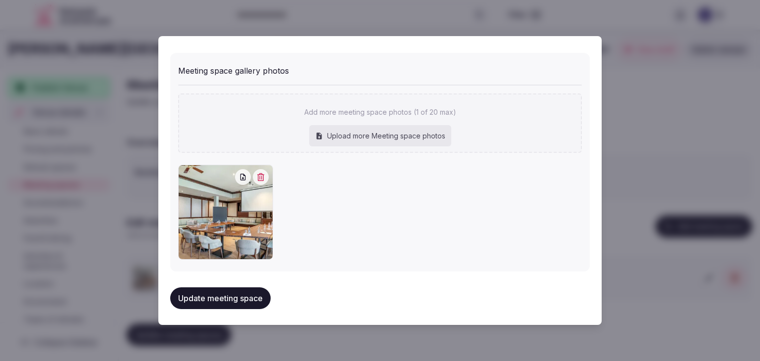
click at [239, 293] on button "Update meeting space" at bounding box center [220, 298] width 100 height 22
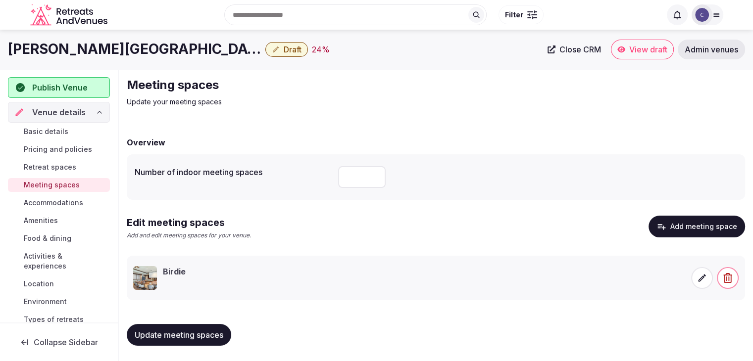
click at [699, 278] on icon at bounding box center [702, 278] width 10 height 10
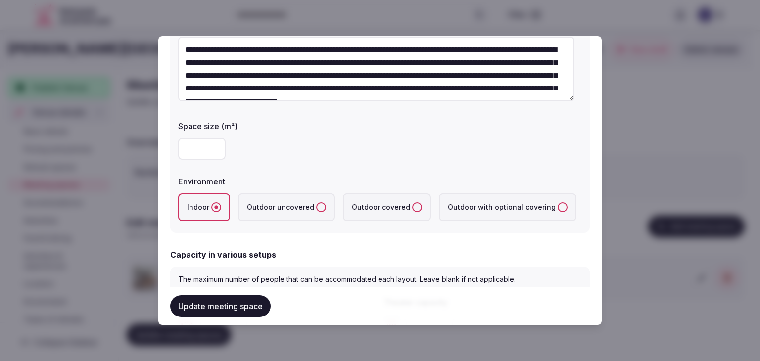
scroll to position [148, 0]
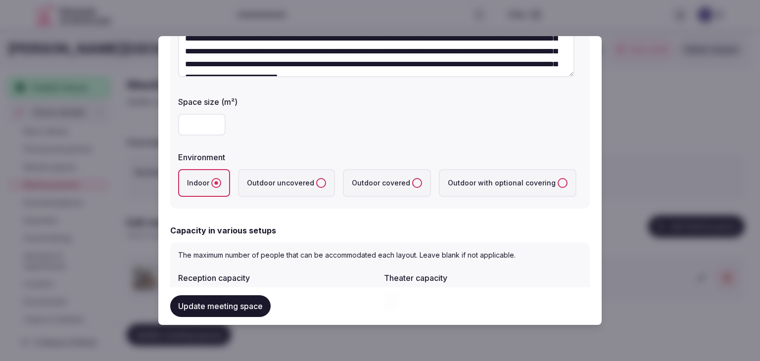
click at [190, 119] on input "number" at bounding box center [201, 125] width 47 height 22
type input "**"
click at [291, 136] on div "**" at bounding box center [380, 125] width 404 height 30
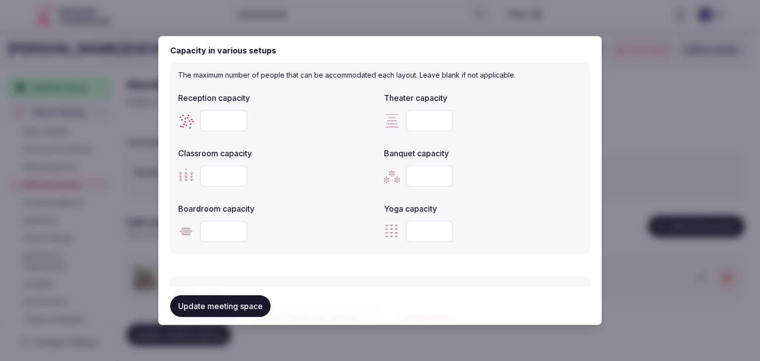
scroll to position [346, 0]
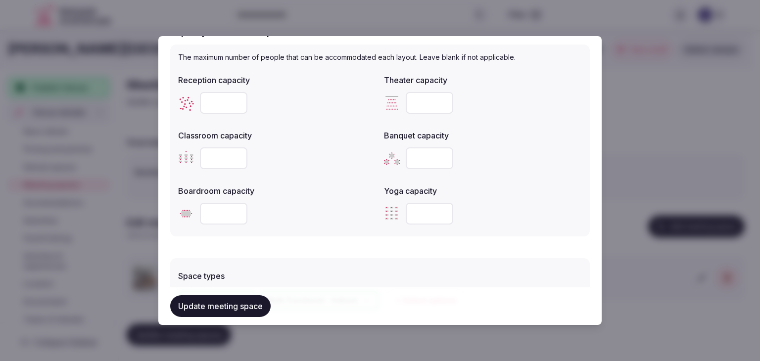
click at [435, 108] on input "number" at bounding box center [429, 103] width 47 height 22
type input "**"
click at [232, 307] on button "Update meeting space" at bounding box center [220, 306] width 100 height 22
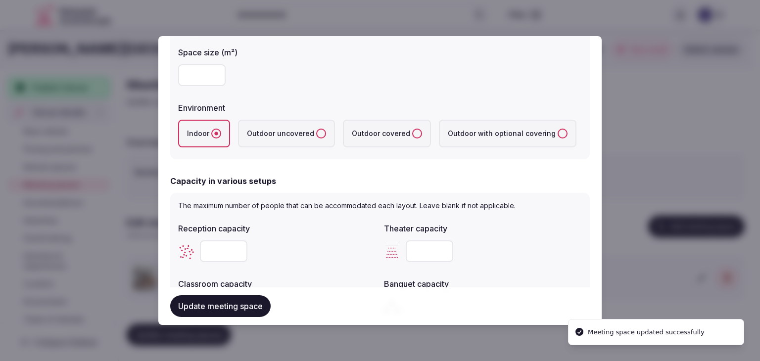
scroll to position [0, 0]
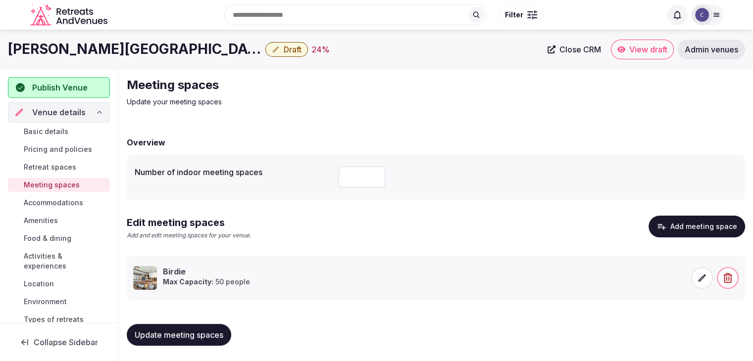
click at [697, 280] on icon at bounding box center [702, 278] width 10 height 10
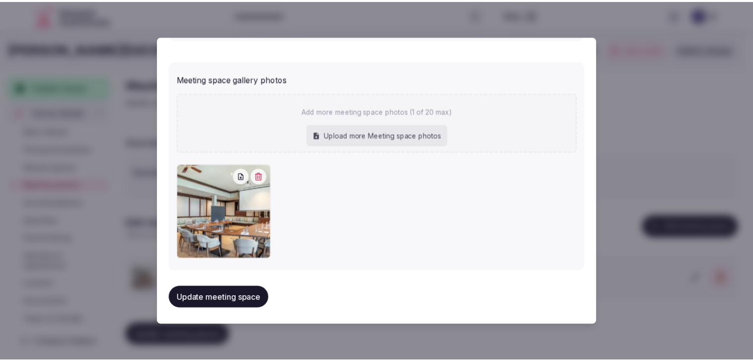
scroll to position [568, 0]
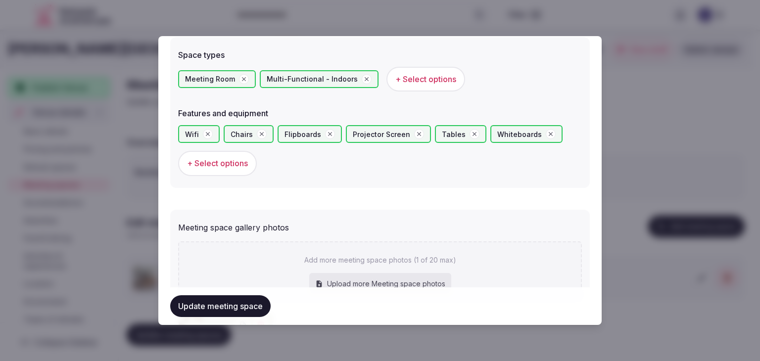
click at [241, 158] on span "+ Select options" at bounding box center [217, 163] width 61 height 11
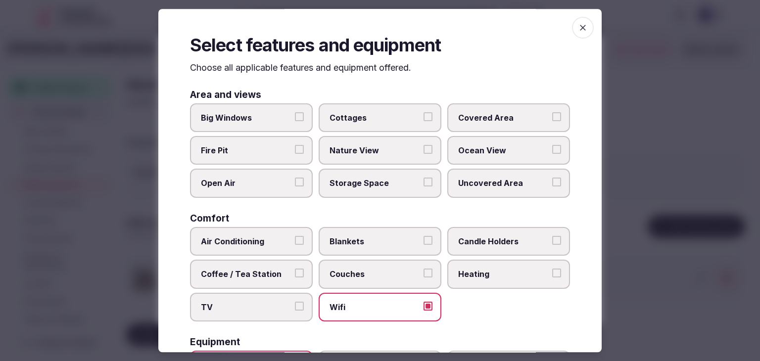
click at [232, 230] on label "Air Conditioning" at bounding box center [251, 241] width 123 height 29
click at [295, 236] on button "Air Conditioning" at bounding box center [299, 240] width 9 height 9
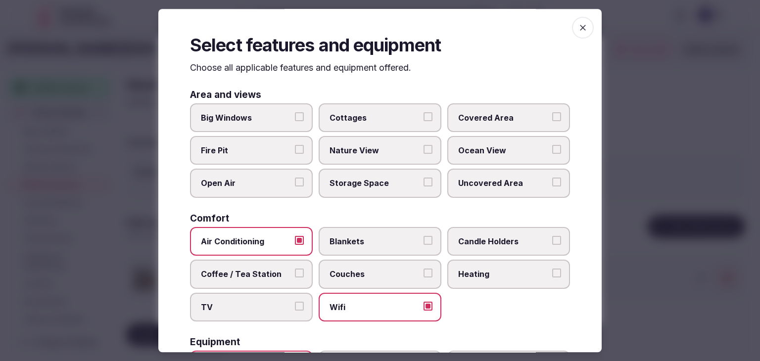
click at [248, 260] on label "Coffee / Tea Station" at bounding box center [251, 274] width 123 height 29
click at [295, 269] on button "Coffee / Tea Station" at bounding box center [299, 273] width 9 height 9
click at [249, 265] on label "Coffee / Tea Station" at bounding box center [251, 274] width 123 height 29
click at [295, 269] on button "Coffee / Tea Station" at bounding box center [299, 273] width 9 height 9
click at [579, 30] on icon "button" at bounding box center [583, 28] width 10 height 10
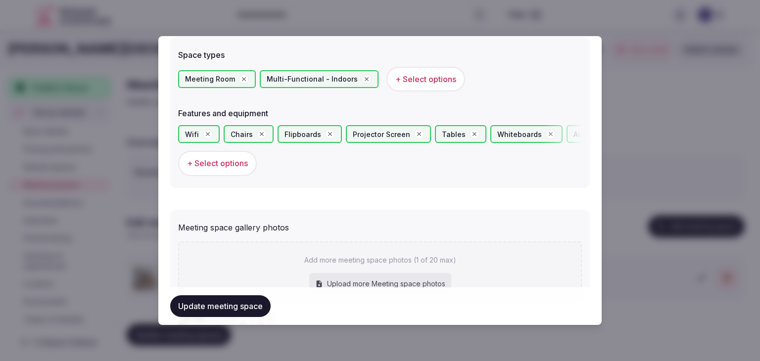
click at [232, 303] on button "Update meeting space" at bounding box center [220, 306] width 100 height 22
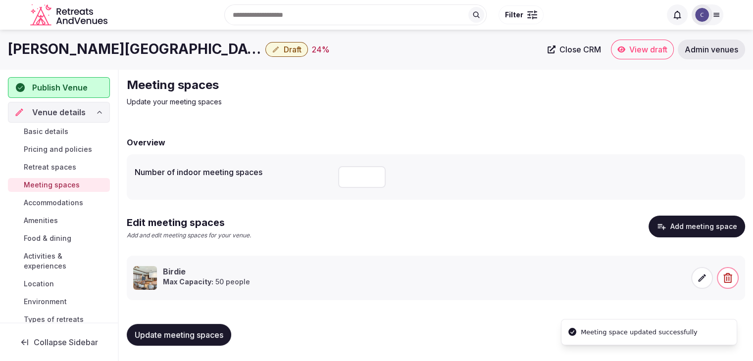
click at [354, 175] on input "number" at bounding box center [361, 177] width 47 height 22
type input "*"
click at [167, 336] on span "Update meeting spaces" at bounding box center [179, 335] width 89 height 10
click at [43, 131] on span "Basic details" at bounding box center [46, 132] width 45 height 10
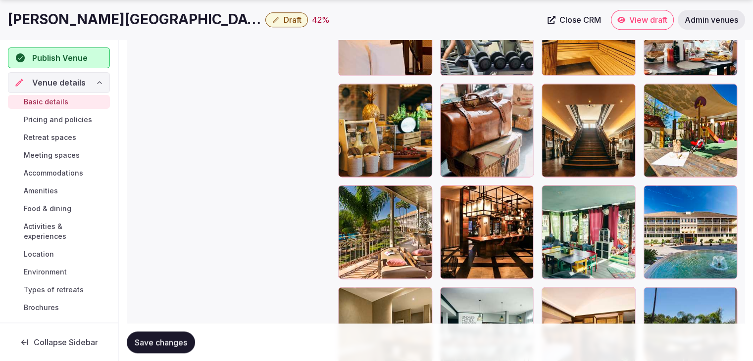
scroll to position [1336, 0]
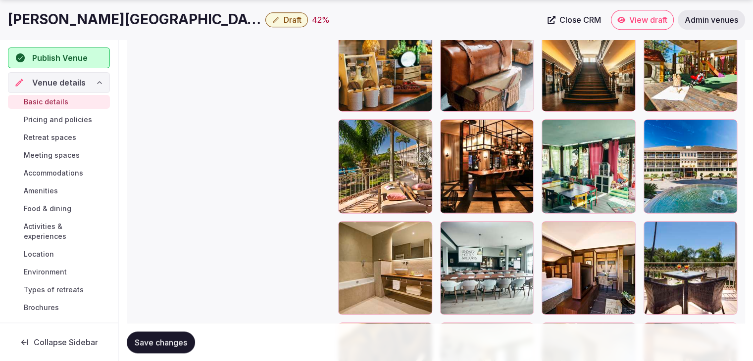
click at [726, 126] on icon "button" at bounding box center [726, 129] width 5 height 6
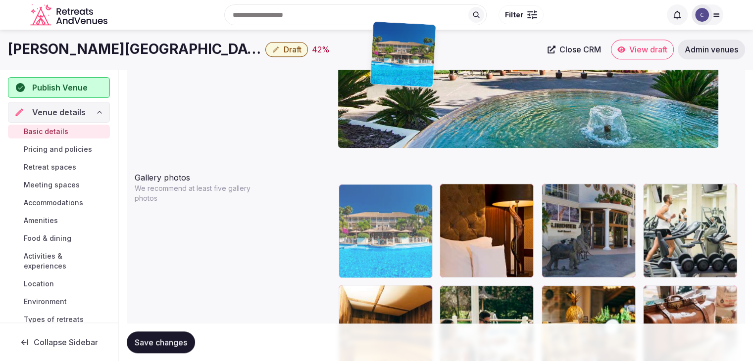
scroll to position [1066, 0]
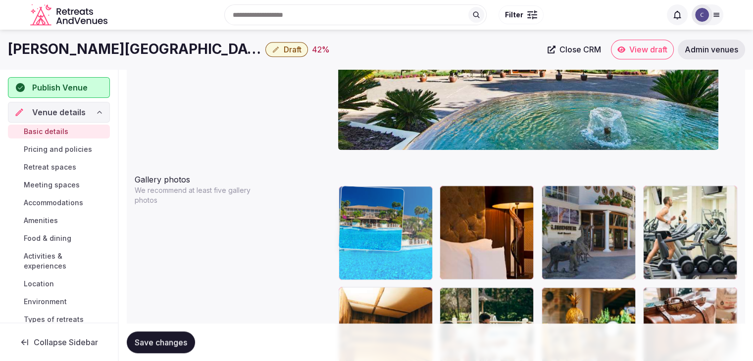
drag, startPoint x: 460, startPoint y: 189, endPoint x: 394, endPoint y: 198, distance: 66.5
click at [391, 197] on body "**********" at bounding box center [376, 253] width 753 height 2639
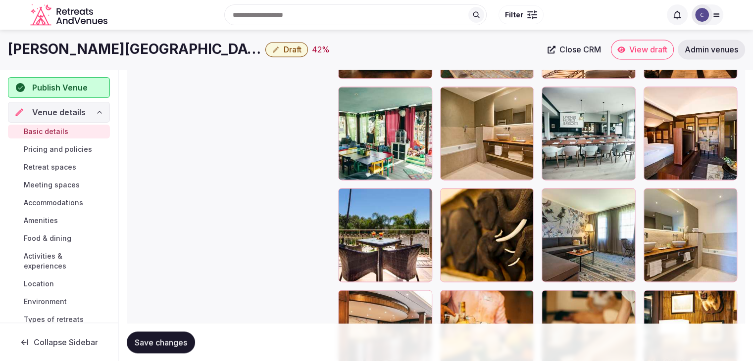
scroll to position [1387, 0]
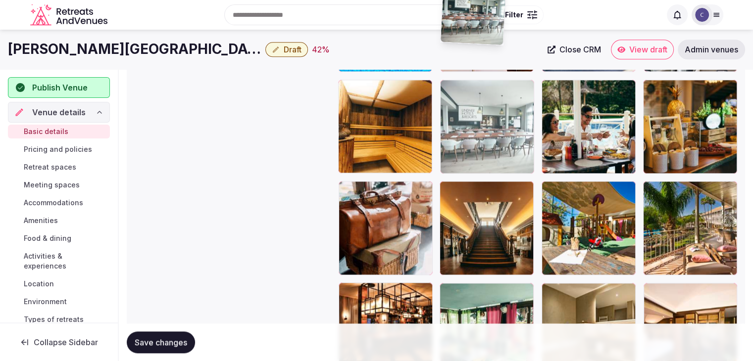
drag, startPoint x: 560, startPoint y: 179, endPoint x: 492, endPoint y: 48, distance: 147.2
click at [492, 48] on body "**********" at bounding box center [376, 45] width 753 height 2639
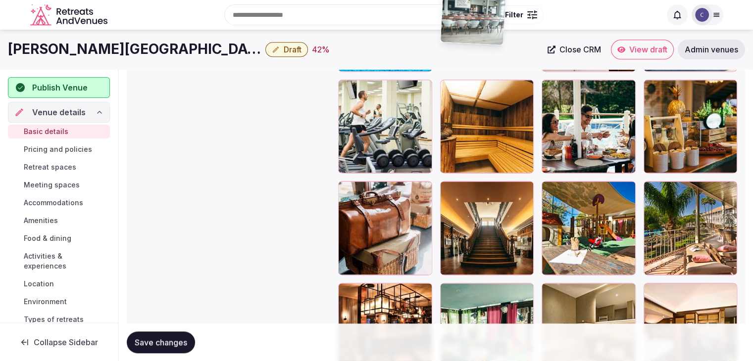
click at [492, 45] on img at bounding box center [472, 12] width 65 height 65
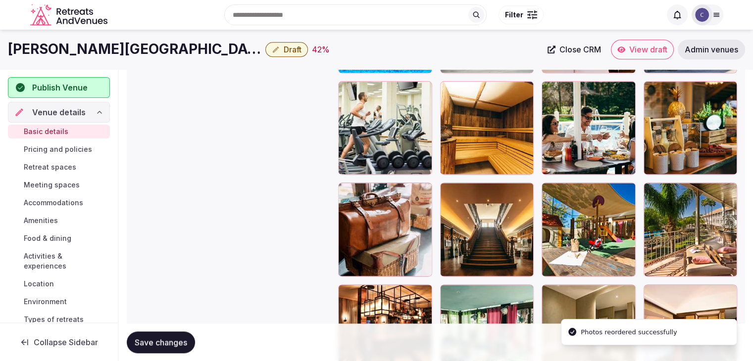
drag, startPoint x: 492, startPoint y: 48, endPoint x: 492, endPoint y: 112, distance: 64.3
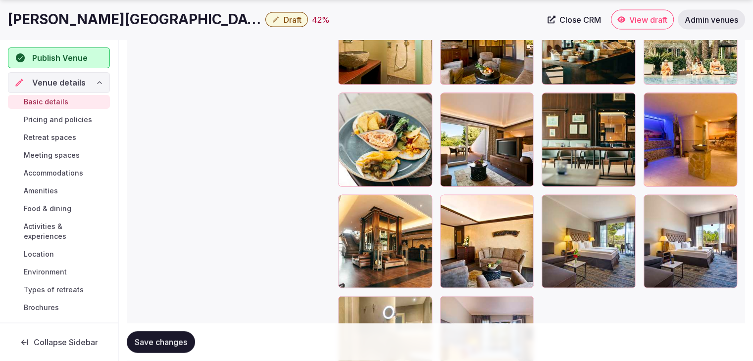
scroll to position [2277, 0]
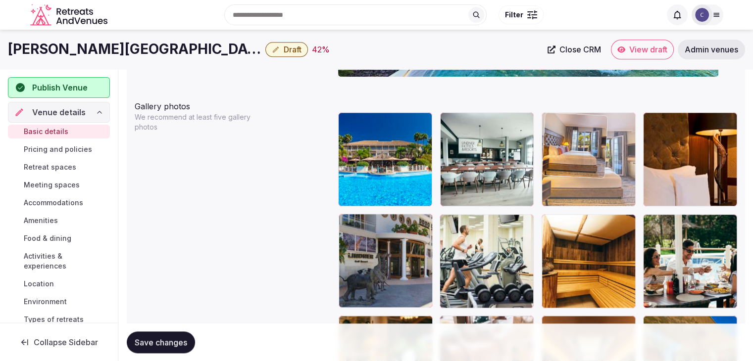
drag, startPoint x: 450, startPoint y: 202, endPoint x: 583, endPoint y: 150, distance: 142.9
click at [583, 150] on body "**********" at bounding box center [376, 180] width 753 height 2639
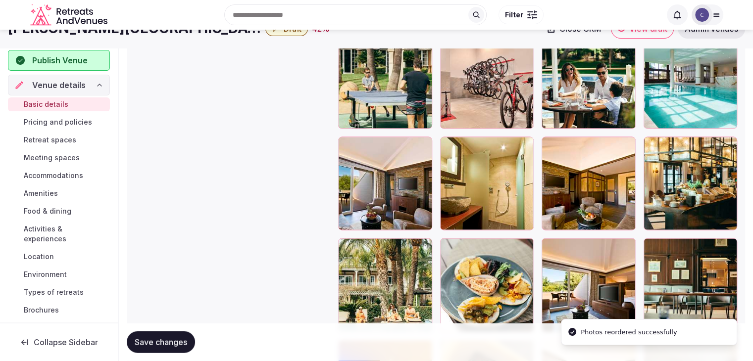
scroll to position [1882, 0]
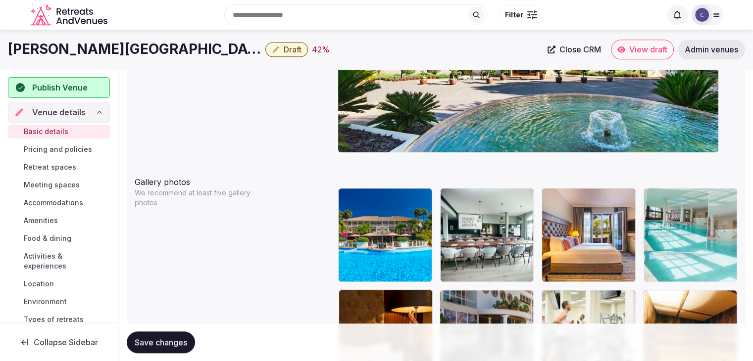
drag, startPoint x: 650, startPoint y: 194, endPoint x: 679, endPoint y: 215, distance: 36.0
click at [679, 215] on body "**********" at bounding box center [376, 255] width 753 height 2639
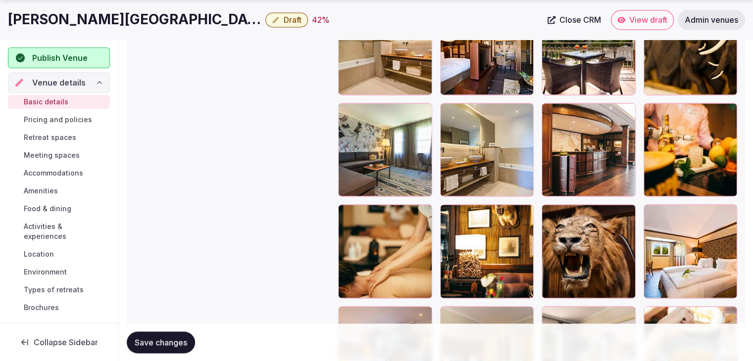
scroll to position [1855, 0]
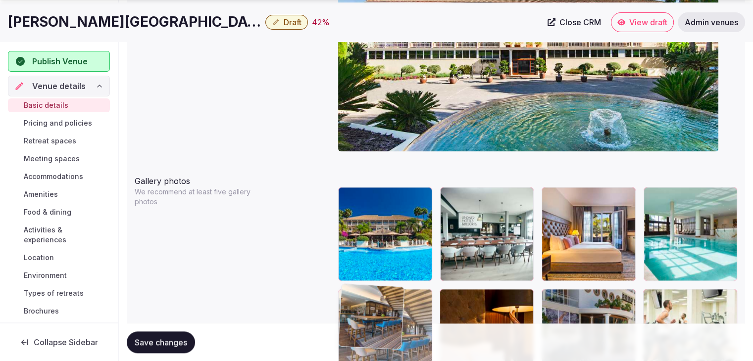
drag, startPoint x: 348, startPoint y: 91, endPoint x: 373, endPoint y: 284, distance: 194.5
click at [366, 294] on body "**********" at bounding box center [376, 254] width 753 height 2639
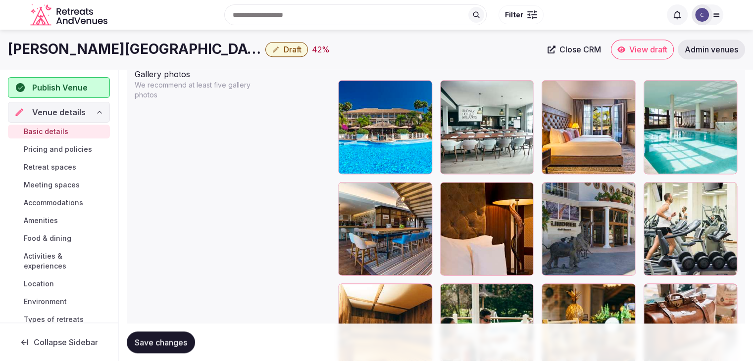
scroll to position [1119, 0]
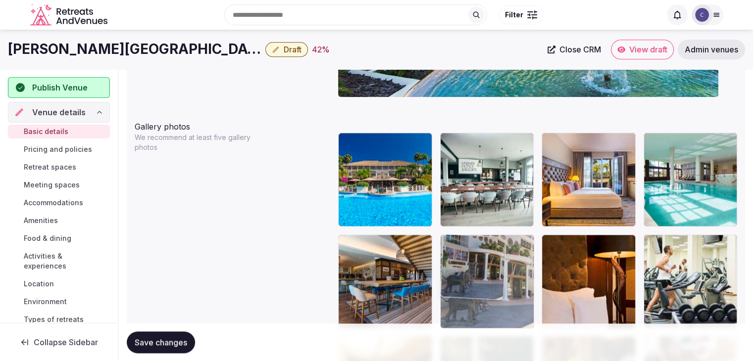
drag, startPoint x: 550, startPoint y: 245, endPoint x: 484, endPoint y: 256, distance: 67.2
click at [484, 256] on body "**********" at bounding box center [376, 200] width 753 height 2639
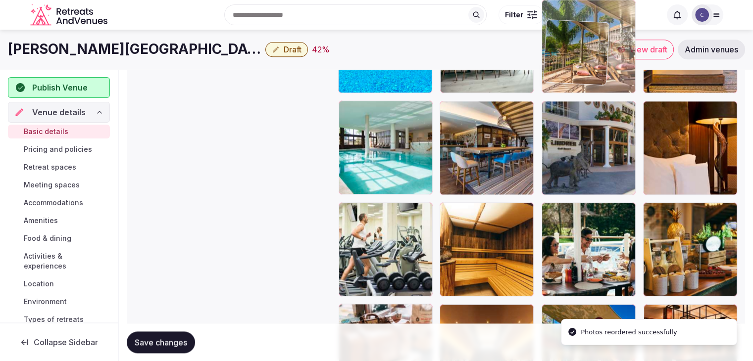
scroll to position [1242, 0]
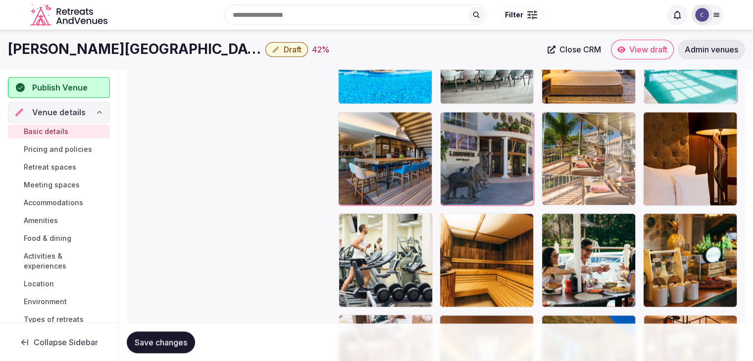
drag, startPoint x: 548, startPoint y: 150, endPoint x: 569, endPoint y: 127, distance: 31.5
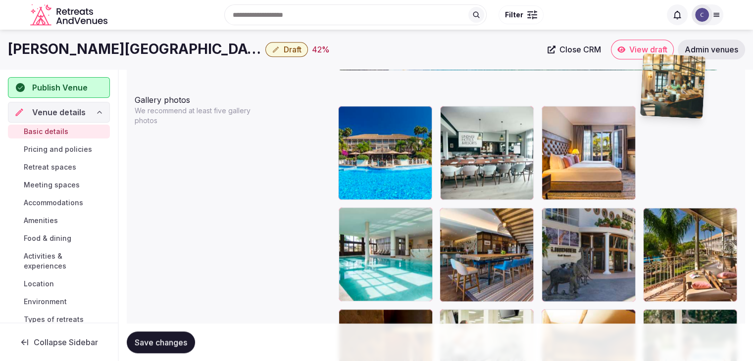
scroll to position [1135, 0]
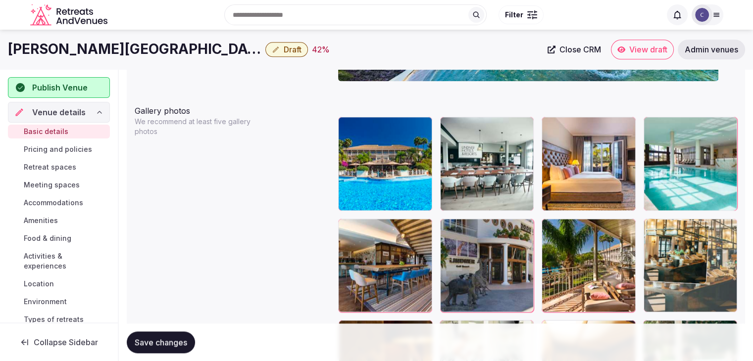
drag, startPoint x: 655, startPoint y: 143, endPoint x: 675, endPoint y: 244, distance: 103.0
click at [675, 244] on body "**********" at bounding box center [376, 184] width 753 height 2639
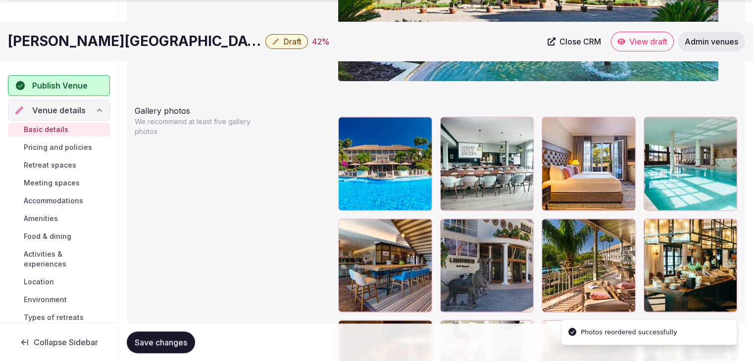
scroll to position [1283, 0]
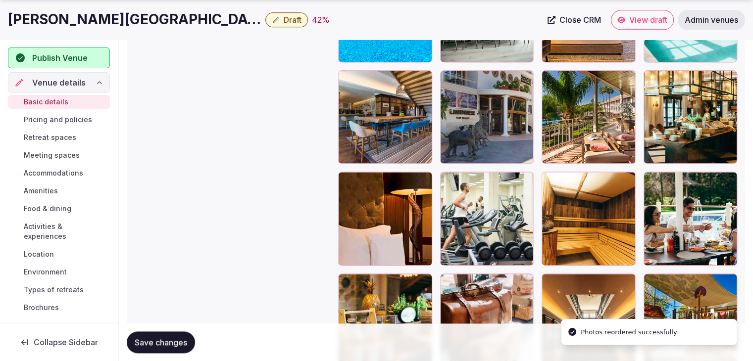
click at [182, 344] on span "Save changes" at bounding box center [161, 342] width 52 height 10
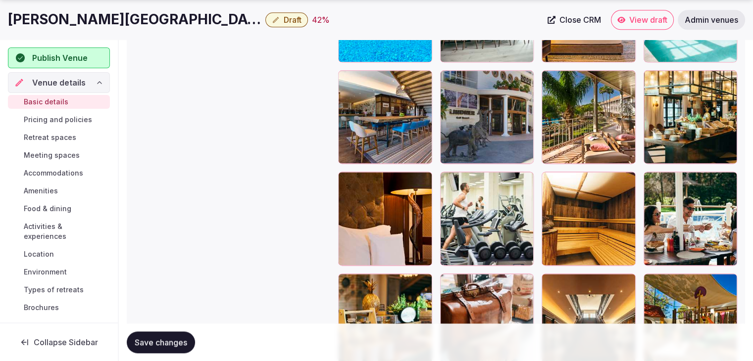
click at [60, 121] on span "Pricing and policies" at bounding box center [58, 120] width 68 height 10
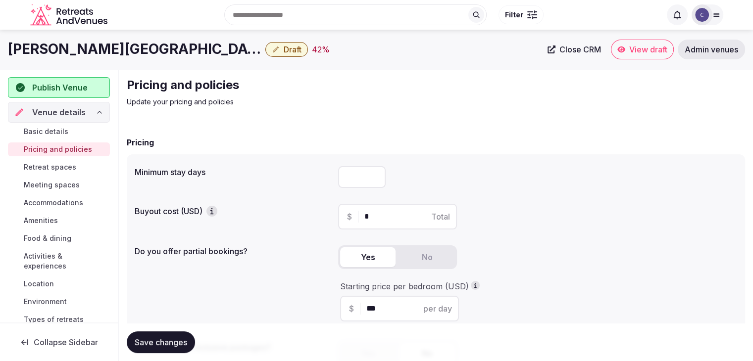
click at [359, 183] on input "number" at bounding box center [361, 177] width 47 height 22
type input "*"
click at [162, 329] on div "Save changes" at bounding box center [436, 343] width 618 height 38
click at [175, 340] on span "Save changes" at bounding box center [161, 342] width 52 height 10
click at [46, 168] on span "Retreat spaces" at bounding box center [50, 167] width 52 height 10
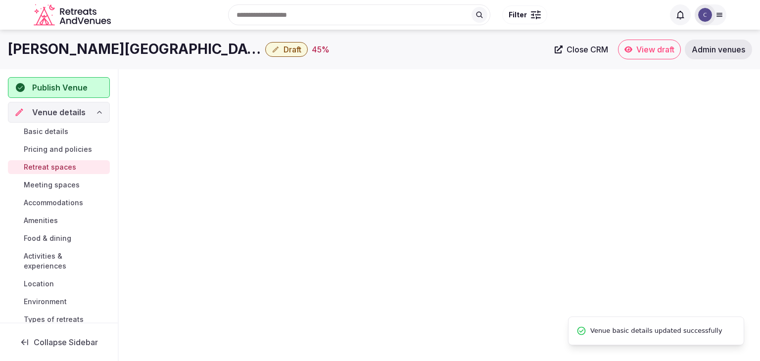
click at [135, 54] on h1 "[PERSON_NAME][GEOGRAPHIC_DATA] Portals Nous" at bounding box center [134, 49] width 253 height 19
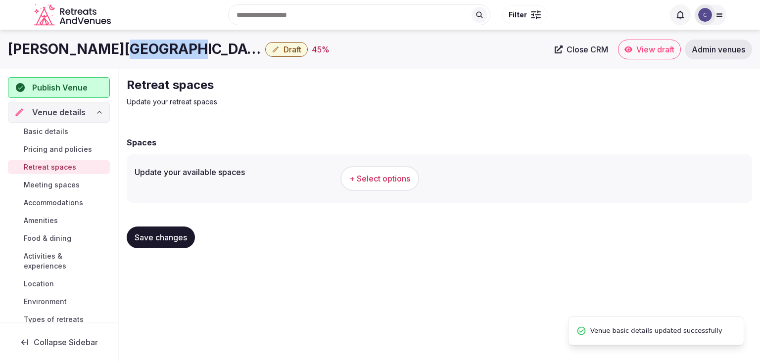
click at [135, 54] on h1 "[PERSON_NAME][GEOGRAPHIC_DATA] Portals Nous" at bounding box center [134, 49] width 253 height 19
click at [135, 55] on h1 "[PERSON_NAME][GEOGRAPHIC_DATA] Portals Nous" at bounding box center [134, 49] width 253 height 19
copy div "[PERSON_NAME][GEOGRAPHIC_DATA] Portals Nous"
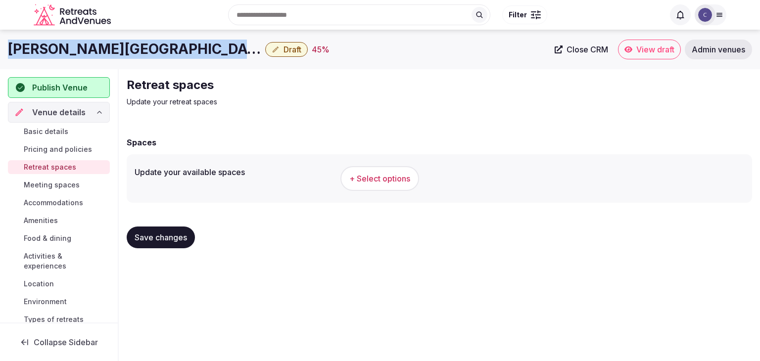
click at [405, 183] on span "+ Select options" at bounding box center [379, 178] width 61 height 11
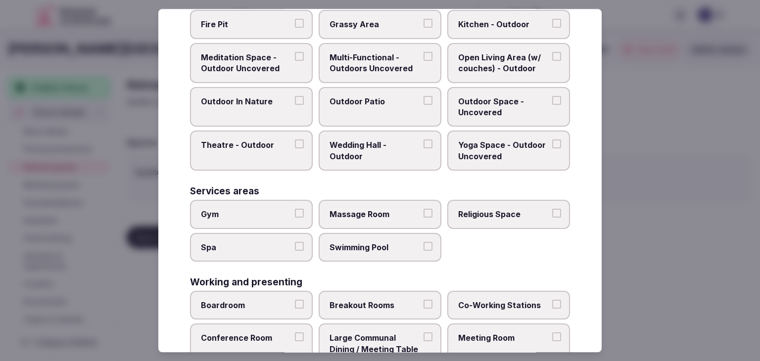
scroll to position [447, 0]
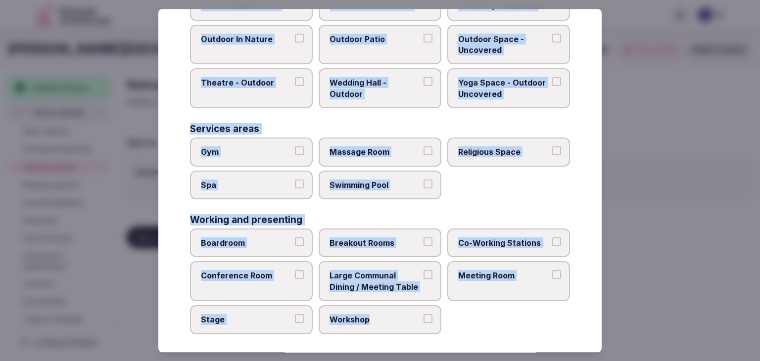
drag, startPoint x: 188, startPoint y: 72, endPoint x: 426, endPoint y: 318, distance: 342.6
click at [426, 318] on div "Select your retreat spaces Choose all applicable retreat spaces offered. Covere…" at bounding box center [379, 180] width 443 height 343
copy div "Choose all applicable retreat spaces offered. Covered outdoor spaces Meditation…"
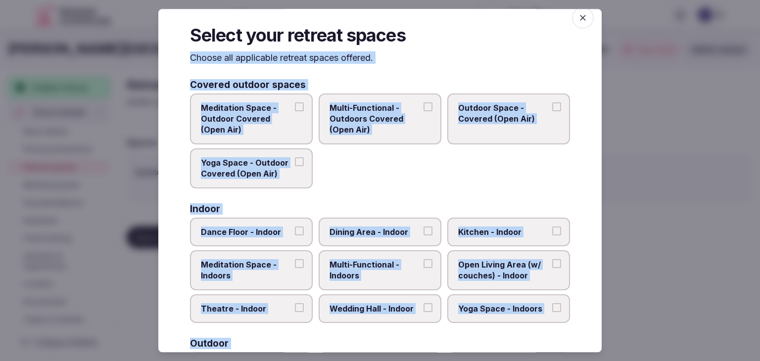
scroll to position [0, 0]
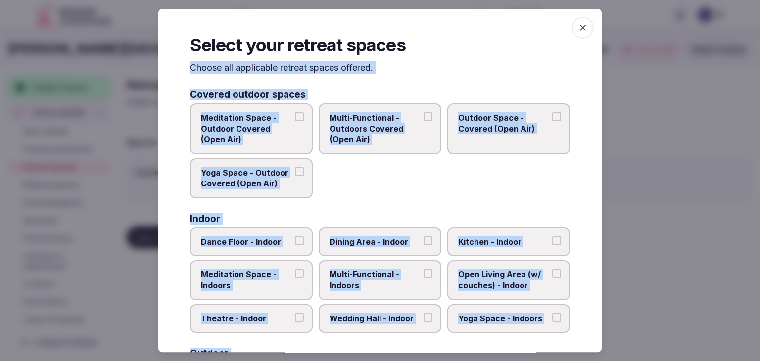
click at [388, 124] on span "Multi-Functional - Outdoors Covered (Open Air)" at bounding box center [375, 128] width 91 height 33
click at [424, 121] on button "Multi-Functional - Outdoors Covered (Open Air)" at bounding box center [428, 116] width 9 height 9
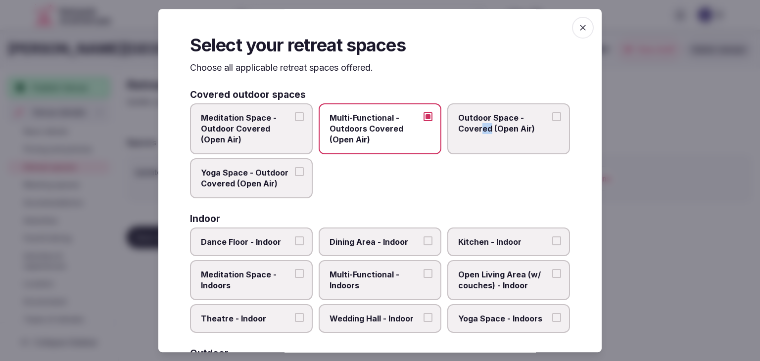
click at [486, 130] on span "Outdoor Space - Covered (Open Air)" at bounding box center [503, 123] width 91 height 22
click at [510, 125] on span "Outdoor Space - Covered (Open Air)" at bounding box center [503, 123] width 91 height 22
click at [552, 121] on button "Outdoor Space - Covered (Open Air)" at bounding box center [556, 116] width 9 height 9
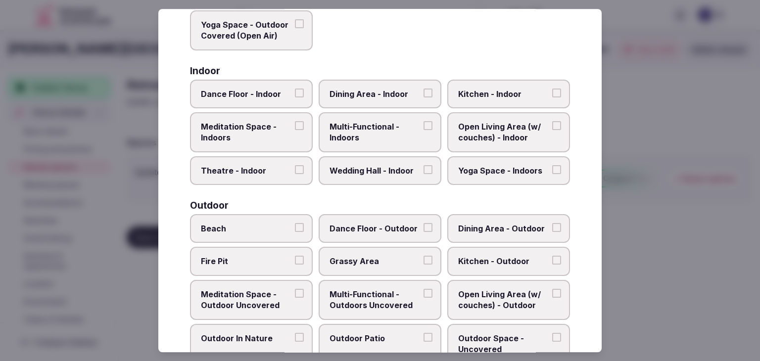
scroll to position [148, 0]
click at [400, 134] on span "Multi-Functional - Indoors" at bounding box center [375, 132] width 91 height 22
click at [424, 130] on button "Multi-Functional - Indoors" at bounding box center [428, 125] width 9 height 9
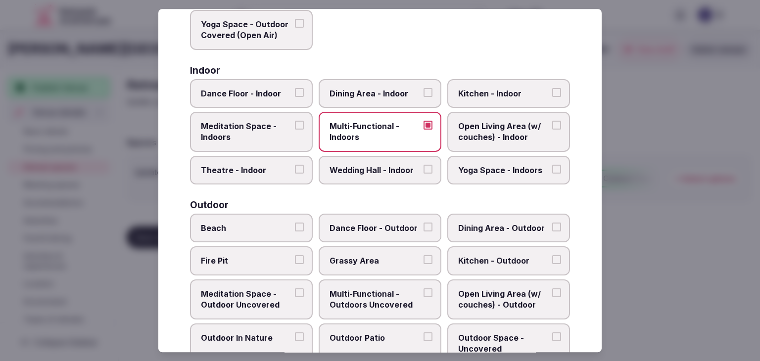
drag, startPoint x: 485, startPoint y: 87, endPoint x: 245, endPoint y: 125, distance: 243.0
click at [483, 88] on span "Kitchen - Indoor" at bounding box center [503, 93] width 91 height 11
drag, startPoint x: 251, startPoint y: 121, endPoint x: 289, endPoint y: 121, distance: 38.6
click at [251, 121] on span "Meditation Space - Indoors" at bounding box center [246, 132] width 91 height 22
click at [295, 121] on button "Meditation Space - Indoors" at bounding box center [299, 125] width 9 height 9
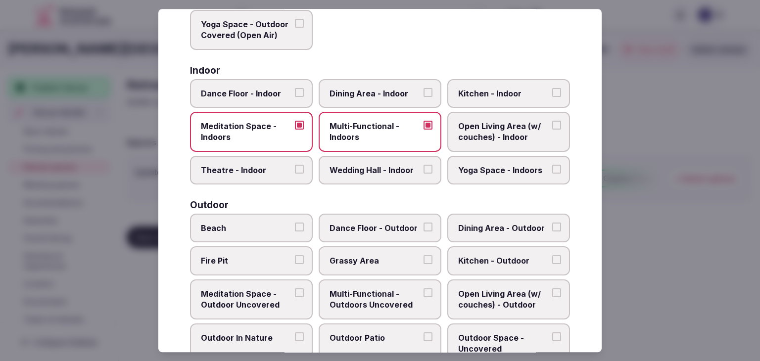
click at [469, 91] on span "Kitchen - Indoor" at bounding box center [503, 93] width 91 height 11
click at [552, 91] on button "Kitchen - Indoor" at bounding box center [556, 92] width 9 height 9
drag, startPoint x: 463, startPoint y: 94, endPoint x: 382, endPoint y: 99, distance: 80.3
click at [462, 94] on span "Kitchen - Indoor" at bounding box center [503, 93] width 91 height 11
click at [368, 99] on label "Dining Area - Indoor" at bounding box center [380, 93] width 123 height 29
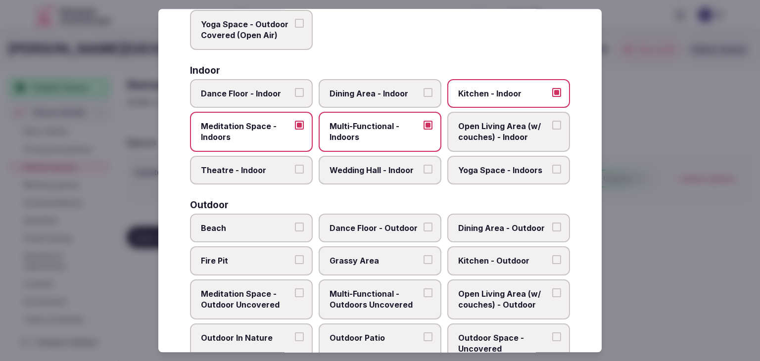
click at [424, 97] on button "Dining Area - Indoor" at bounding box center [428, 92] width 9 height 9
click at [529, 88] on span "Kitchen - Indoor" at bounding box center [503, 93] width 91 height 11
click at [552, 88] on button "Kitchen - Indoor" at bounding box center [556, 92] width 9 height 9
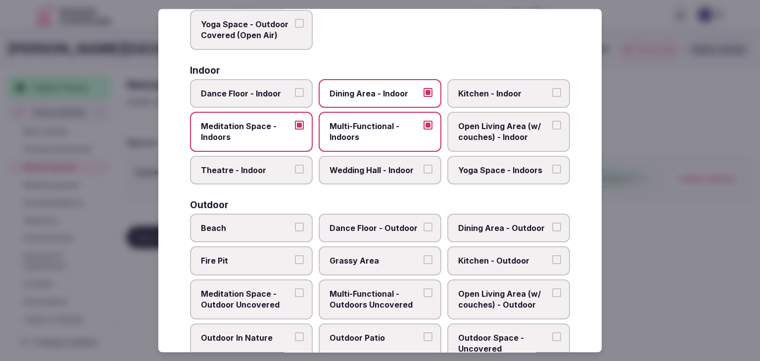
drag, startPoint x: 500, startPoint y: 139, endPoint x: 501, endPoint y: 144, distance: 5.6
click at [499, 139] on span "Open Living Area (w/ couches) - Indoor" at bounding box center [503, 132] width 91 height 22
click at [552, 130] on button "Open Living Area (w/ couches) - Indoor" at bounding box center [556, 125] width 9 height 9
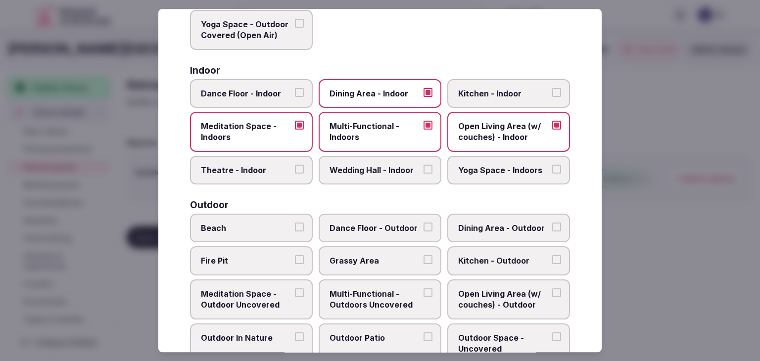
click at [487, 175] on label "Yoga Space - Indoors" at bounding box center [508, 170] width 123 height 29
click at [552, 174] on button "Yoga Space - Indoors" at bounding box center [556, 169] width 9 height 9
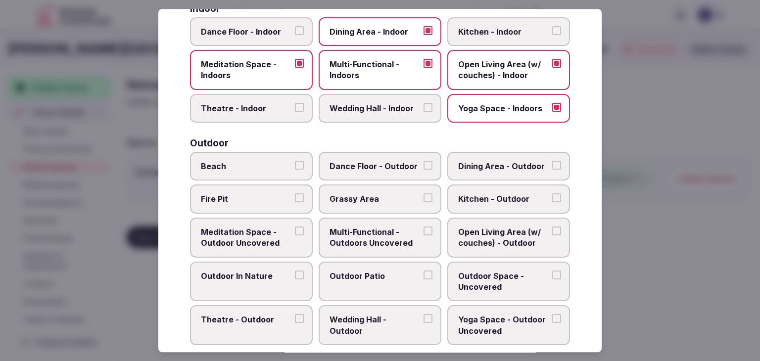
scroll to position [247, 0]
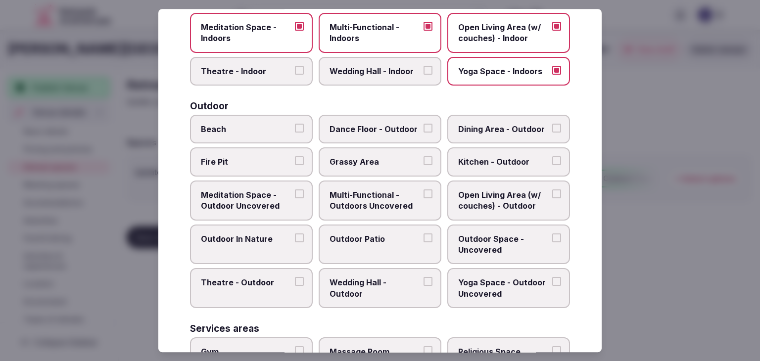
drag, startPoint x: 269, startPoint y: 133, endPoint x: 356, endPoint y: 140, distance: 87.3
click at [270, 133] on label "Beach" at bounding box center [251, 129] width 123 height 29
click at [295, 133] on button "Beach" at bounding box center [299, 128] width 9 height 9
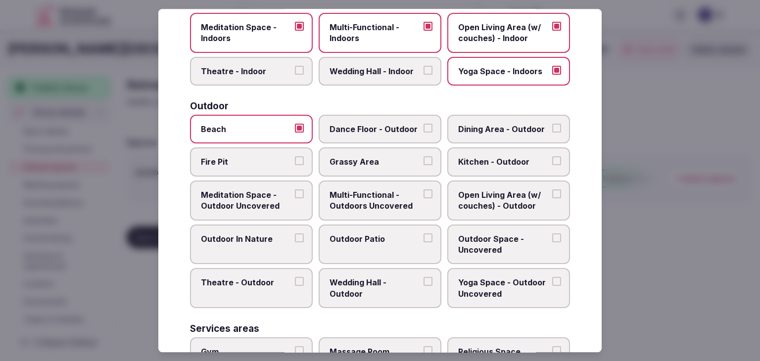
click at [474, 134] on label "Dining Area - Outdoor" at bounding box center [508, 129] width 123 height 29
click at [552, 133] on button "Dining Area - Outdoor" at bounding box center [556, 128] width 9 height 9
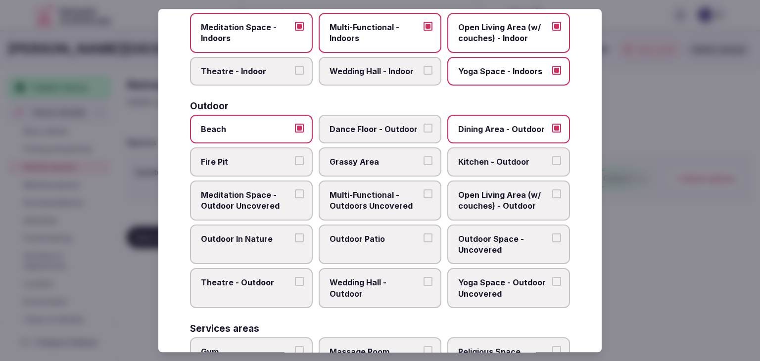
click at [383, 158] on span "Grassy Area" at bounding box center [375, 162] width 91 height 11
click at [424, 158] on button "Grassy Area" at bounding box center [428, 161] width 9 height 9
click at [375, 200] on span "Multi-Functional - Outdoors Uncovered" at bounding box center [375, 200] width 91 height 22
click at [424, 198] on button "Multi-Functional - Outdoors Uncovered" at bounding box center [428, 193] width 9 height 9
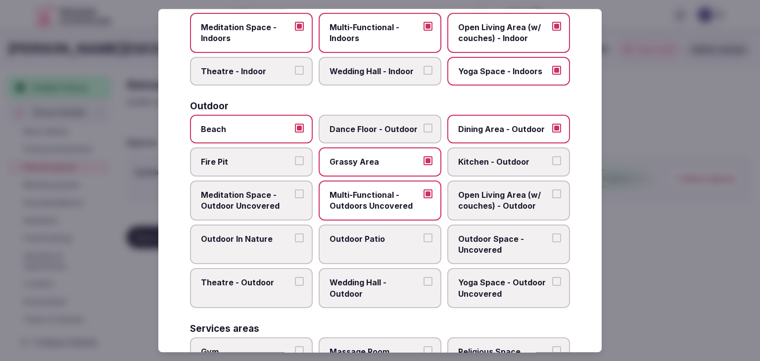
drag, startPoint x: 350, startPoint y: 237, endPoint x: 392, endPoint y: 240, distance: 41.7
click at [350, 237] on span "Outdoor Patio" at bounding box center [375, 239] width 91 height 11
click at [424, 237] on button "Outdoor Patio" at bounding box center [428, 238] width 9 height 9
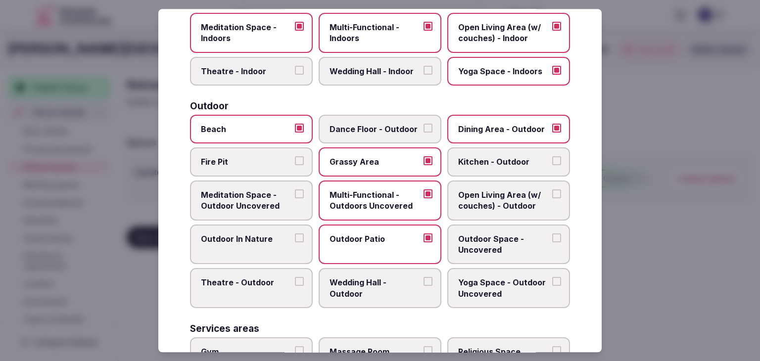
click at [464, 242] on span "Outdoor Space - Uncovered" at bounding box center [503, 245] width 91 height 22
click at [552, 242] on button "Outdoor Space - Uncovered" at bounding box center [556, 238] width 9 height 9
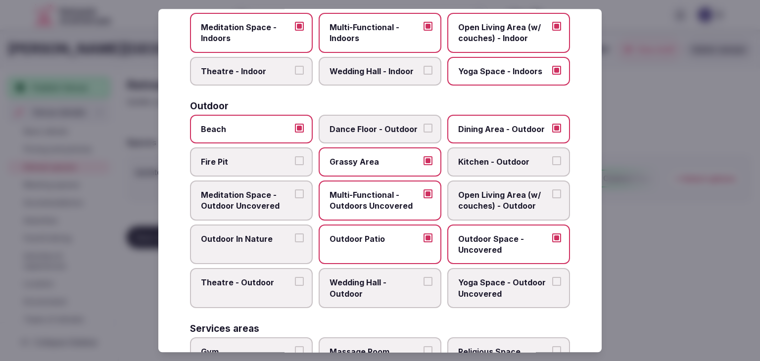
drag, startPoint x: 495, startPoint y: 196, endPoint x: 505, endPoint y: 247, distance: 51.3
click at [495, 198] on span "Open Living Area (w/ couches) - Outdoor" at bounding box center [503, 200] width 91 height 22
click at [504, 286] on span "Yoga Space - Outdoor Uncovered" at bounding box center [503, 289] width 91 height 22
click at [552, 286] on button "Yoga Space - Outdoor Uncovered" at bounding box center [556, 282] width 9 height 9
click at [513, 197] on span "Open Living Area (w/ couches) - Outdoor" at bounding box center [503, 200] width 91 height 22
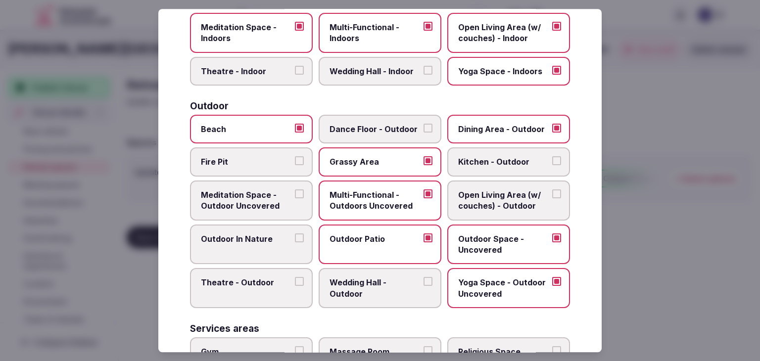
click at [552, 197] on button "Open Living Area (w/ couches) - Outdoor" at bounding box center [556, 193] width 9 height 9
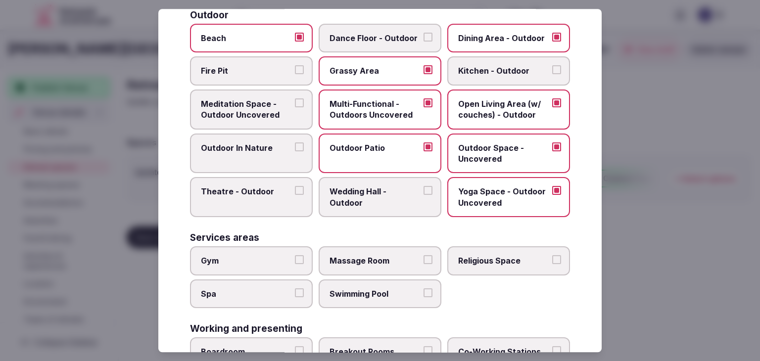
scroll to position [396, 0]
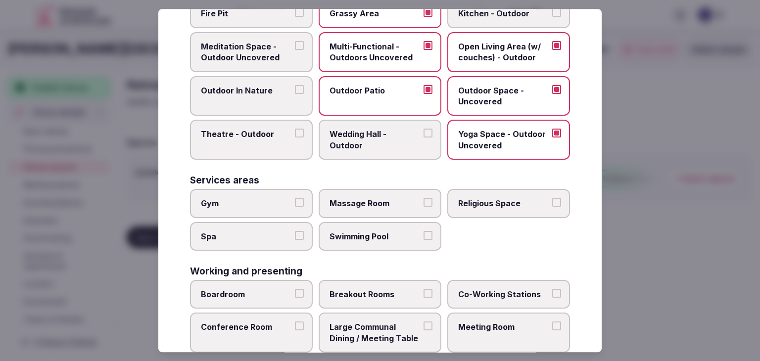
click at [267, 213] on label "Gym" at bounding box center [251, 203] width 123 height 29
click at [295, 207] on button "Gym" at bounding box center [299, 202] width 9 height 9
click at [264, 237] on span "Spa" at bounding box center [246, 236] width 91 height 11
click at [295, 237] on button "Spa" at bounding box center [299, 235] width 9 height 9
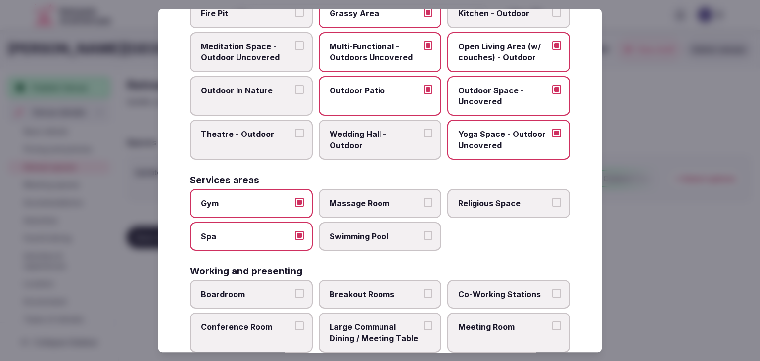
click at [369, 237] on span "Swimming Pool" at bounding box center [375, 236] width 91 height 11
click at [424, 237] on button "Swimming Pool" at bounding box center [428, 235] width 9 height 9
click at [376, 202] on span "Massage Room" at bounding box center [375, 203] width 91 height 11
click at [424, 202] on button "Massage Room" at bounding box center [428, 202] width 9 height 9
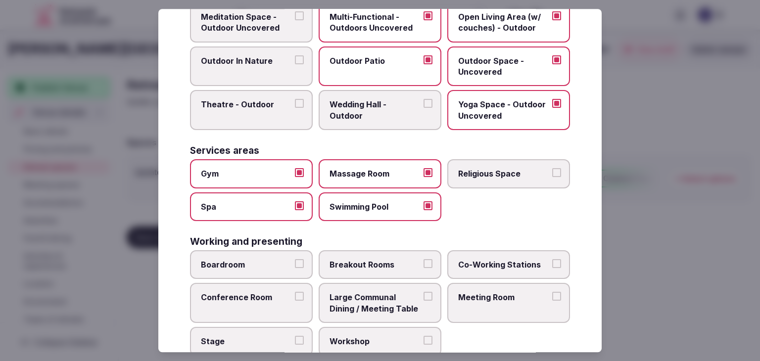
scroll to position [447, 0]
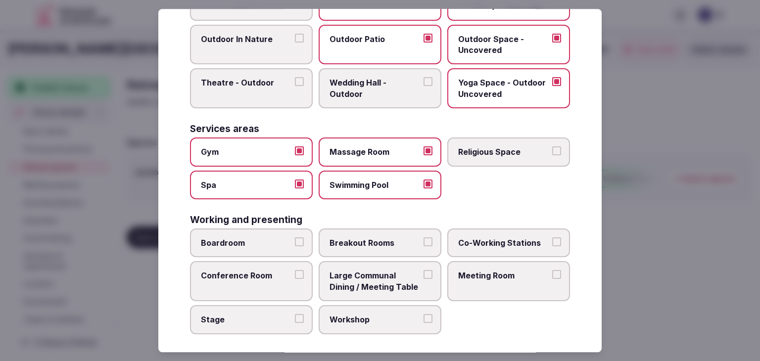
click at [281, 239] on span "Boardroom" at bounding box center [246, 242] width 91 height 11
click at [295, 239] on button "Boardroom" at bounding box center [299, 241] width 9 height 9
click at [372, 240] on span "Breakout Rooms" at bounding box center [375, 242] width 91 height 11
click at [503, 237] on span "Co-Working Stations" at bounding box center [503, 242] width 91 height 11
click at [552, 237] on button "Co-Working Stations" at bounding box center [556, 241] width 9 height 9
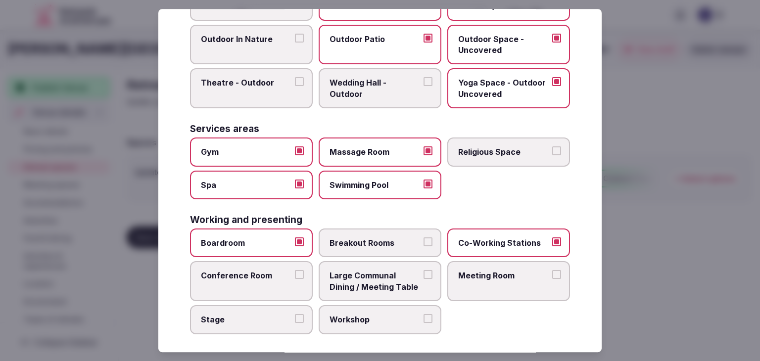
click at [376, 248] on label "Breakout Rooms" at bounding box center [380, 243] width 123 height 29
click at [424, 246] on button "Breakout Rooms" at bounding box center [428, 241] width 9 height 9
click at [471, 271] on span "Meeting Room" at bounding box center [503, 276] width 91 height 11
click at [552, 271] on button "Meeting Room" at bounding box center [556, 275] width 9 height 9
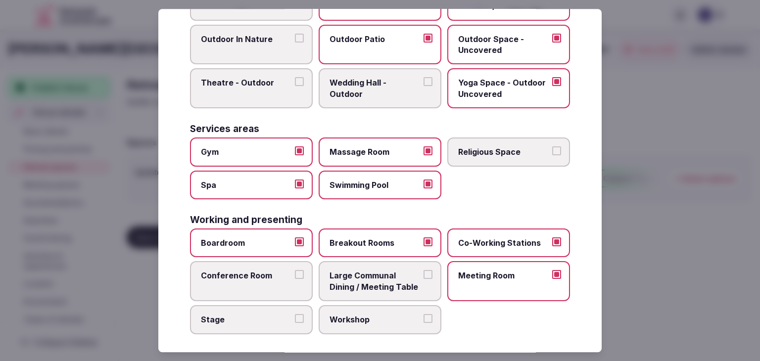
click at [344, 274] on span "Large Communal Dining / Meeting Table" at bounding box center [375, 282] width 91 height 22
click at [424, 274] on button "Large Communal Dining / Meeting Table" at bounding box center [428, 275] width 9 height 9
click at [260, 276] on span "Conference Room" at bounding box center [246, 276] width 91 height 11
click at [295, 276] on button "Conference Room" at bounding box center [299, 275] width 9 height 9
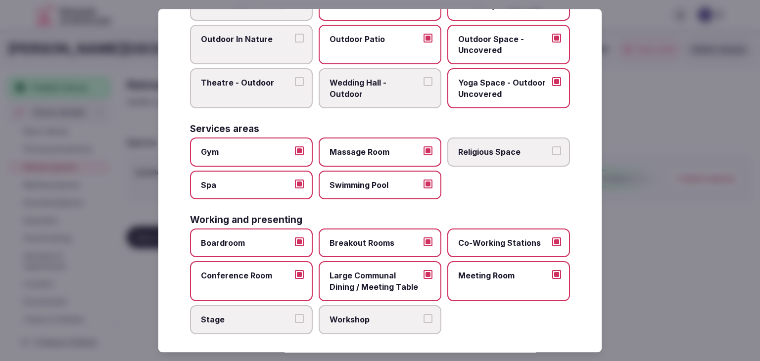
click at [368, 321] on label "Workshop" at bounding box center [380, 319] width 123 height 29
click at [424, 321] on button "Workshop" at bounding box center [428, 318] width 9 height 9
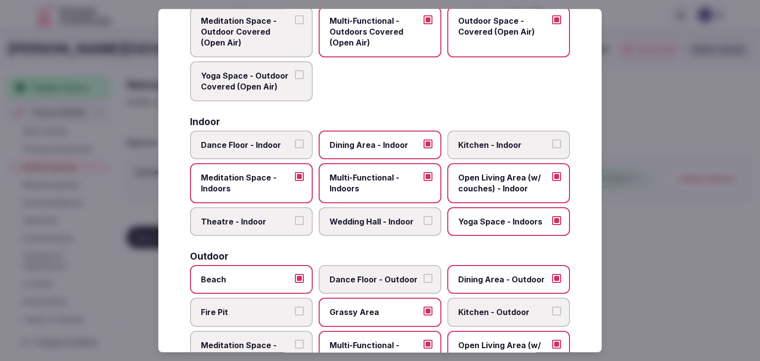
scroll to position [0, 0]
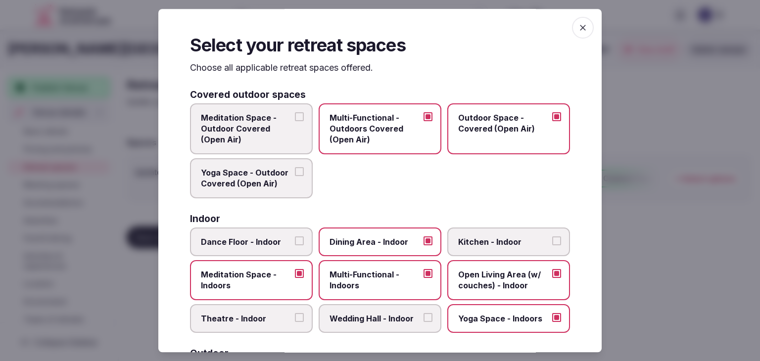
click at [578, 24] on icon "button" at bounding box center [583, 28] width 10 height 10
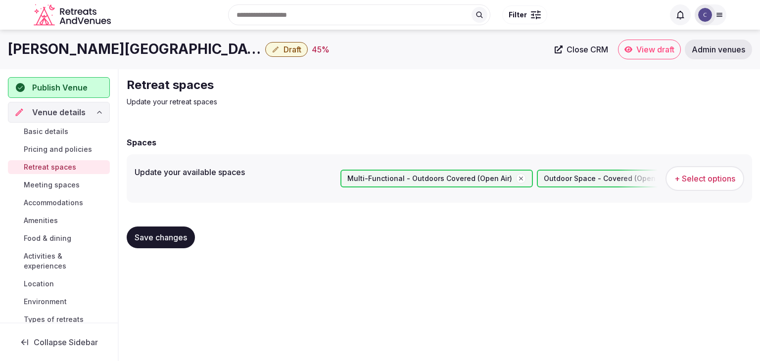
click at [169, 232] on button "Save changes" at bounding box center [161, 238] width 68 height 22
drag, startPoint x: 62, startPoint y: 186, endPoint x: 68, endPoint y: 194, distance: 11.0
click at [62, 186] on span "Meeting spaces" at bounding box center [52, 185] width 56 height 10
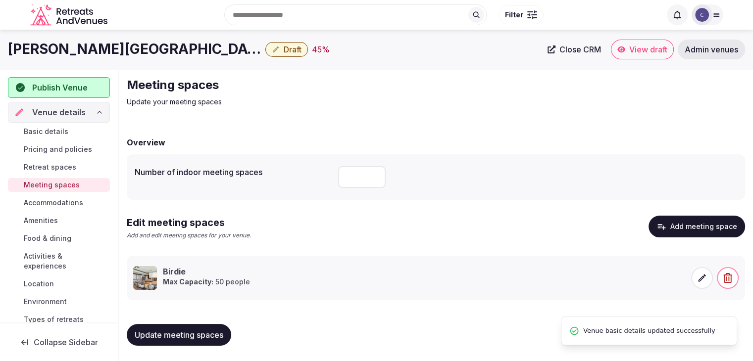
click at [53, 198] on span "Accommodations" at bounding box center [53, 203] width 59 height 10
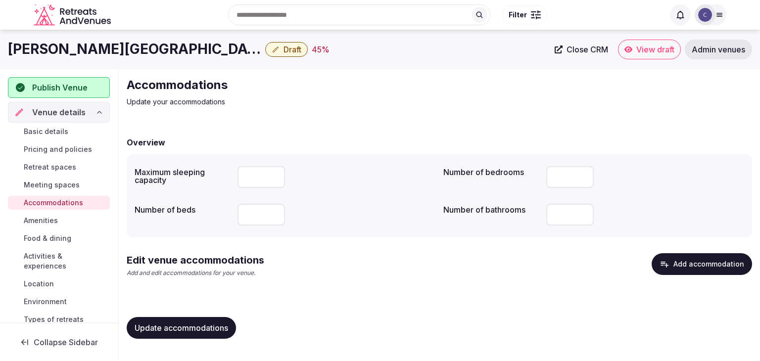
click at [704, 262] on button "Add accommodation" at bounding box center [702, 264] width 100 height 22
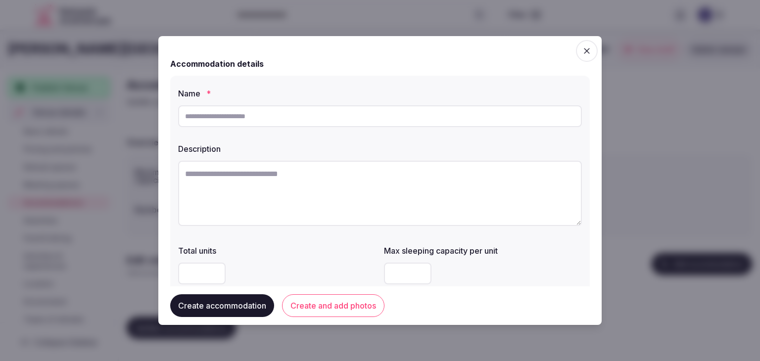
click at [301, 110] on input "text" at bounding box center [380, 116] width 404 height 22
paste input "**********"
type input "**********"
click at [408, 202] on textarea at bounding box center [380, 193] width 404 height 65
click at [333, 252] on label "Total units" at bounding box center [277, 251] width 198 height 8
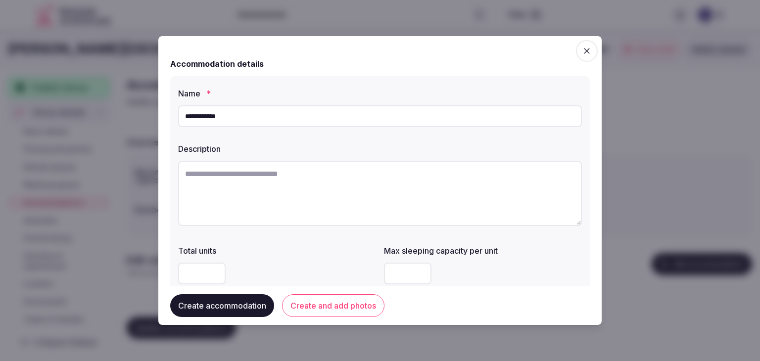
click at [287, 201] on textarea at bounding box center [380, 193] width 404 height 65
paste textarea "**********"
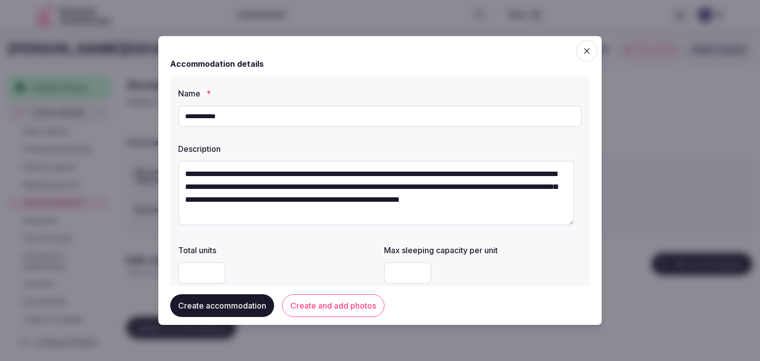
type textarea "**********"
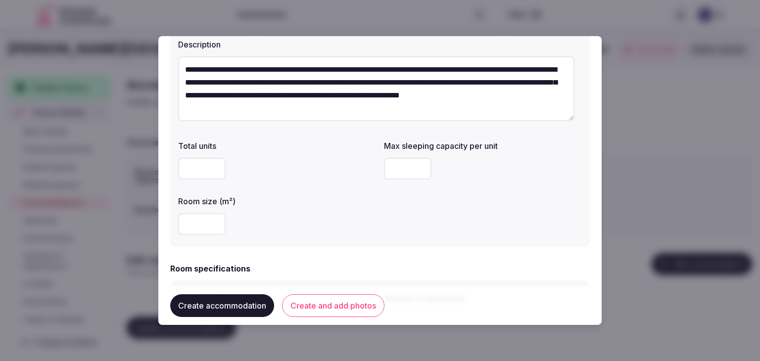
scroll to position [148, 0]
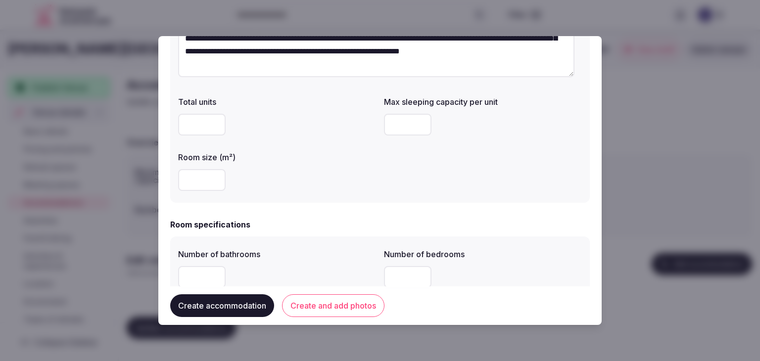
click at [398, 122] on input "number" at bounding box center [407, 125] width 47 height 22
type input "*"
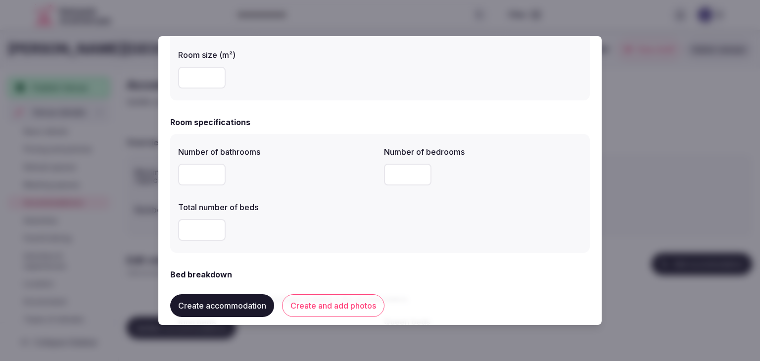
scroll to position [297, 0]
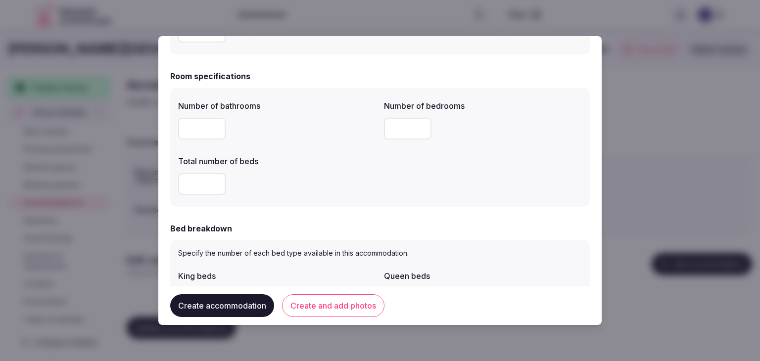
click at [206, 129] on input "number" at bounding box center [201, 129] width 47 height 22
click at [198, 185] on input "number" at bounding box center [201, 184] width 47 height 22
drag, startPoint x: 200, startPoint y: 134, endPoint x: 262, endPoint y: 212, distance: 100.4
click at [202, 130] on input "*" at bounding box center [201, 129] width 47 height 22
click at [181, 125] on input "*" at bounding box center [201, 129] width 47 height 22
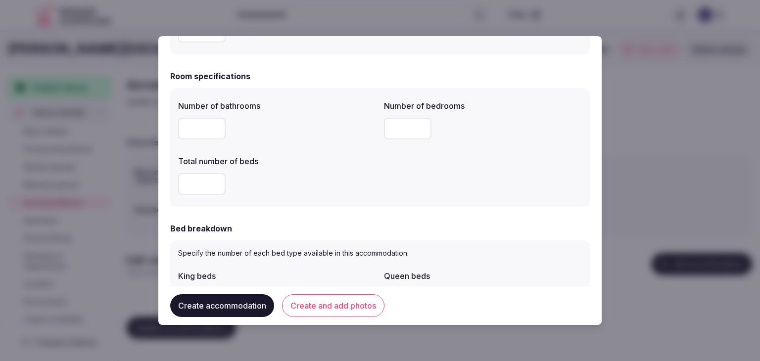
drag, startPoint x: 190, startPoint y: 128, endPoint x: 160, endPoint y: 125, distance: 29.8
click at [160, 125] on div "**********" at bounding box center [379, 180] width 443 height 289
type input "*"
click at [404, 118] on input "number" at bounding box center [407, 129] width 47 height 22
type input "*"
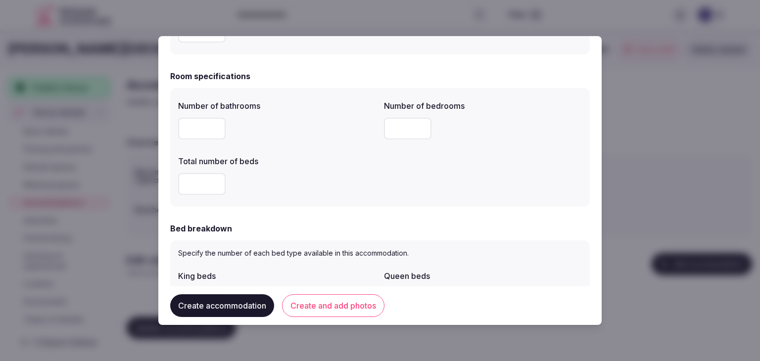
click at [180, 182] on input "number" at bounding box center [201, 184] width 47 height 22
type input "*"
click at [326, 194] on div "*" at bounding box center [277, 184] width 198 height 22
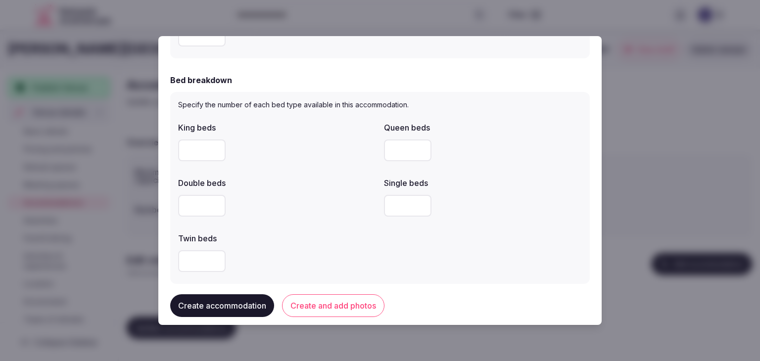
click at [200, 149] on input "number" at bounding box center [201, 151] width 47 height 22
type input "*"
click at [287, 210] on div at bounding box center [277, 206] width 198 height 22
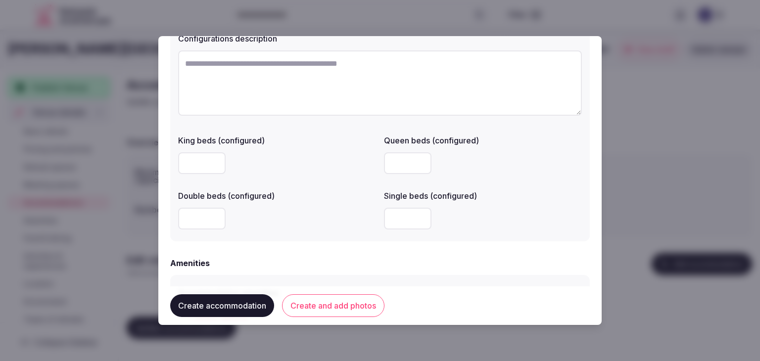
scroll to position [908, 0]
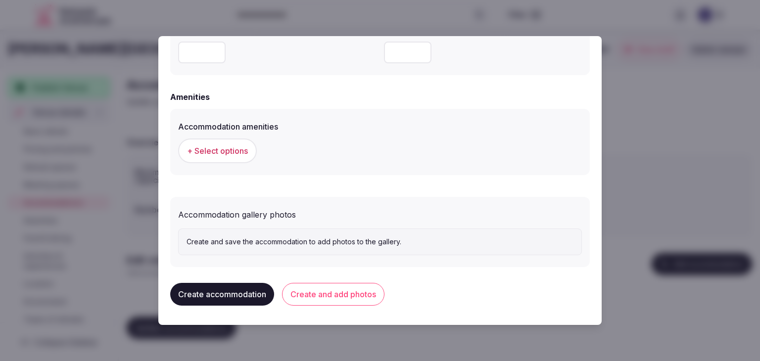
click at [226, 145] on span "+ Select options" at bounding box center [217, 150] width 61 height 11
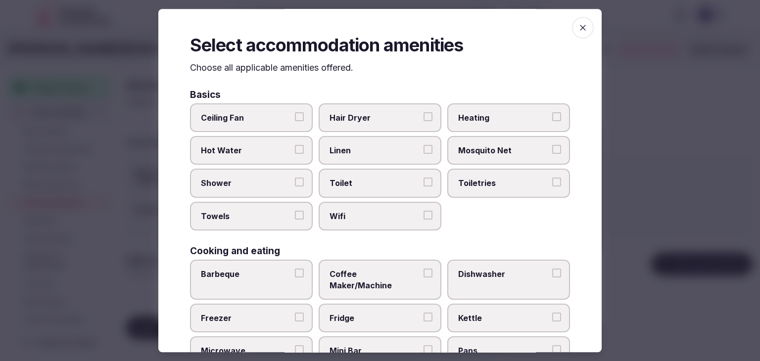
scroll to position [148, 0]
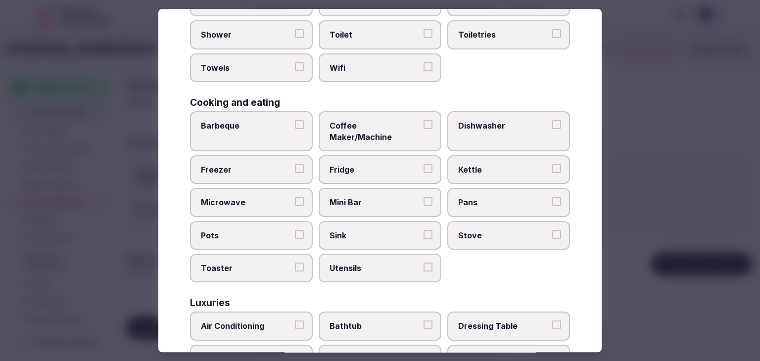
click at [368, 68] on span "Wifi" at bounding box center [375, 67] width 91 height 11
click at [424, 68] on button "Wifi" at bounding box center [428, 66] width 9 height 9
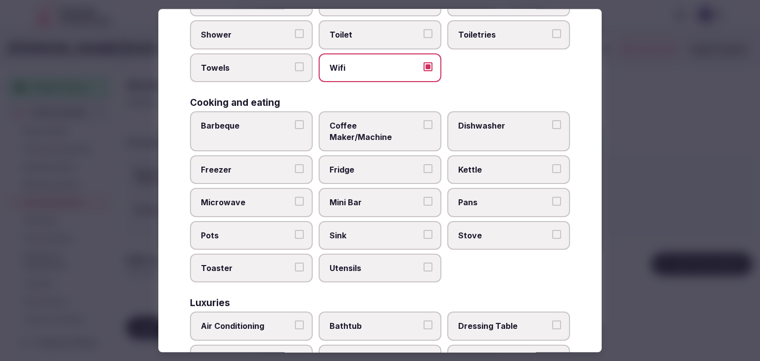
scroll to position [0, 0]
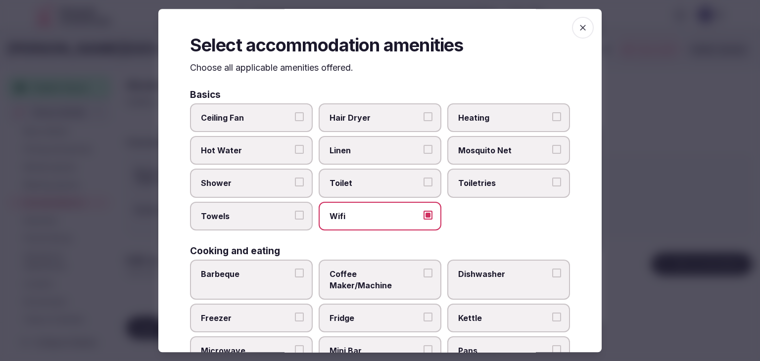
click at [474, 178] on span "Toiletries" at bounding box center [503, 183] width 91 height 11
click at [552, 178] on button "Toiletries" at bounding box center [556, 182] width 9 height 9
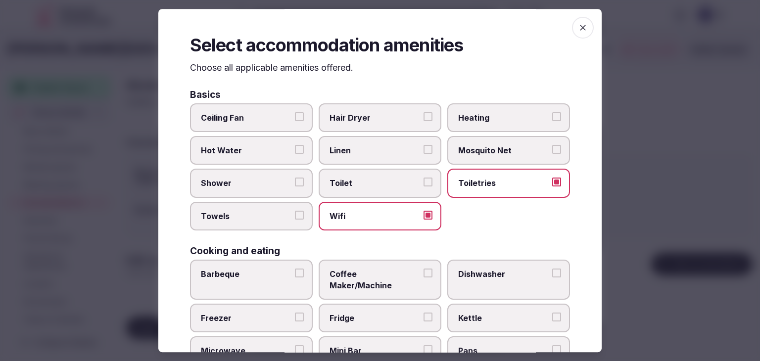
click at [398, 118] on span "Hair Dryer" at bounding box center [375, 117] width 91 height 11
click at [424, 118] on button "Hair Dryer" at bounding box center [428, 116] width 9 height 9
click at [271, 183] on span "Shower" at bounding box center [246, 183] width 91 height 11
click at [295, 183] on button "Shower" at bounding box center [299, 182] width 9 height 9
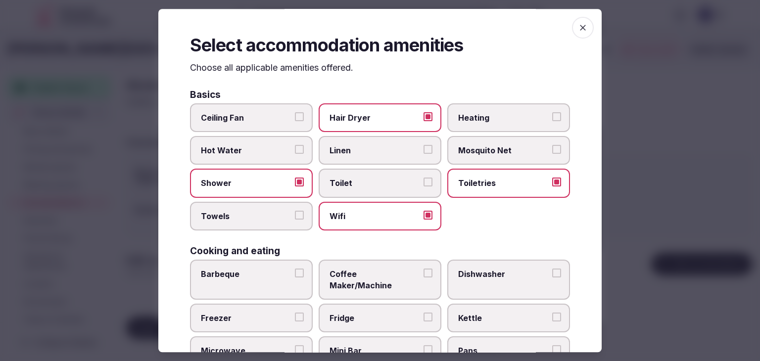
click at [268, 212] on span "Towels" at bounding box center [246, 216] width 91 height 11
click at [295, 212] on button "Towels" at bounding box center [299, 215] width 9 height 9
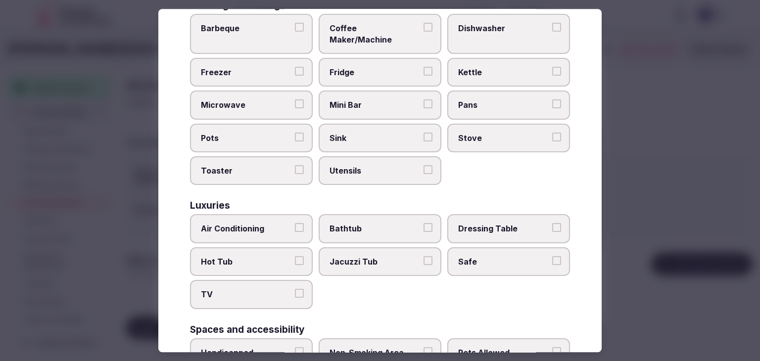
scroll to position [297, 0]
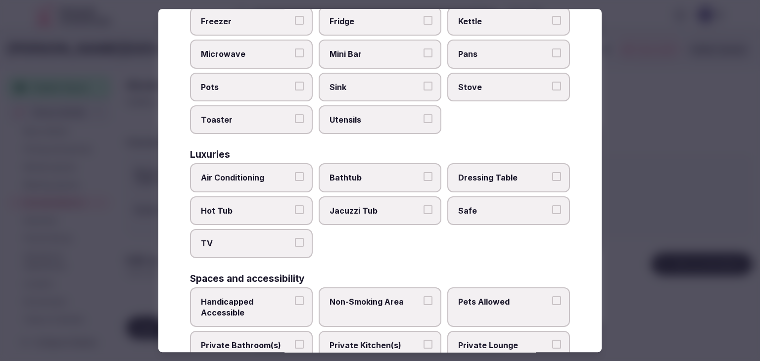
click at [268, 174] on label "Air Conditioning" at bounding box center [251, 178] width 123 height 29
click at [295, 174] on button "Air Conditioning" at bounding box center [299, 177] width 9 height 9
drag, startPoint x: 270, startPoint y: 232, endPoint x: 315, endPoint y: 212, distance: 49.0
click at [270, 238] on span "TV" at bounding box center [246, 243] width 91 height 11
click at [295, 238] on button "TV" at bounding box center [299, 242] width 9 height 9
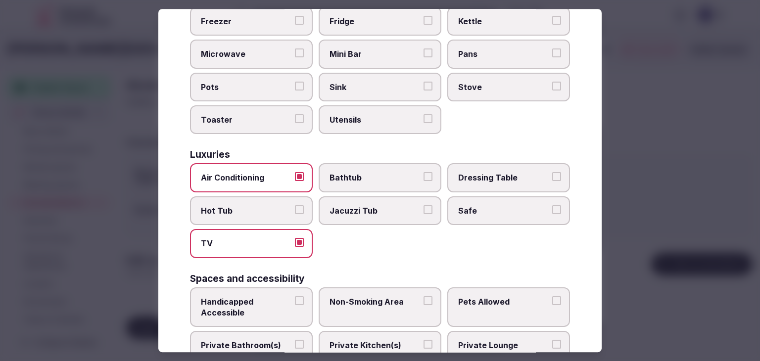
click at [363, 173] on span "Bathtub" at bounding box center [375, 178] width 91 height 11
click at [424, 173] on button "Bathtub" at bounding box center [428, 177] width 9 height 9
click at [475, 204] on label "Safe" at bounding box center [508, 210] width 123 height 29
click at [552, 205] on button "Safe" at bounding box center [556, 209] width 9 height 9
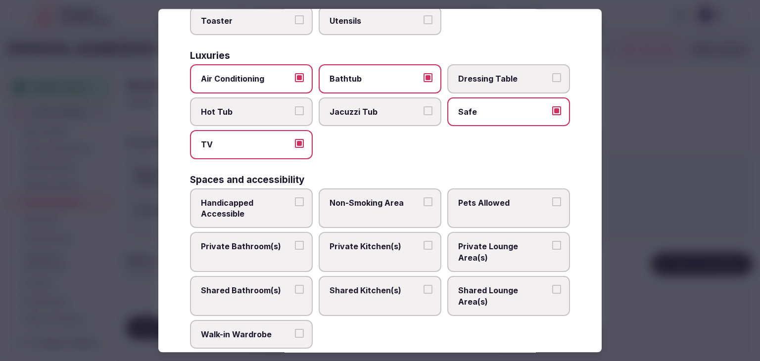
click at [251, 241] on span "Private Bathroom(s)" at bounding box center [246, 246] width 91 height 11
click at [295, 241] on button "Private Bathroom(s)" at bounding box center [299, 245] width 9 height 9
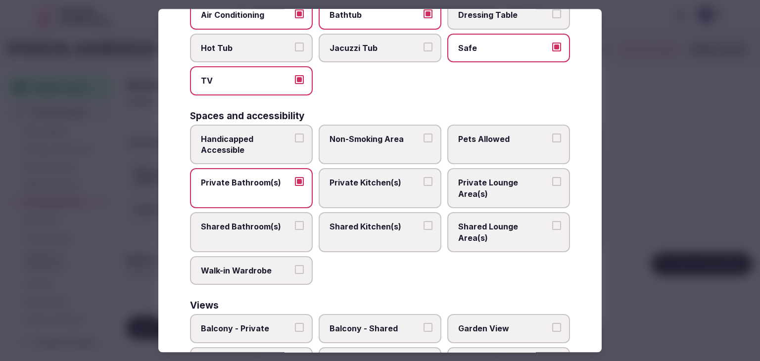
scroll to position [500, 0]
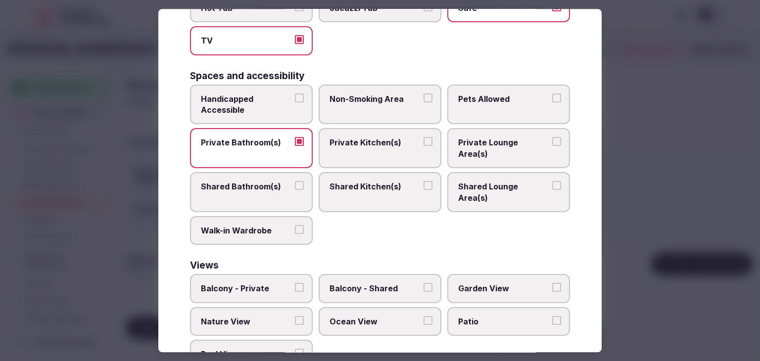
click at [253, 284] on span "Balcony - Private" at bounding box center [246, 289] width 91 height 11
click at [295, 284] on button "Balcony - Private" at bounding box center [299, 288] width 9 height 9
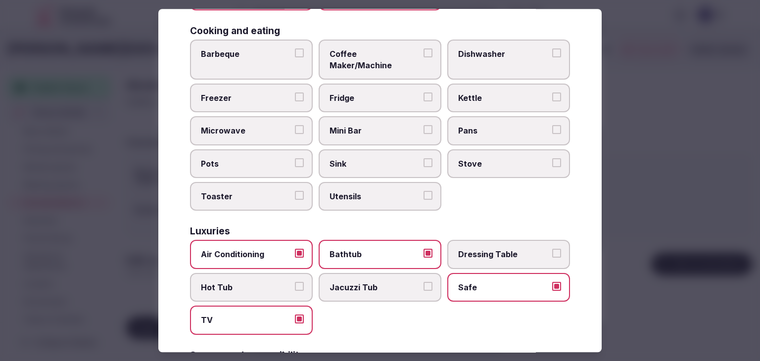
scroll to position [203, 0]
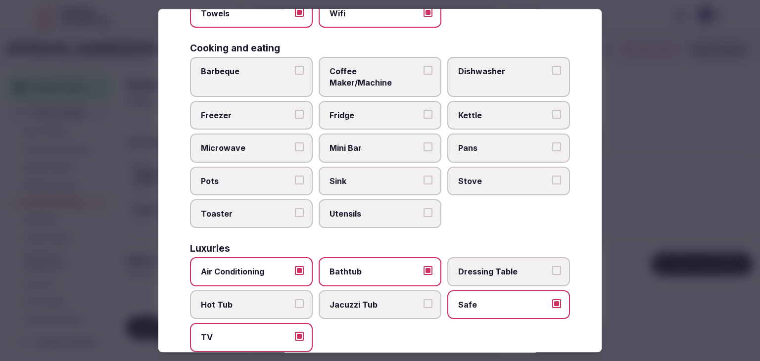
click at [374, 73] on span "Coffee Maker/Machine" at bounding box center [375, 77] width 91 height 22
click at [424, 73] on button "Coffee Maker/Machine" at bounding box center [428, 70] width 9 height 9
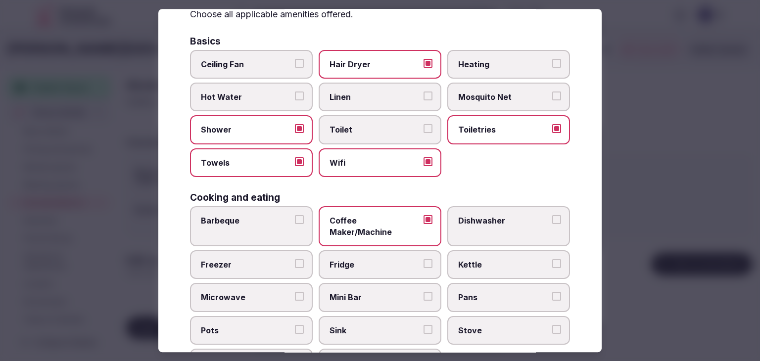
scroll to position [0, 0]
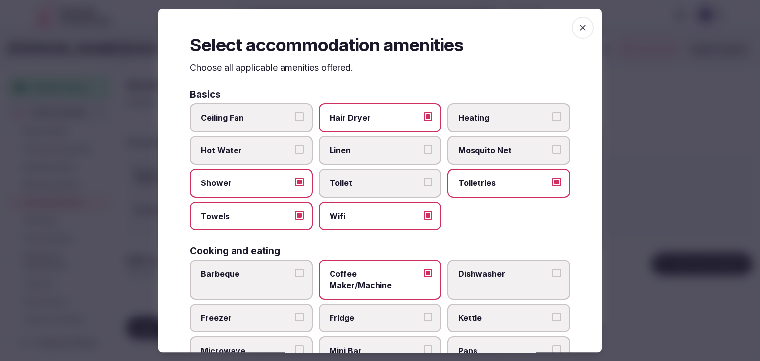
click at [579, 30] on icon "button" at bounding box center [583, 28] width 10 height 10
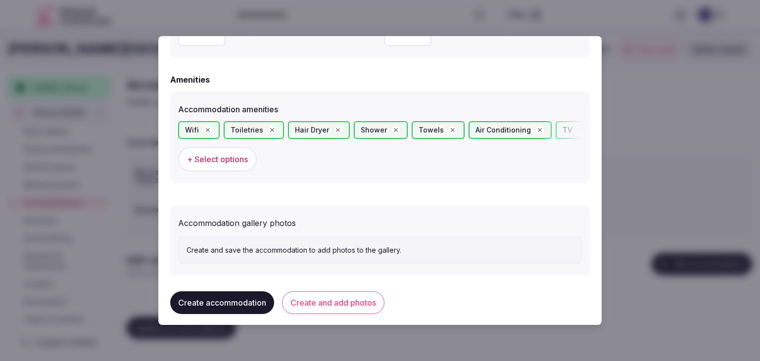
scroll to position [934, 0]
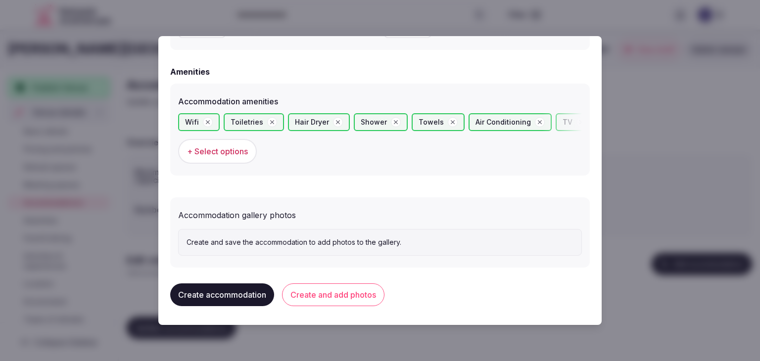
click at [332, 291] on button "Create and add photos" at bounding box center [333, 295] width 102 height 23
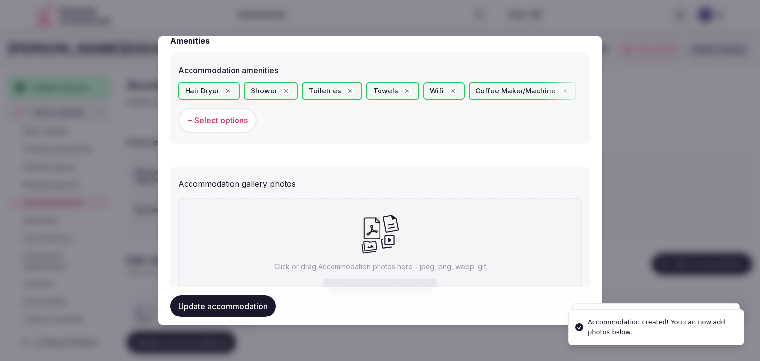
scroll to position [1025, 0]
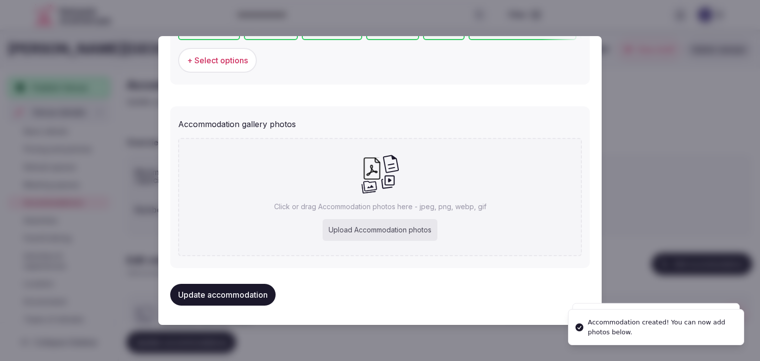
click at [386, 225] on div "Upload Accommodation photos" at bounding box center [380, 230] width 115 height 22
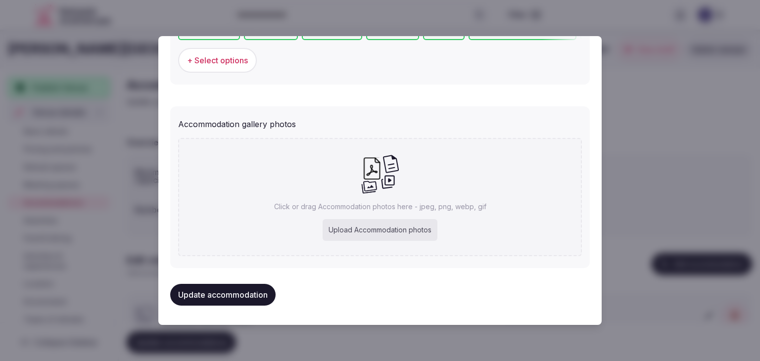
type input "**********"
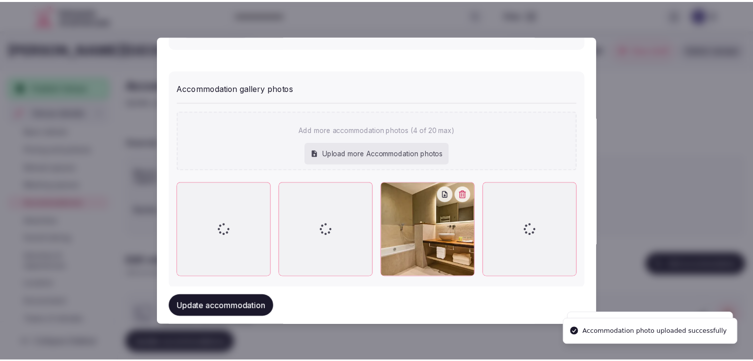
scroll to position [1079, 0]
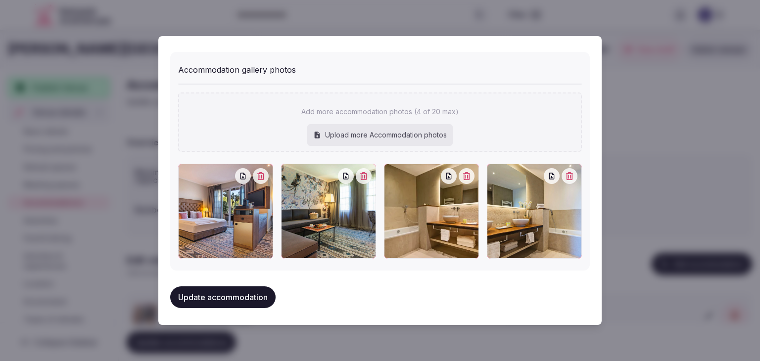
click at [378, 132] on div "Upload more Accommodation photos" at bounding box center [379, 135] width 145 height 22
type input "**********"
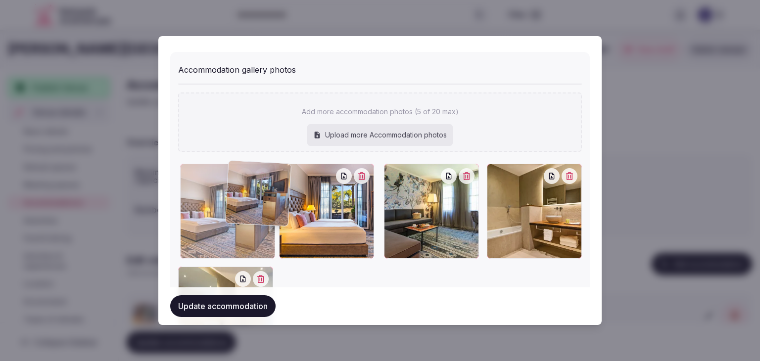
drag, startPoint x: 284, startPoint y: 169, endPoint x: 232, endPoint y: 168, distance: 52.4
click at [232, 168] on div at bounding box center [227, 211] width 95 height 95
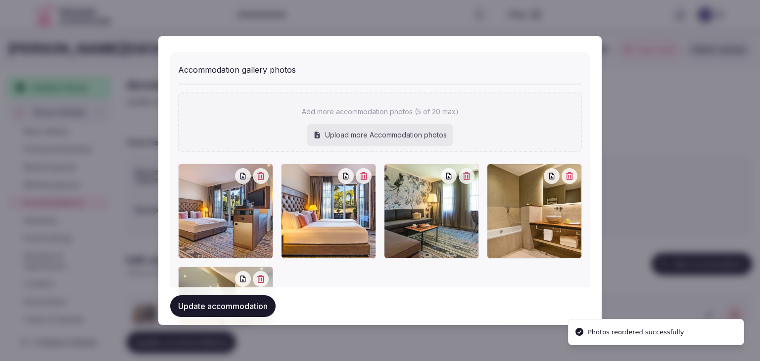
click at [254, 294] on div "Update accommodation" at bounding box center [380, 306] width 420 height 38
click at [262, 306] on button "Update accommodation" at bounding box center [222, 306] width 105 height 22
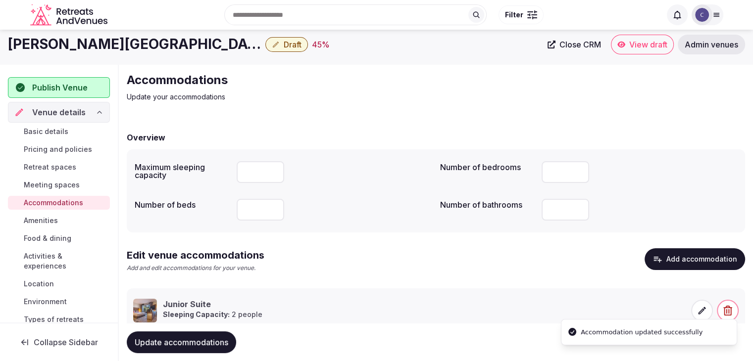
scroll to position [38, 0]
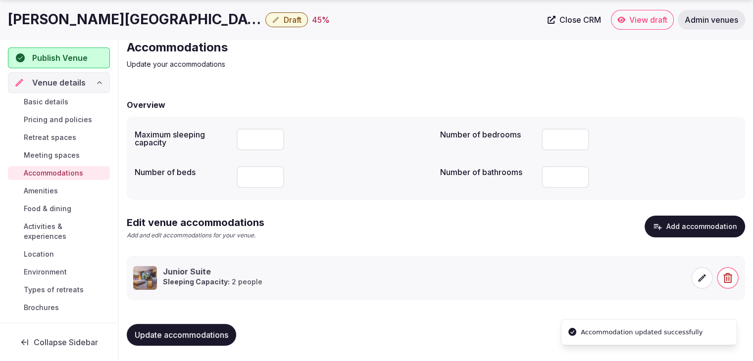
click at [222, 341] on button "Update accommodations" at bounding box center [181, 335] width 109 height 22
drag, startPoint x: 54, startPoint y: 187, endPoint x: 78, endPoint y: 202, distance: 28.3
click at [54, 187] on span "Amenities" at bounding box center [41, 191] width 34 height 10
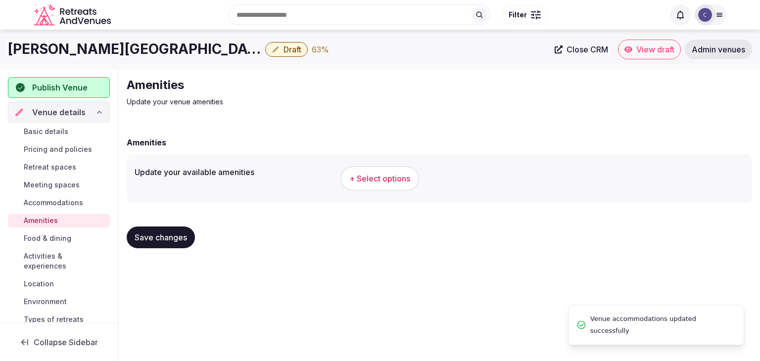
click at [389, 177] on span "+ Select options" at bounding box center [379, 178] width 61 height 11
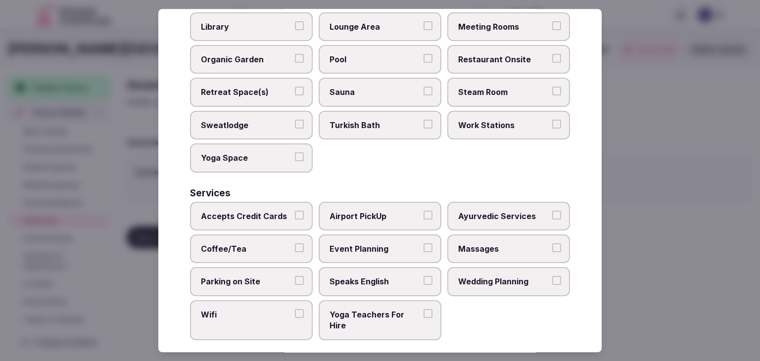
scroll to position [533, 0]
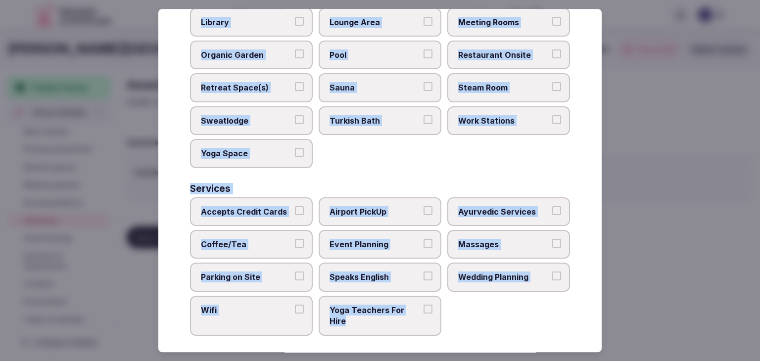
drag, startPoint x: 191, startPoint y: 66, endPoint x: 447, endPoint y: 343, distance: 376.4
click at [447, 343] on div "Select your venue amenities Choose all applicable amenities offered. Activities…" at bounding box center [379, 180] width 443 height 343
copy div "Choose all applicable amenities offered. Activities Bicycles Camping Allowed On…"
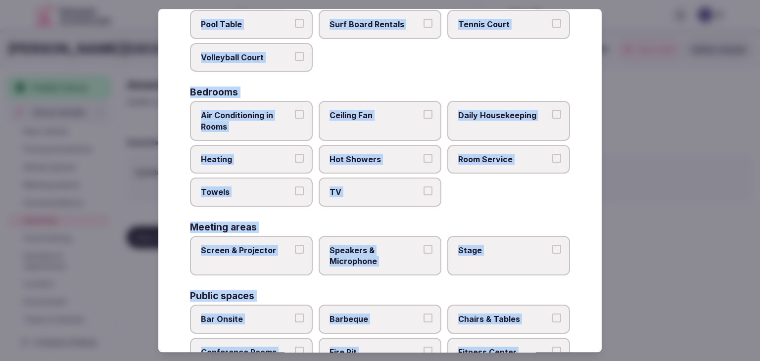
scroll to position [0, 0]
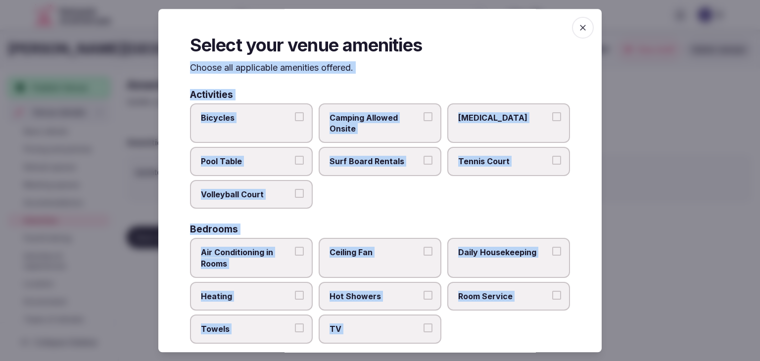
click at [220, 117] on span "Bicycles" at bounding box center [246, 117] width 91 height 11
click at [295, 117] on button "Bicycles" at bounding box center [299, 116] width 9 height 9
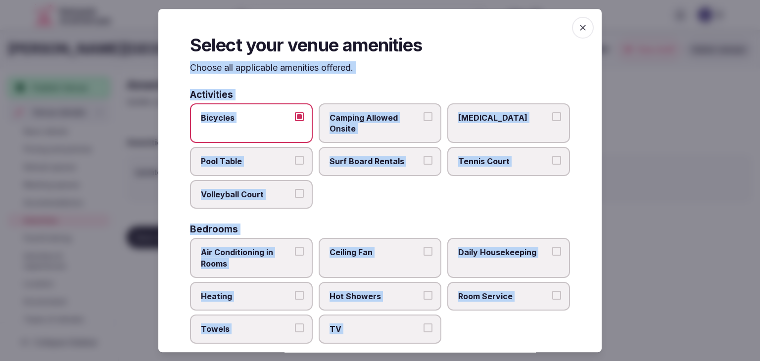
click at [488, 156] on span "Tennis Court" at bounding box center [503, 161] width 91 height 11
click at [552, 156] on button "Tennis Court" at bounding box center [556, 160] width 9 height 9
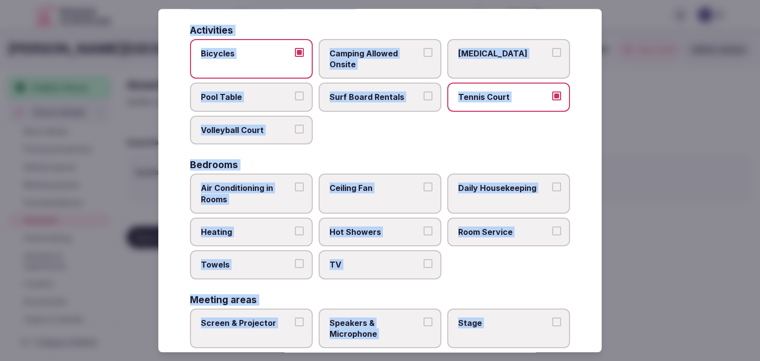
scroll to position [99, 0]
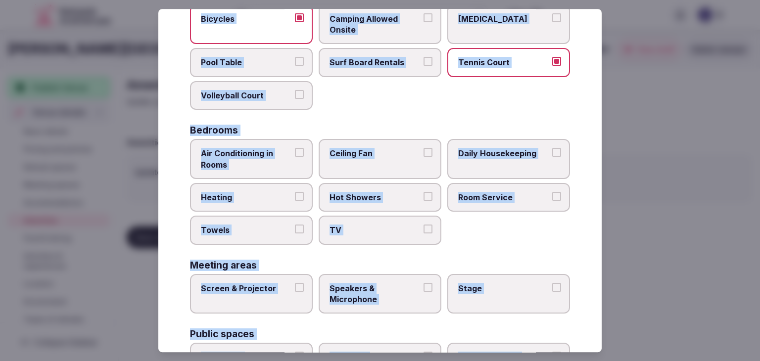
click at [284, 152] on span "Air Conditioning in Rooms" at bounding box center [246, 159] width 91 height 22
click at [295, 152] on button "Air Conditioning in Rooms" at bounding box center [299, 152] width 9 height 9
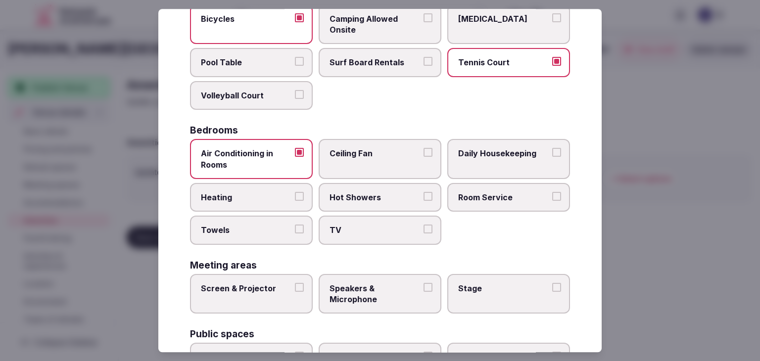
click at [275, 189] on label "Heating" at bounding box center [251, 197] width 123 height 29
click at [295, 192] on button "Heating" at bounding box center [299, 196] width 9 height 9
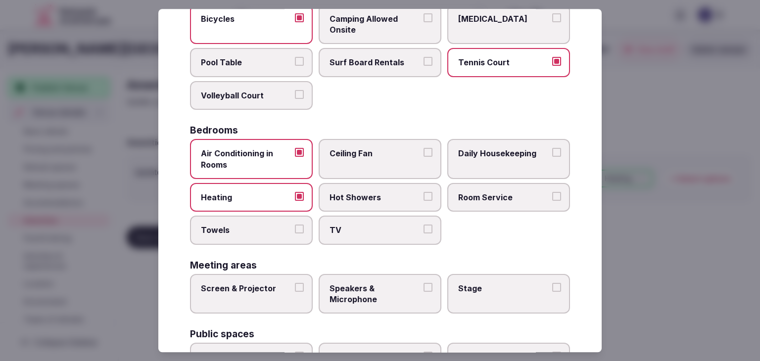
click at [287, 227] on span "Towels" at bounding box center [246, 230] width 91 height 11
click at [295, 227] on button "Towels" at bounding box center [299, 229] width 9 height 9
click at [362, 222] on label "TV" at bounding box center [380, 230] width 123 height 29
click at [424, 225] on button "TV" at bounding box center [428, 229] width 9 height 9
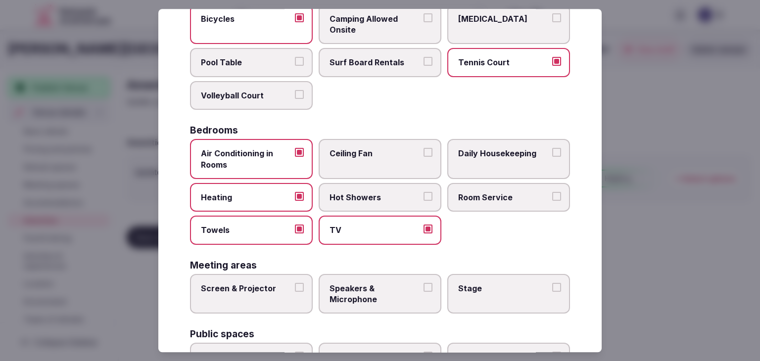
click at [367, 199] on span "Hot Showers" at bounding box center [375, 197] width 91 height 11
click at [424, 199] on button "Hot Showers" at bounding box center [428, 196] width 9 height 9
click at [452, 197] on label "Room Service" at bounding box center [508, 197] width 123 height 29
click at [552, 197] on button "Room Service" at bounding box center [556, 196] width 9 height 9
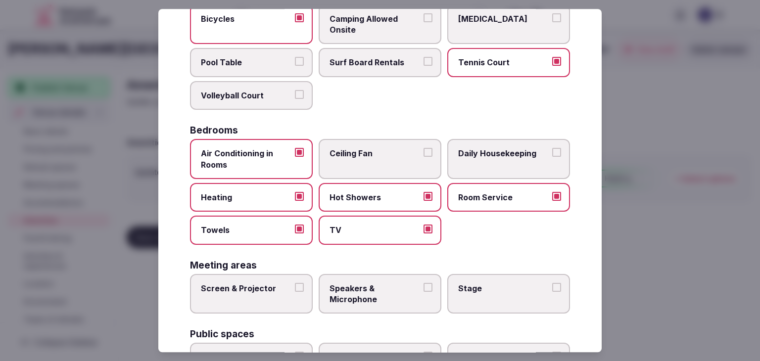
click at [481, 140] on label "Daily Housekeeping" at bounding box center [508, 159] width 123 height 40
click at [552, 148] on button "Daily Housekeeping" at bounding box center [556, 152] width 9 height 9
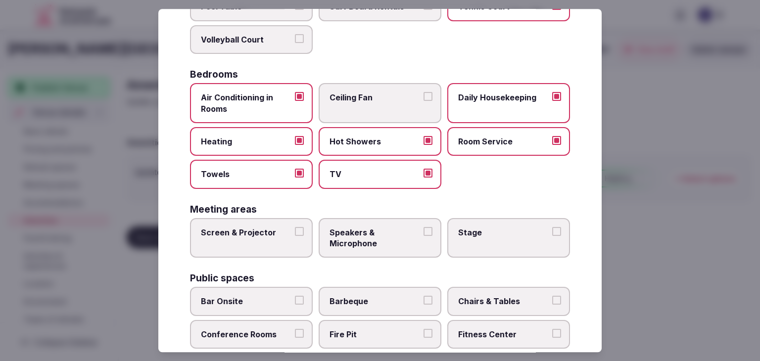
scroll to position [198, 0]
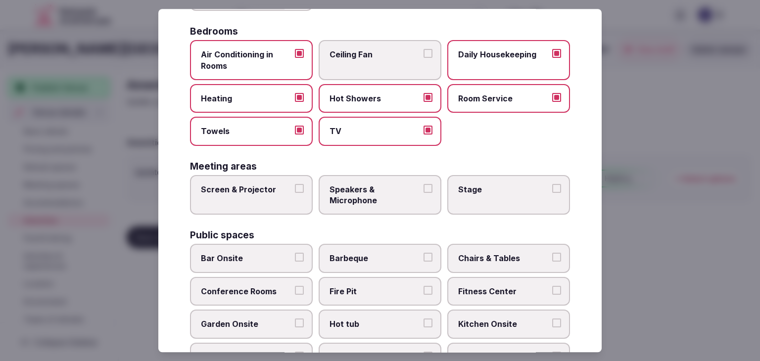
click at [267, 205] on label "Screen & Projector" at bounding box center [251, 195] width 123 height 40
click at [295, 193] on button "Screen & Projector" at bounding box center [299, 188] width 9 height 9
click at [354, 195] on span "Speakers & Microphone" at bounding box center [375, 195] width 91 height 22
click at [424, 193] on button "Speakers & Microphone" at bounding box center [428, 188] width 9 height 9
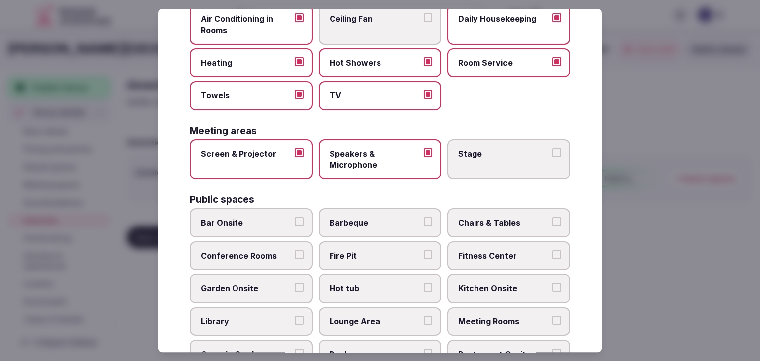
scroll to position [247, 0]
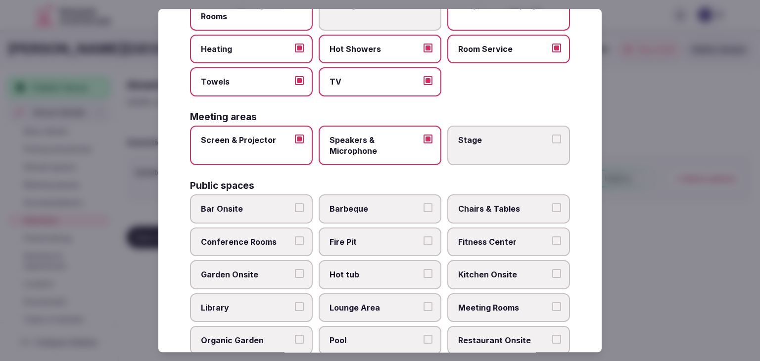
click at [230, 204] on span "Bar Onsite" at bounding box center [246, 209] width 91 height 11
click at [295, 204] on button "Bar Onsite" at bounding box center [299, 208] width 9 height 9
click at [526, 208] on span "Chairs & Tables" at bounding box center [503, 209] width 91 height 11
click at [552, 208] on button "Chairs & Tables" at bounding box center [556, 208] width 9 height 9
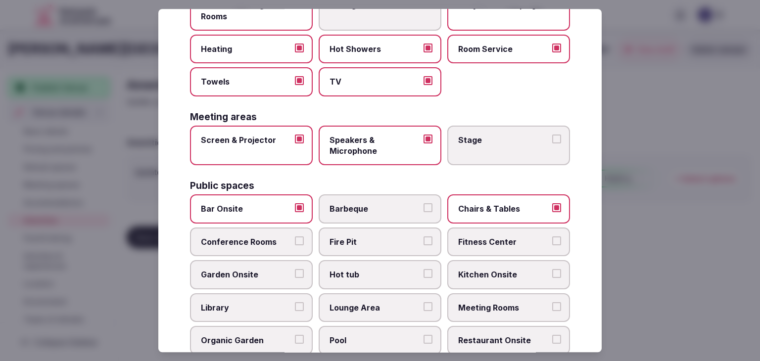
click at [519, 237] on span "Fitness Center" at bounding box center [503, 242] width 91 height 11
click at [552, 237] on button "Fitness Center" at bounding box center [556, 241] width 9 height 9
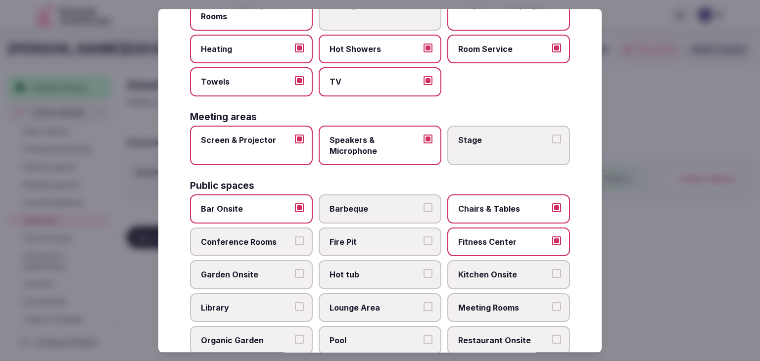
click at [511, 307] on span "Meeting Rooms" at bounding box center [503, 307] width 91 height 11
click at [552, 307] on button "Meeting Rooms" at bounding box center [556, 306] width 9 height 9
drag, startPoint x: 506, startPoint y: 329, endPoint x: 359, endPoint y: 303, distance: 149.2
click at [506, 329] on label "Restaurant Onsite" at bounding box center [508, 340] width 123 height 29
click at [552, 335] on button "Restaurant Onsite" at bounding box center [556, 339] width 9 height 9
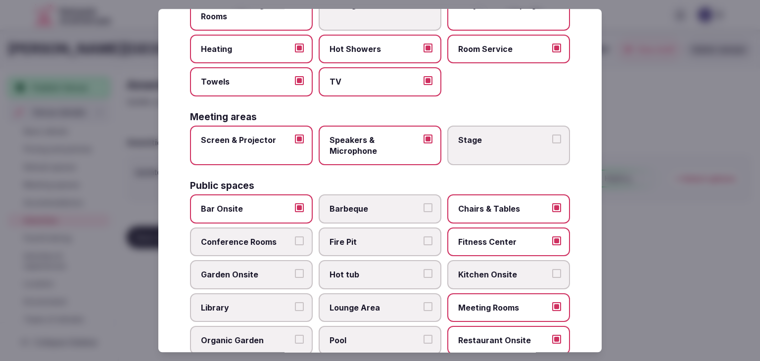
drag, startPoint x: 361, startPoint y: 298, endPoint x: 372, endPoint y: 330, distance: 34.0
click at [362, 302] on span "Lounge Area" at bounding box center [375, 307] width 91 height 11
click at [424, 302] on button "Lounge Area" at bounding box center [428, 306] width 9 height 9
click at [372, 335] on span "Pool" at bounding box center [375, 340] width 91 height 11
click at [424, 335] on button "Pool" at bounding box center [428, 339] width 9 height 9
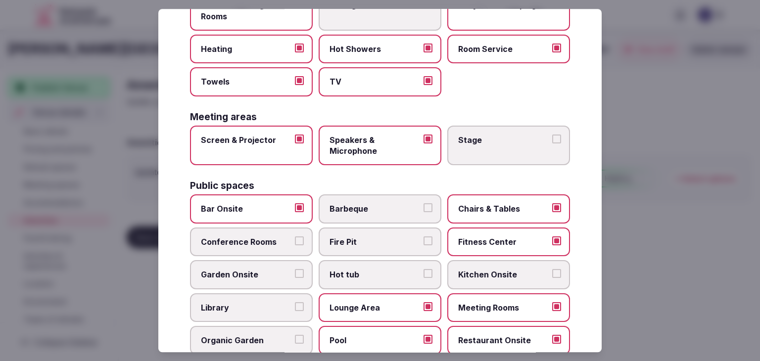
scroll to position [396, 0]
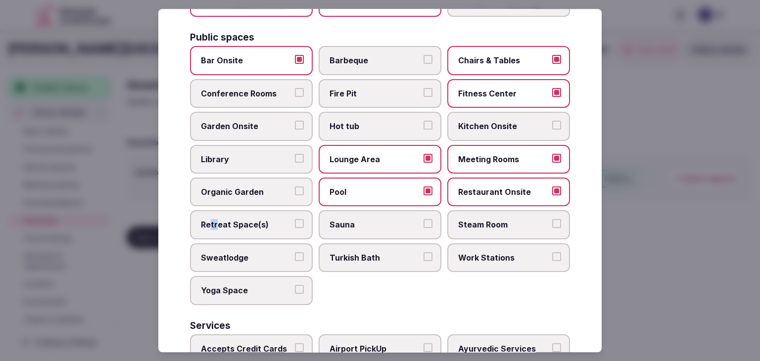
drag, startPoint x: 211, startPoint y: 218, endPoint x: 329, endPoint y: 214, distance: 117.3
click at [218, 220] on span "Retreat Space(s)" at bounding box center [246, 225] width 91 height 11
click at [373, 214] on label "Sauna" at bounding box center [380, 225] width 123 height 29
click at [424, 220] on button "Sauna" at bounding box center [428, 224] width 9 height 9
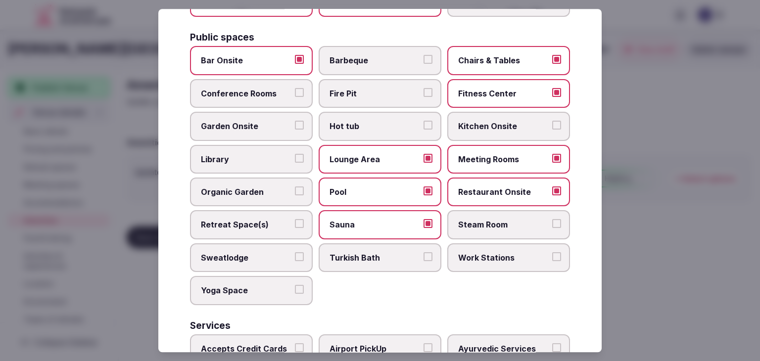
click at [503, 213] on label "Steam Room" at bounding box center [508, 225] width 123 height 29
click at [552, 220] on button "Steam Room" at bounding box center [556, 224] width 9 height 9
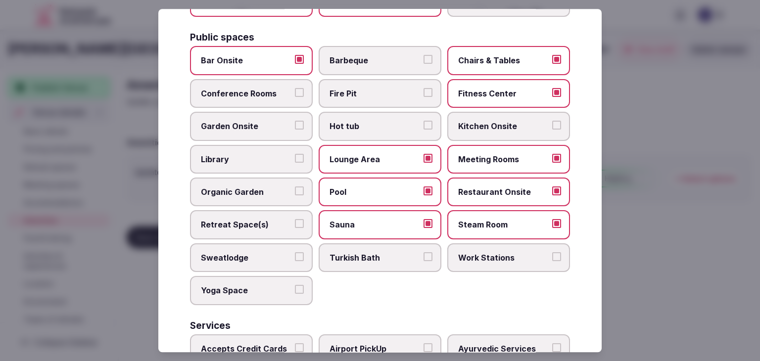
click at [282, 220] on span "Retreat Space(s)" at bounding box center [246, 225] width 91 height 11
click at [295, 220] on button "Retreat Space(s)" at bounding box center [299, 224] width 9 height 9
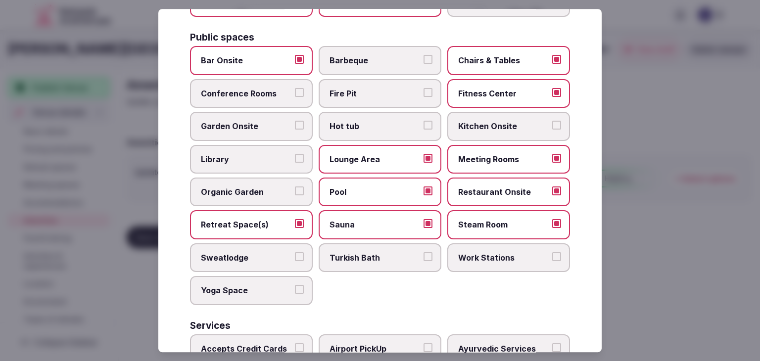
scroll to position [445, 0]
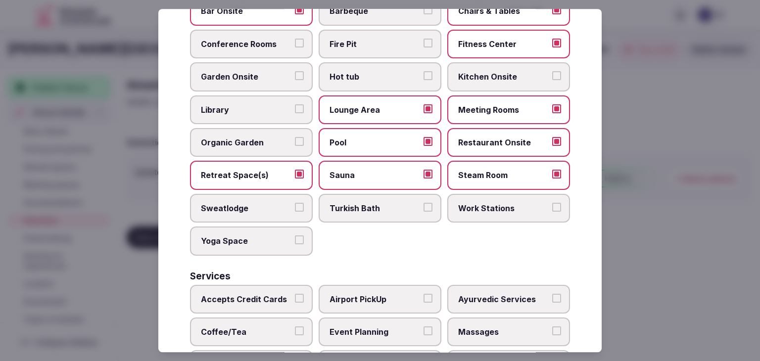
drag, startPoint x: 386, startPoint y: 198, endPoint x: 481, endPoint y: 206, distance: 95.3
click at [388, 203] on span "Turkish Bath" at bounding box center [375, 208] width 91 height 11
click at [424, 203] on button "Turkish Bath" at bounding box center [428, 207] width 9 height 9
click at [495, 206] on span "Work Stations" at bounding box center [503, 208] width 91 height 11
click at [552, 206] on button "Work Stations" at bounding box center [556, 207] width 9 height 9
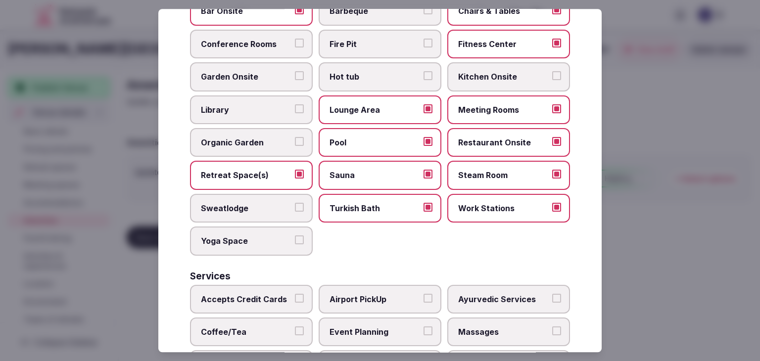
click at [246, 238] on span "Yoga Space" at bounding box center [246, 241] width 91 height 11
click at [295, 238] on button "Yoga Space" at bounding box center [299, 240] width 9 height 9
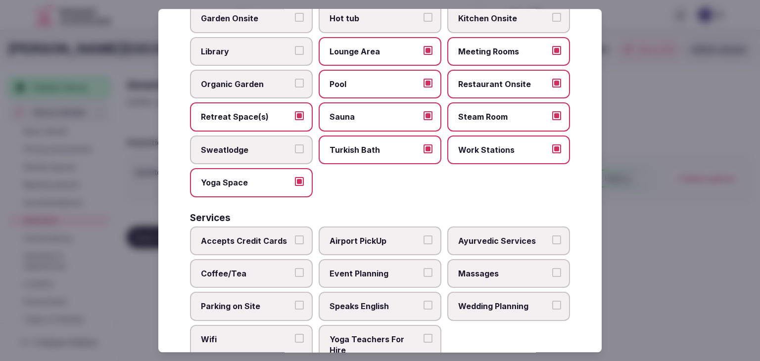
scroll to position [533, 0]
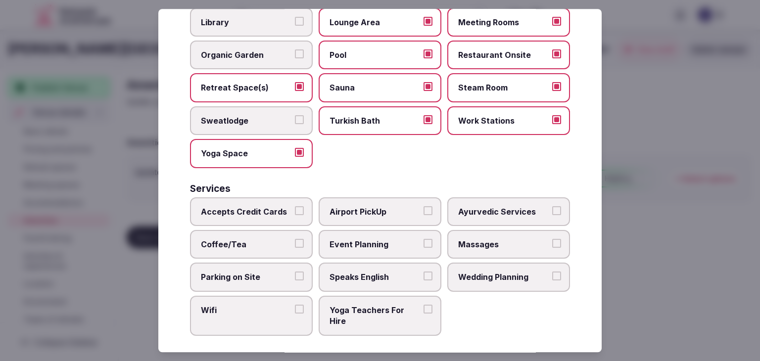
click at [276, 206] on span "Accepts Credit Cards" at bounding box center [246, 211] width 91 height 11
click at [295, 206] on button "Accepts Credit Cards" at bounding box center [299, 210] width 9 height 9
click at [273, 242] on span "Coffee/Tea" at bounding box center [246, 244] width 91 height 11
click at [295, 242] on button "Coffee/Tea" at bounding box center [299, 243] width 9 height 9
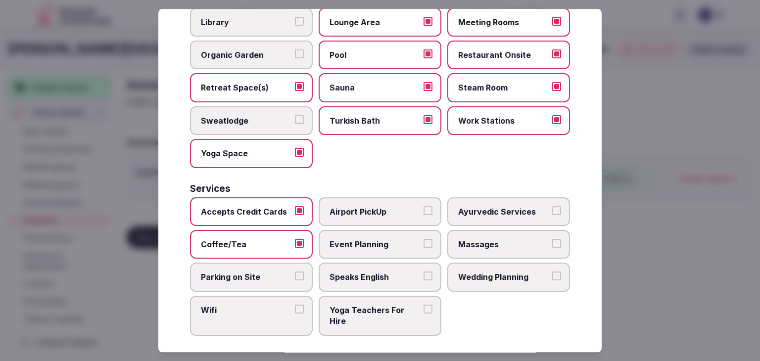
click at [270, 278] on label "Parking on Site" at bounding box center [251, 277] width 123 height 29
click at [295, 278] on button "Parking on Site" at bounding box center [299, 276] width 9 height 9
click at [271, 305] on span "Wifi" at bounding box center [246, 310] width 91 height 11
click at [295, 305] on button "Wifi" at bounding box center [299, 309] width 9 height 9
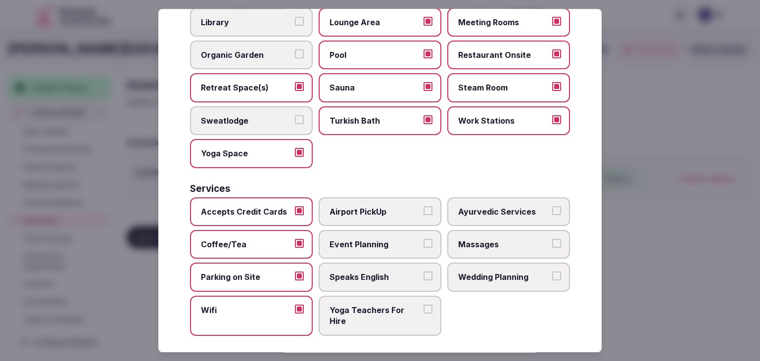
click at [362, 272] on span "Speaks English" at bounding box center [375, 277] width 91 height 11
click at [424, 272] on button "Speaks English" at bounding box center [428, 276] width 9 height 9
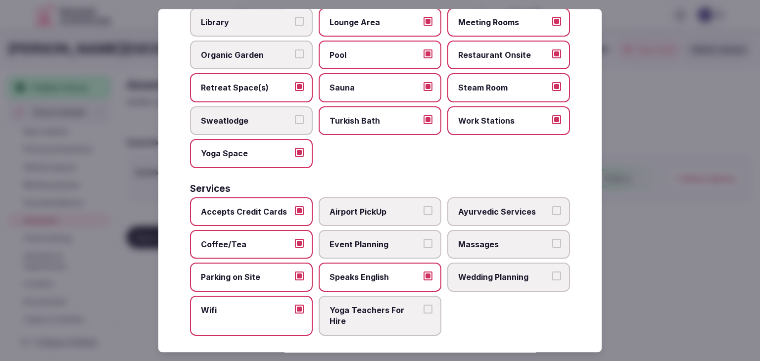
click at [368, 239] on span "Event Planning" at bounding box center [375, 244] width 91 height 11
click at [424, 239] on button "Event Planning" at bounding box center [428, 243] width 9 height 9
drag, startPoint x: 377, startPoint y: 198, endPoint x: 428, endPoint y: 216, distance: 54.5
click at [377, 198] on label "Airport PickUp" at bounding box center [380, 211] width 123 height 29
click at [424, 206] on button "Airport PickUp" at bounding box center [428, 210] width 9 height 9
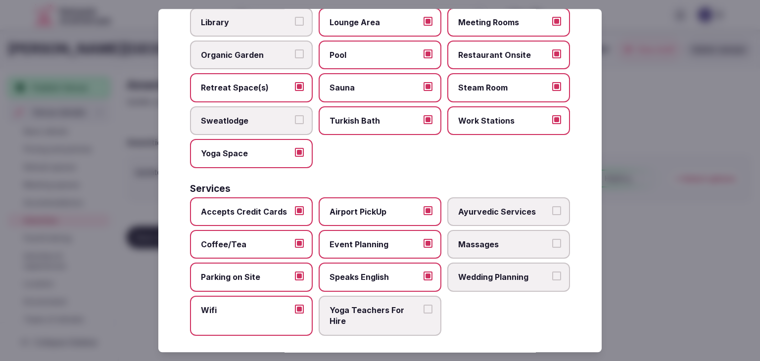
click at [483, 239] on span "Massages" at bounding box center [503, 244] width 91 height 11
click at [552, 239] on button "Massages" at bounding box center [556, 243] width 9 height 9
click at [483, 273] on span "Wedding Planning" at bounding box center [503, 277] width 91 height 11
click at [552, 273] on button "Wedding Planning" at bounding box center [556, 276] width 9 height 9
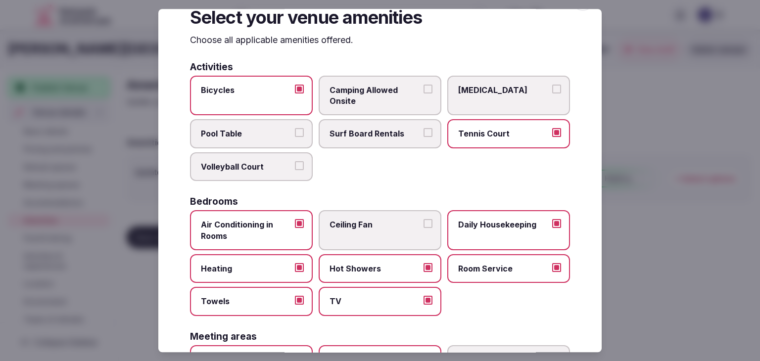
scroll to position [0, 0]
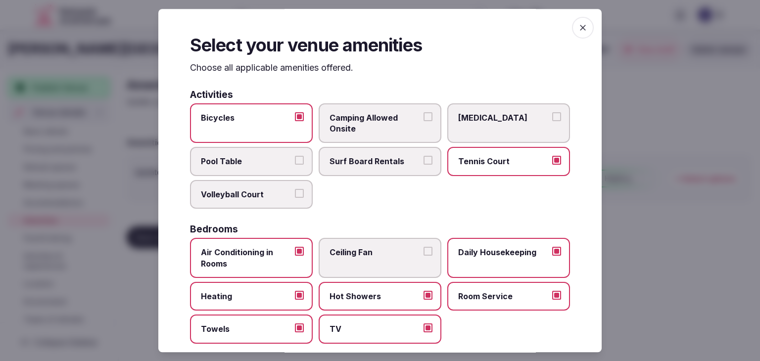
click at [578, 26] on icon "button" at bounding box center [583, 28] width 10 height 10
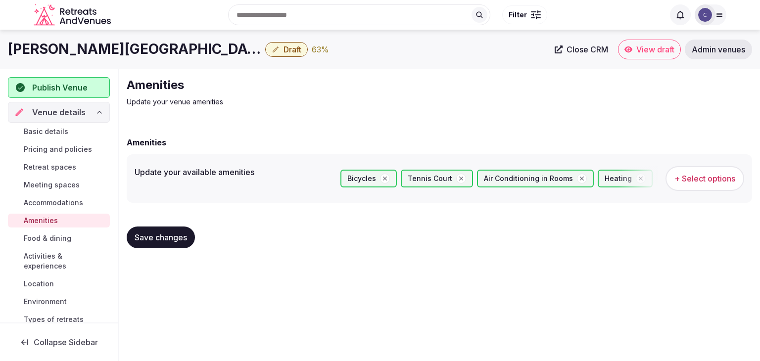
click at [162, 235] on span "Save changes" at bounding box center [161, 238] width 52 height 10
click at [174, 237] on span "Save changes" at bounding box center [161, 238] width 52 height 10
click at [71, 238] on link "Food & dining" at bounding box center [59, 239] width 102 height 14
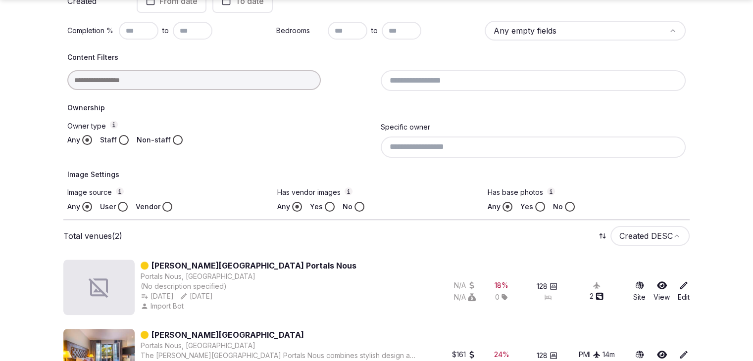
scroll to position [261, 0]
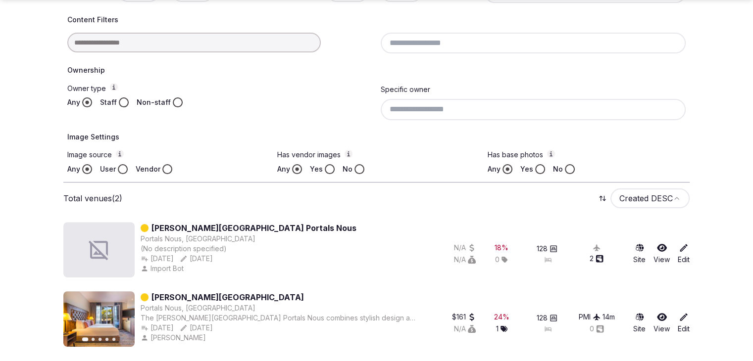
type input "**********"
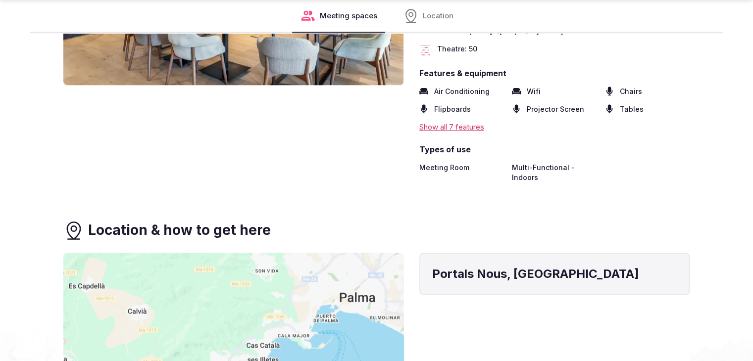
scroll to position [1237, 0]
